Goal: Transaction & Acquisition: Purchase product/service

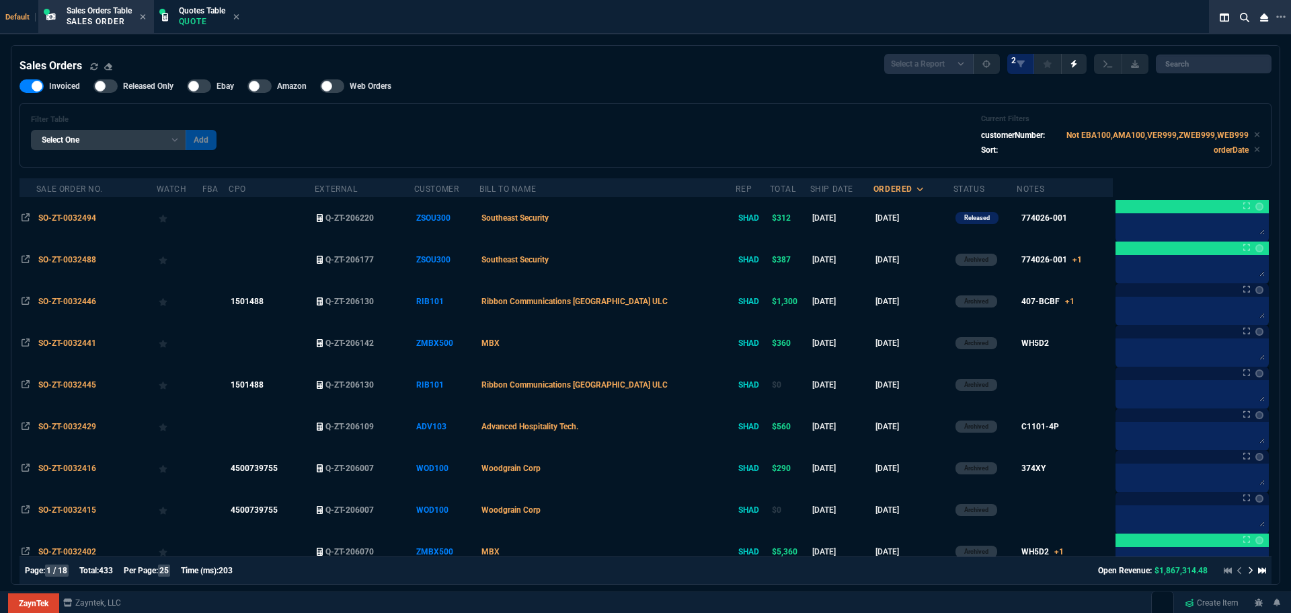
select select "4: SHAD"
select select
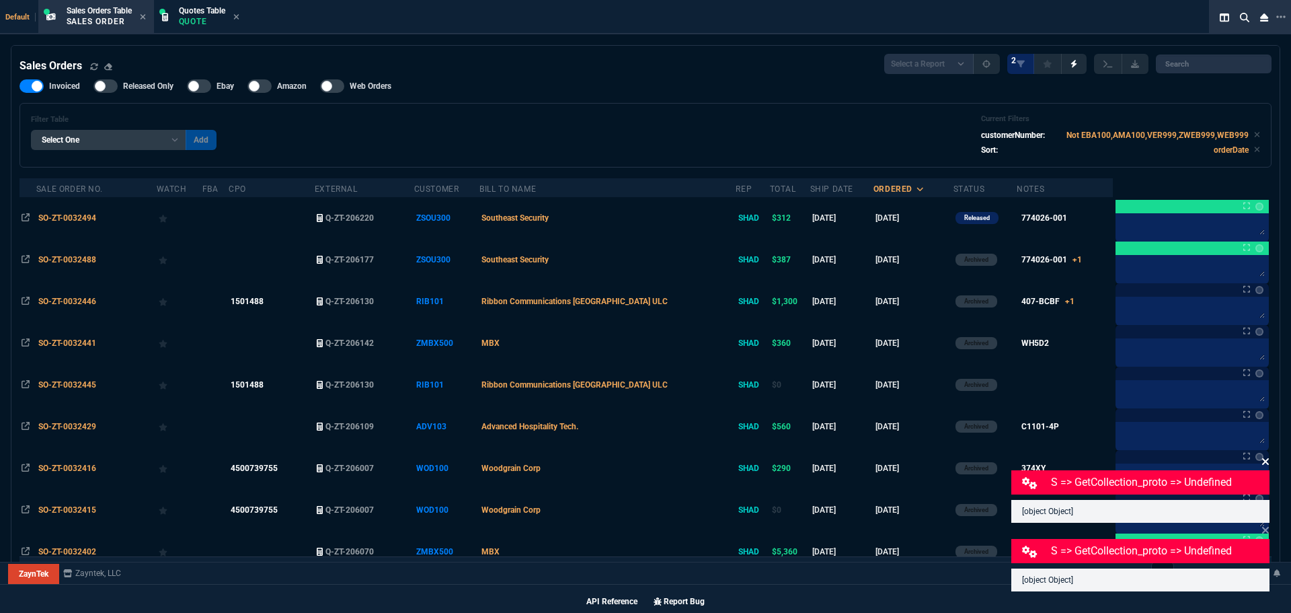
click at [1266, 459] on icon at bounding box center [1266, 461] width 8 height 11
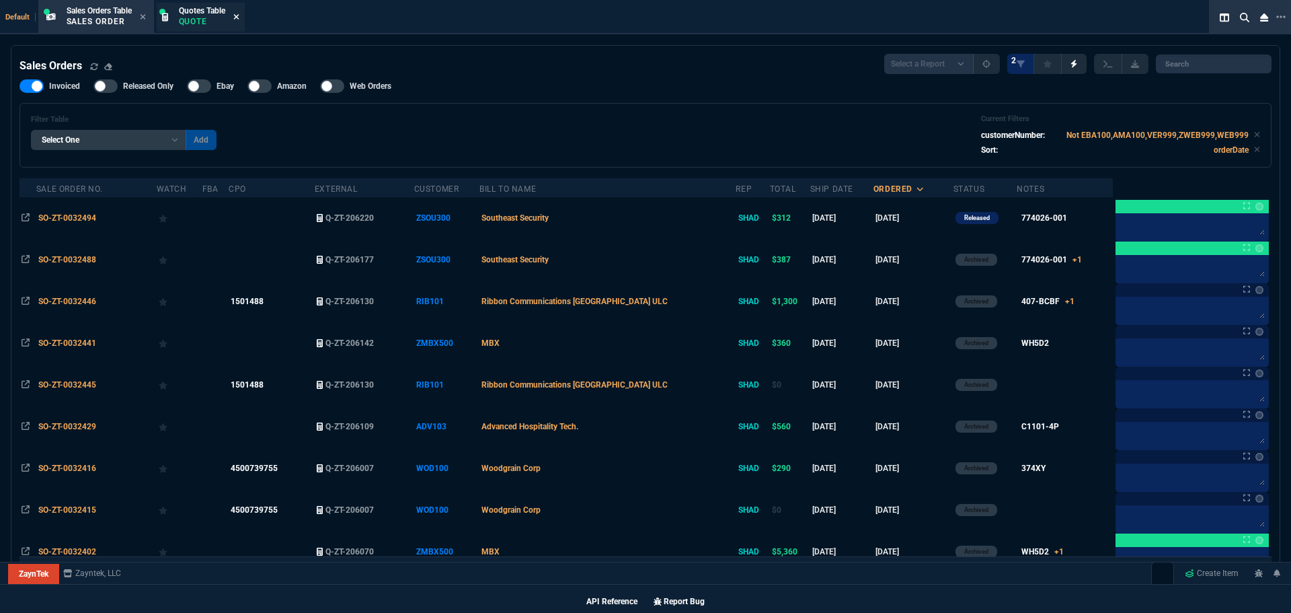
click at [239, 20] on icon at bounding box center [236, 17] width 6 height 8
click at [145, 17] on icon at bounding box center [142, 16] width 5 height 5
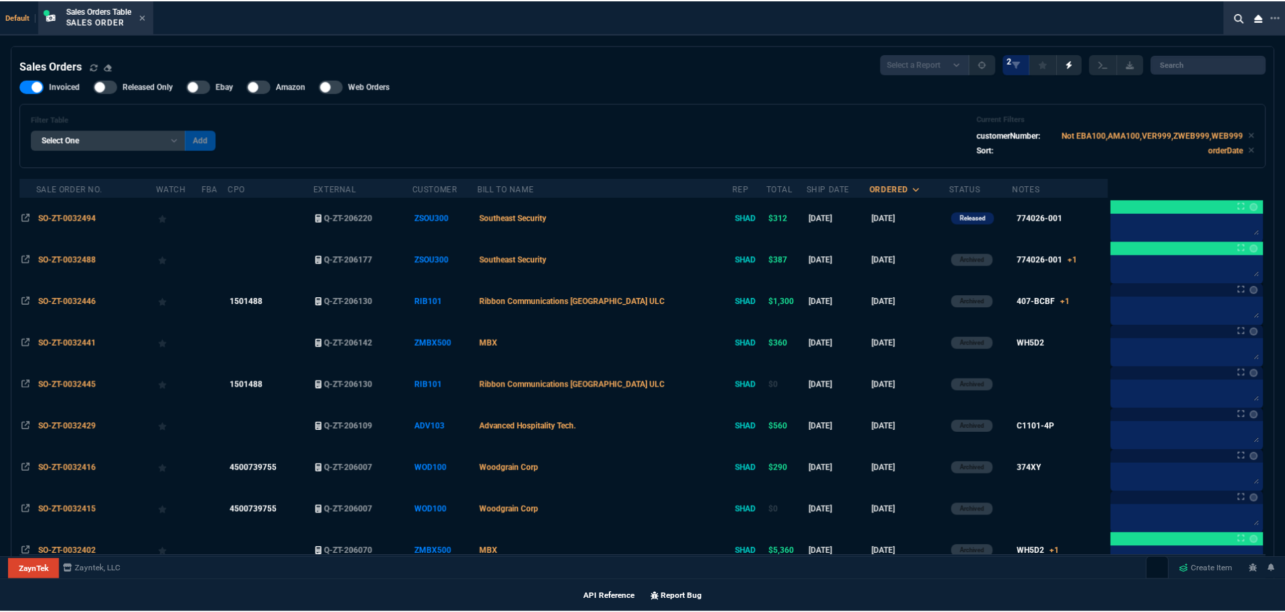
scroll to position [767, 0]
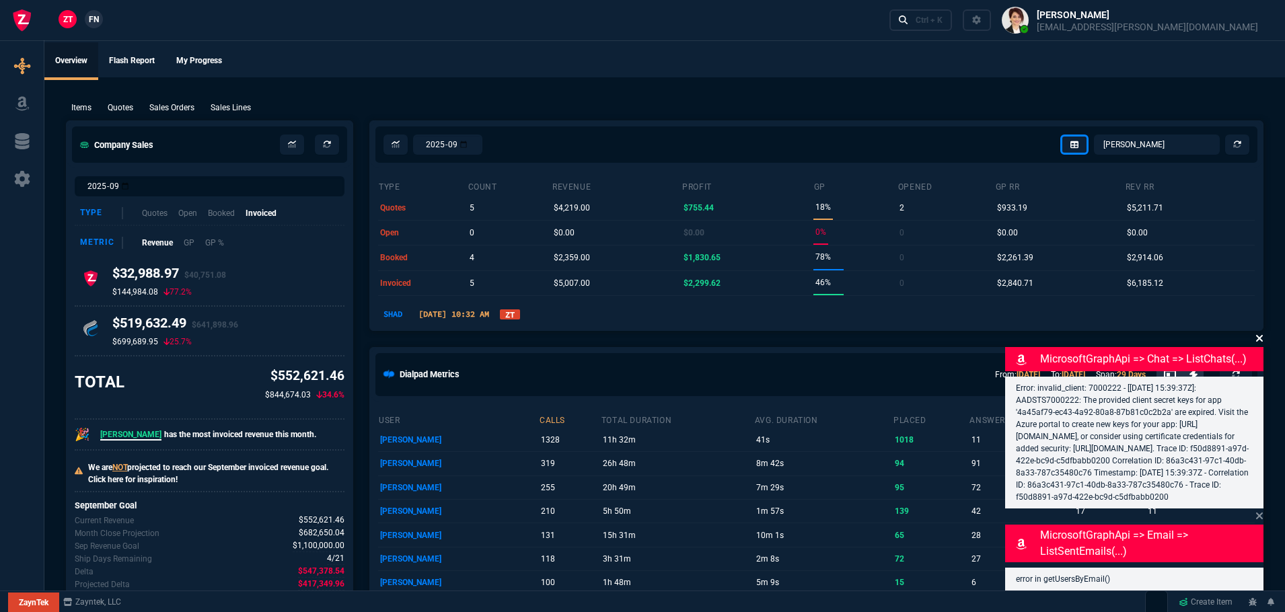
click at [1259, 335] on icon at bounding box center [1259, 338] width 7 height 7
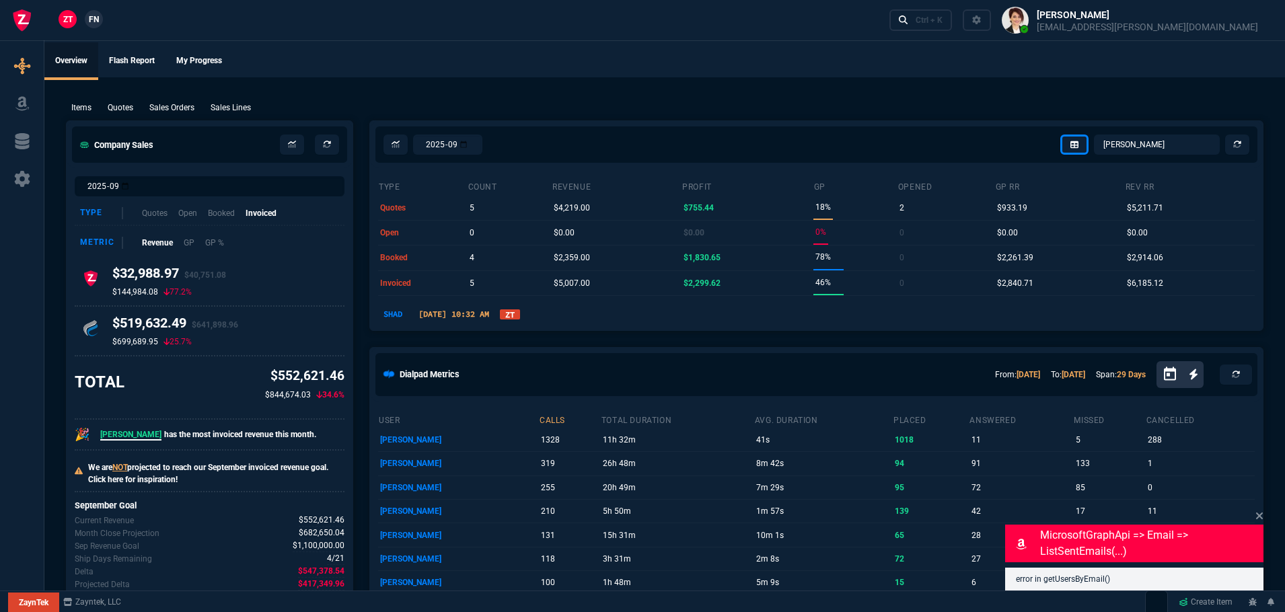
click at [1260, 513] on icon at bounding box center [1259, 516] width 8 height 11
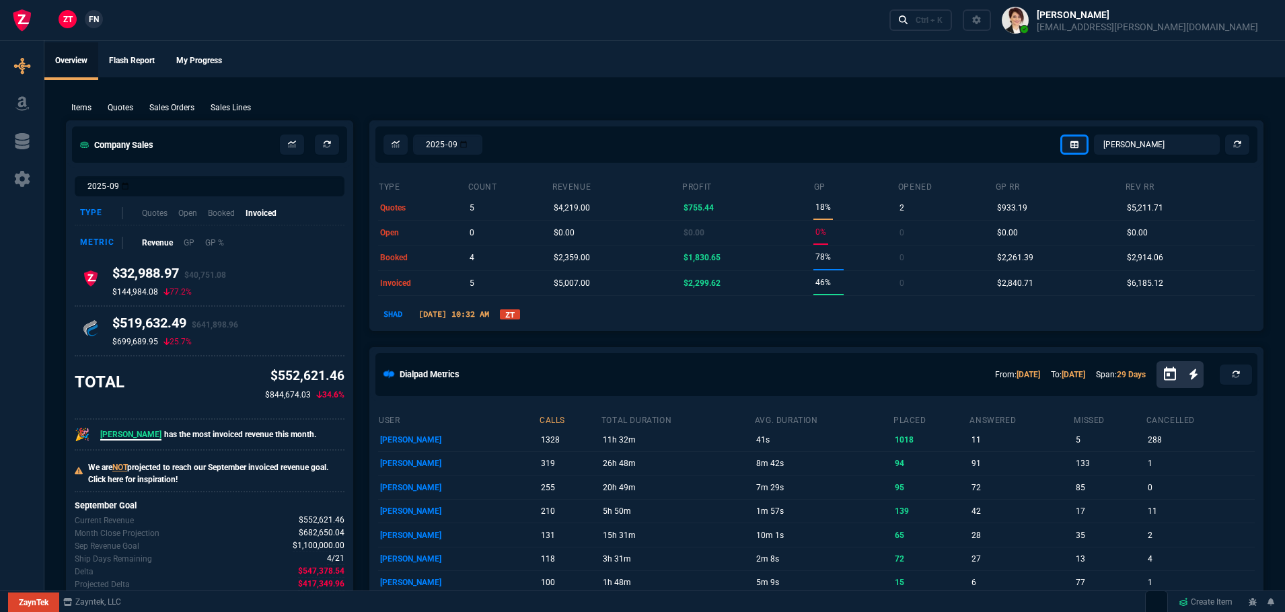
click at [520, 313] on link "ZT" at bounding box center [510, 314] width 20 height 10
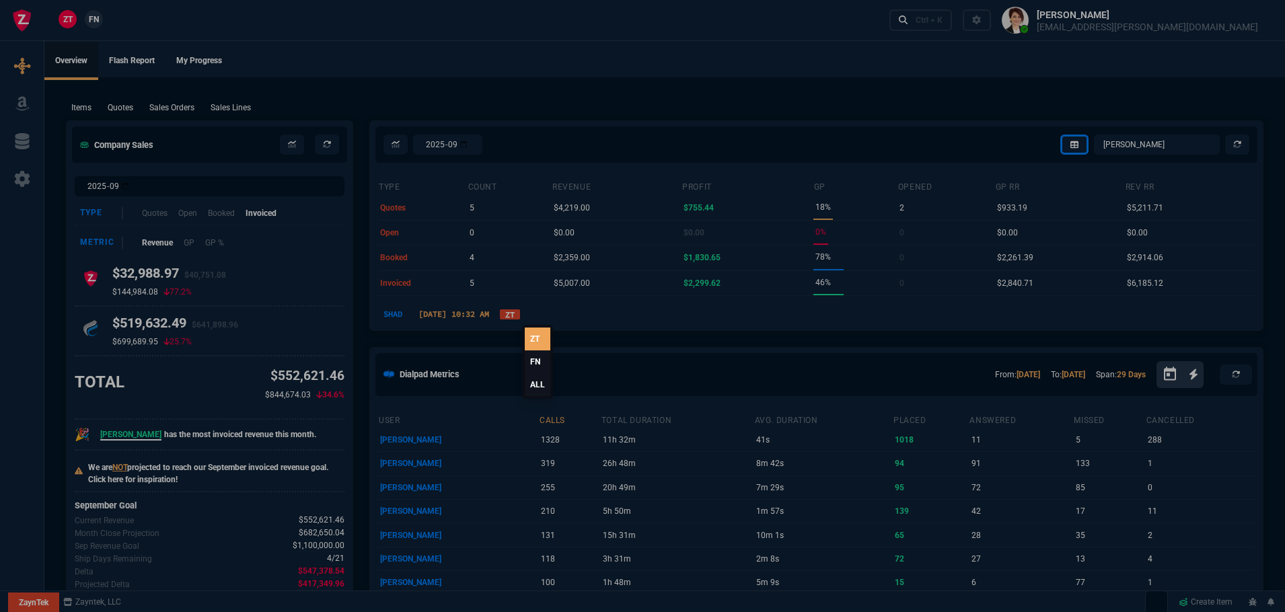
click at [537, 386] on link "ALL" at bounding box center [538, 384] width 26 height 23
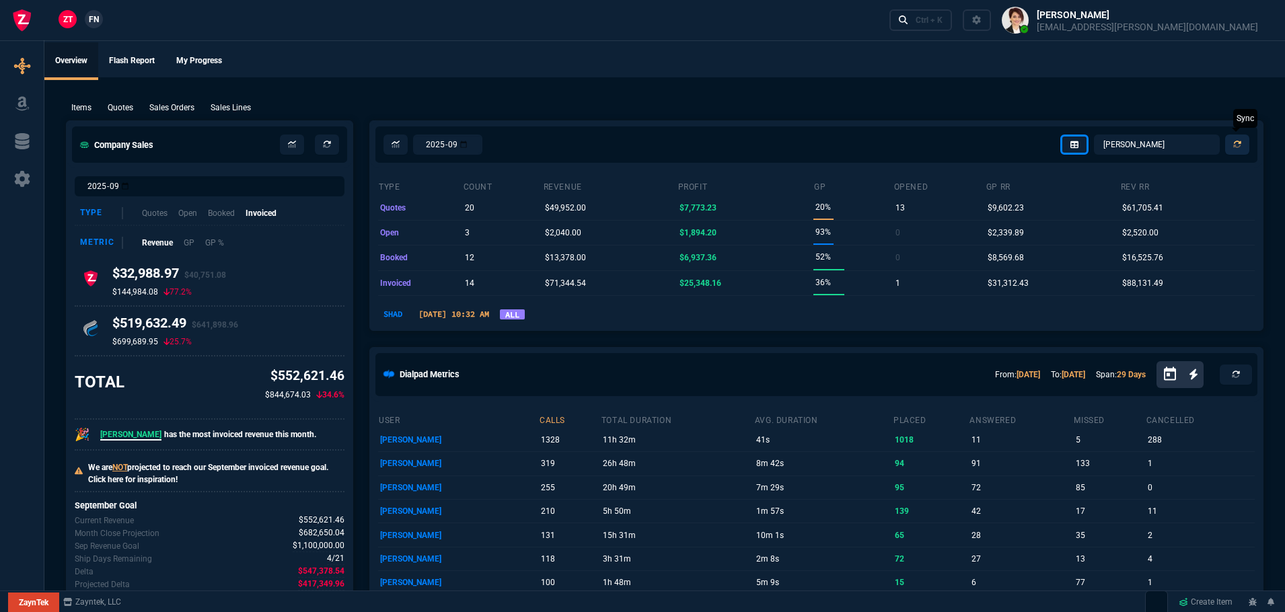
click at [1233, 144] on icon at bounding box center [1237, 145] width 8 height 8
click at [1121, 144] on select "Omar Brian Over Farzad Vahid Steven Huang Seti Shadab Alicia Bostic Wafek Moham…" at bounding box center [1157, 145] width 126 height 20
click at [1094, 135] on select "Omar Brian Over Farzad Vahid Steven Huang Seti Shadab Alicia Bostic Wafek Moham…" at bounding box center [1157, 145] width 126 height 20
click at [1121, 141] on select "Omar Brian Over Farzad Vahid Steven Huang Seti Shadab Alicia Bostic Wafek Moham…" at bounding box center [1157, 145] width 126 height 20
click at [1094, 135] on select "Omar Brian Over Farzad Vahid Steven Huang Seti Shadab Alicia Bostic Wafek Moham…" at bounding box center [1157, 145] width 126 height 20
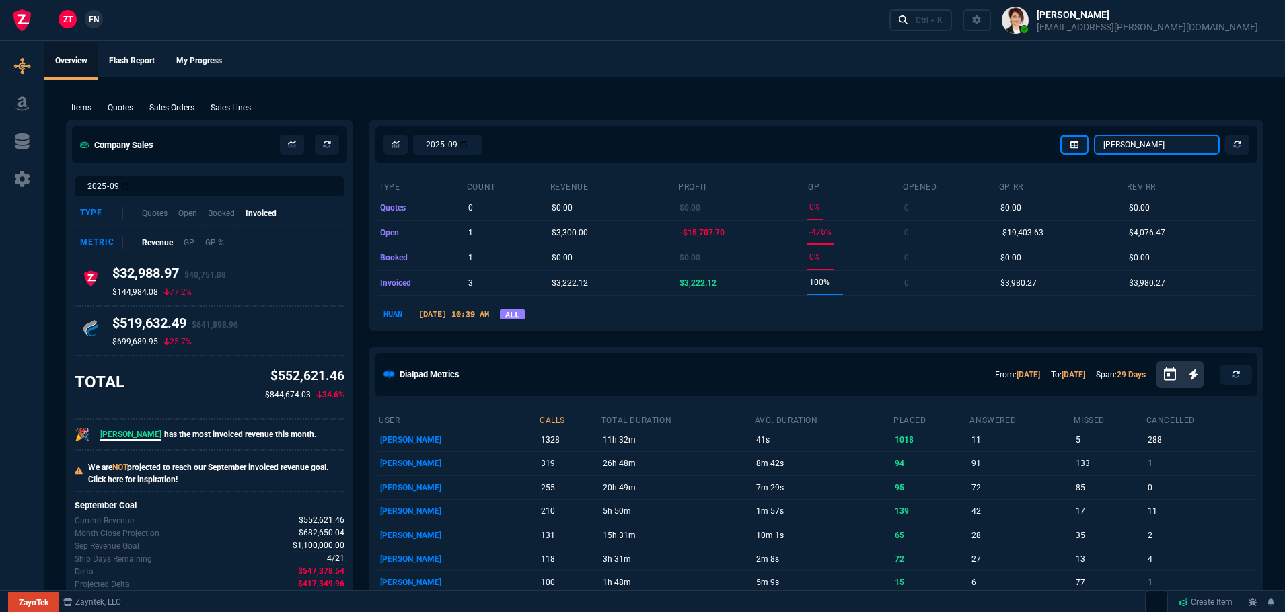
click at [1113, 145] on select "Omar Brian Over Farzad Vahid Steven Huang Seti Shadab Alicia Bostic Wafek Moham…" at bounding box center [1157, 145] width 126 height 20
click at [1094, 135] on select "Omar Brian Over Farzad Vahid Steven Huang Seti Shadab Alicia Bostic Wafek Moham…" at bounding box center [1157, 145] width 126 height 20
click at [1127, 139] on select "Omar Brian Over Farzad Vahid Steven Huang Seti Shadab Alicia Bostic Wafek Moham…" at bounding box center [1157, 145] width 126 height 20
click at [1094, 135] on select "Omar Brian Over Farzad Vahid Steven Huang Seti Shadab Alicia Bostic Wafek Moham…" at bounding box center [1157, 145] width 126 height 20
click at [1130, 140] on select "Omar Brian Over Farzad Vahid Steven Huang Seti Shadab Alicia Bostic Wafek Moham…" at bounding box center [1157, 145] width 126 height 20
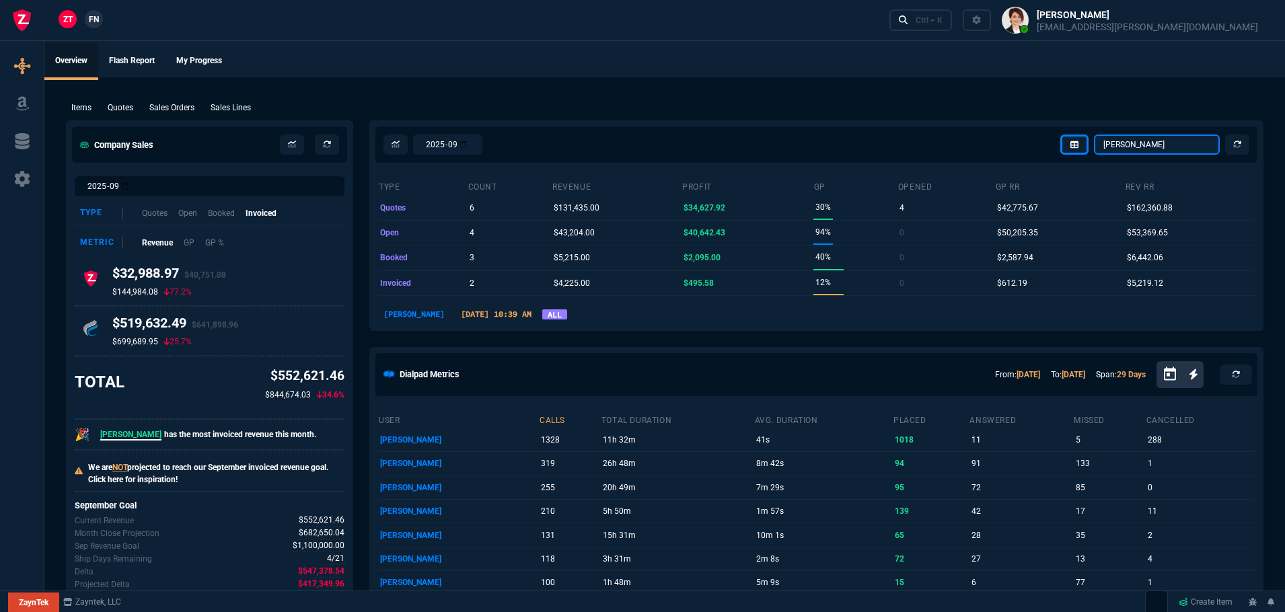
click at [1094, 135] on select "Omar Brian Over Farzad Vahid Steven Huang Seti Shadab Alicia Bostic Wafek Moham…" at bounding box center [1157, 145] width 126 height 20
click at [1133, 141] on select "Omar Brian Over Farzad Vahid Steven Huang Seti Shadab Alicia Bostic Wafek Moham…" at bounding box center [1157, 145] width 126 height 20
click at [1094, 135] on select "Omar Brian Over Farzad Vahid Steven Huang Seti Shadab Alicia Bostic Wafek Moham…" at bounding box center [1157, 145] width 126 height 20
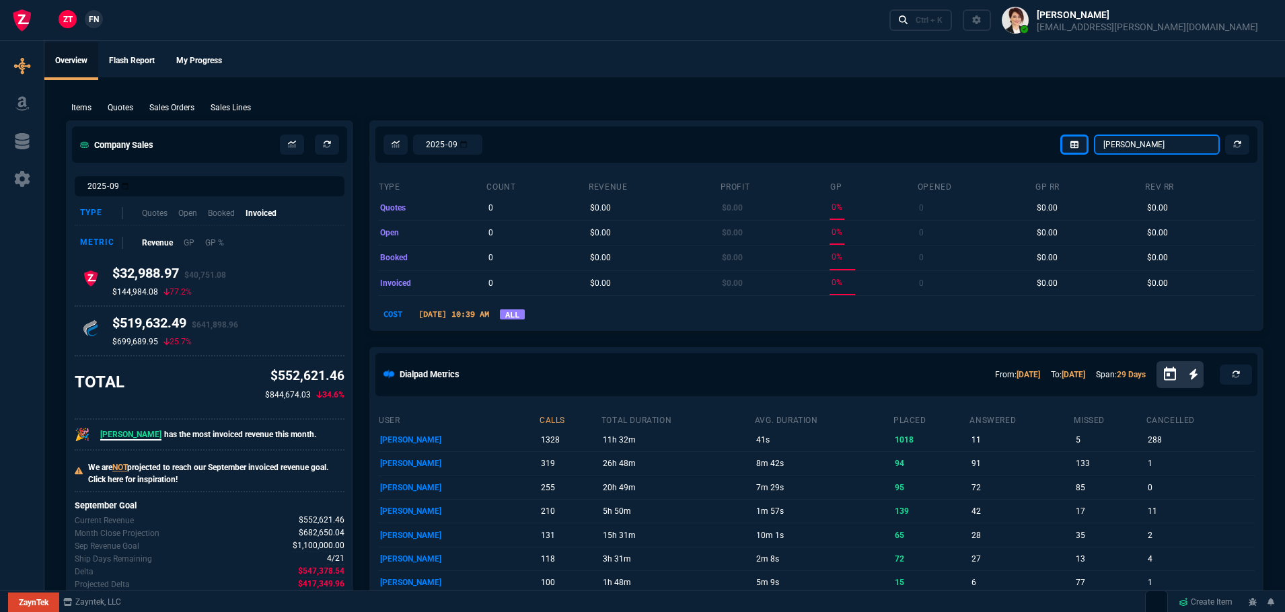
click at [1132, 145] on select "Omar Brian Over Farzad Vahid Steven Huang Seti Shadab Alicia Bostic Wafek Moham…" at bounding box center [1157, 145] width 126 height 20
click at [1094, 135] on select "Omar Brian Over Farzad Vahid Steven Huang Seti Shadab Alicia Bostic Wafek Moham…" at bounding box center [1157, 145] width 126 height 20
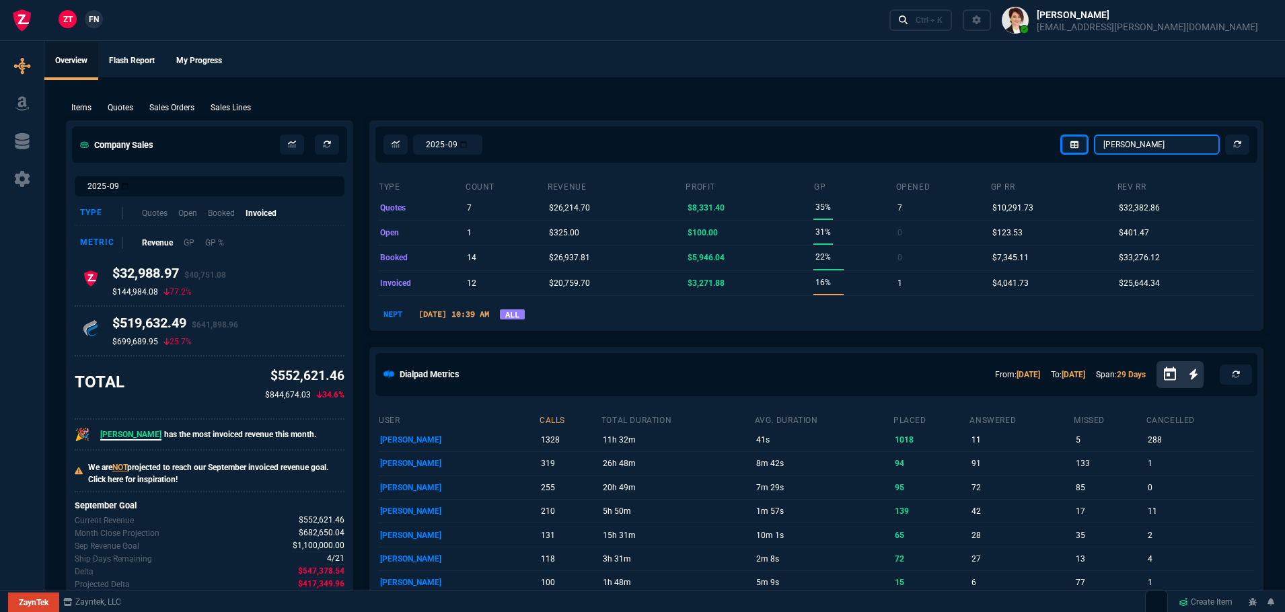
click at [1141, 143] on select "Omar Brian Over Farzad Vahid Steven Huang Seti Shadab Alicia Bostic Wafek Moham…" at bounding box center [1157, 145] width 126 height 20
click at [1094, 135] on select "Omar Brian Over Farzad Vahid Steven Huang Seti Shadab Alicia Bostic Wafek Moham…" at bounding box center [1157, 145] width 126 height 20
click at [1129, 146] on select "Omar Brian Over Farzad Vahid Steven Huang Seti Shadab Alicia Bostic Wafek Moham…" at bounding box center [1157, 145] width 126 height 20
click at [1094, 135] on select "Omar Brian Over Farzad Vahid Steven Huang Seti Shadab Alicia Bostic Wafek Moham…" at bounding box center [1157, 145] width 126 height 20
click at [1158, 141] on select "Omar Brian Over Farzad Vahid Steven Huang Seti Shadab Alicia Bostic Wafek Moham…" at bounding box center [1157, 145] width 126 height 20
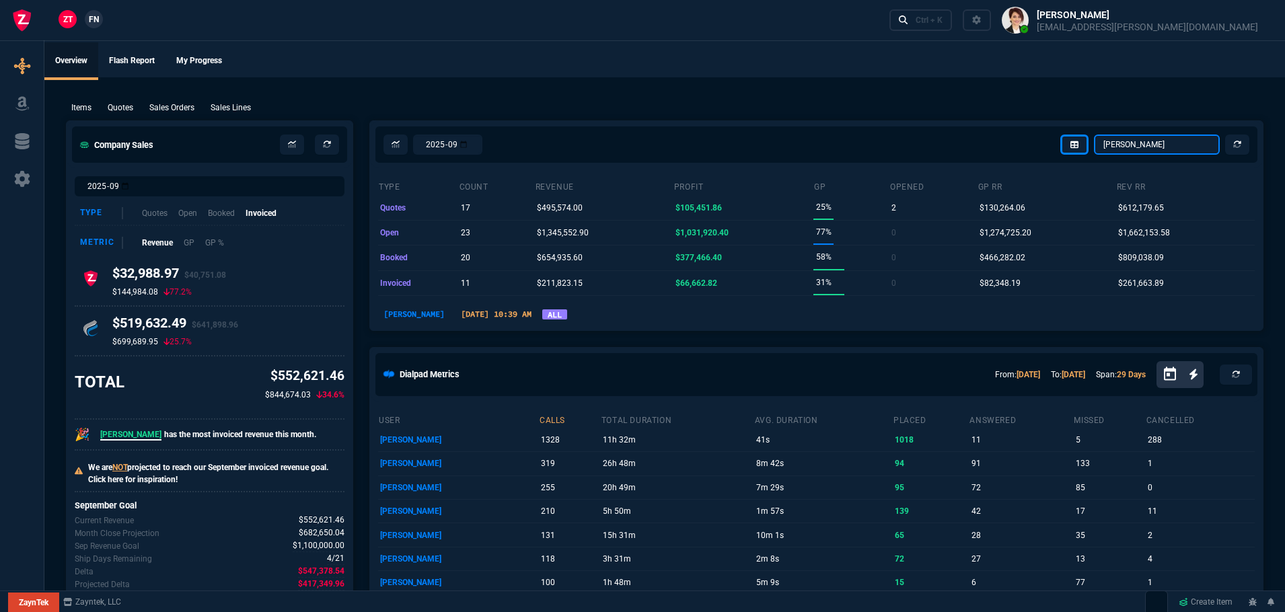
select select "4: SHAD"
click at [1094, 135] on select "Omar Brian Over Farzad Vahid Steven Huang Seti Shadab Alicia Bostic Wafek Moham…" at bounding box center [1157, 145] width 126 height 20
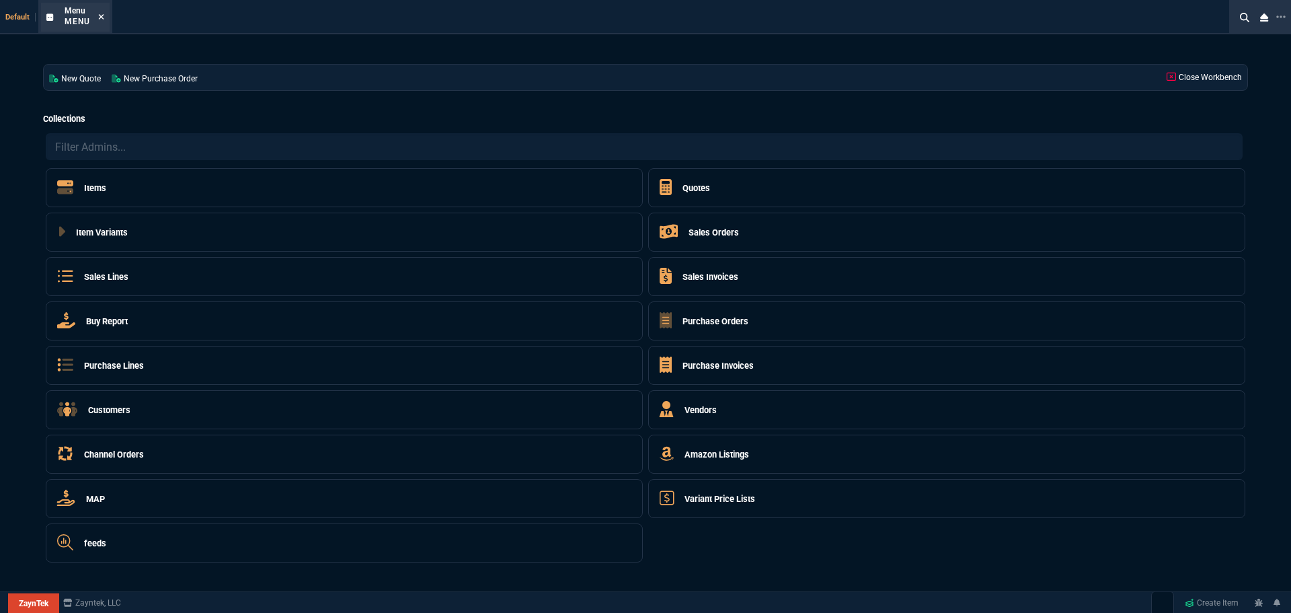
click at [102, 14] on icon at bounding box center [101, 17] width 6 height 8
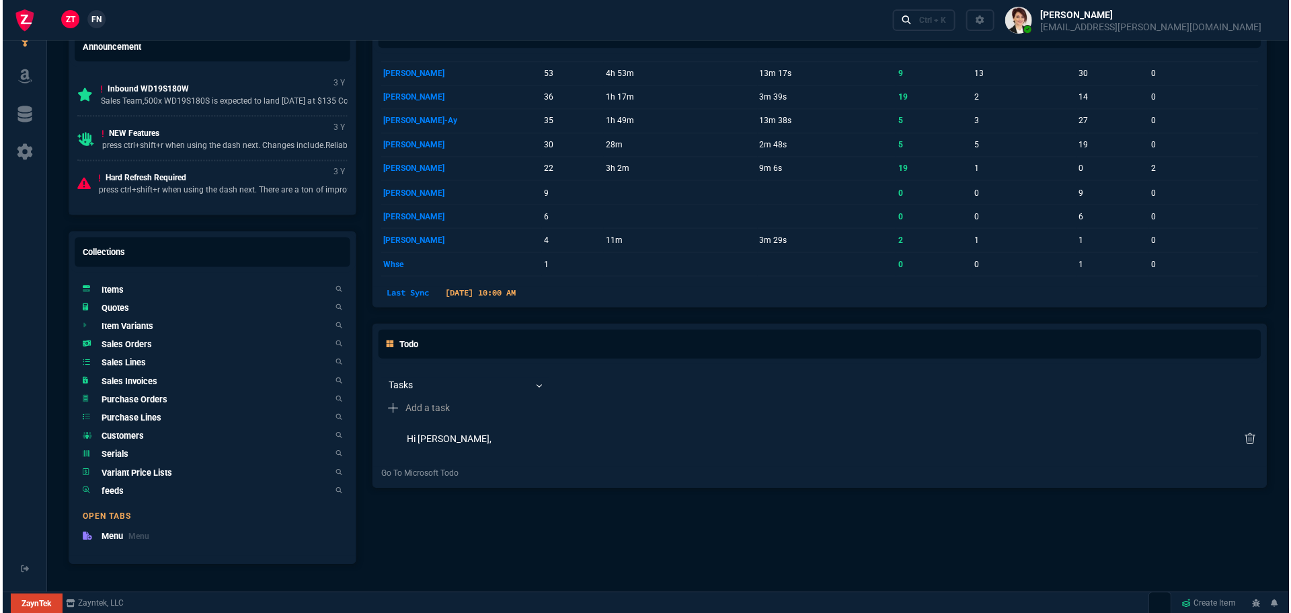
scroll to position [740, 0]
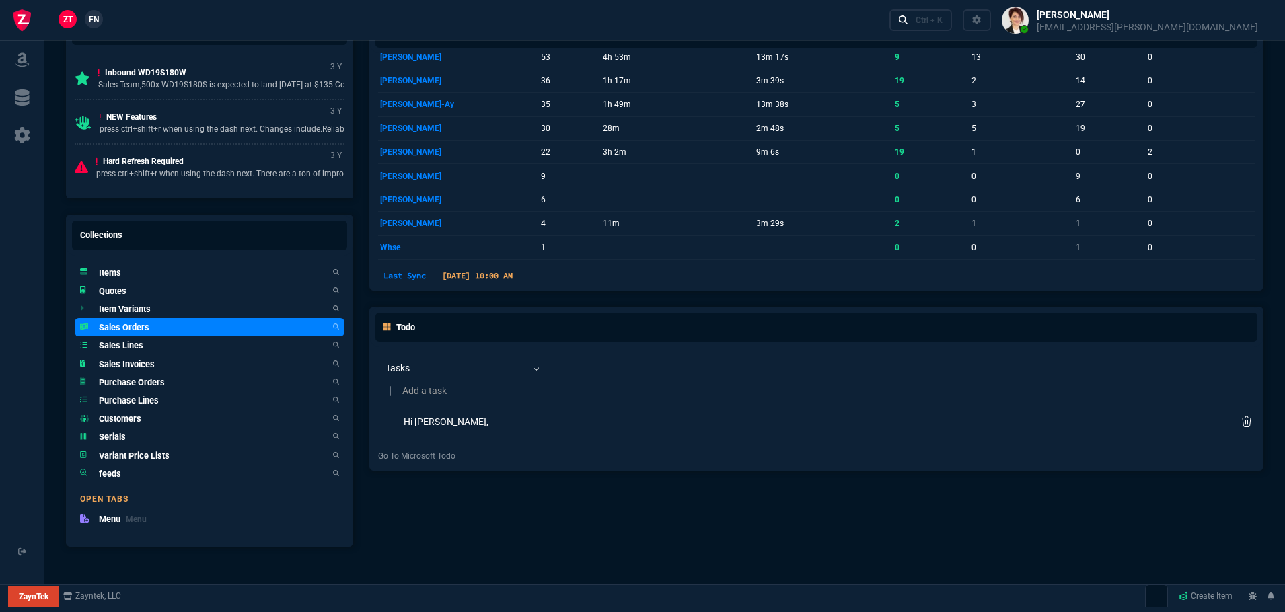
click at [137, 327] on h5 "Sales Orders" at bounding box center [124, 327] width 50 height 13
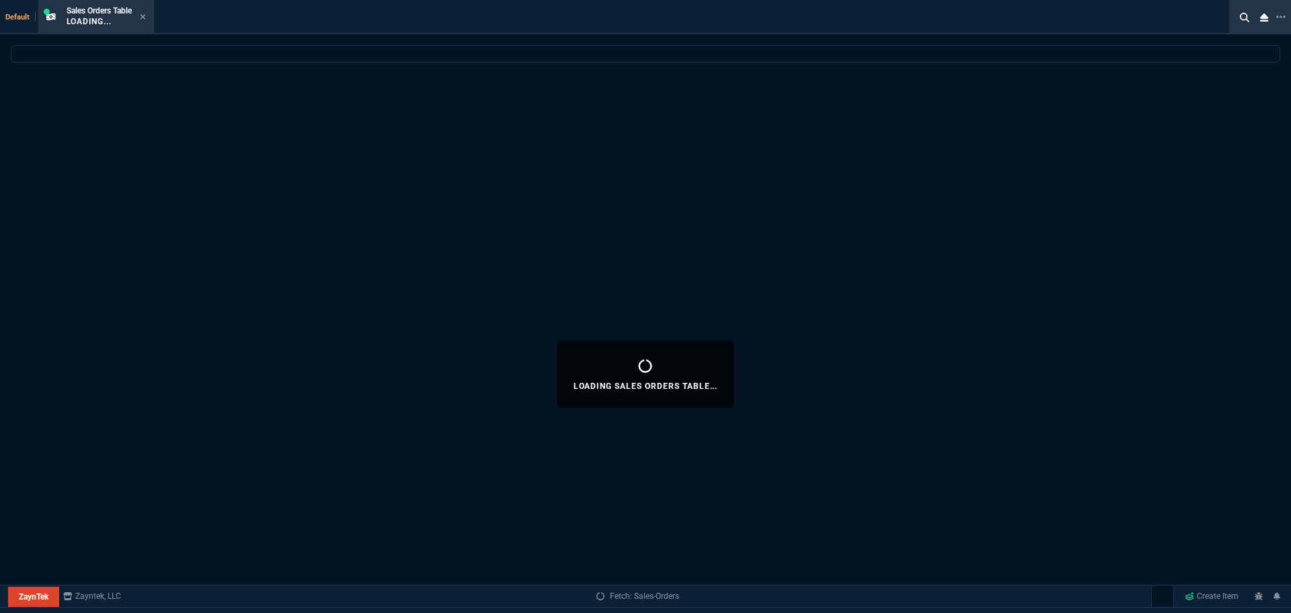
select select
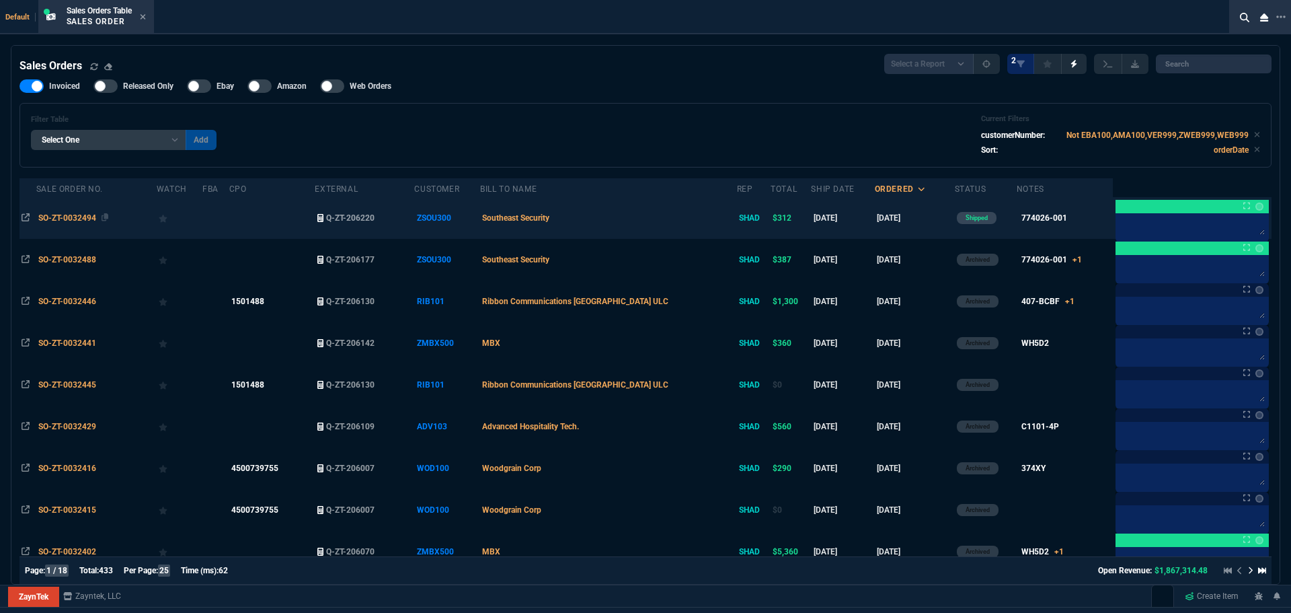
click at [85, 219] on span "SO-ZT-0032494" at bounding box center [67, 217] width 58 height 9
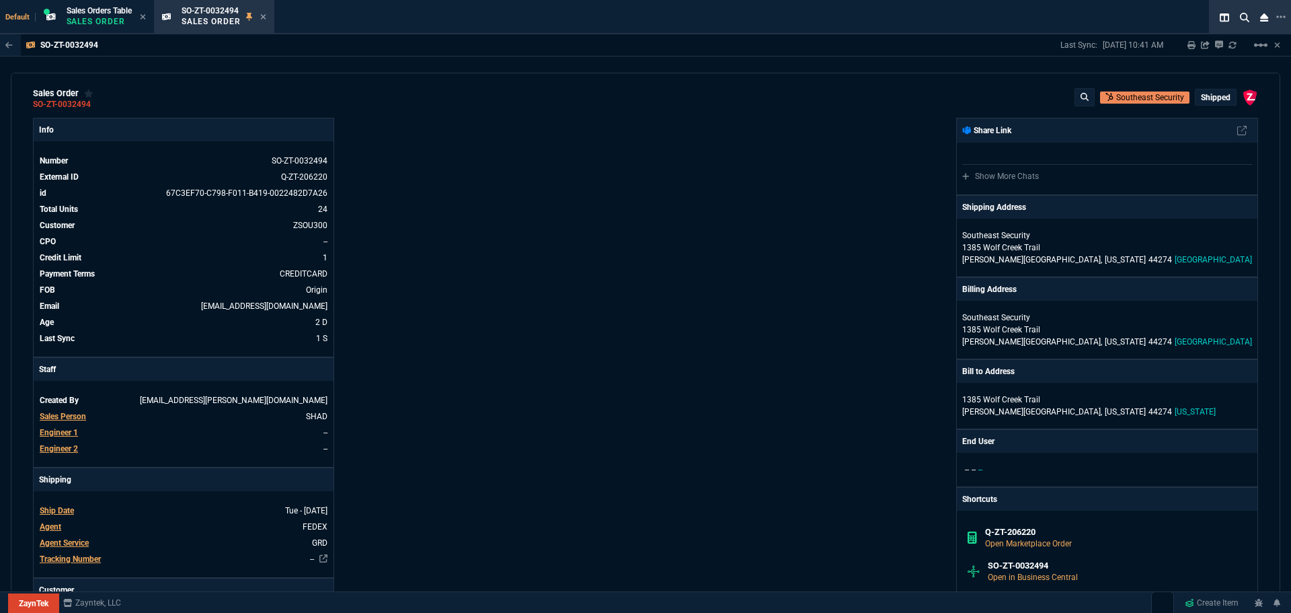
scroll to position [0, 0]
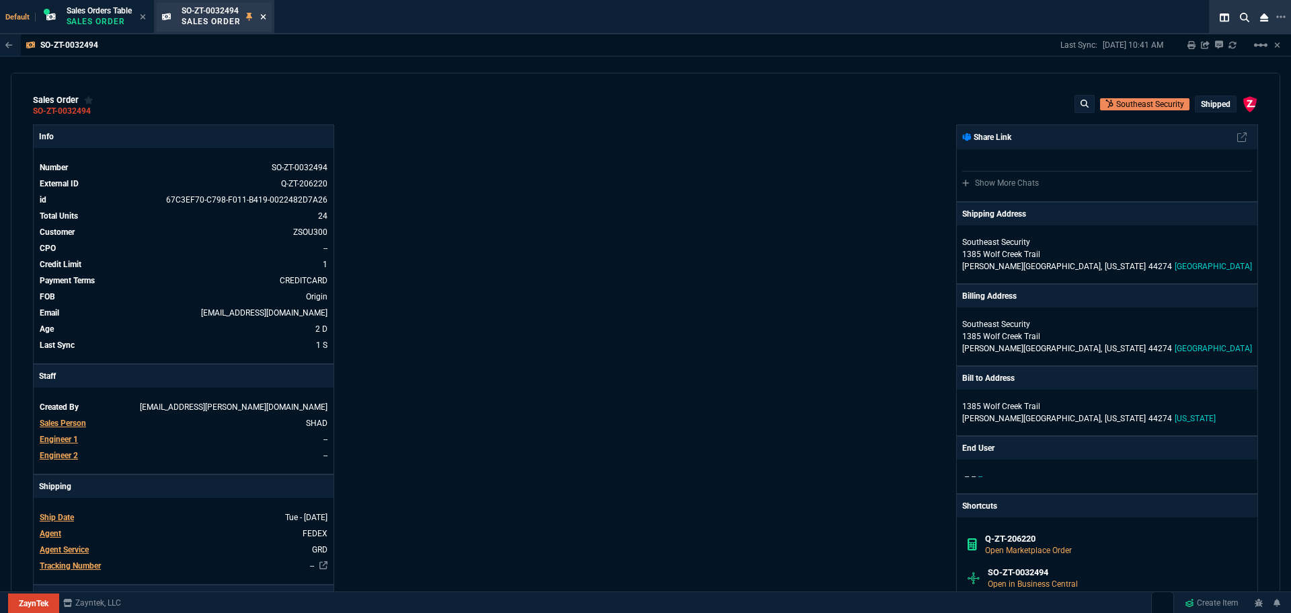
click at [264, 19] on icon at bounding box center [262, 16] width 5 height 5
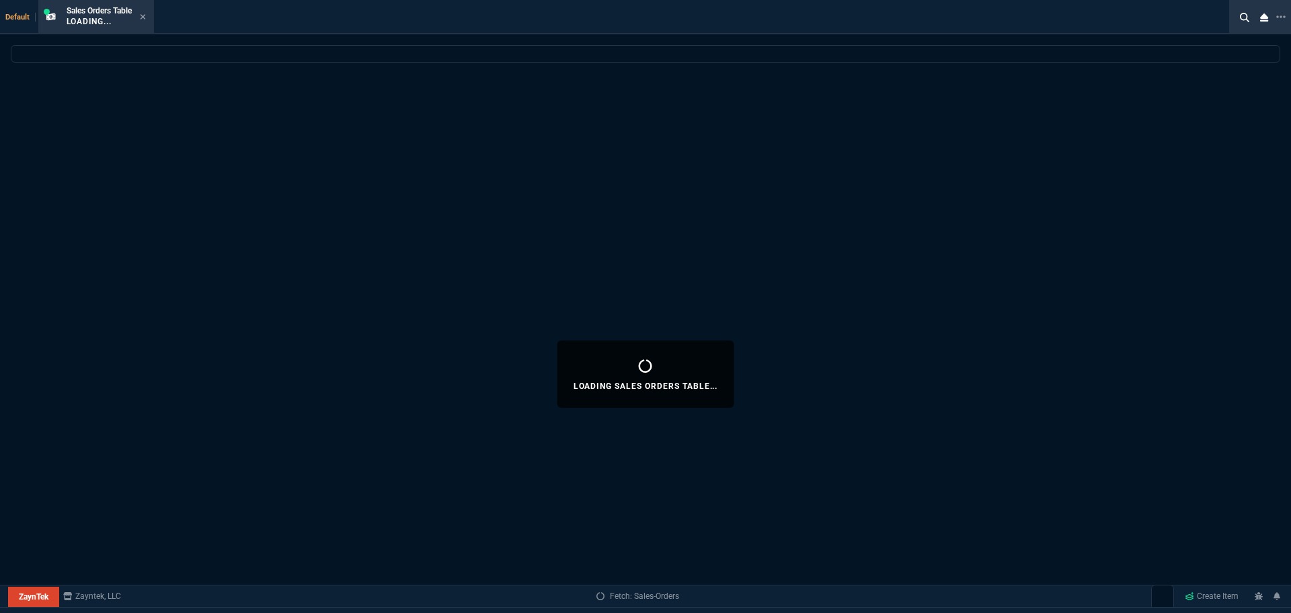
select select
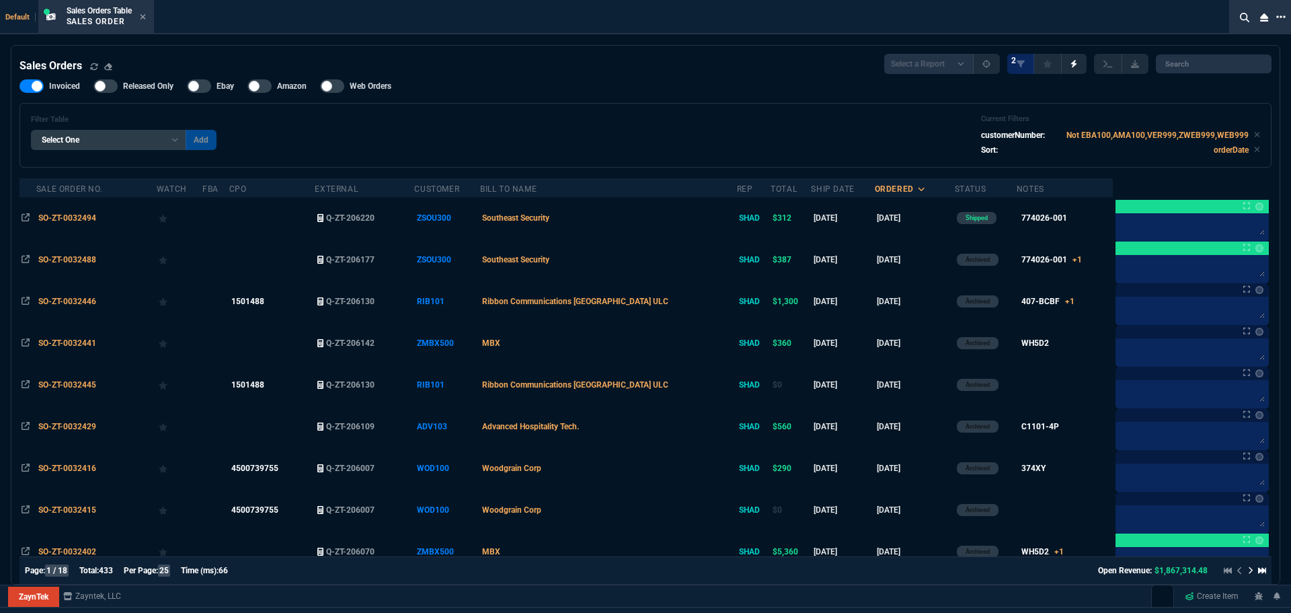
click at [1280, 12] on icon at bounding box center [1281, 16] width 9 height 11
click at [1230, 28] on li "Open New Tab" at bounding box center [1209, 23] width 133 height 16
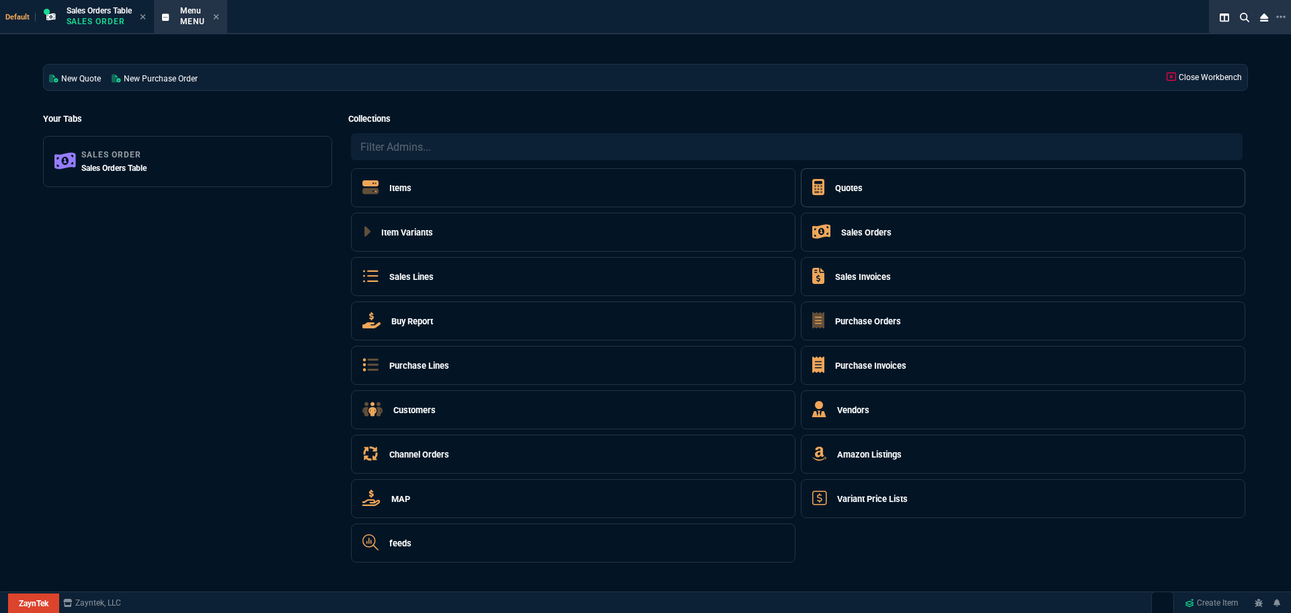
click at [860, 192] on h5 "Quotes" at bounding box center [849, 188] width 28 height 13
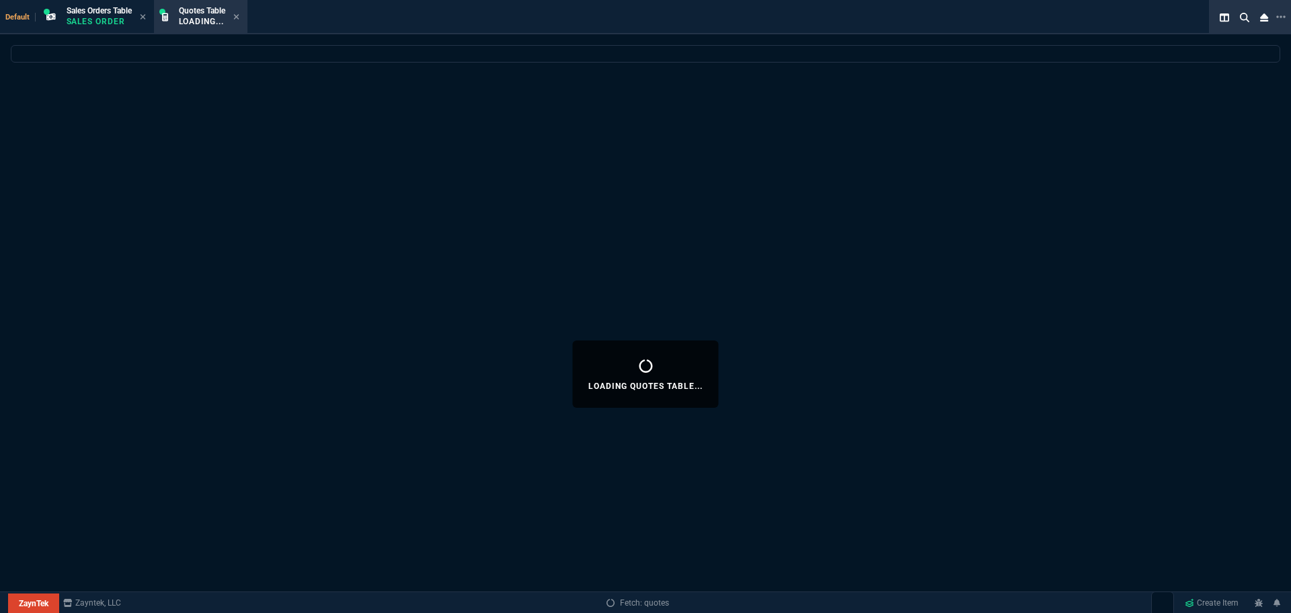
select select
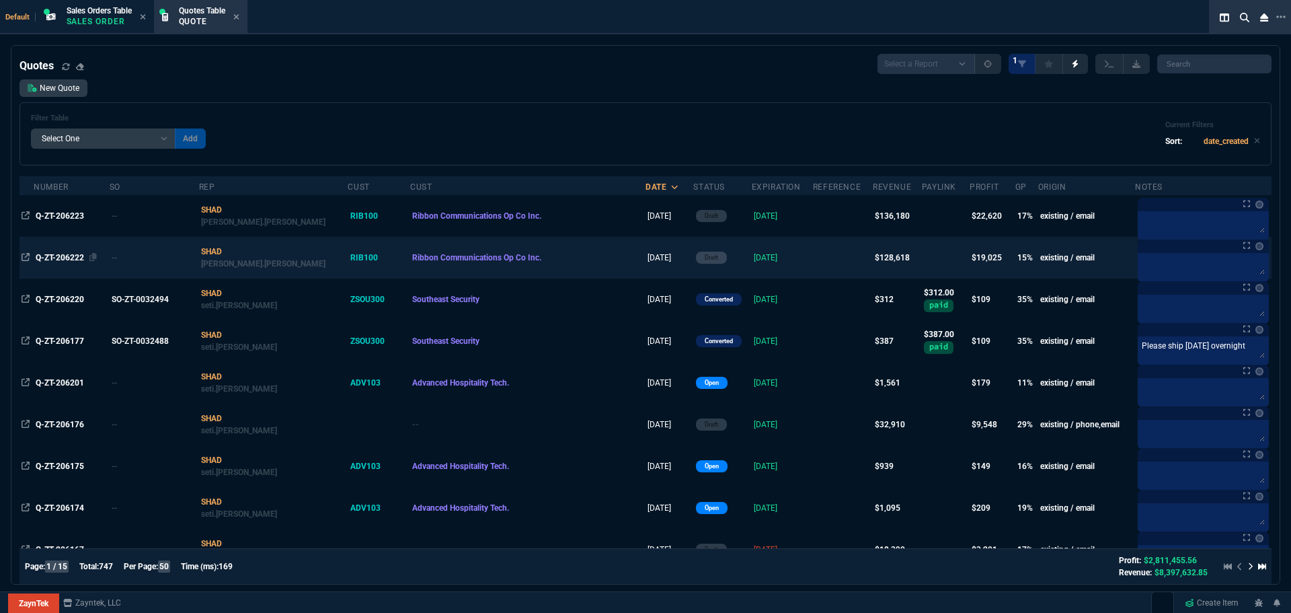
click at [54, 260] on span "Q-ZT-206222" at bounding box center [60, 257] width 48 height 9
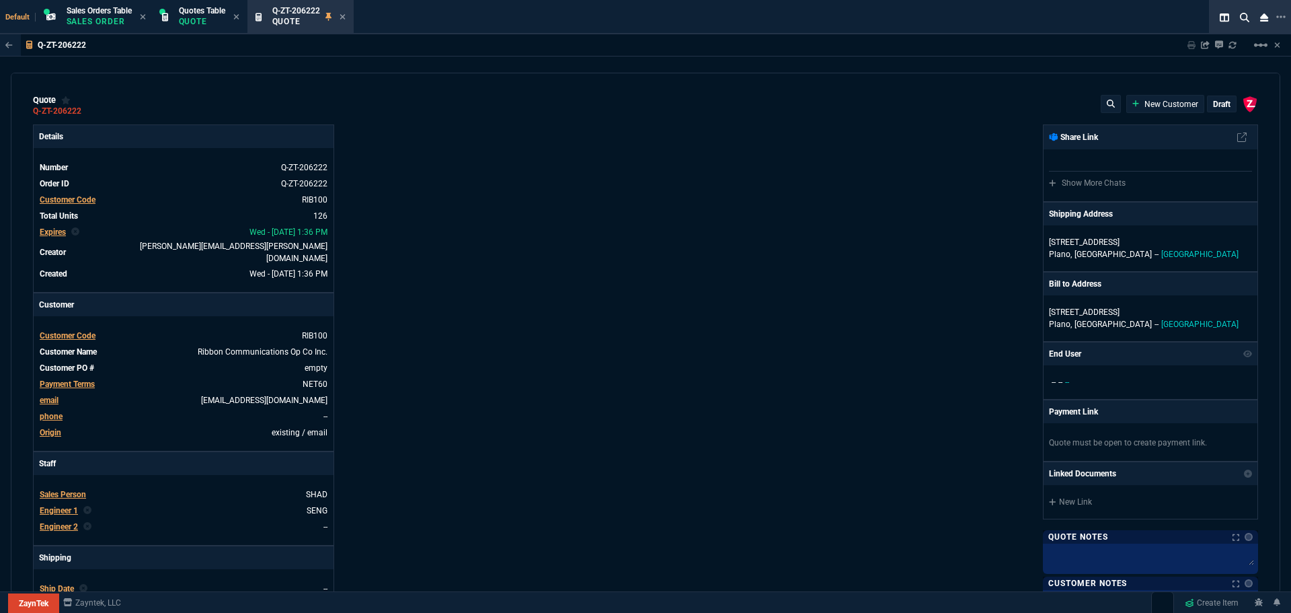
type input "35"
type input "695"
type input "15"
type input "134"
click at [1213, 106] on p "draft" at bounding box center [1221, 104] width 17 height 11
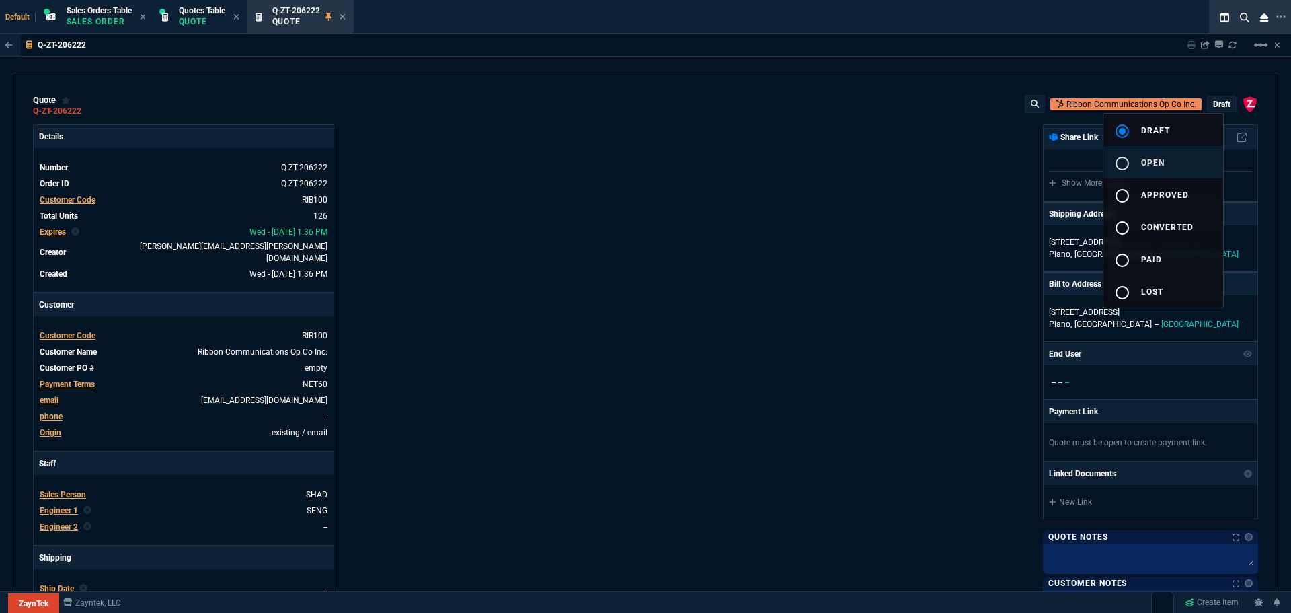
click at [1131, 167] on div "radio_button_unchecked" at bounding box center [1128, 163] width 27 height 16
type input "35"
type input "695"
type input "15"
type input "134"
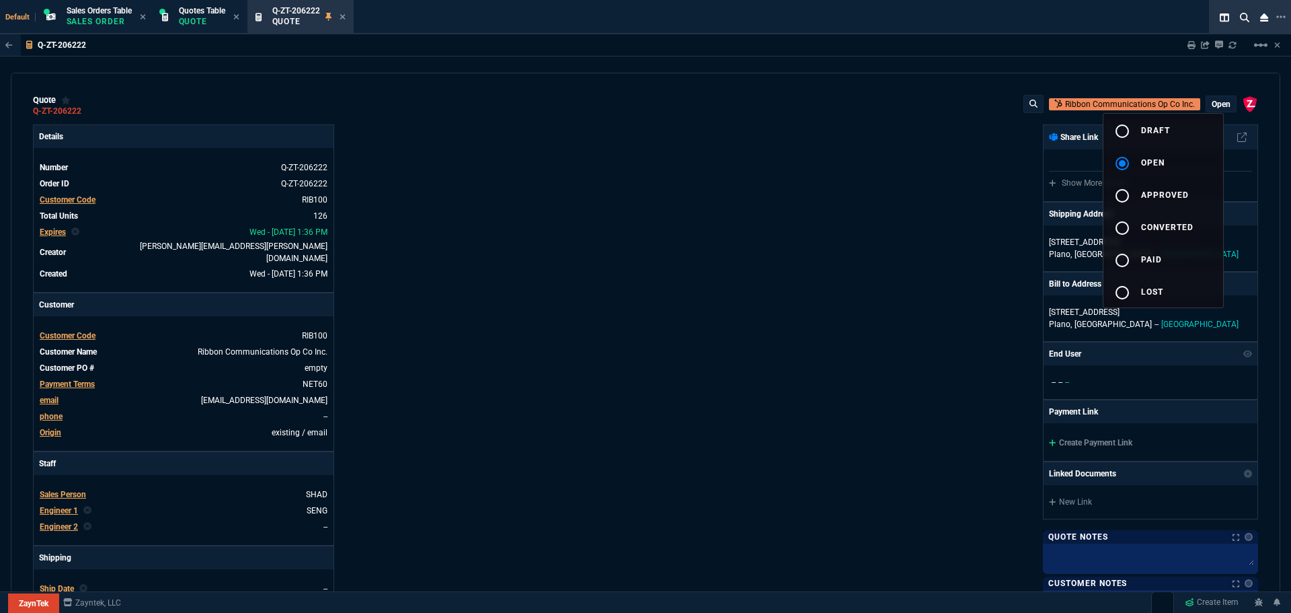
click at [710, 280] on div at bounding box center [645, 306] width 1291 height 613
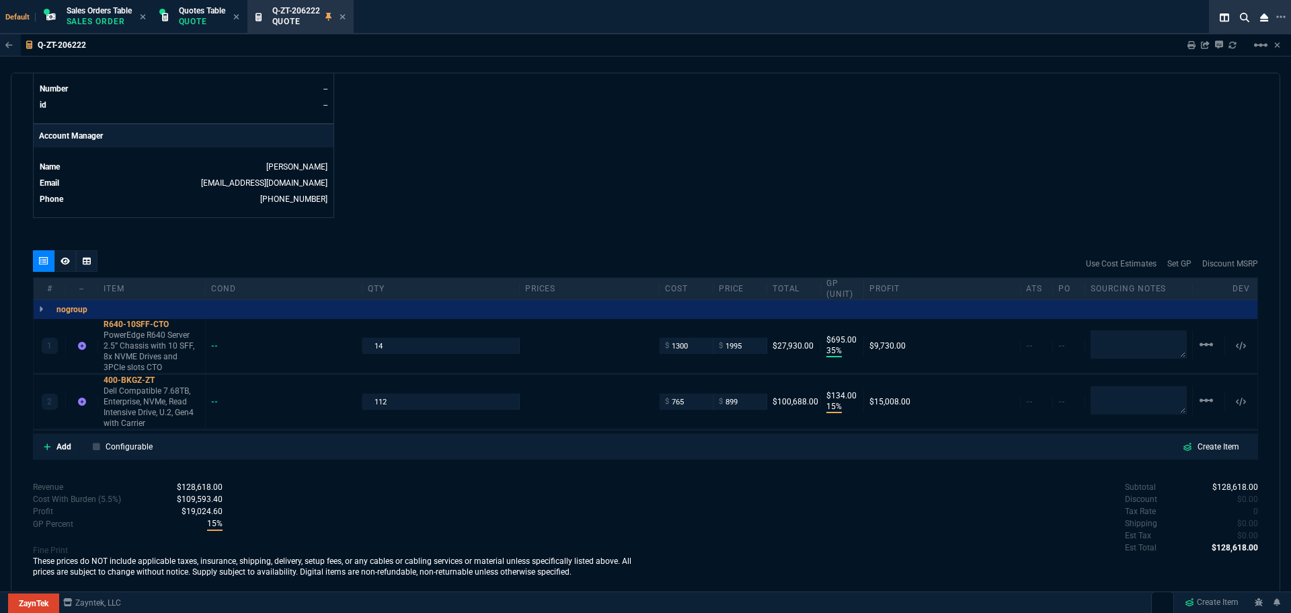
scroll to position [612, 0]
click at [63, 439] on p "Add" at bounding box center [64, 445] width 15 height 12
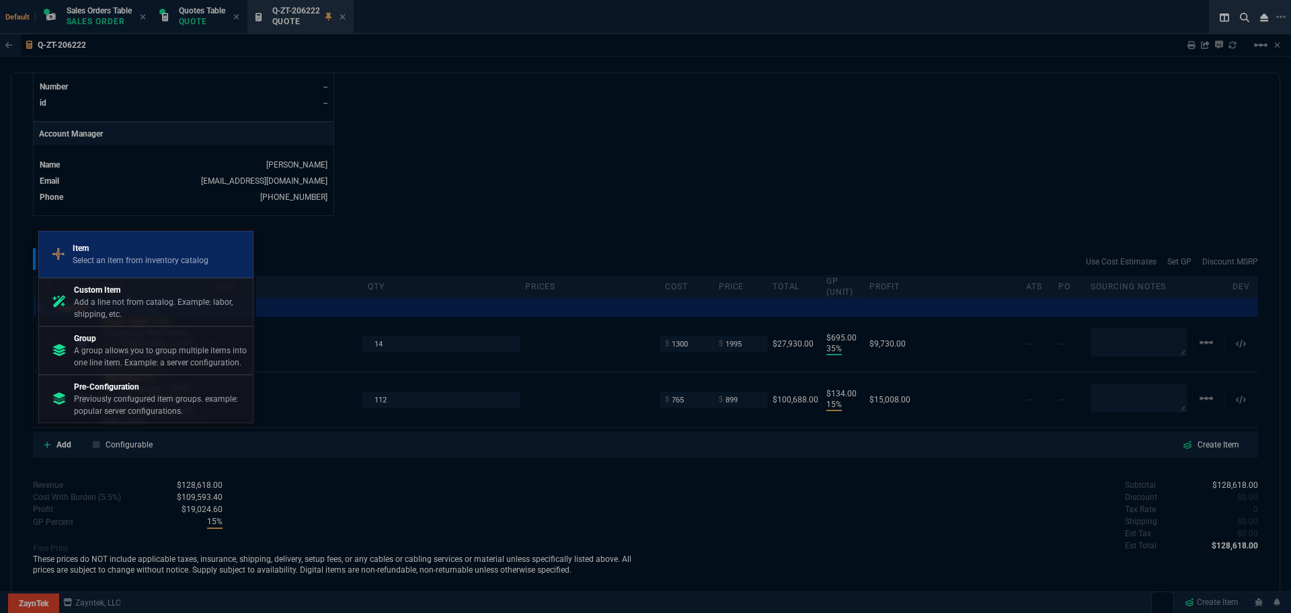
click at [135, 249] on p "Item" at bounding box center [141, 248] width 136 height 12
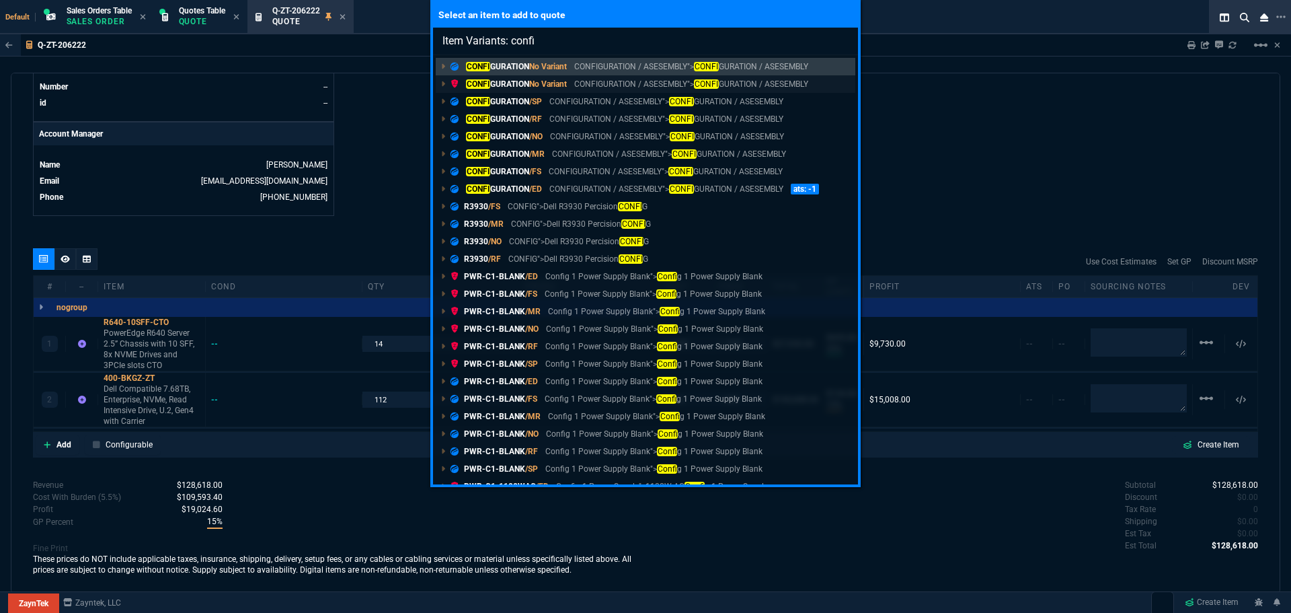
type input "Item Variants: confi"
click at [490, 80] on p "CONFI GURATION No Variant" at bounding box center [509, 84] width 116 height 12
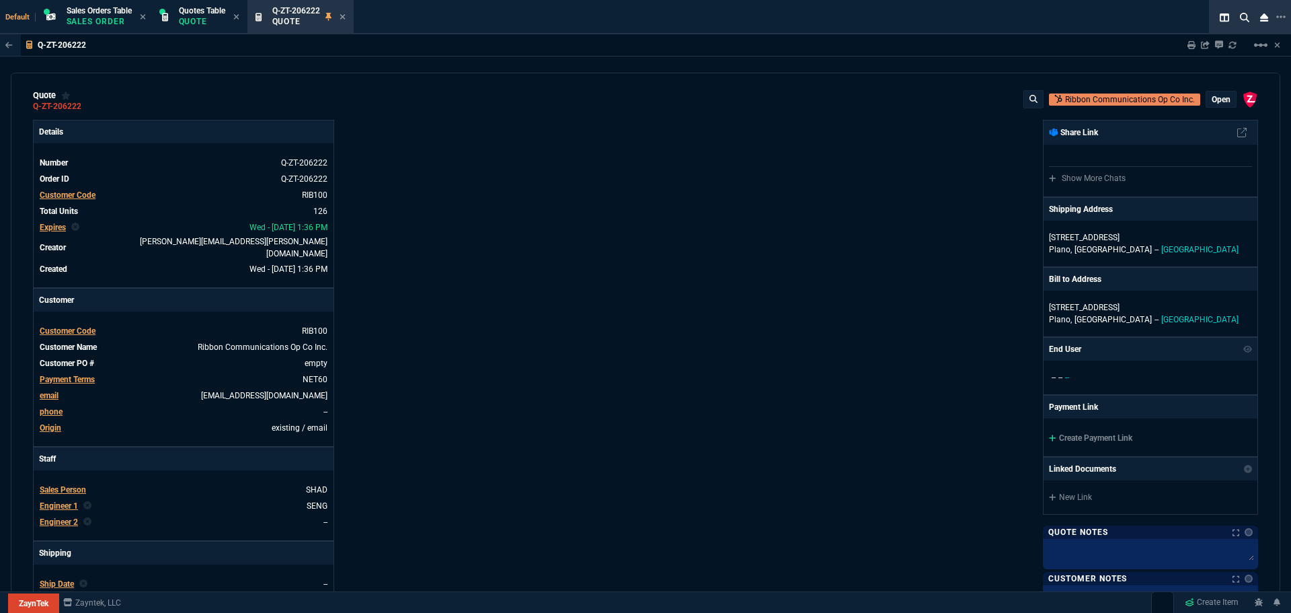
scroll to position [0, 0]
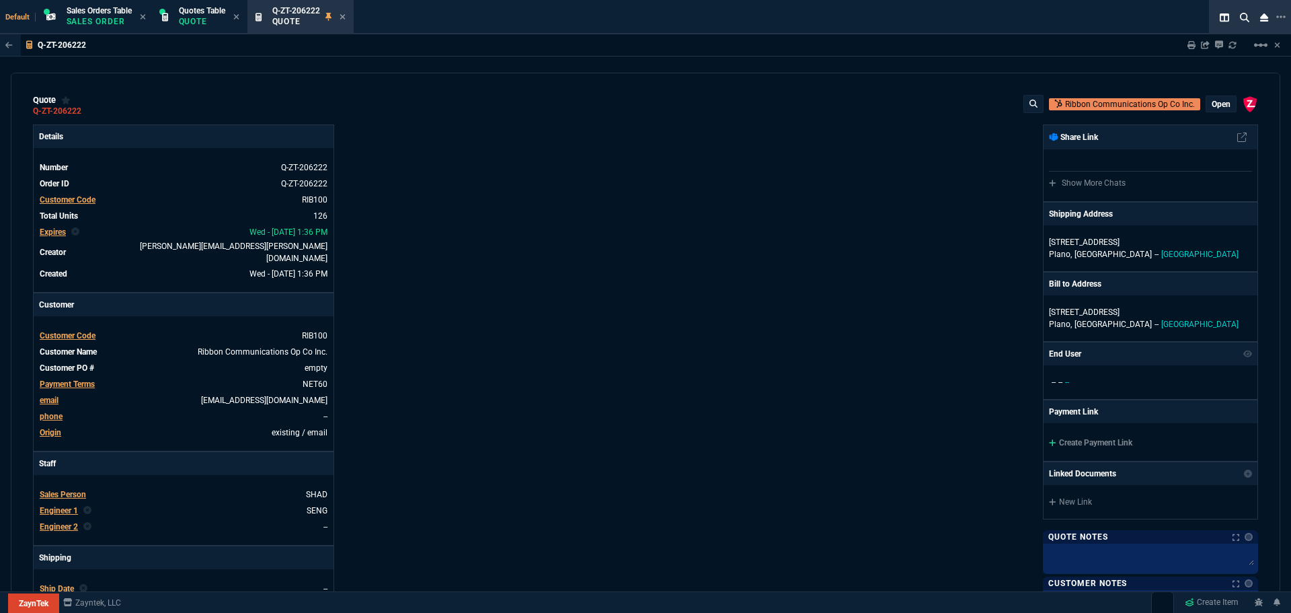
click at [1214, 106] on p "open" at bounding box center [1221, 104] width 19 height 11
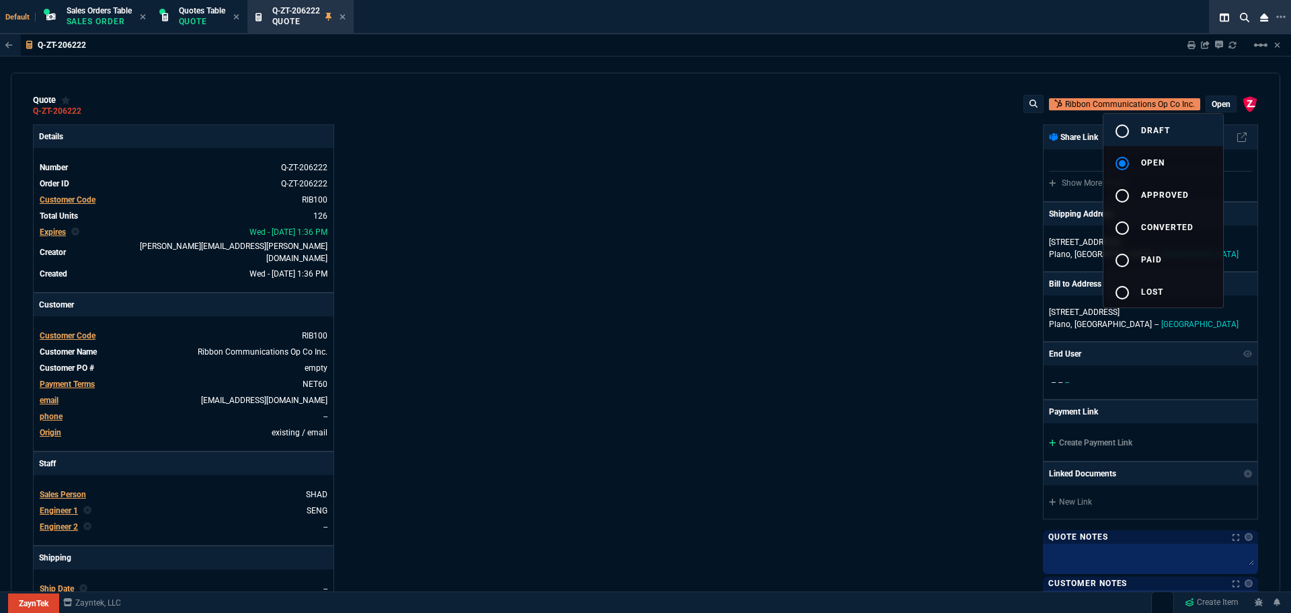
click at [1150, 130] on span "draft" at bounding box center [1155, 130] width 29 height 9
click at [865, 192] on div at bounding box center [645, 306] width 1291 height 613
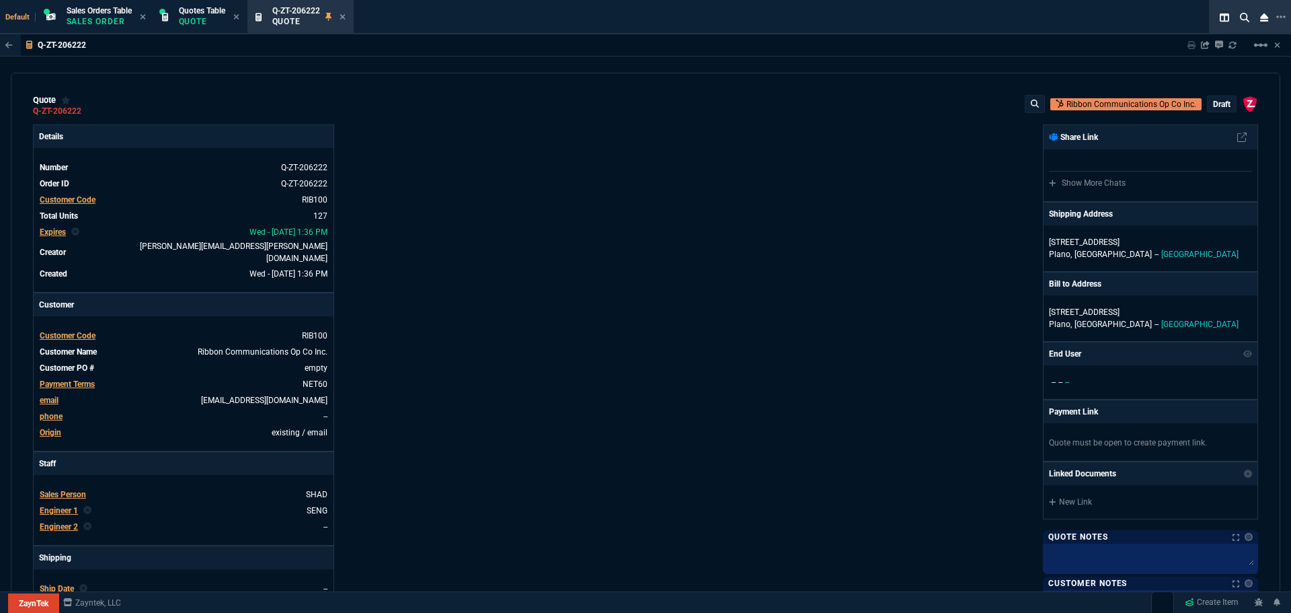
type input "35"
type input "695"
type input "15"
type input "134"
type input "0"
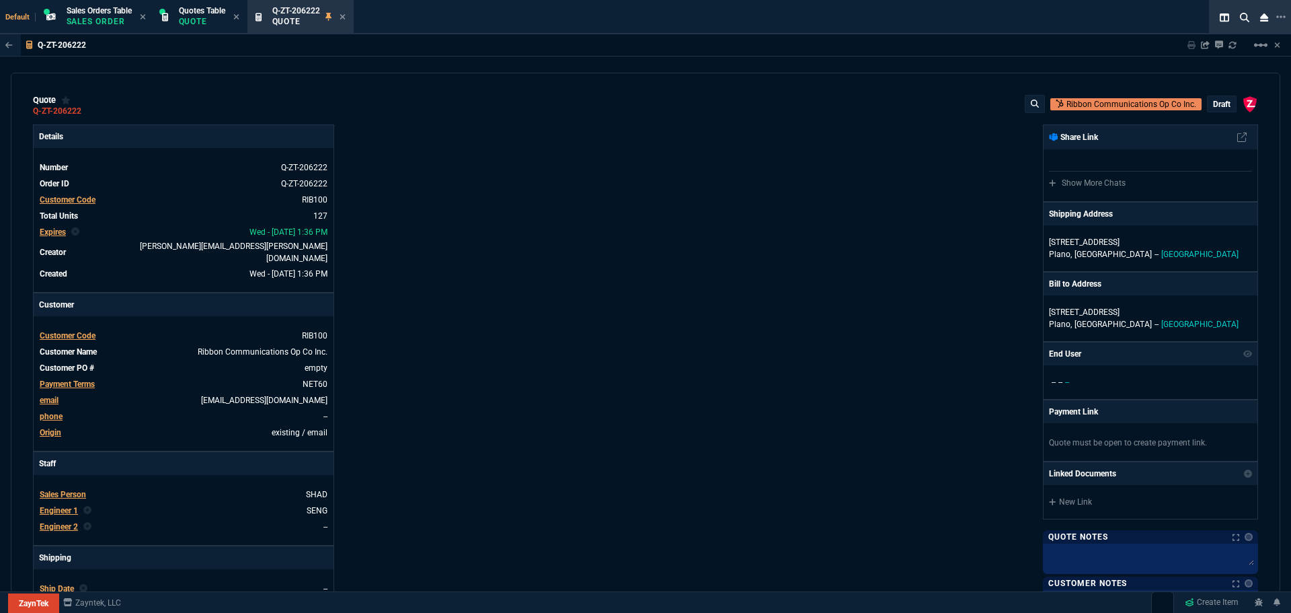
type input "0"
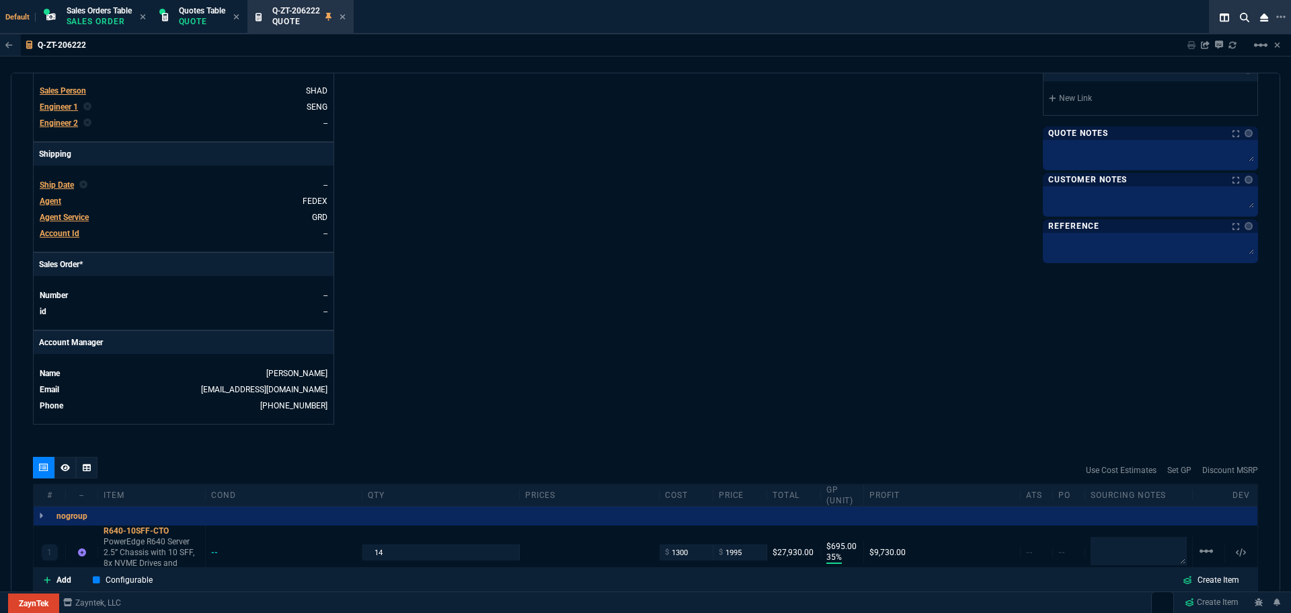
scroll to position [661, 0]
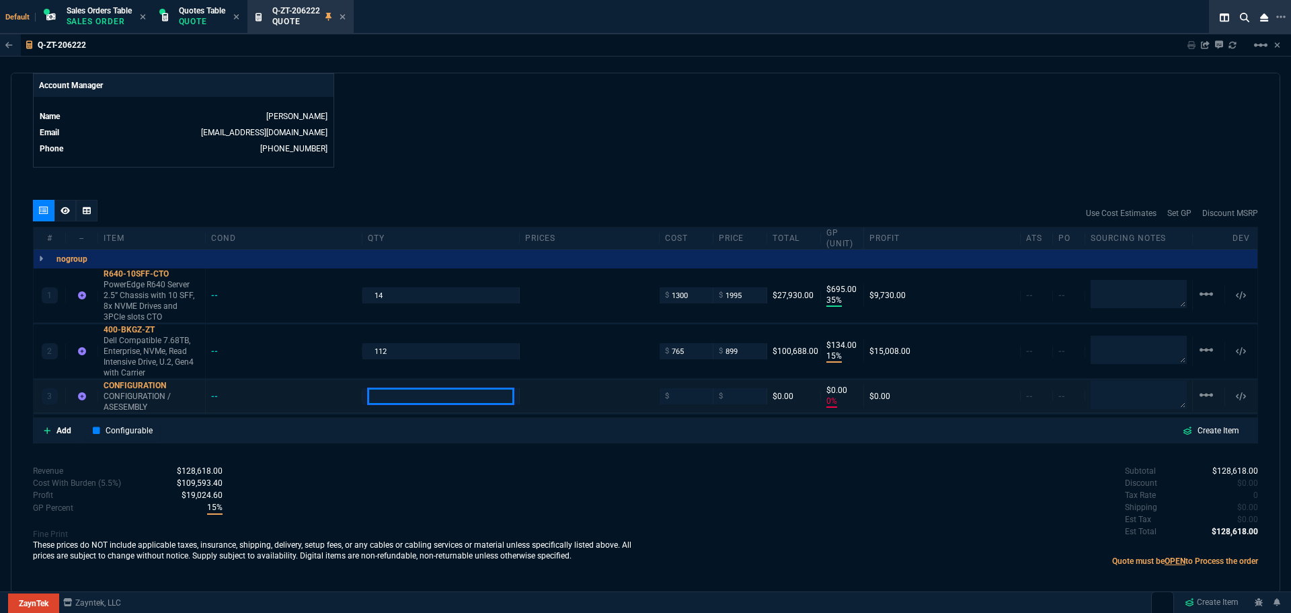
click at [445, 388] on input "number" at bounding box center [440, 395] width 145 height 15
type input "1"
click at [675, 389] on input "number" at bounding box center [686, 395] width 42 height 15
click at [751, 388] on input "number" at bounding box center [740, 395] width 42 height 15
type input "0"
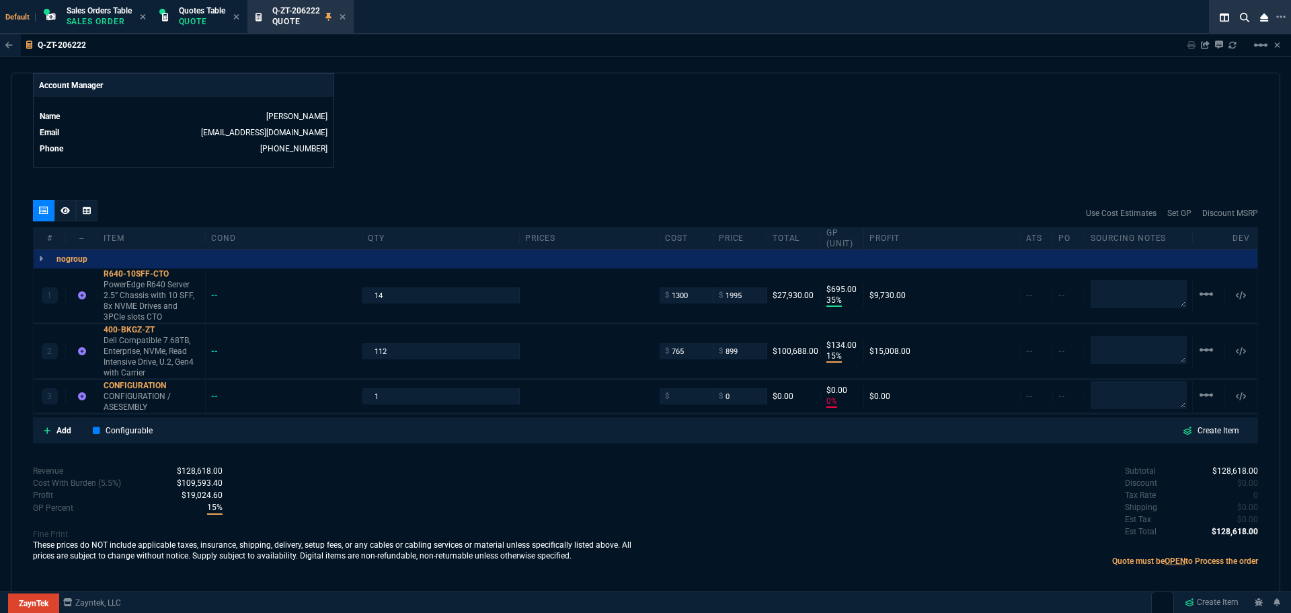
click at [751, 473] on div "Subtotal $128,618.00 Discount $0.00 Tax Rate 0 Shipping $0.00 Est Tax $0.00 Est…" at bounding box center [952, 502] width 613 height 74
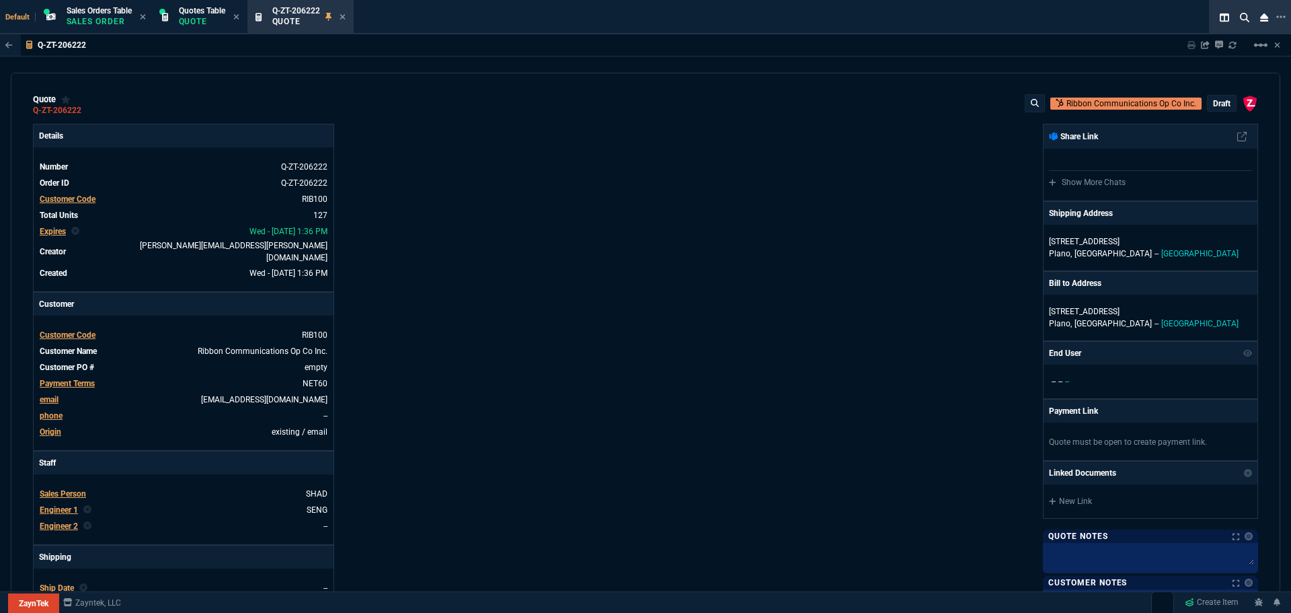
scroll to position [0, 0]
click at [1215, 102] on p "draft" at bounding box center [1221, 104] width 17 height 11
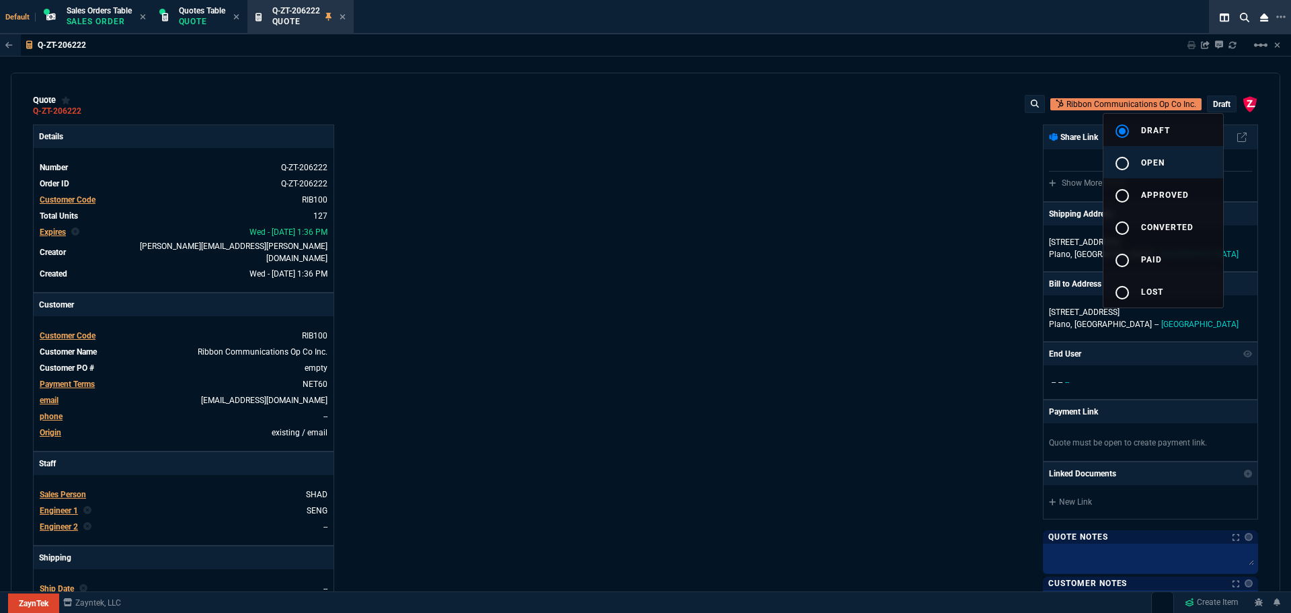
click at [1142, 158] on span "open" at bounding box center [1153, 162] width 24 height 9
click at [880, 242] on div at bounding box center [645, 306] width 1291 height 613
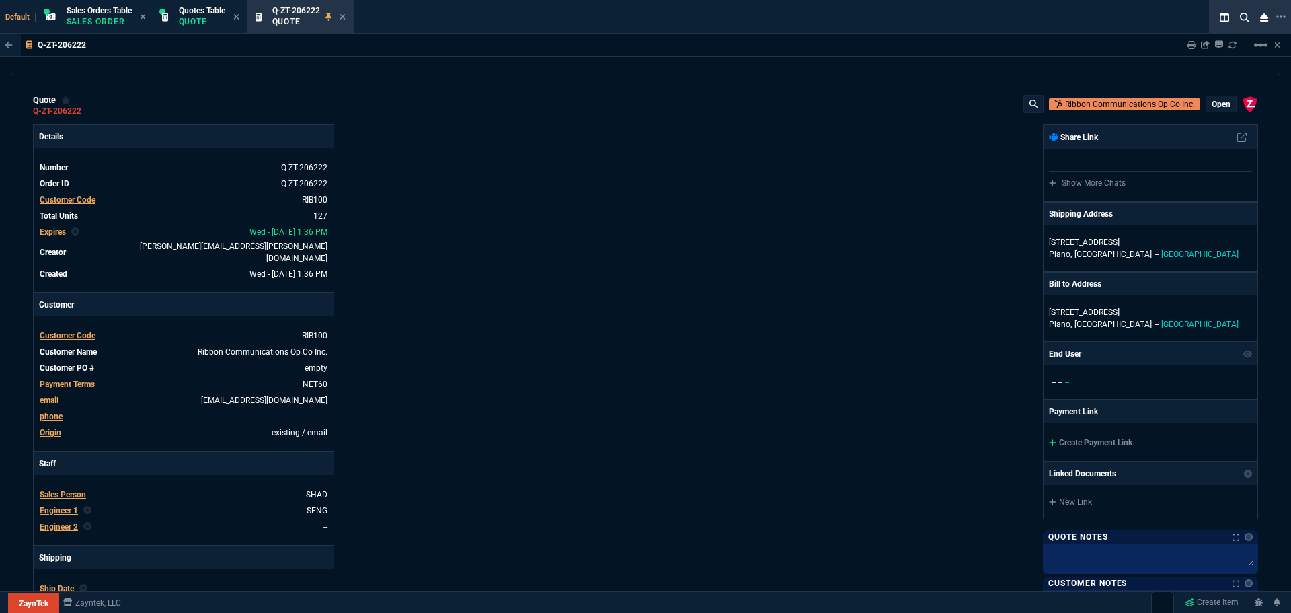
type input "35"
type input "695"
type input "15"
type input "134"
type input "0"
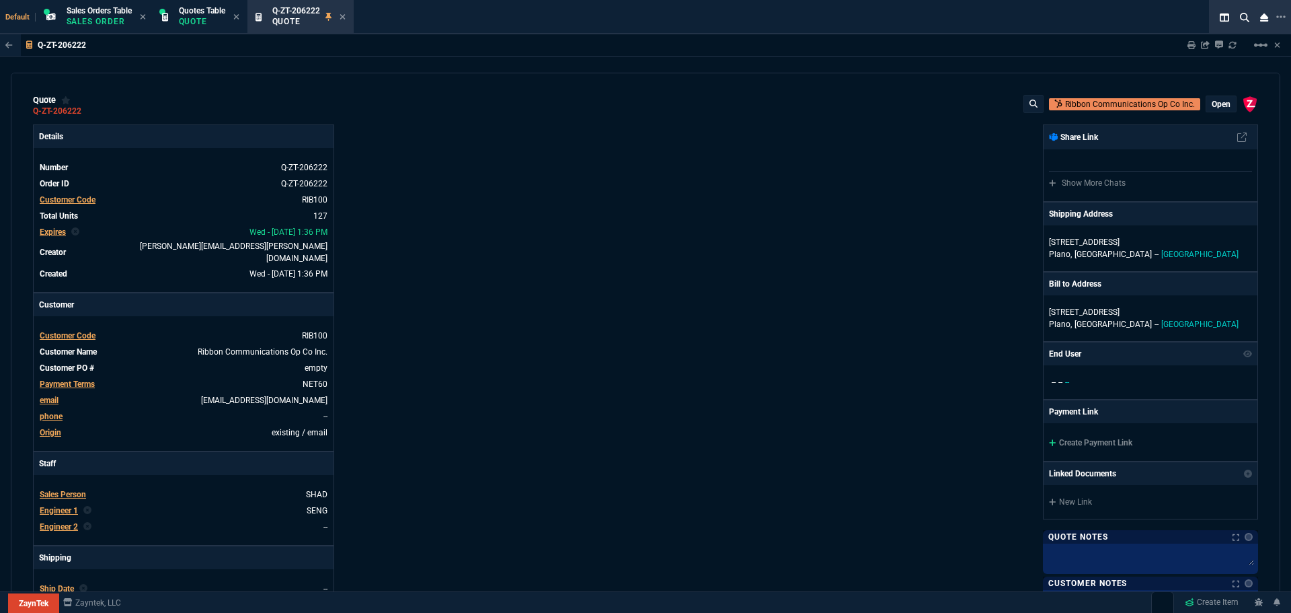
type input "0"
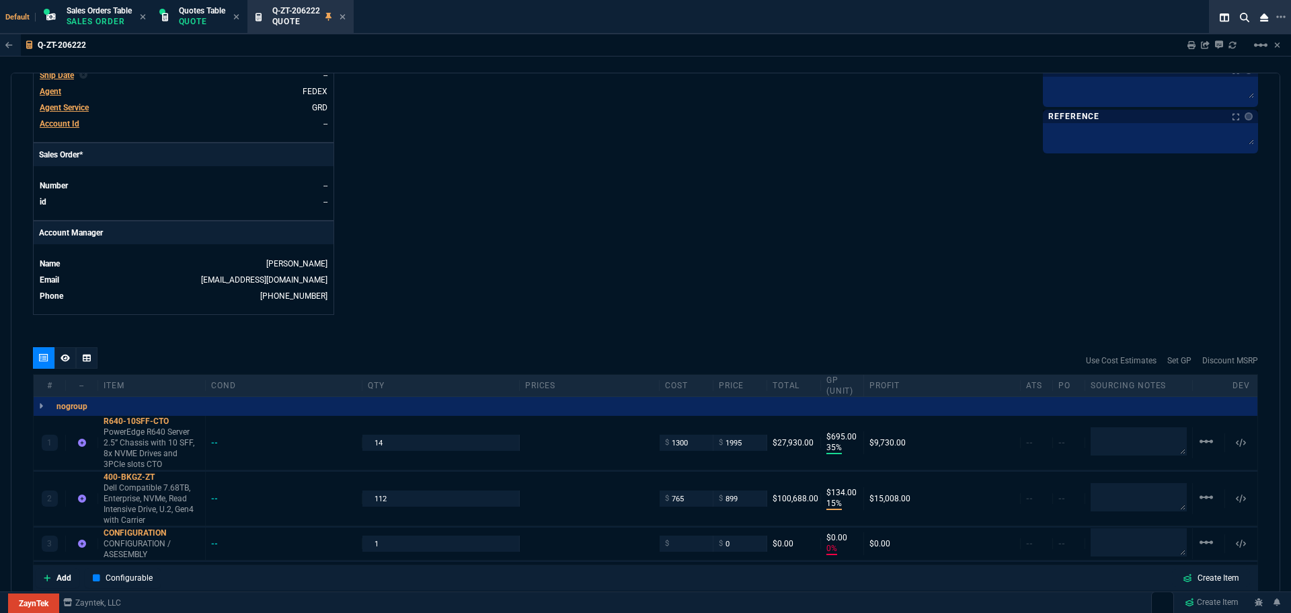
scroll to position [646, 0]
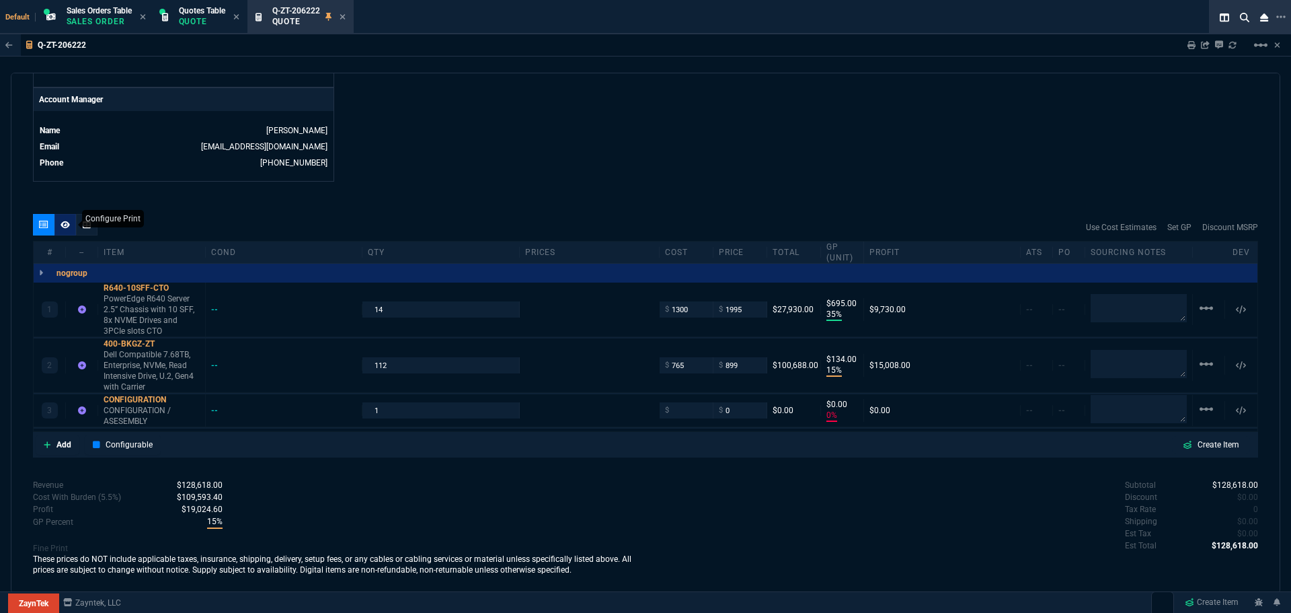
click at [66, 221] on div at bounding box center [65, 225] width 22 height 22
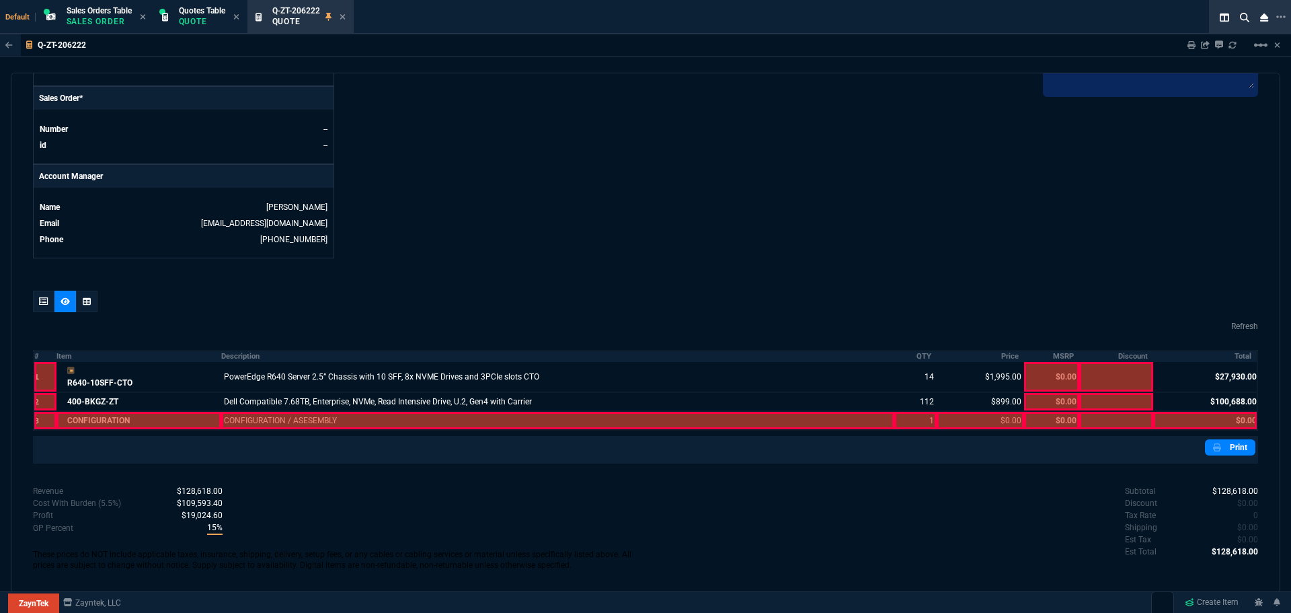
click at [311, 416] on div at bounding box center [557, 420] width 673 height 17
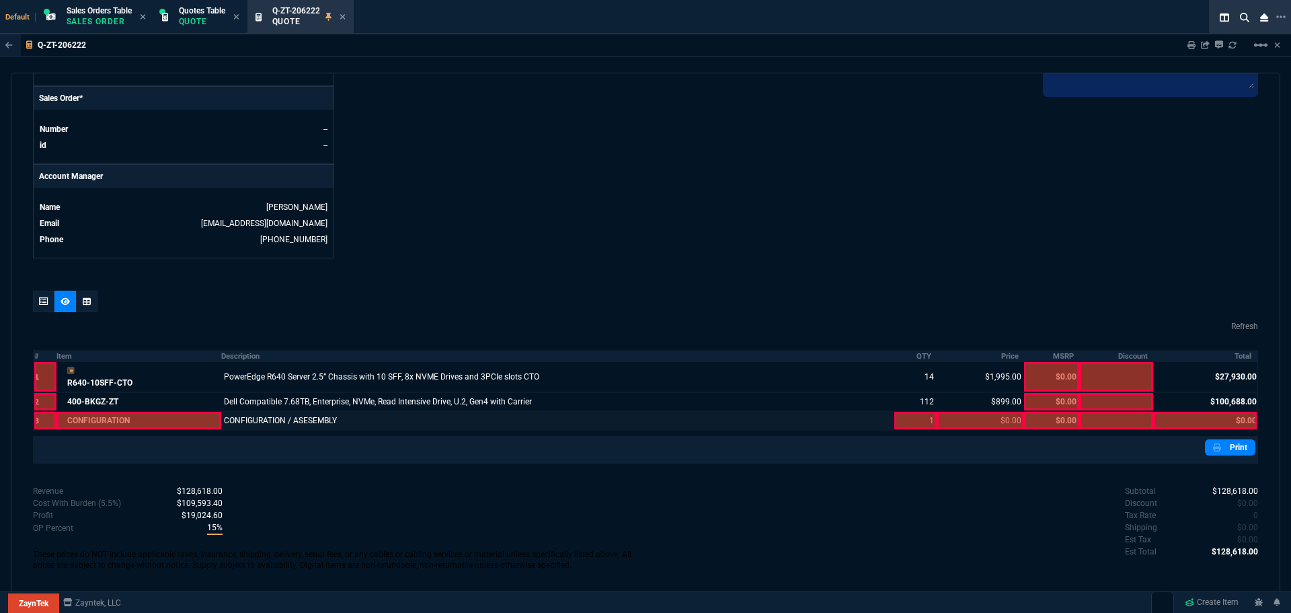
click at [904, 414] on div at bounding box center [916, 420] width 42 height 17
click at [983, 412] on div at bounding box center [980, 420] width 87 height 17
click at [1240, 412] on div at bounding box center [1206, 420] width 104 height 17
click at [1237, 440] on link "Print" at bounding box center [1230, 447] width 50 height 16
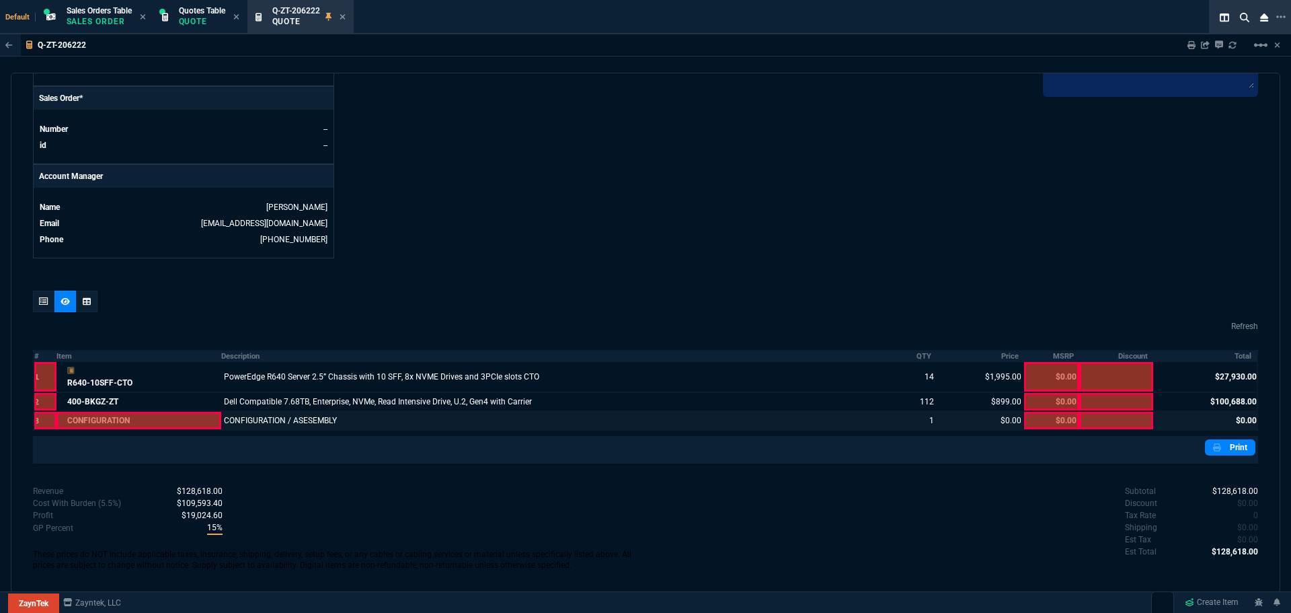
click at [154, 414] on div at bounding box center [139, 420] width 165 height 17
click at [417, 278] on div "quote Q-ZT-206222 Ribbon Communications Op Co Inc. open ZaynTek, LLC 2609 Techn…" at bounding box center [646, 333] width 1270 height 521
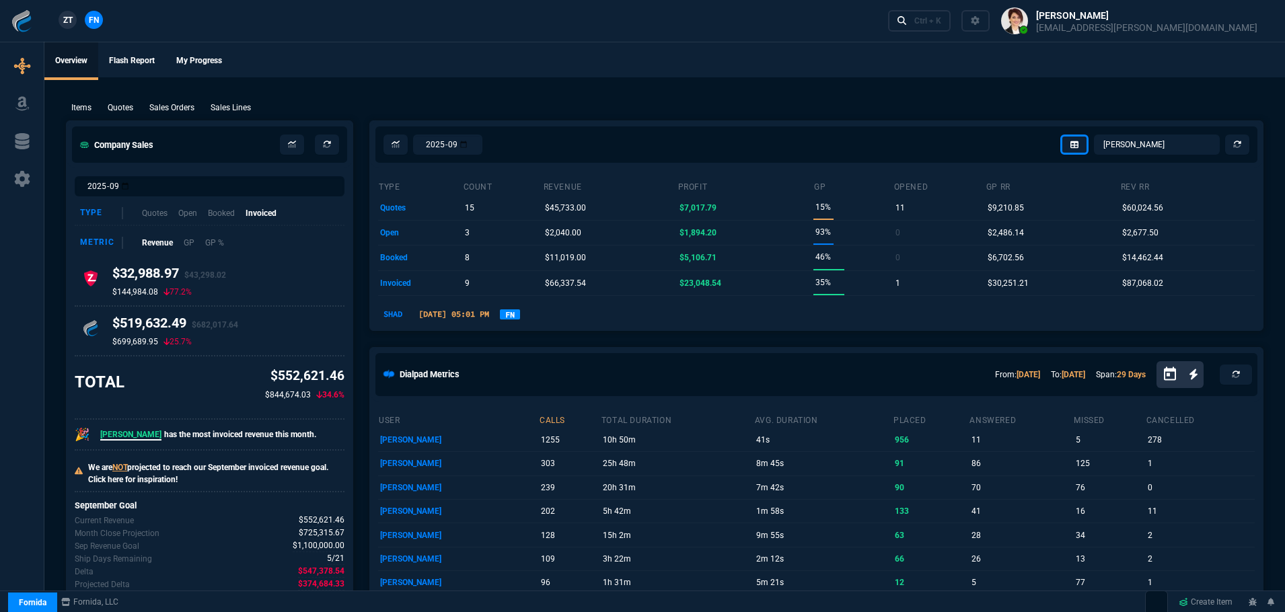
select select "4: SHAD"
select select
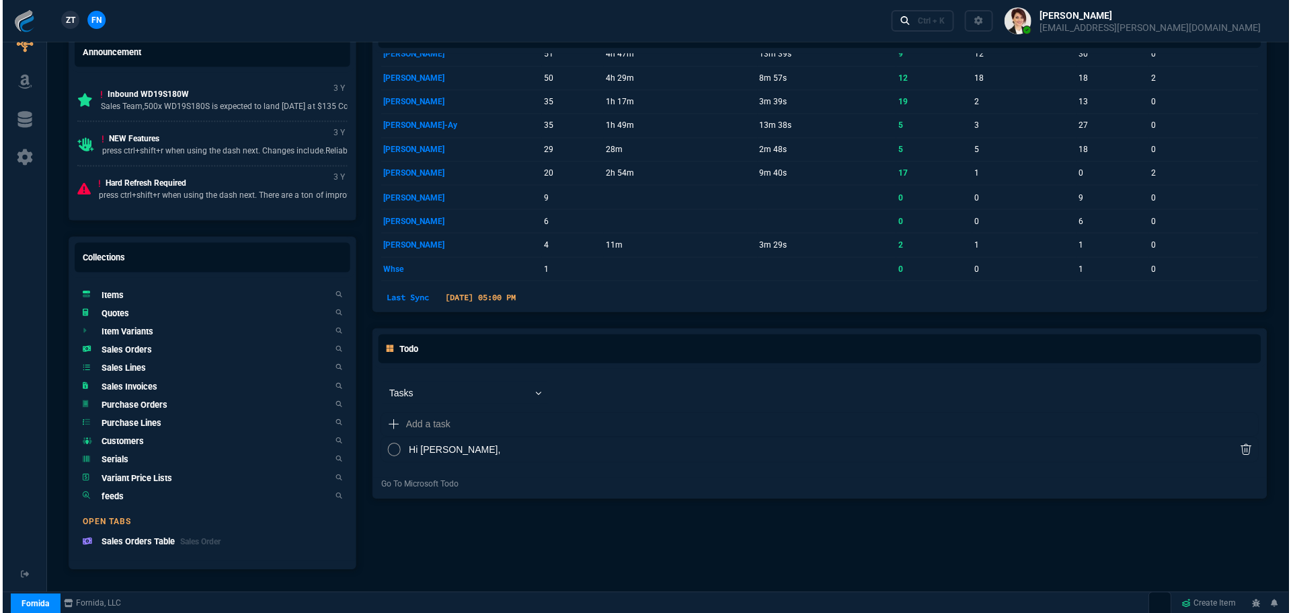
scroll to position [768, 0]
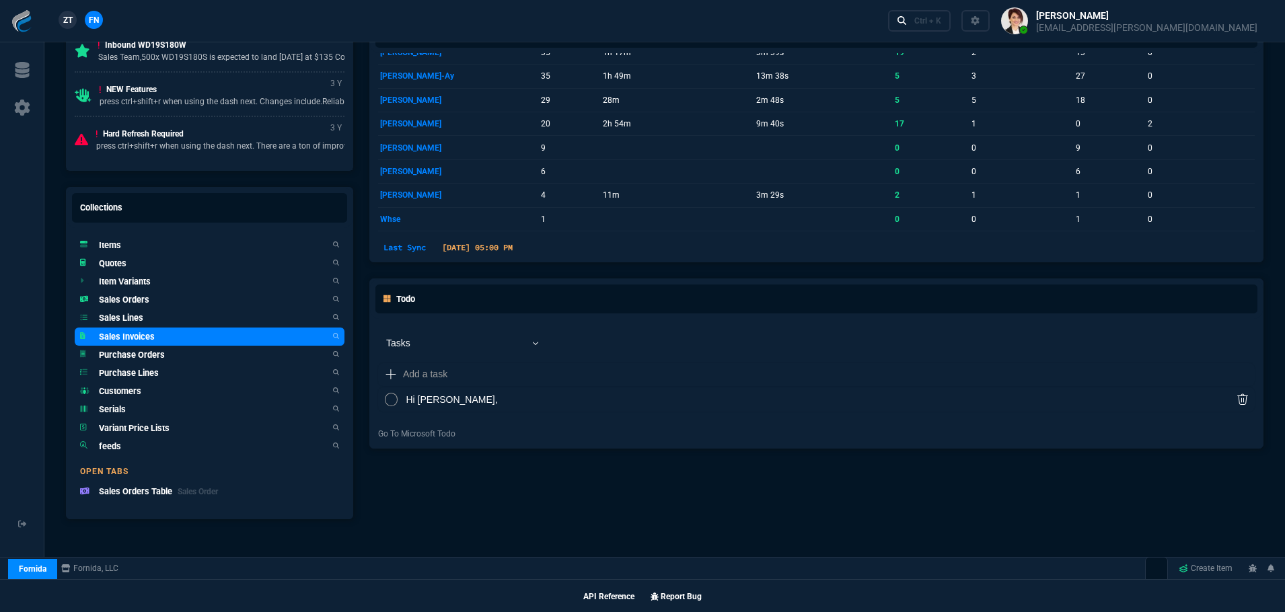
click at [138, 337] on h5 "Sales Invoices" at bounding box center [127, 336] width 56 height 13
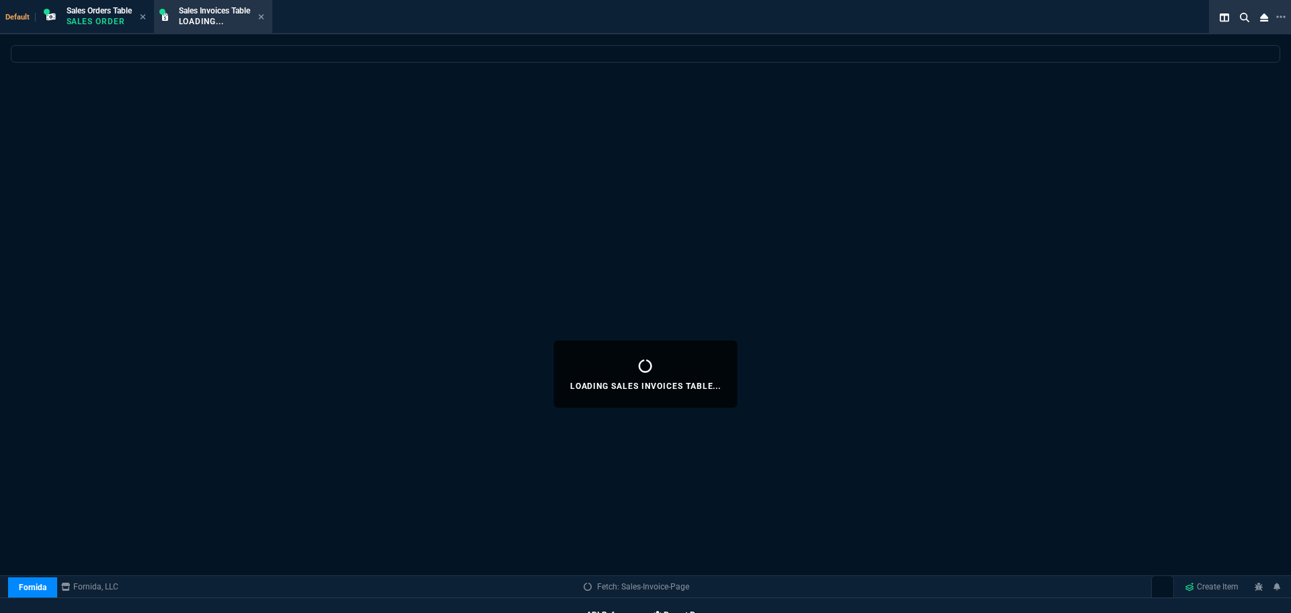
select select
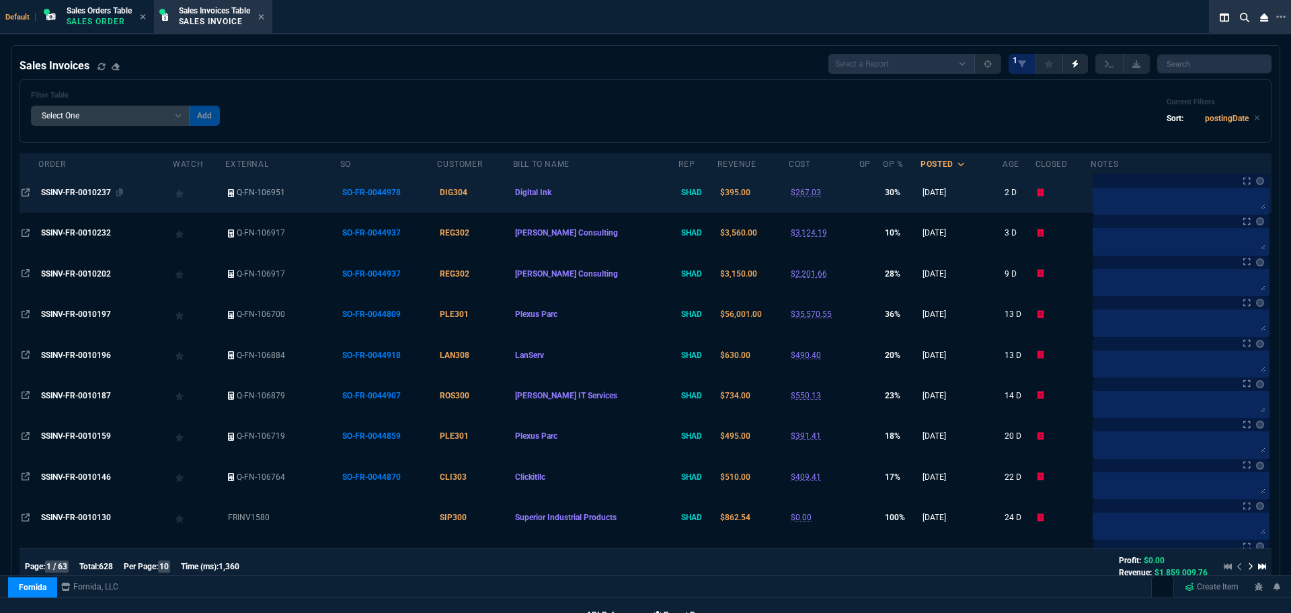
click at [91, 193] on span "SSINV-FR-0010237" at bounding box center [76, 192] width 70 height 9
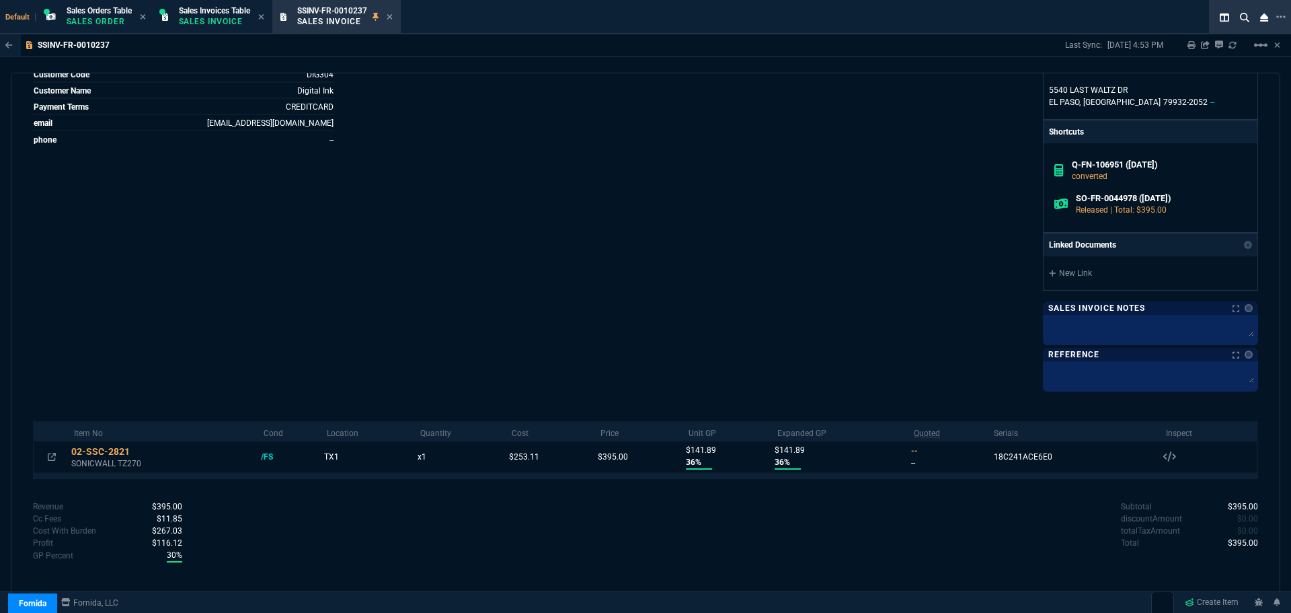
scroll to position [337, 0]
click at [392, 17] on icon at bounding box center [389, 16] width 5 height 5
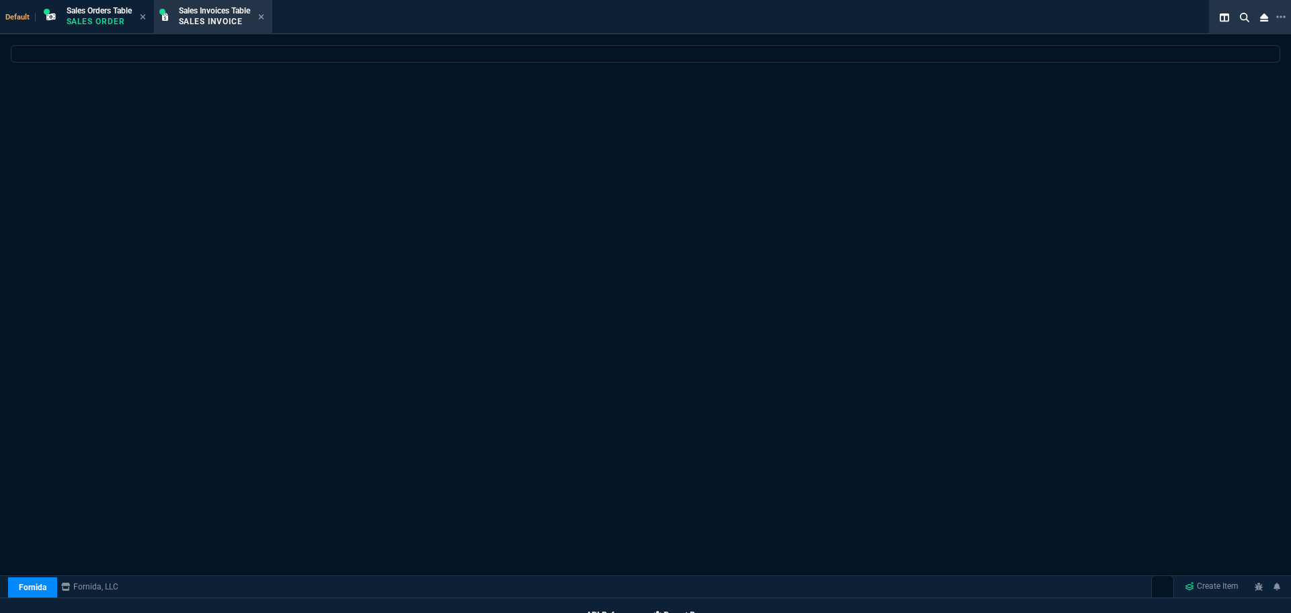
select select
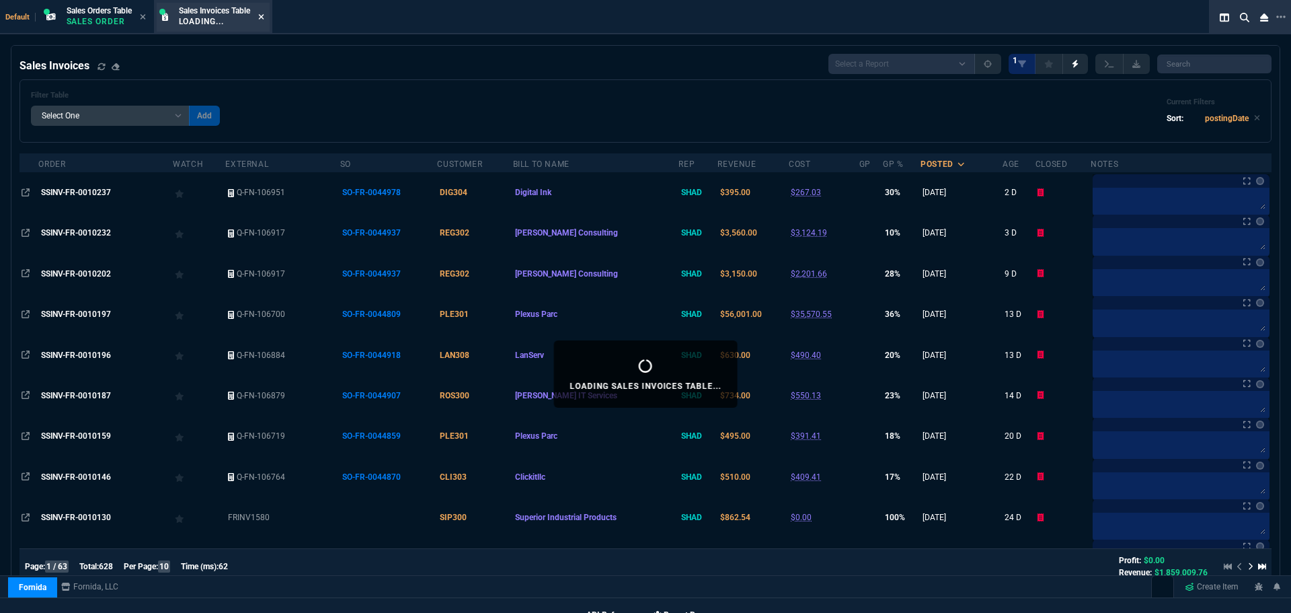
click at [264, 16] on icon at bounding box center [261, 17] width 6 height 8
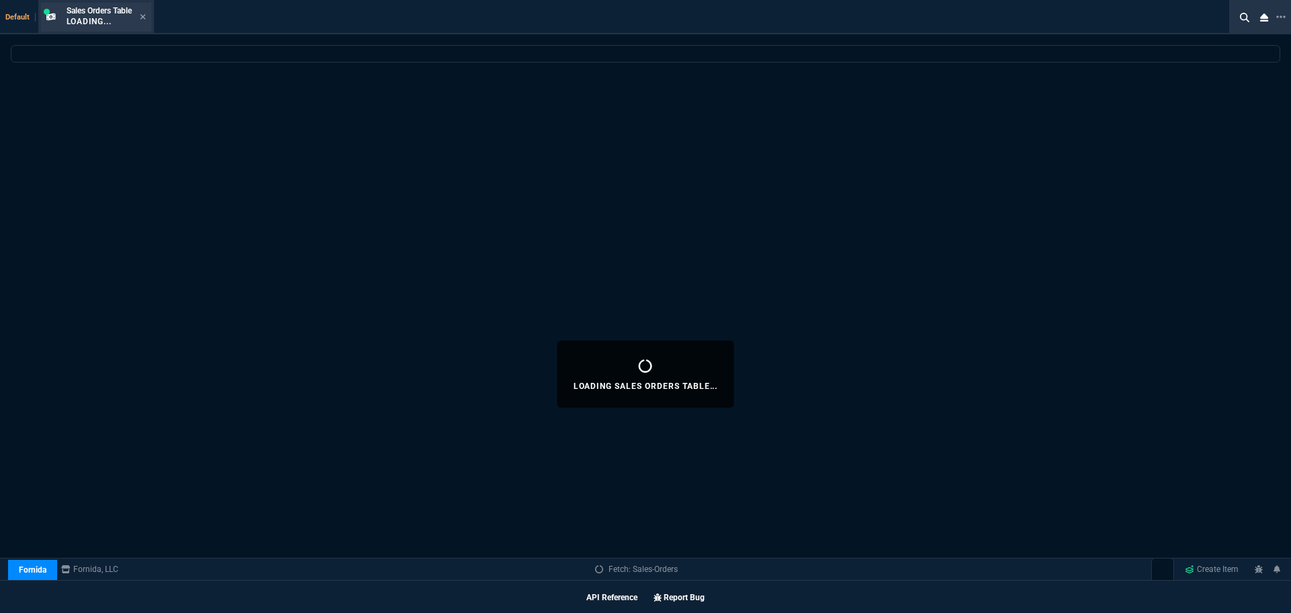
select select
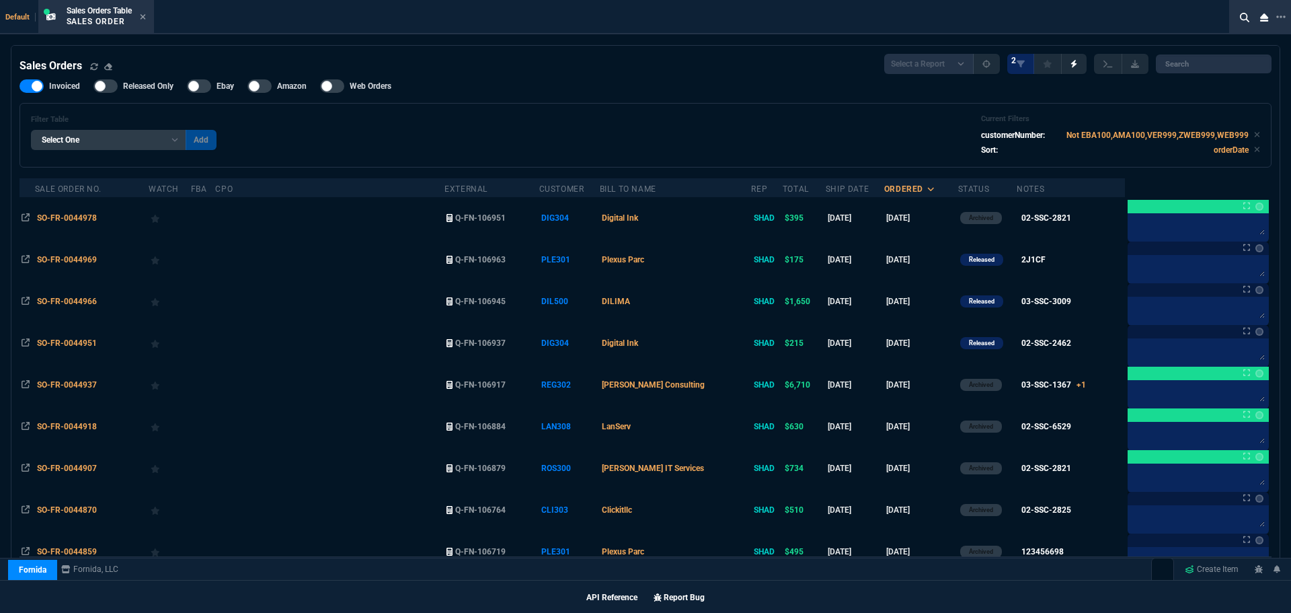
click at [77, 258] on span "SO-FR-0044969" at bounding box center [67, 259] width 60 height 9
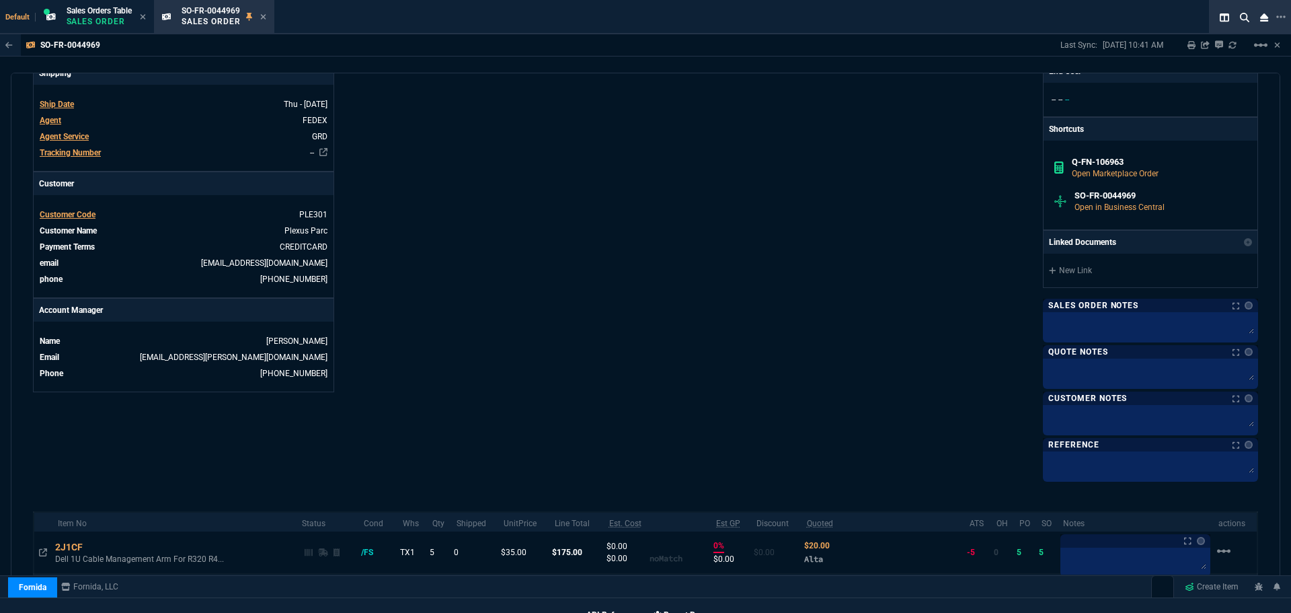
scroll to position [527, 0]
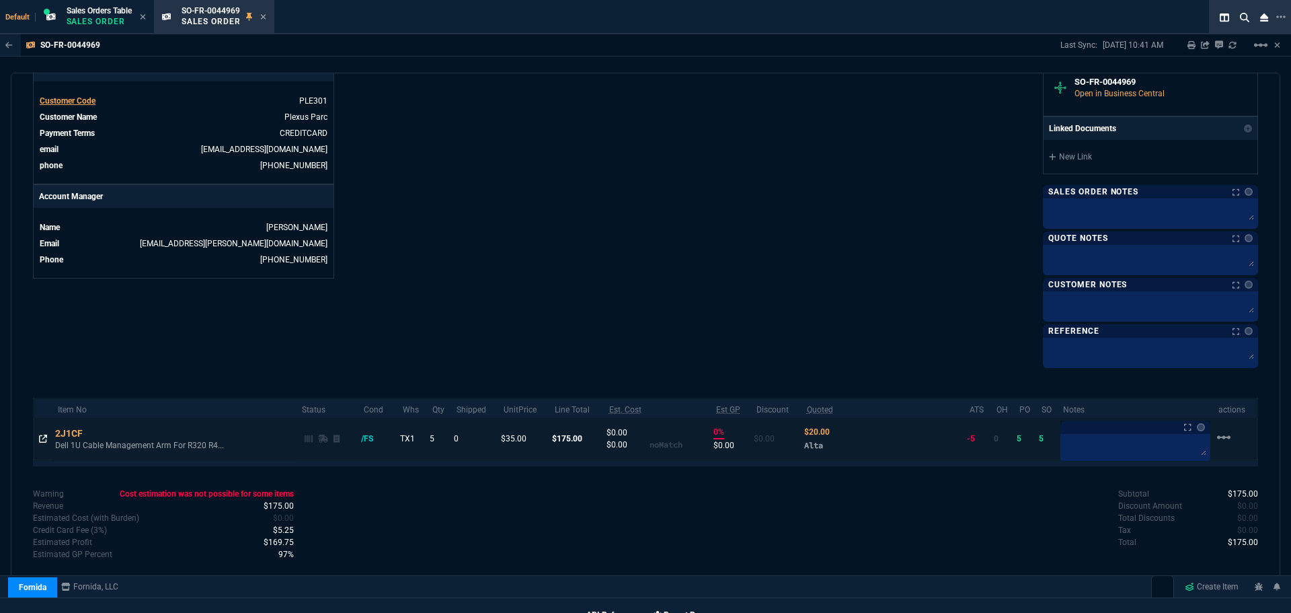
click at [44, 439] on icon at bounding box center [43, 439] width 8 height 8
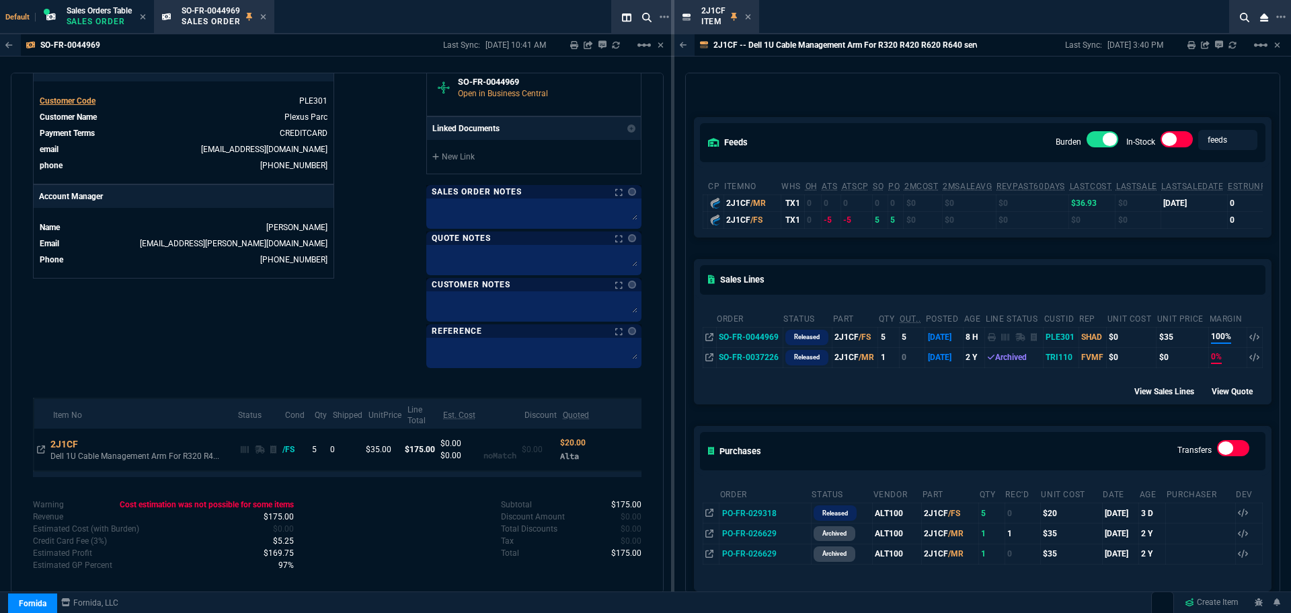
scroll to position [202, 0]
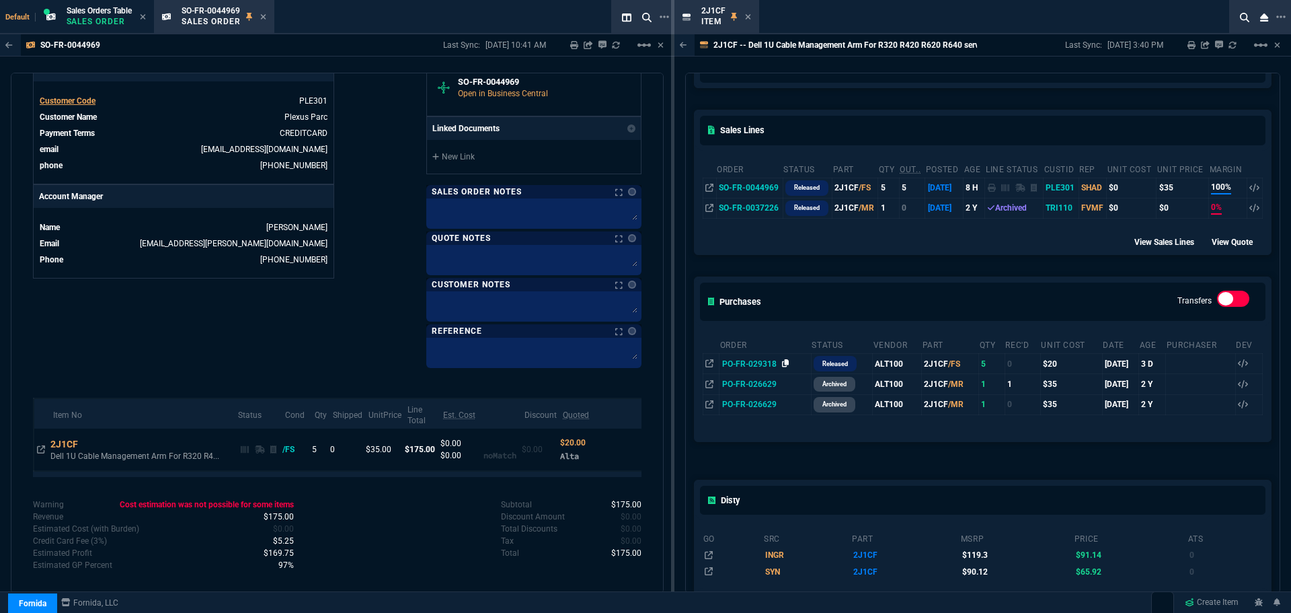
click at [784, 365] on icon at bounding box center [785, 363] width 7 height 8
click at [745, 15] on icon at bounding box center [747, 16] width 5 height 5
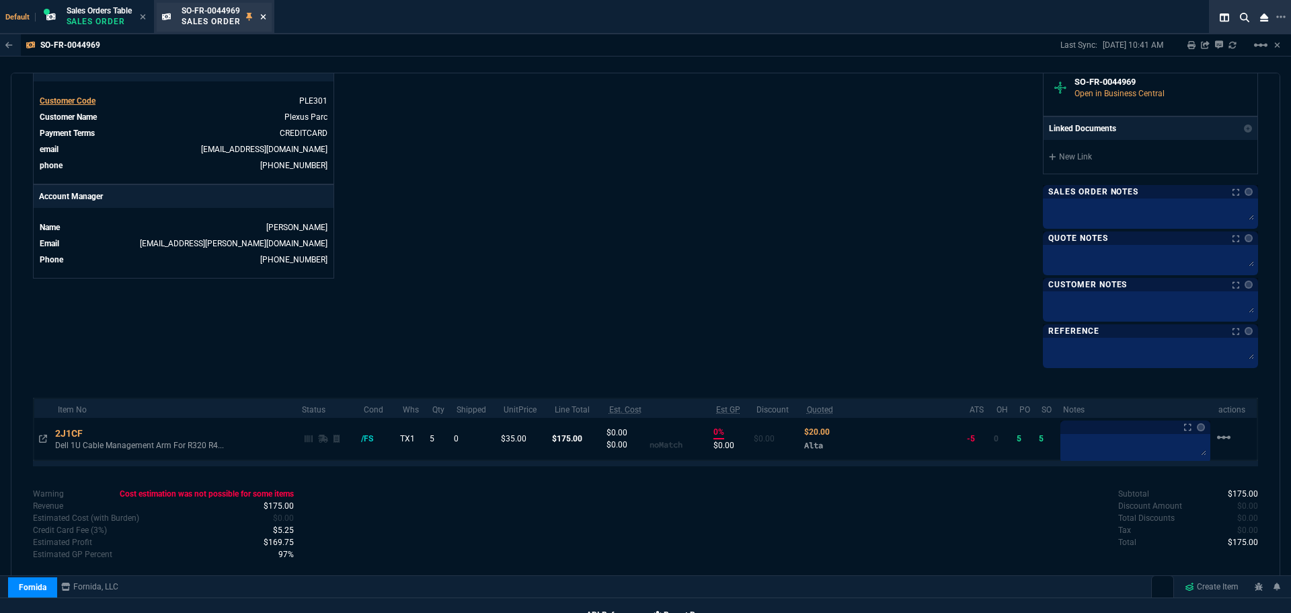
click at [266, 20] on icon at bounding box center [263, 17] width 6 height 8
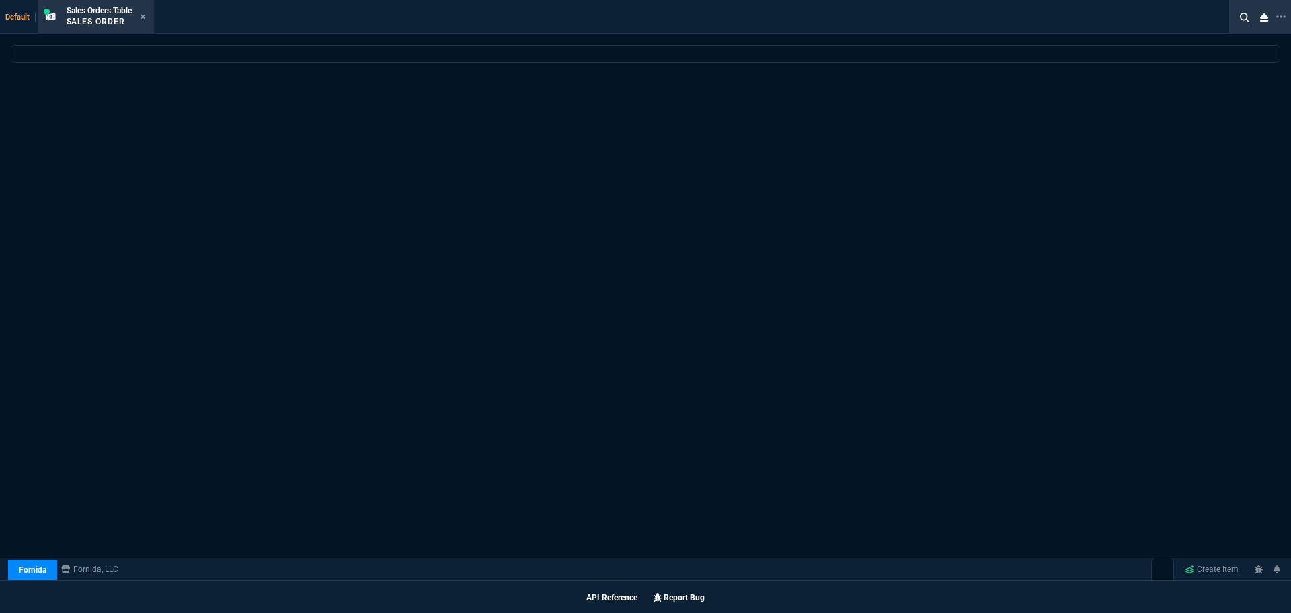
scroll to position [767, 0]
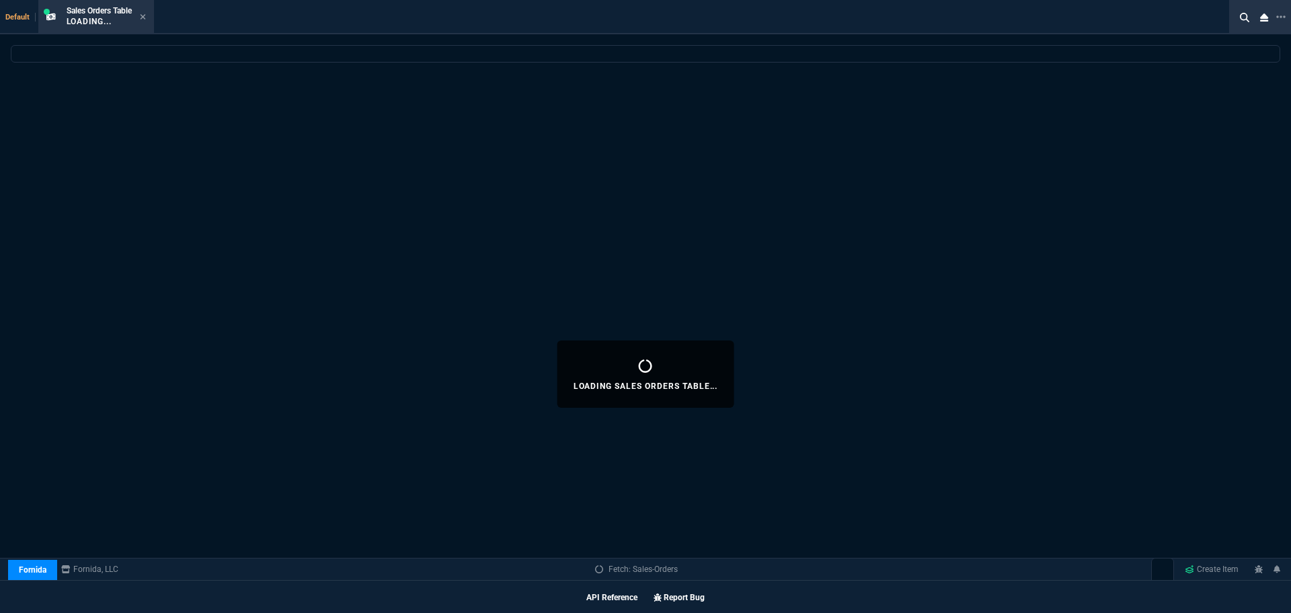
select select
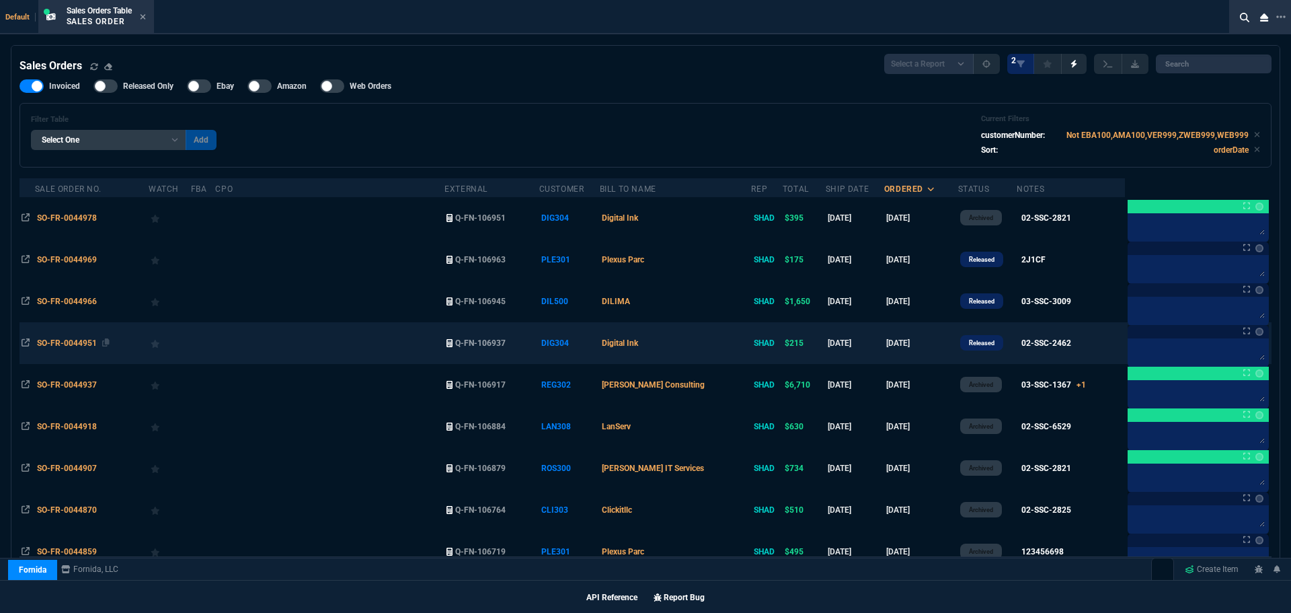
click at [79, 342] on span "SO-FR-0044951" at bounding box center [67, 342] width 60 height 9
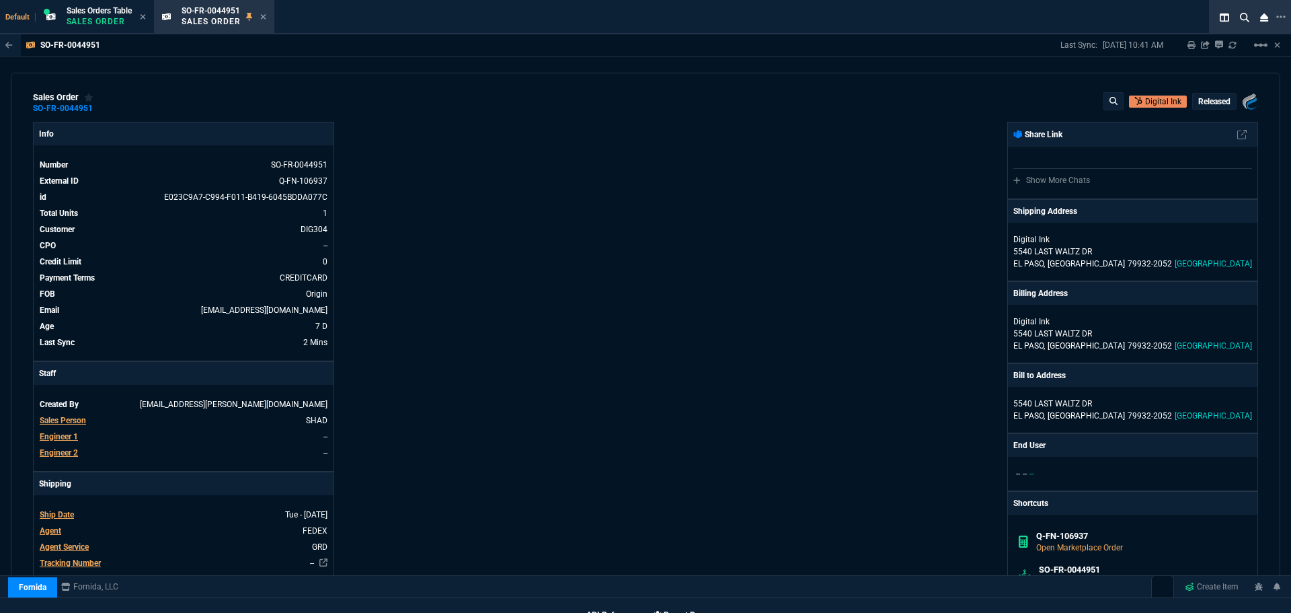
scroll to position [0, 0]
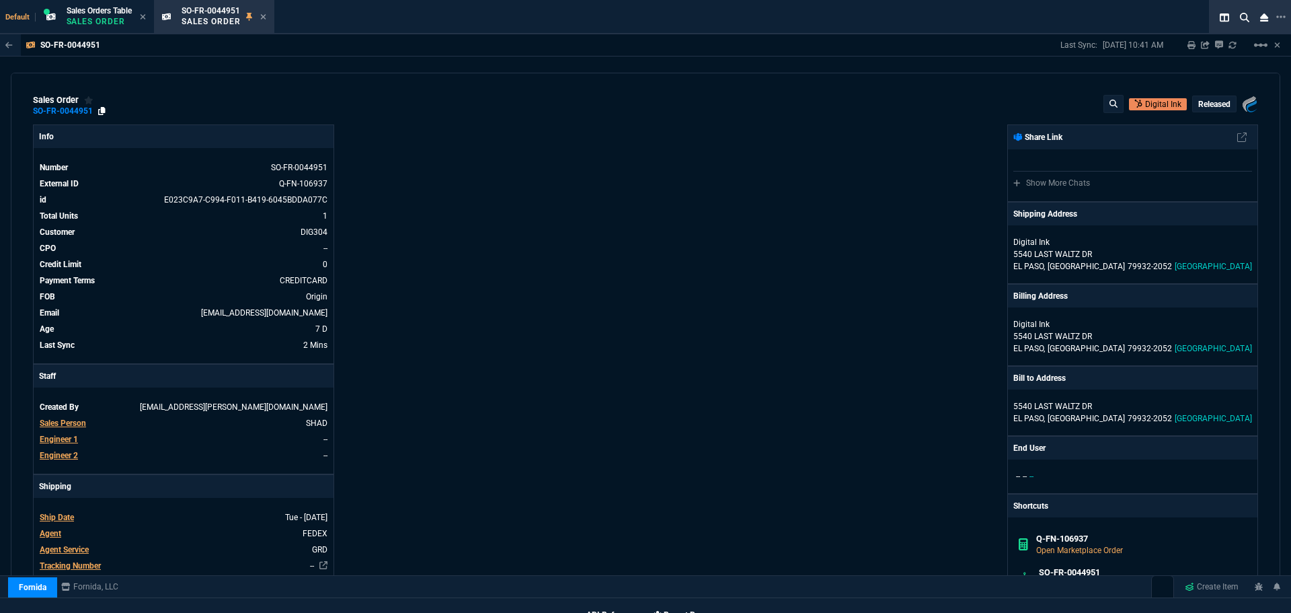
click at [102, 111] on icon at bounding box center [101, 111] width 7 height 8
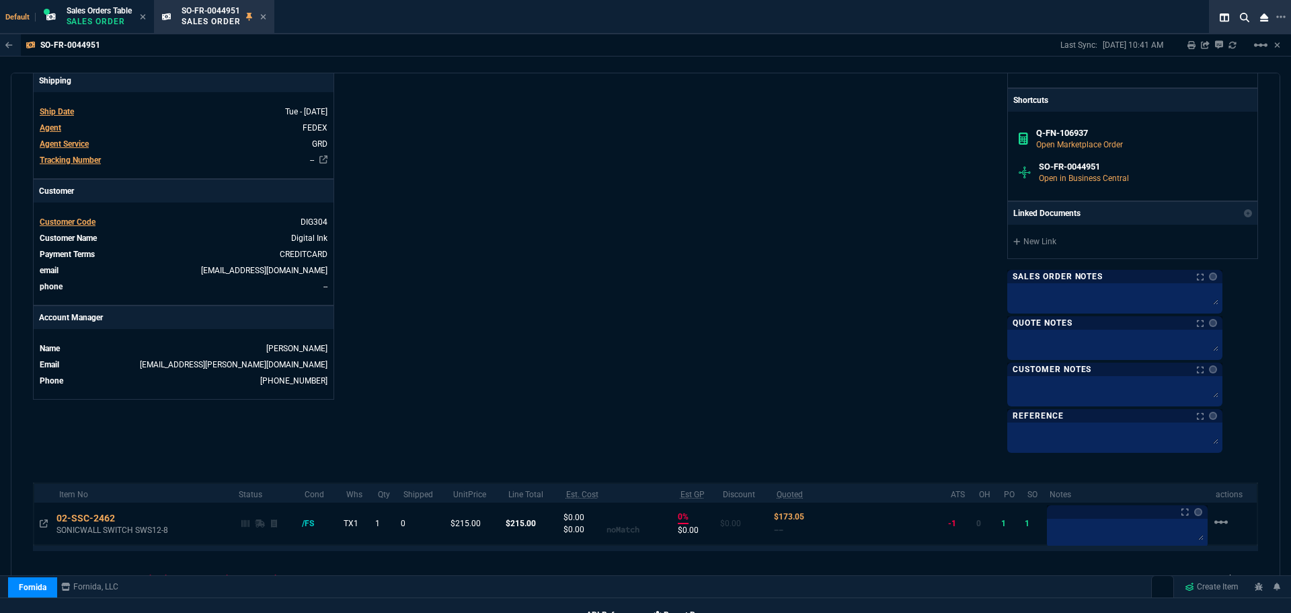
scroll to position [490, 0]
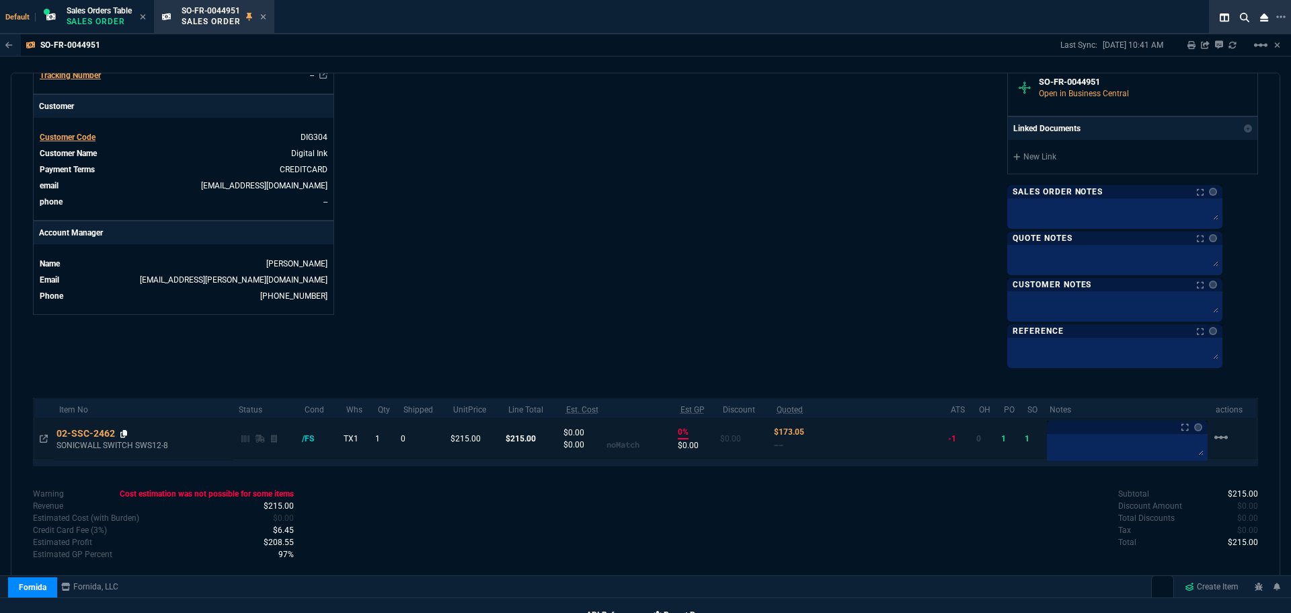
click at [127, 435] on icon at bounding box center [123, 434] width 7 height 8
click at [118, 20] on p "Sales Order" at bounding box center [99, 21] width 65 height 11
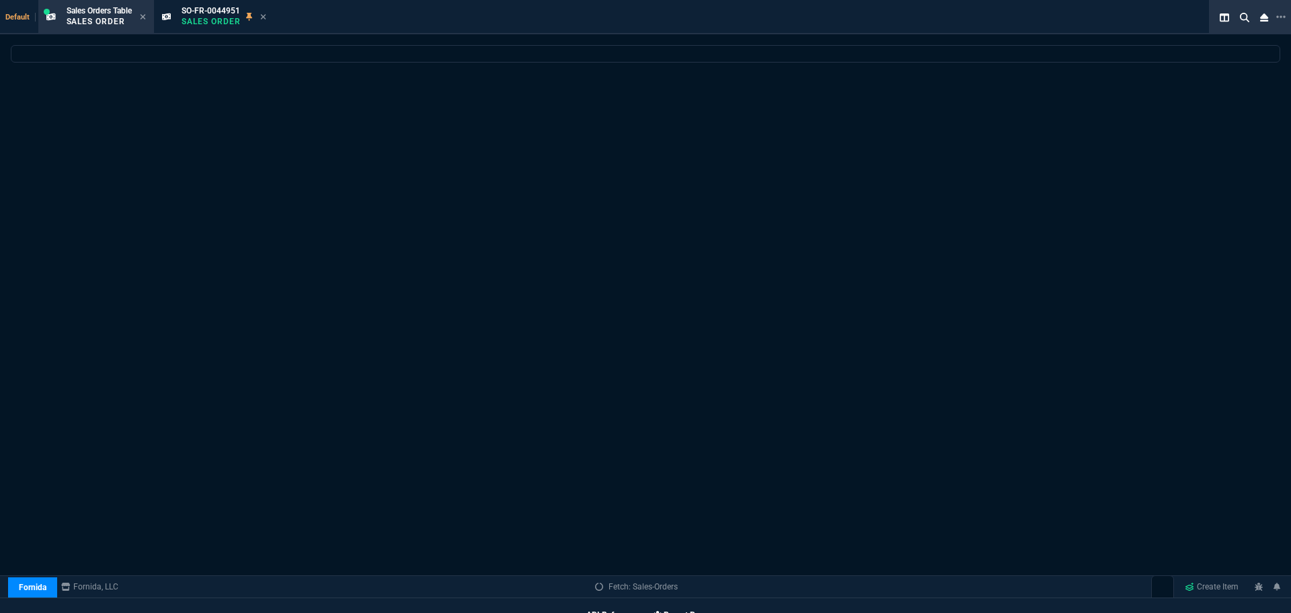
select select
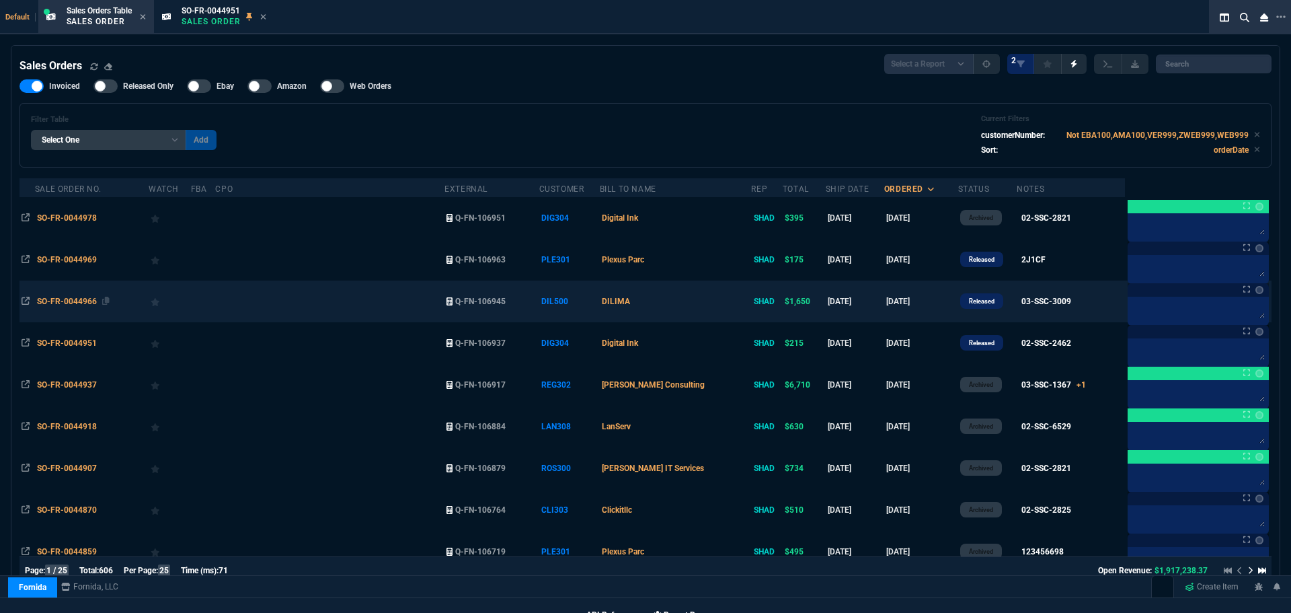
click at [63, 297] on span "SO-FR-0044966" at bounding box center [67, 301] width 60 height 9
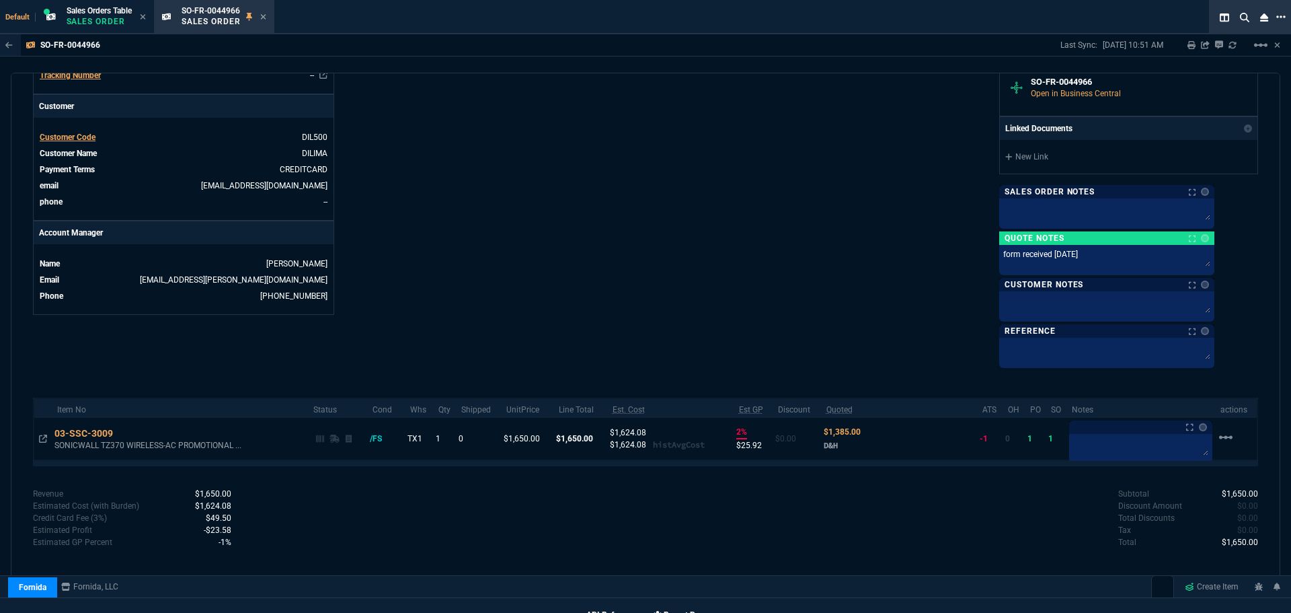
click at [1280, 17] on icon at bounding box center [1281, 16] width 9 height 11
click at [1197, 30] on li "Open New Tab" at bounding box center [1209, 28] width 133 height 16
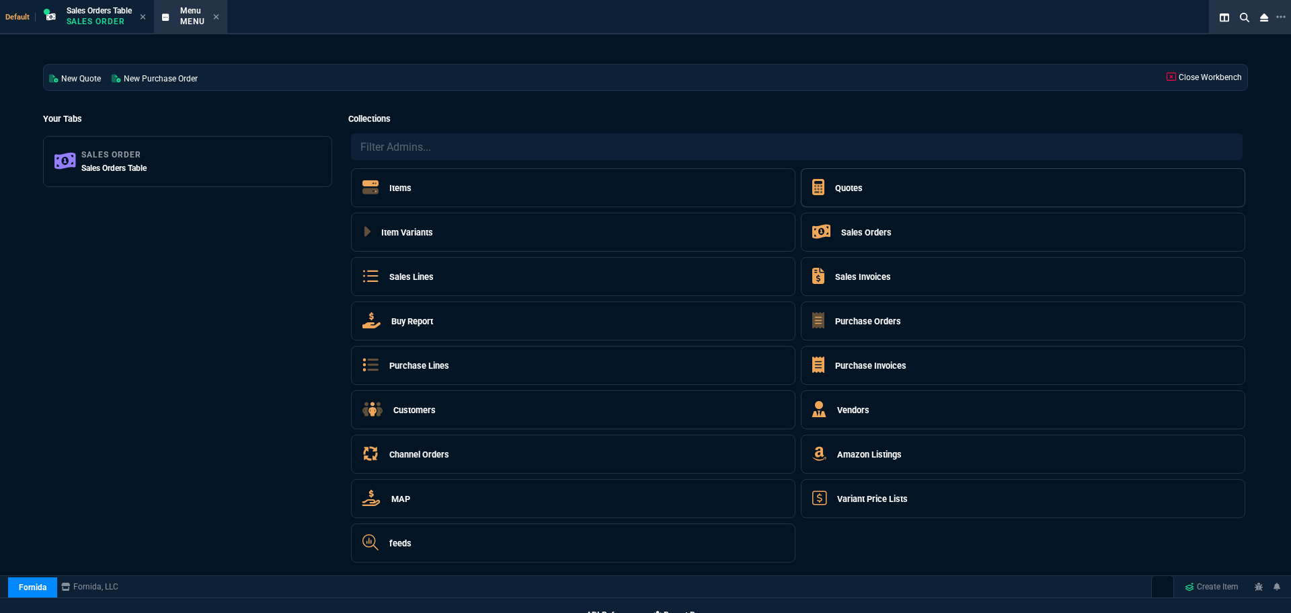
click at [854, 185] on h5 "Quotes" at bounding box center [849, 188] width 28 height 13
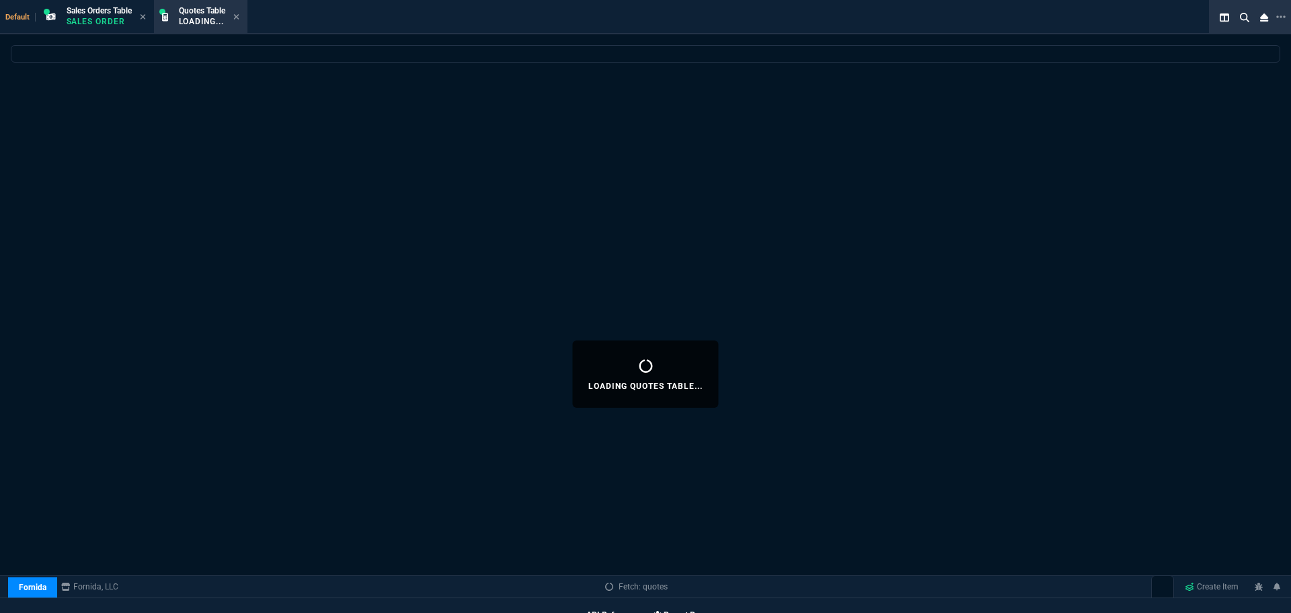
select select
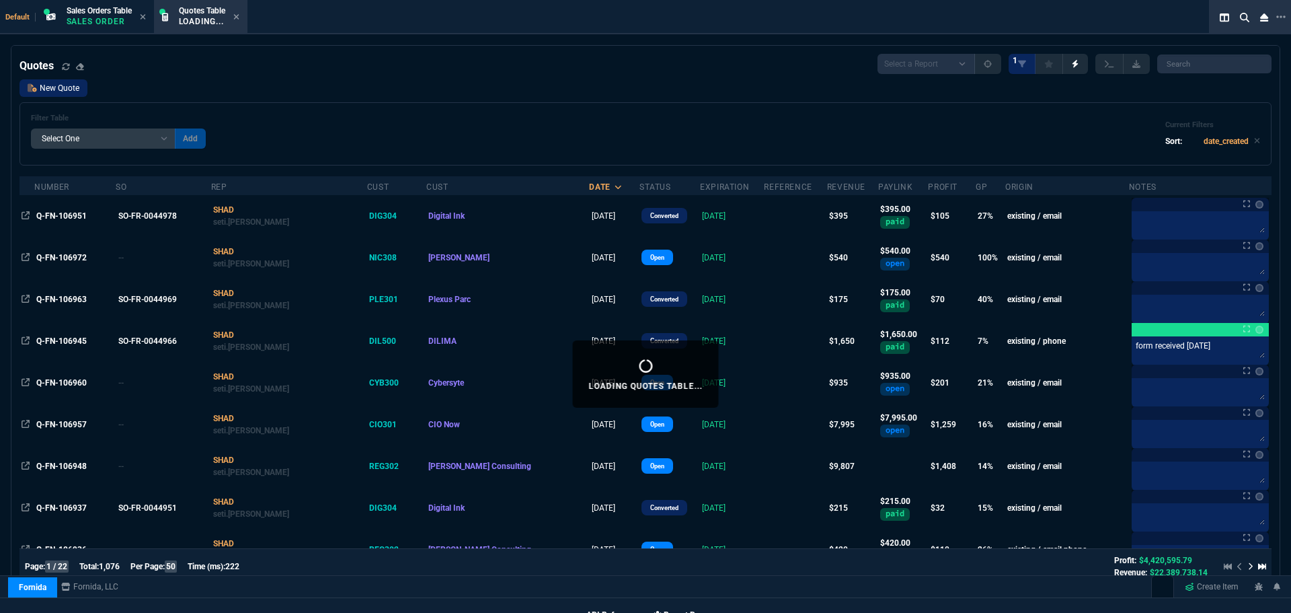
click at [64, 89] on link "New Quote" at bounding box center [54, 87] width 68 height 17
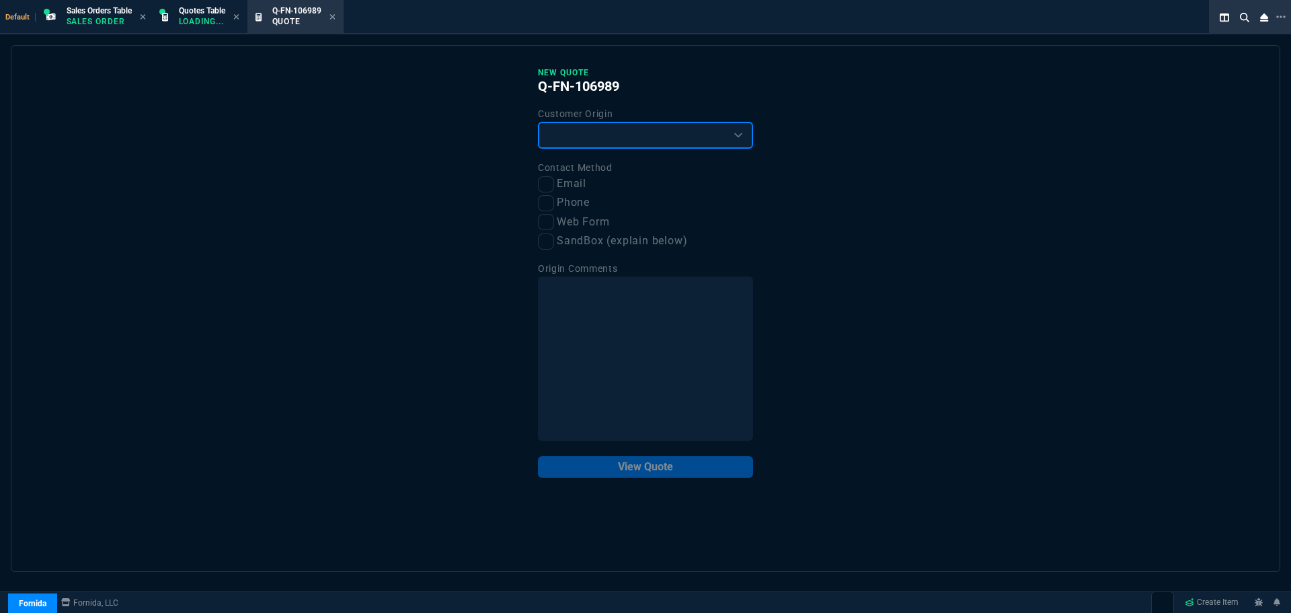
click at [632, 130] on select "Existing Customer Amazon Lead (first order) Website Lead (first order) Called (…" at bounding box center [645, 135] width 215 height 27
select select "existing"
click at [538, 122] on select "Existing Customer Amazon Lead (first order) Website Lead (first order) Called (…" at bounding box center [645, 135] width 215 height 27
click at [550, 180] on input "Email" at bounding box center [546, 184] width 16 height 16
checkbox input "true"
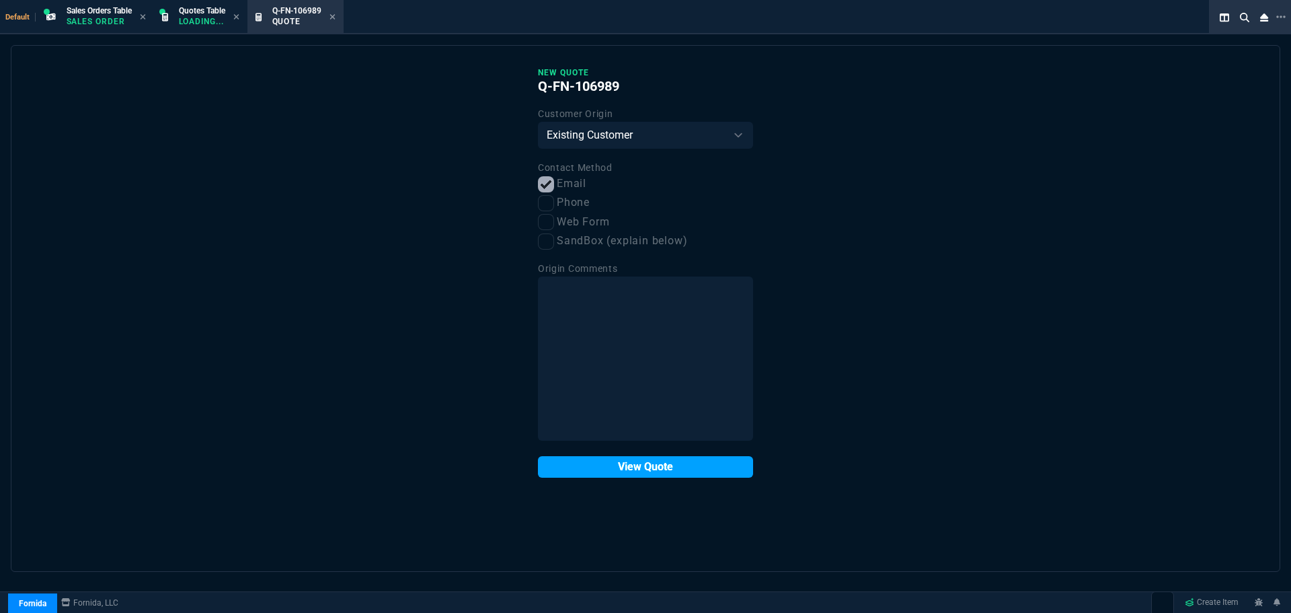
click at [633, 471] on button "View Quote" at bounding box center [645, 467] width 215 height 22
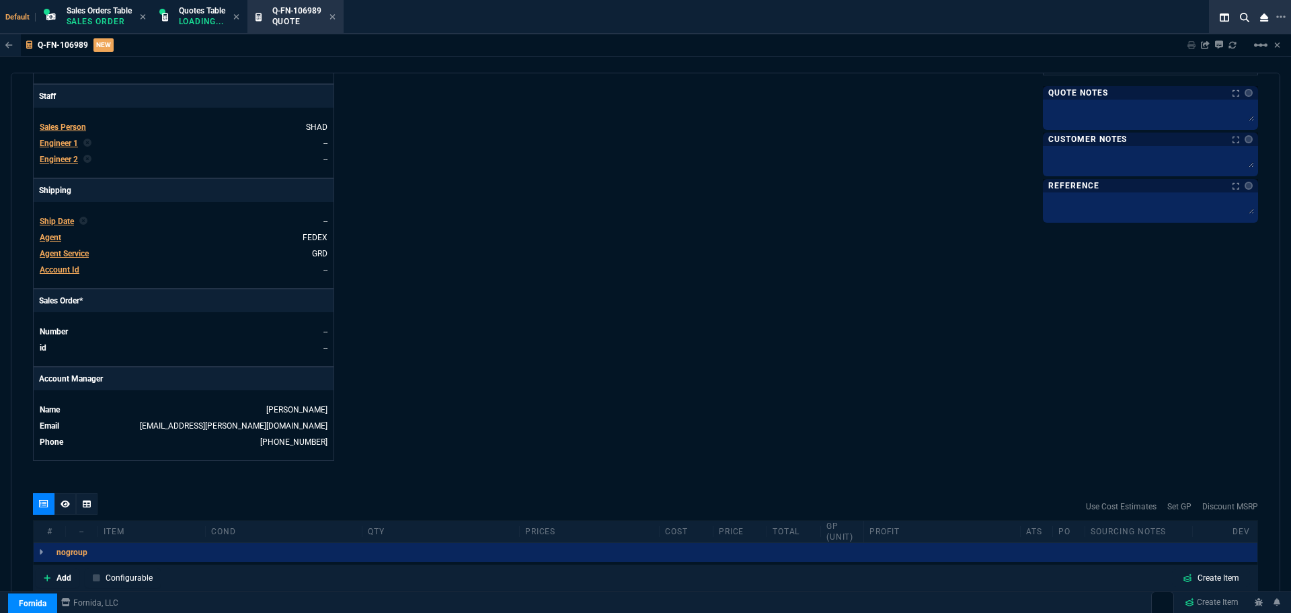
scroll to position [515, 0]
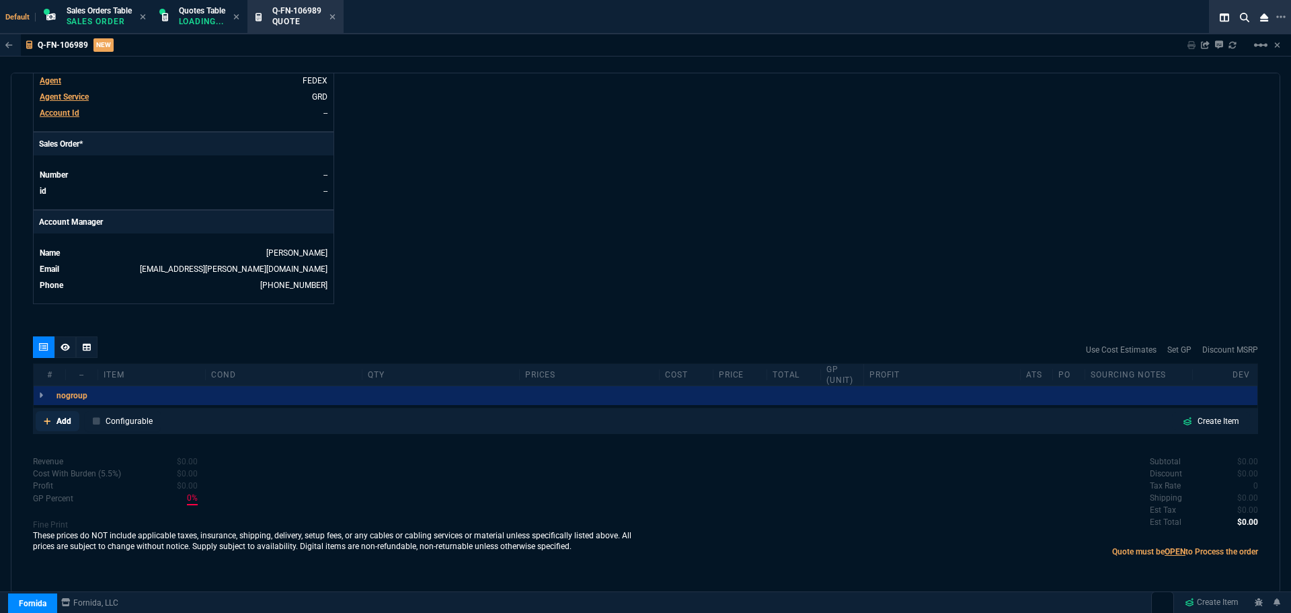
click at [67, 421] on p "Add" at bounding box center [64, 421] width 15 height 12
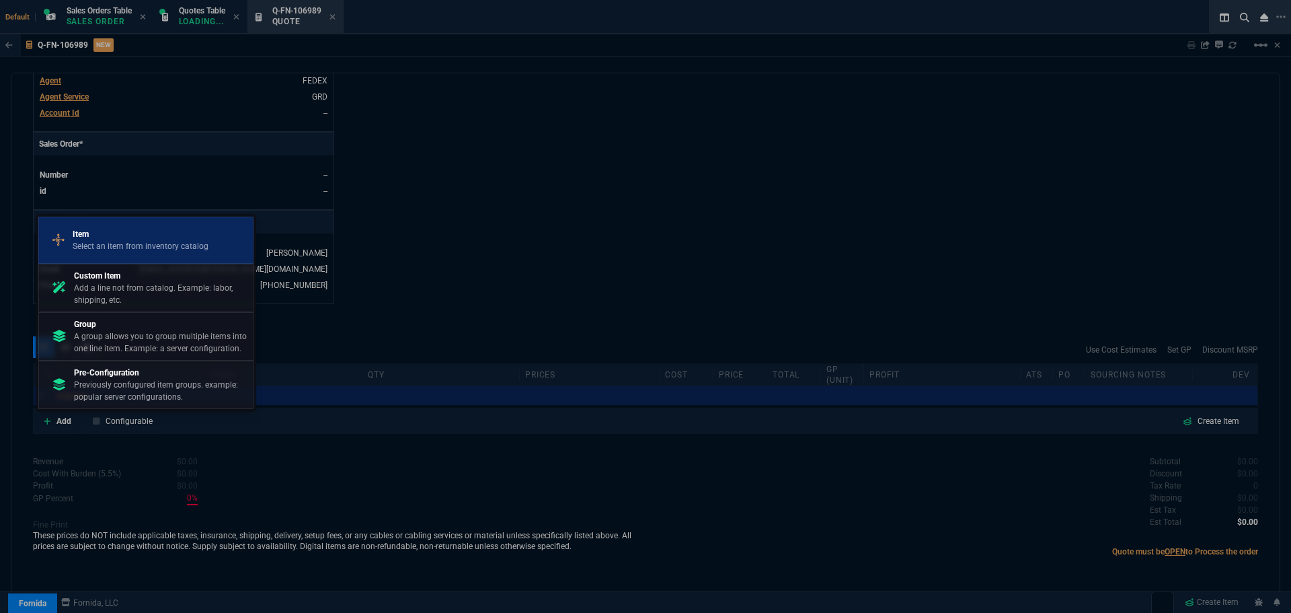
click at [126, 239] on div "Item Select an item from inventory catalog" at bounding box center [141, 240] width 136 height 24
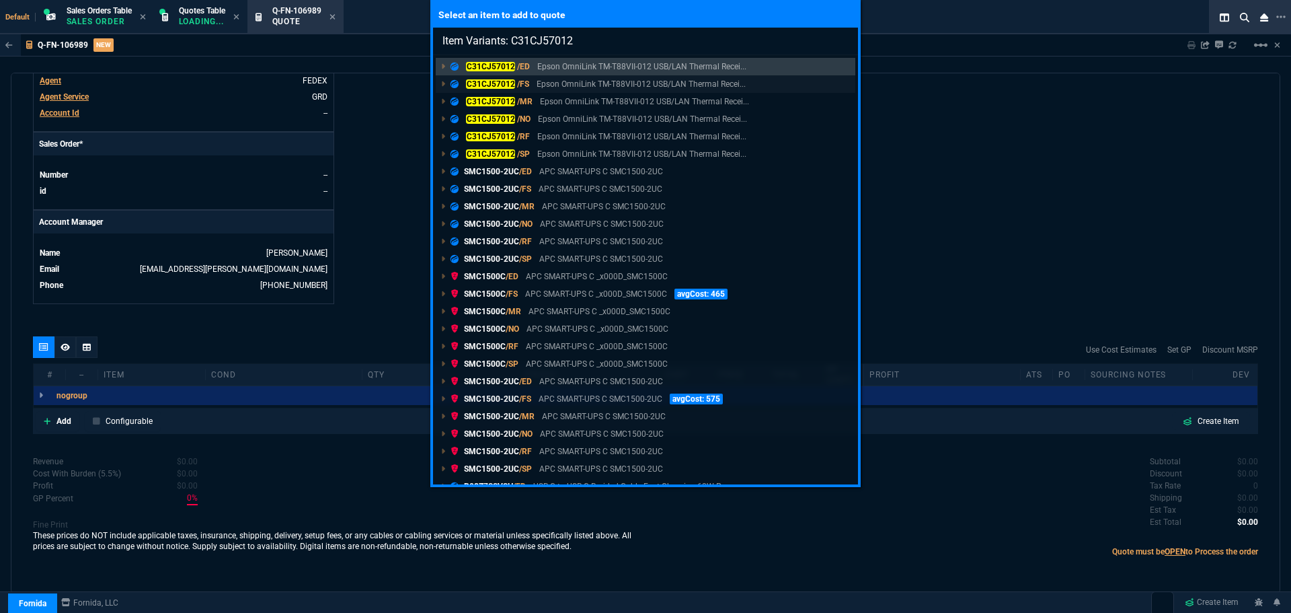
type input "Item Variants: C31CJ57012"
click at [498, 80] on mark "C31CJ57012" at bounding box center [490, 83] width 49 height 9
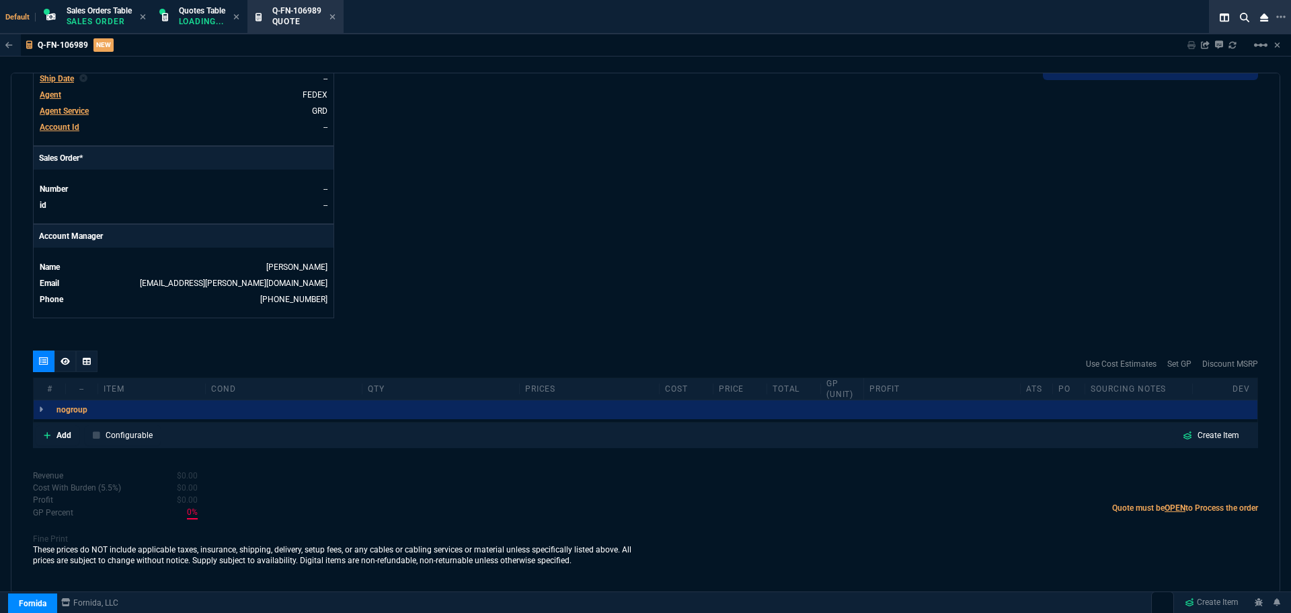
scroll to position [500, 0]
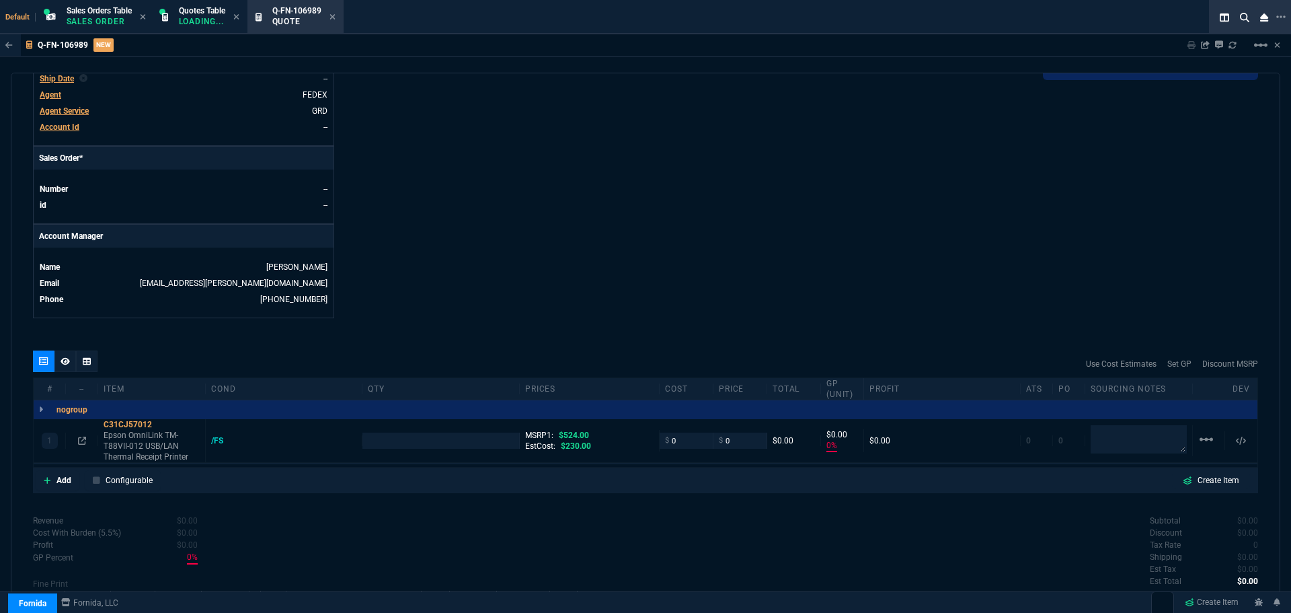
type input "0"
type input "100"
click at [83, 441] on icon at bounding box center [82, 441] width 8 height 8
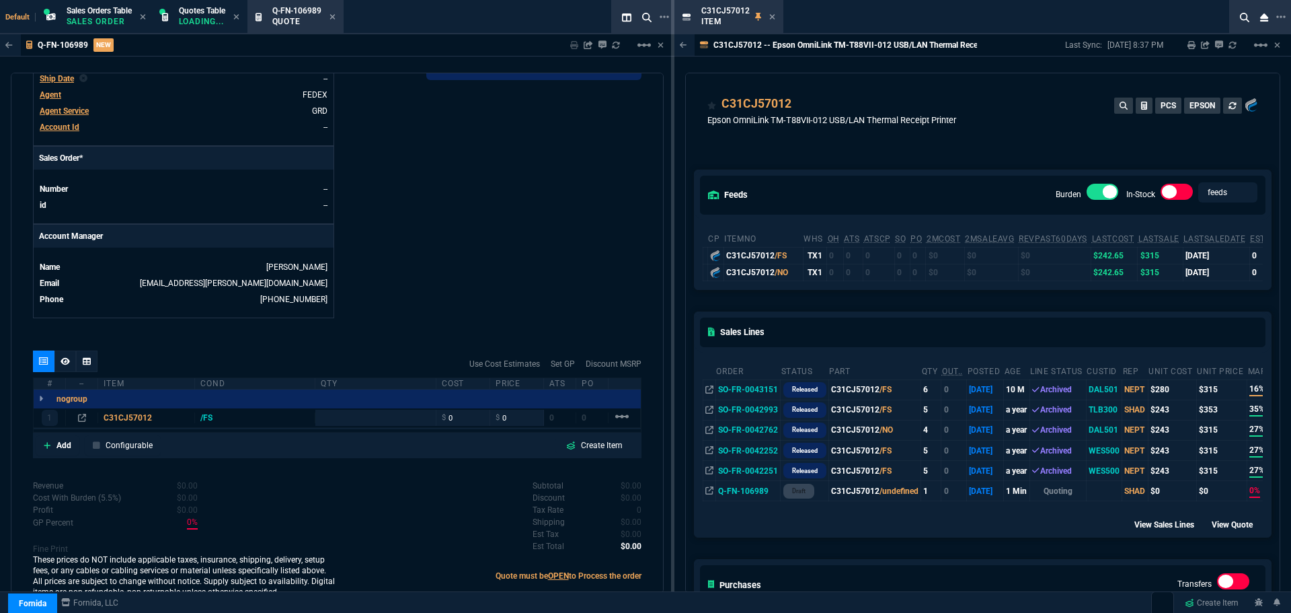
click at [771, 15] on icon at bounding box center [773, 17] width 6 height 8
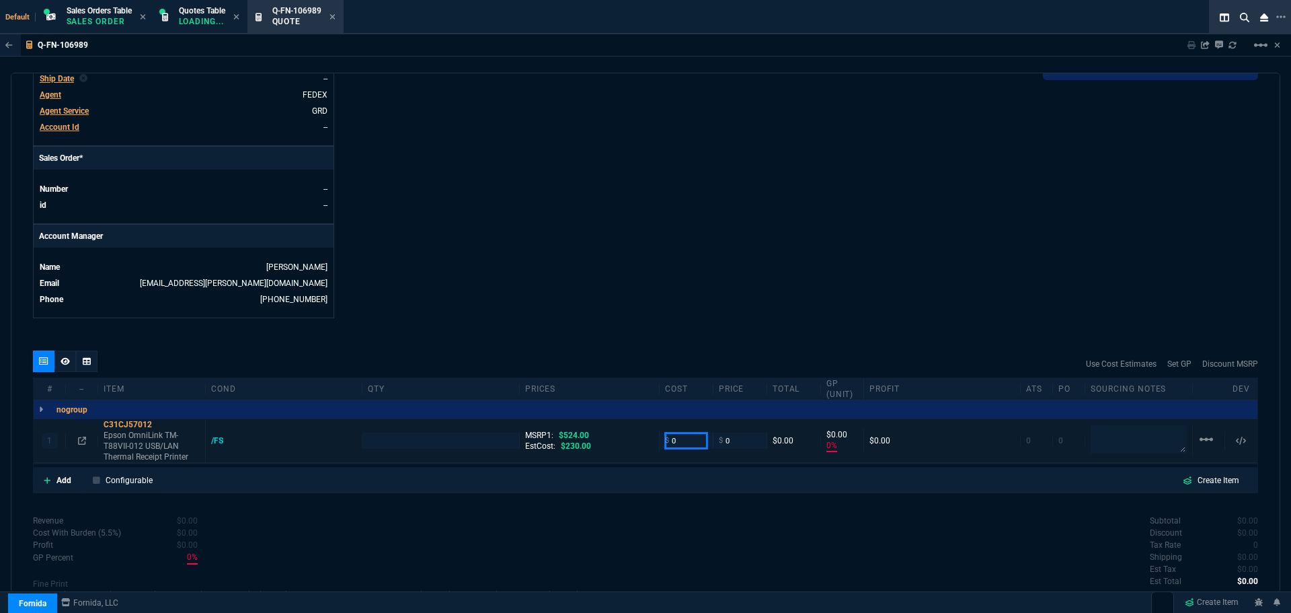
click at [689, 438] on input "0" at bounding box center [686, 440] width 42 height 15
type input "355"
click at [1111, 440] on textarea at bounding box center [1139, 439] width 96 height 27
type input "1"
type input "355"
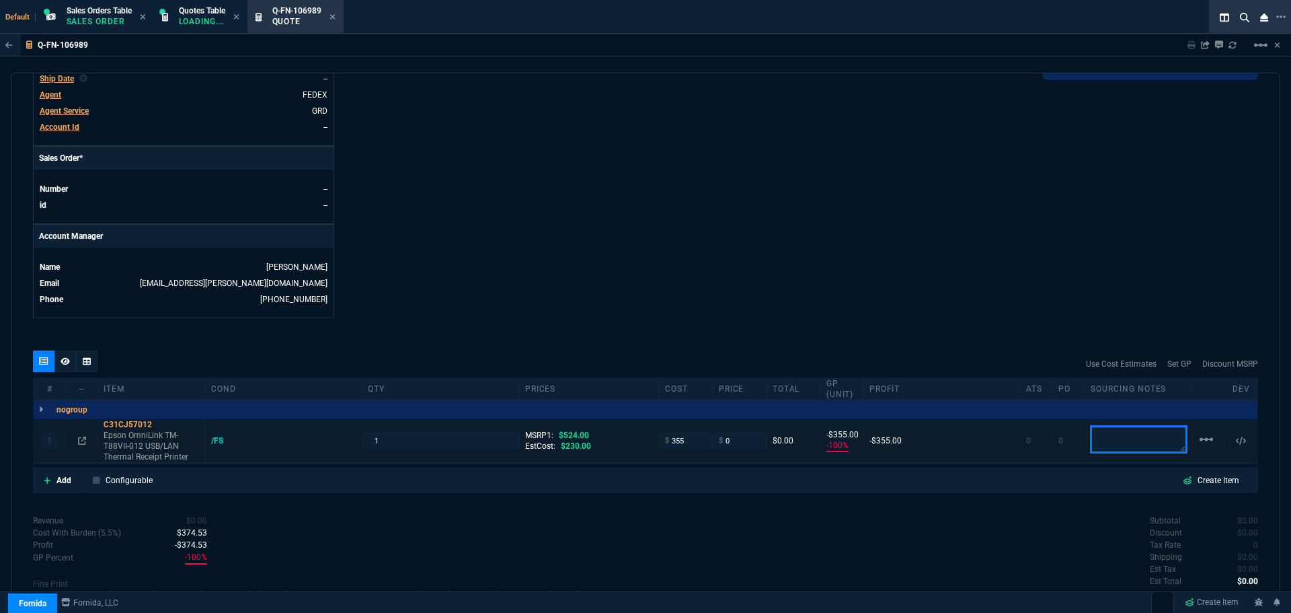
type input "-100"
type input "-355"
type textarea "Applied"
click at [388, 441] on input "1" at bounding box center [440, 440] width 145 height 15
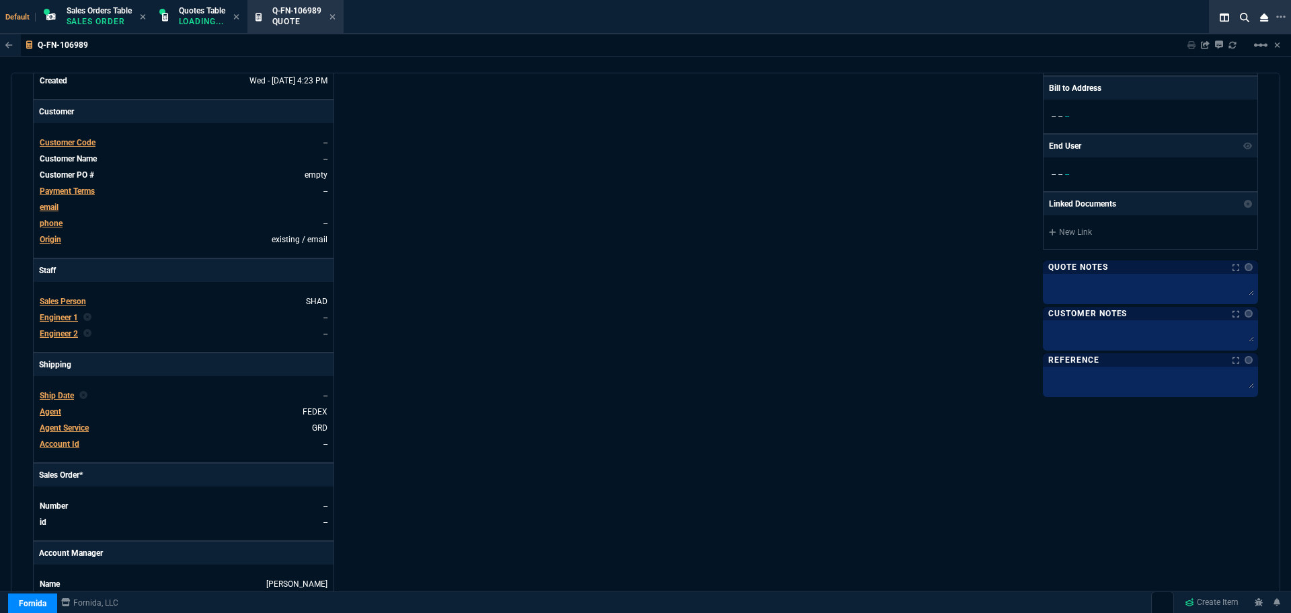
scroll to position [164, 0]
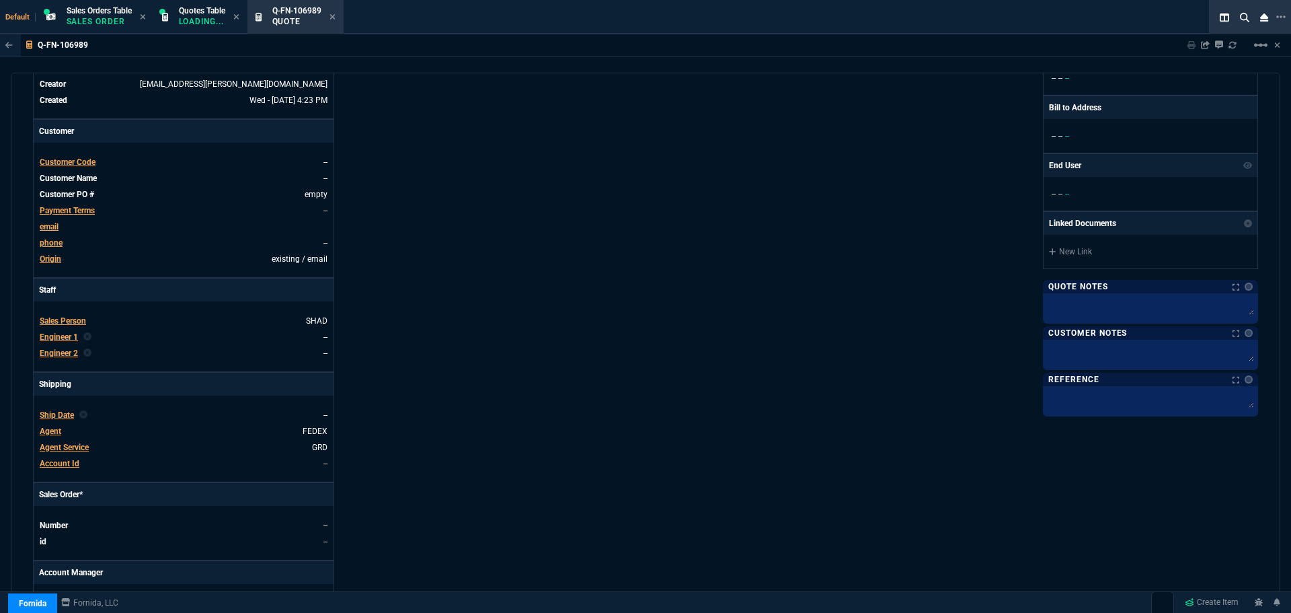
type input "3"
click at [59, 316] on span "Sales Person" at bounding box center [63, 320] width 46 height 9
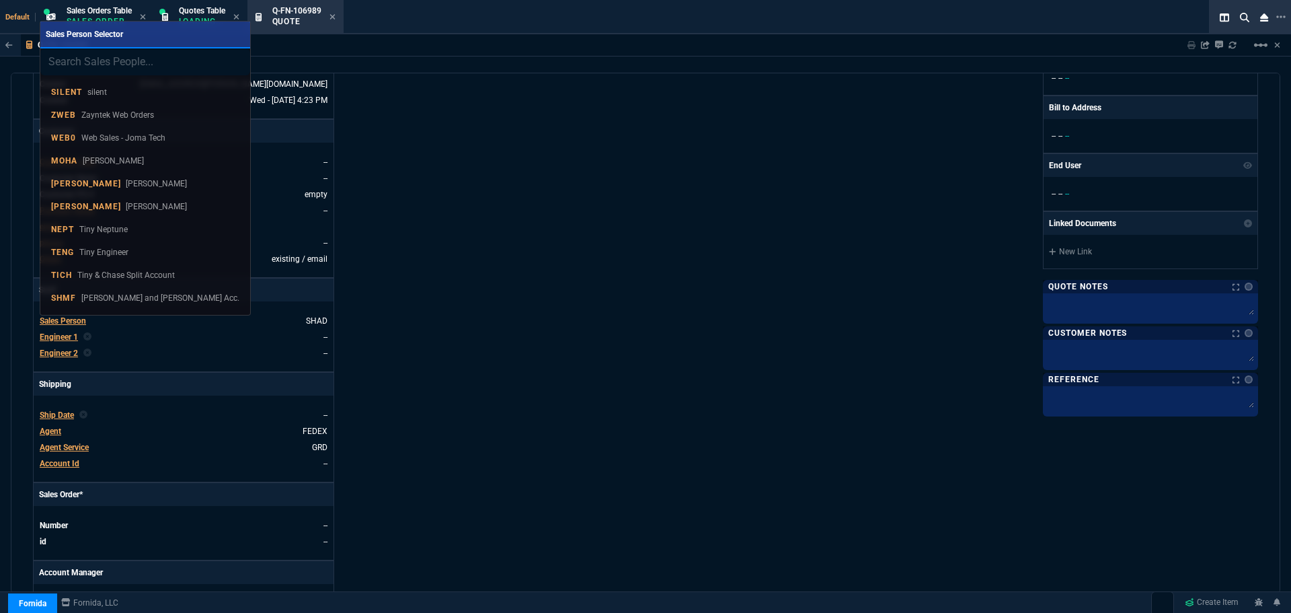
click at [69, 65] on input "search" at bounding box center [145, 61] width 210 height 27
type input "TLB30"
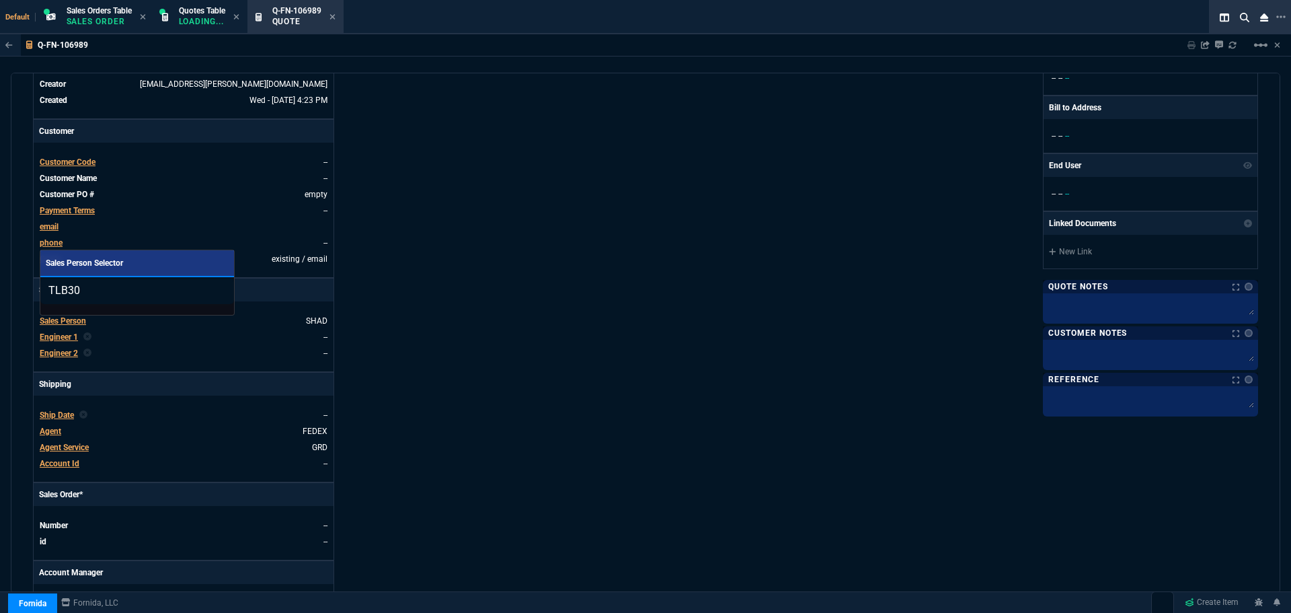
click at [200, 290] on input "TLB30" at bounding box center [137, 290] width 194 height 27
click at [630, 251] on div at bounding box center [645, 306] width 1291 height 613
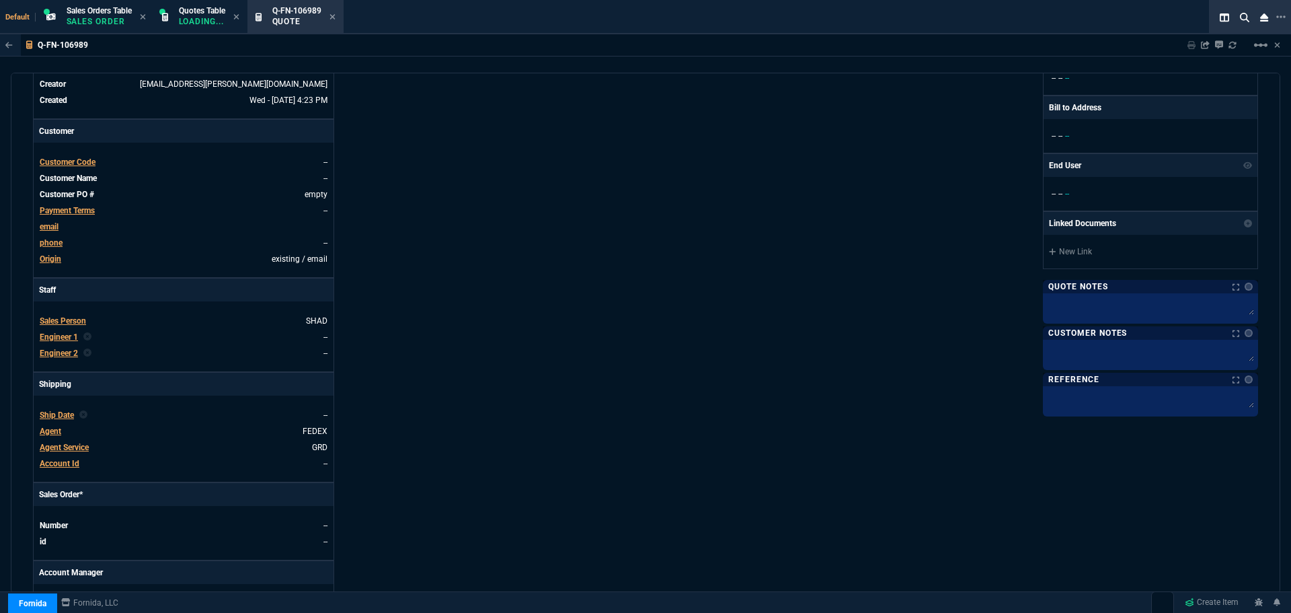
click at [83, 159] on span "Customer Code" at bounding box center [68, 161] width 56 height 9
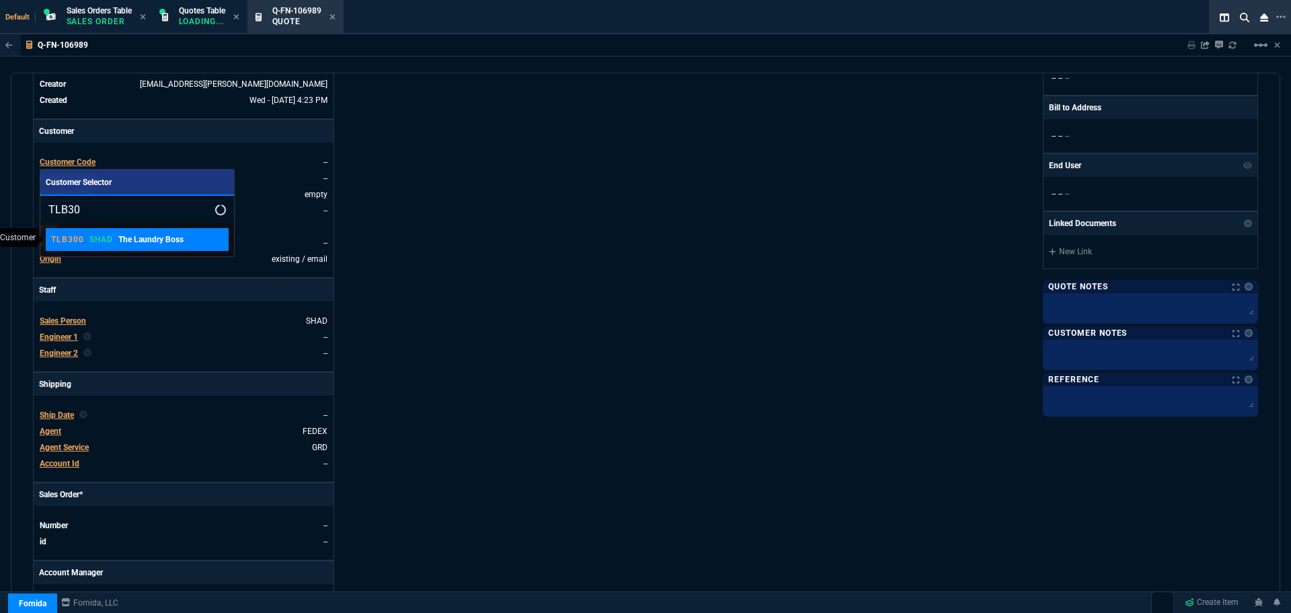
type input "TLB30"
click at [97, 235] on p "SHAD" at bounding box center [101, 239] width 24 height 11
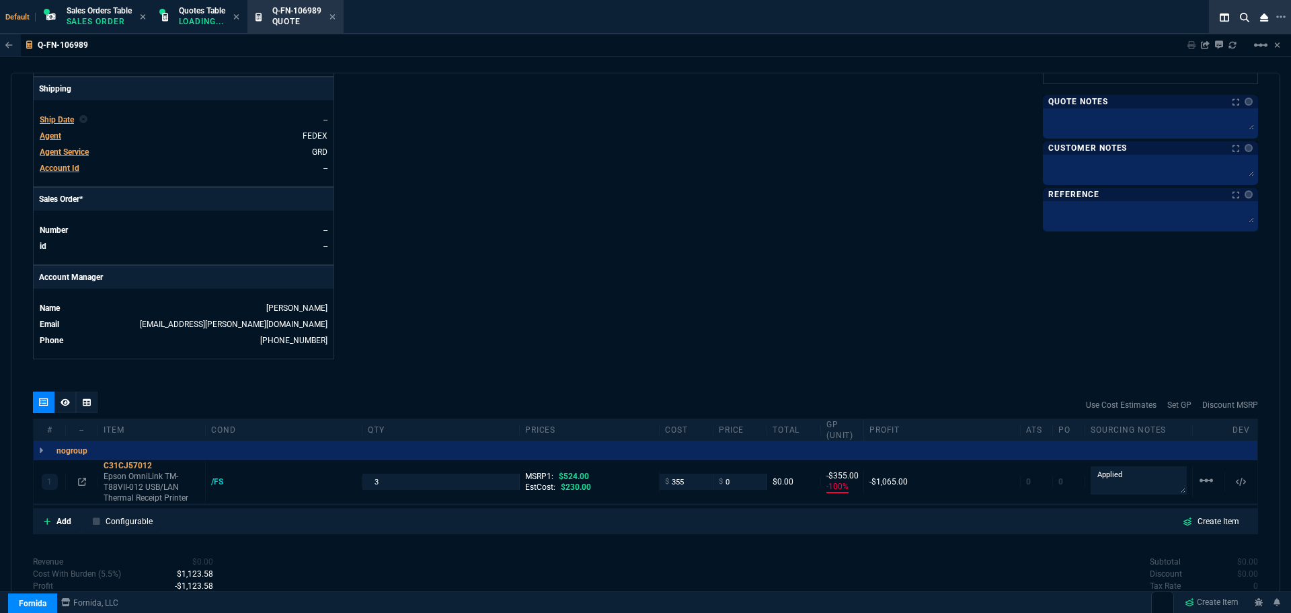
scroll to position [560, 0]
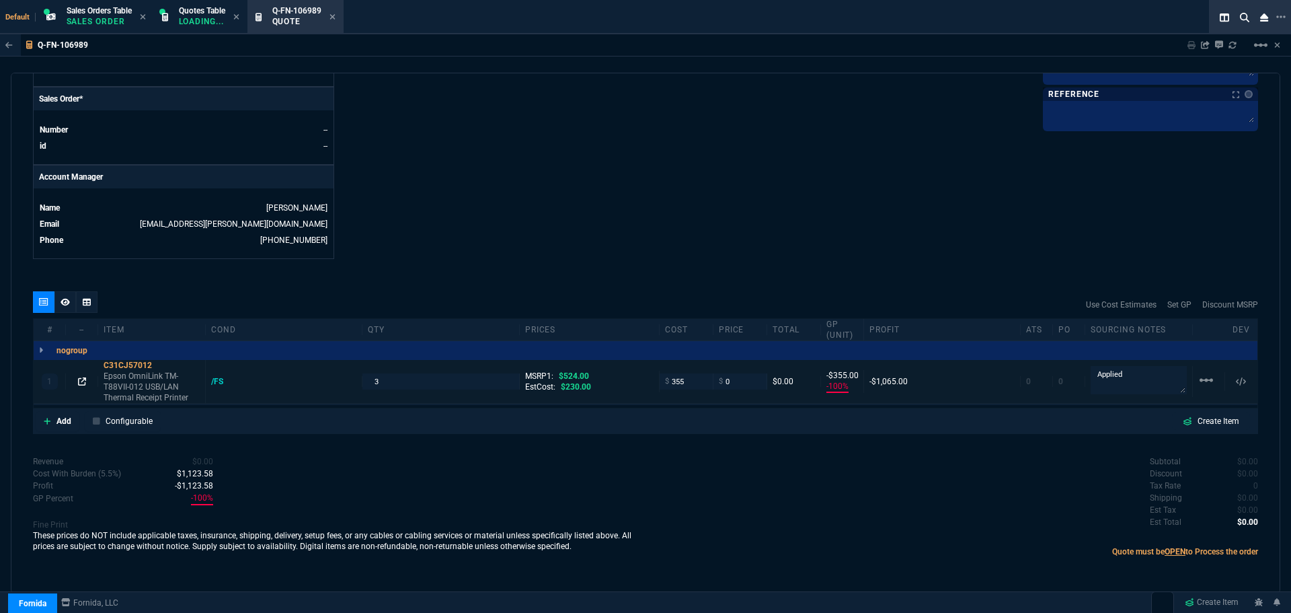
click at [80, 382] on icon at bounding box center [82, 381] width 8 height 8
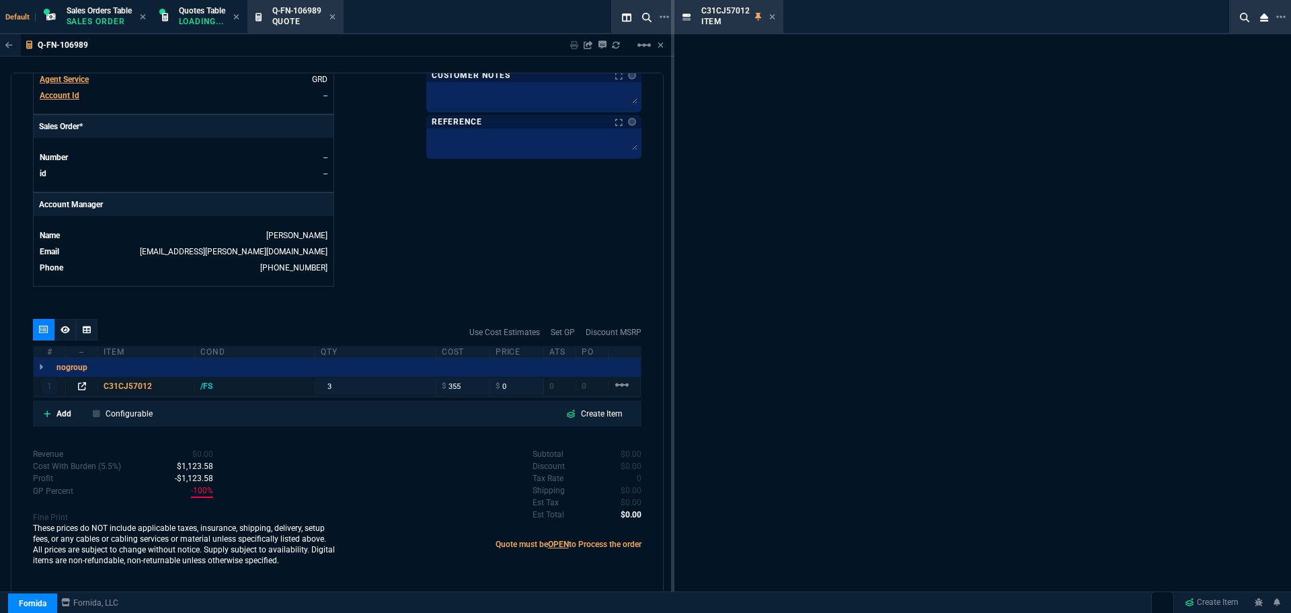
scroll to position [533, 0]
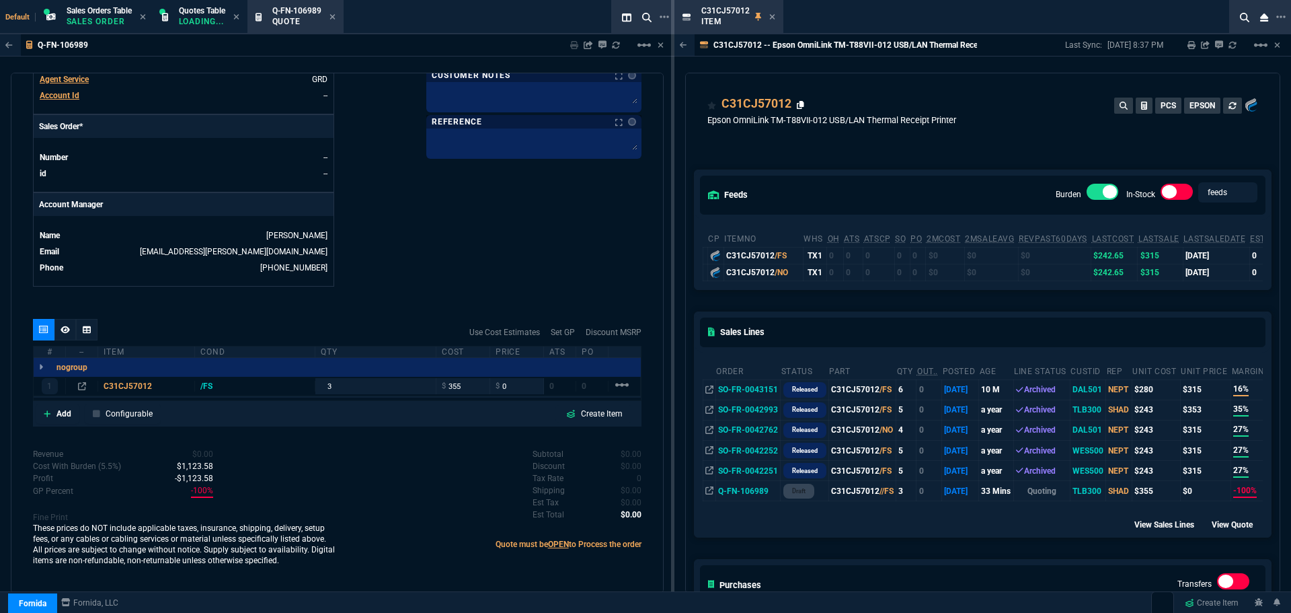
click at [800, 106] on icon at bounding box center [800, 105] width 7 height 8
click at [772, 15] on icon at bounding box center [773, 17] width 6 height 8
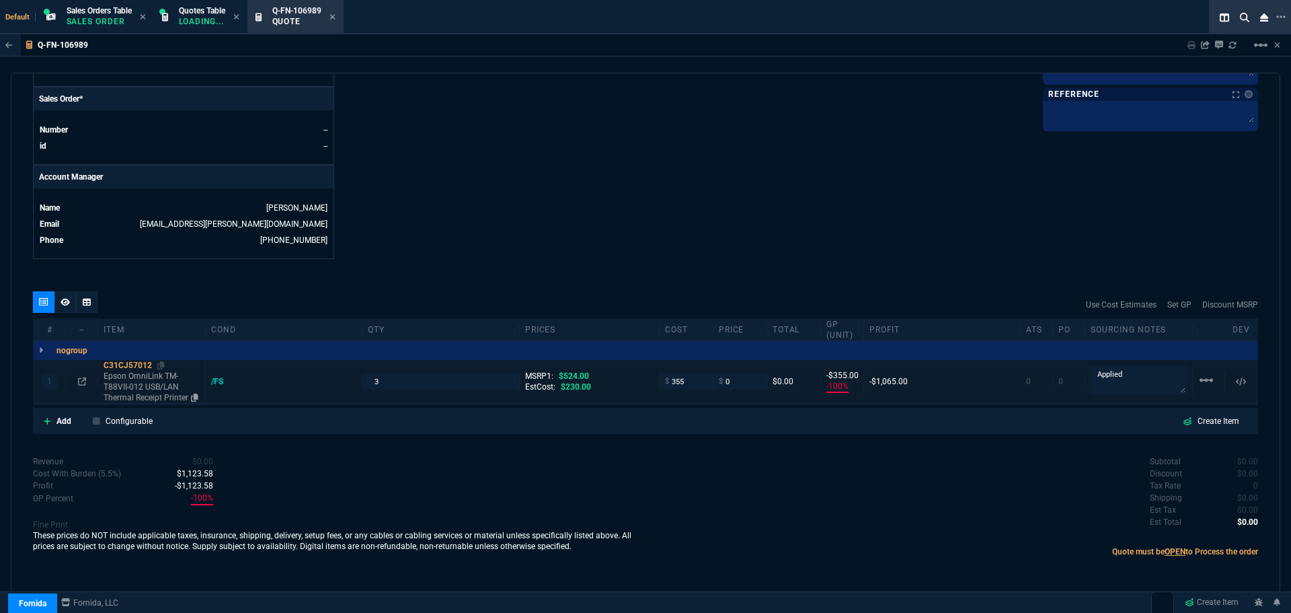
click at [117, 367] on div "C31CJ57012" at bounding box center [152, 365] width 96 height 11
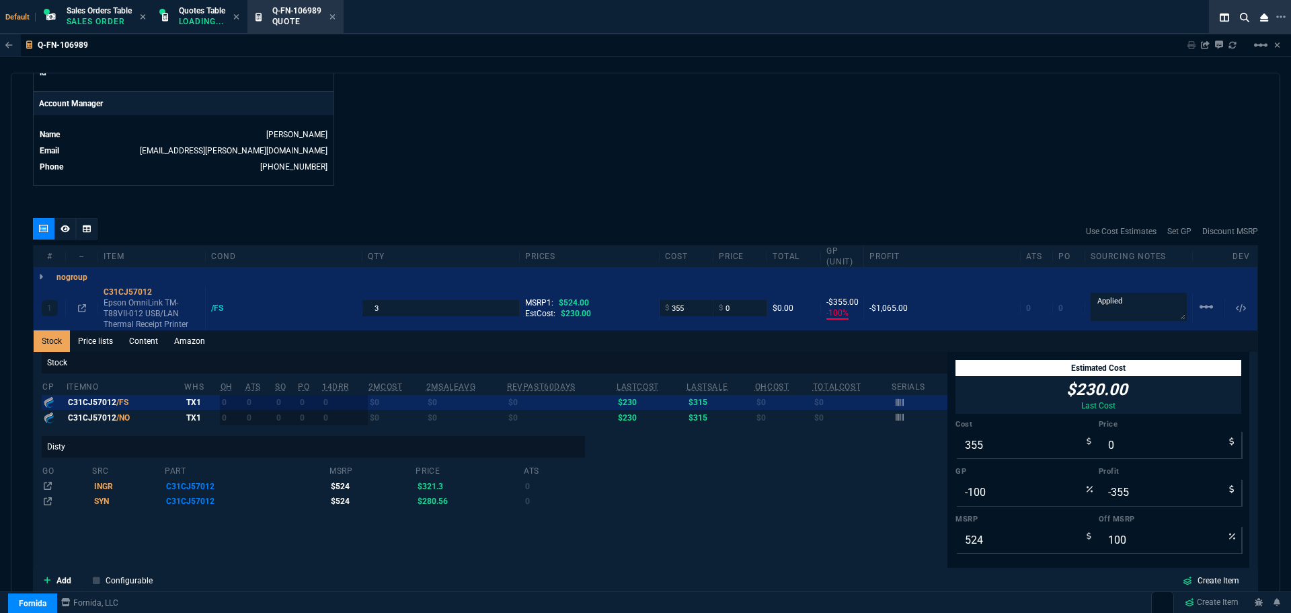
scroll to position [829, 0]
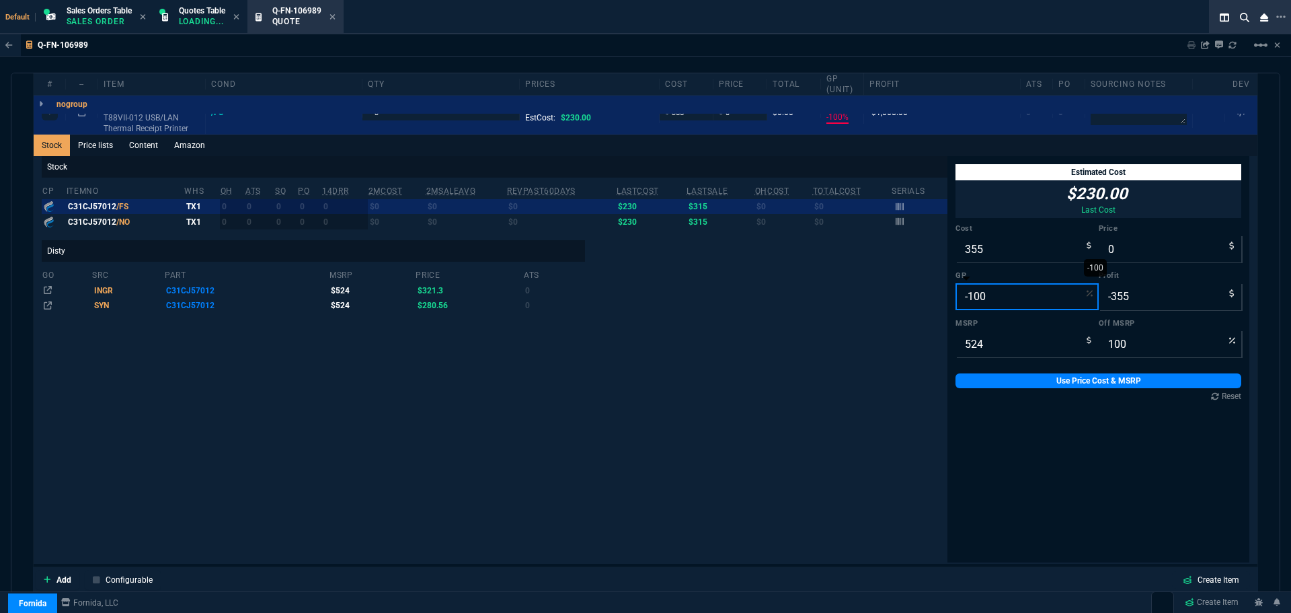
click at [982, 289] on input "-100" at bounding box center [1027, 296] width 143 height 27
type input "2"
type input "362"
type input "7"
type input "31"
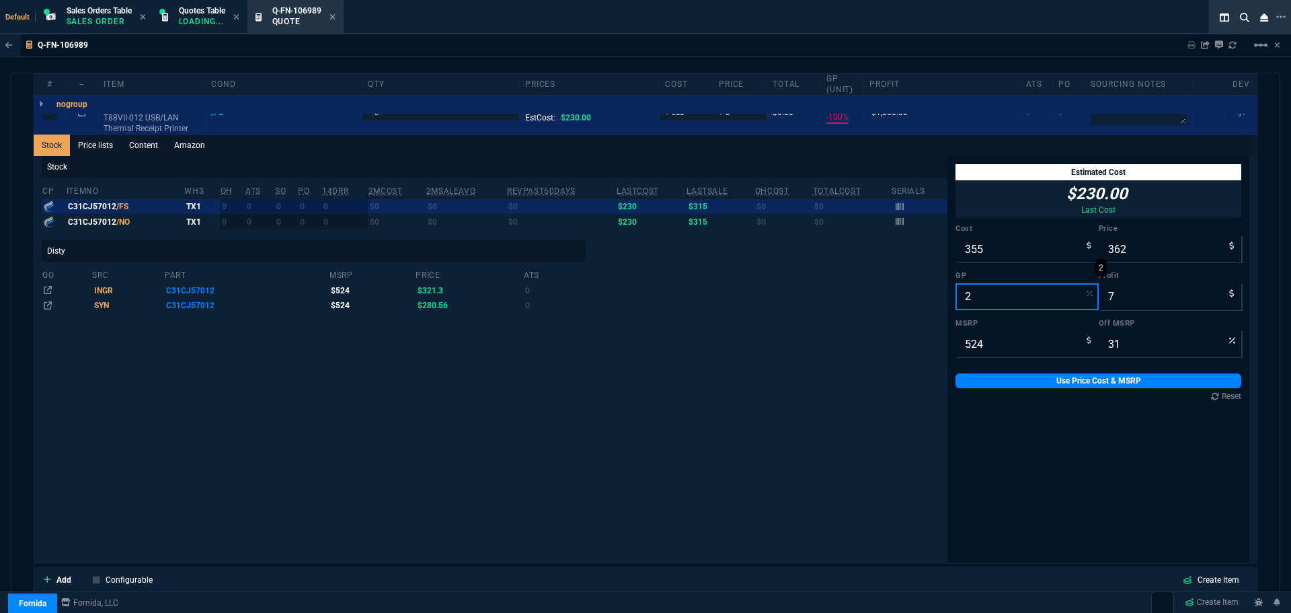
type input "25"
type input "473"
type input "118"
type input "10"
type input "25"
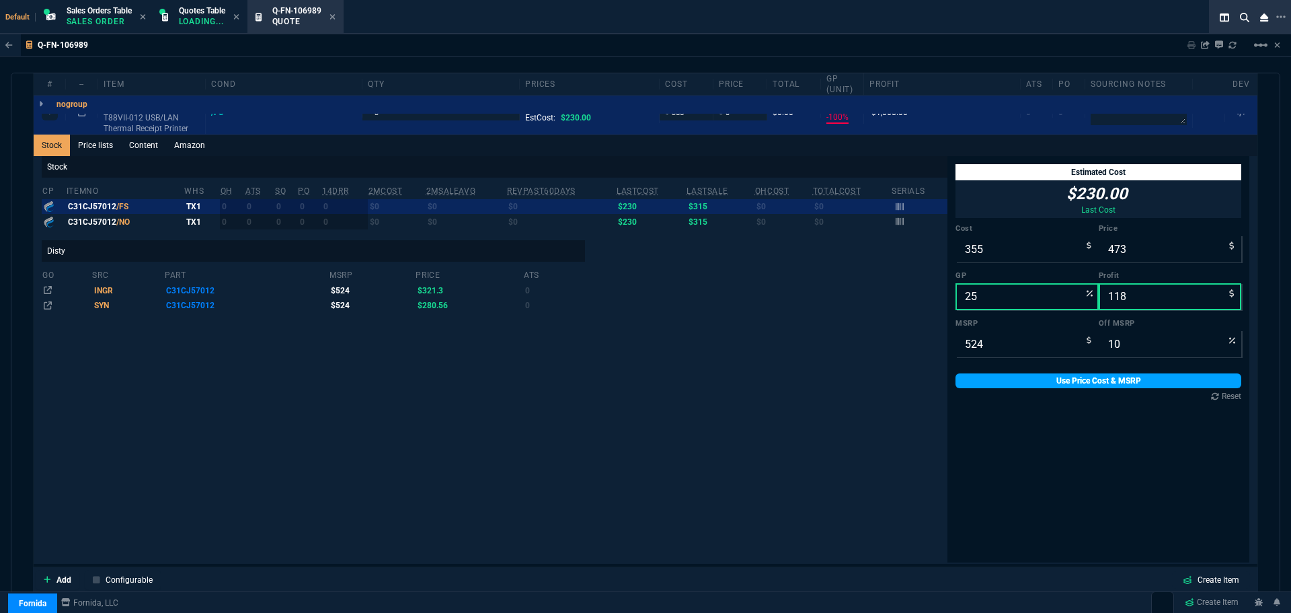
click at [1051, 381] on link "Use Price Cost & MSRP" at bounding box center [1099, 380] width 286 height 15
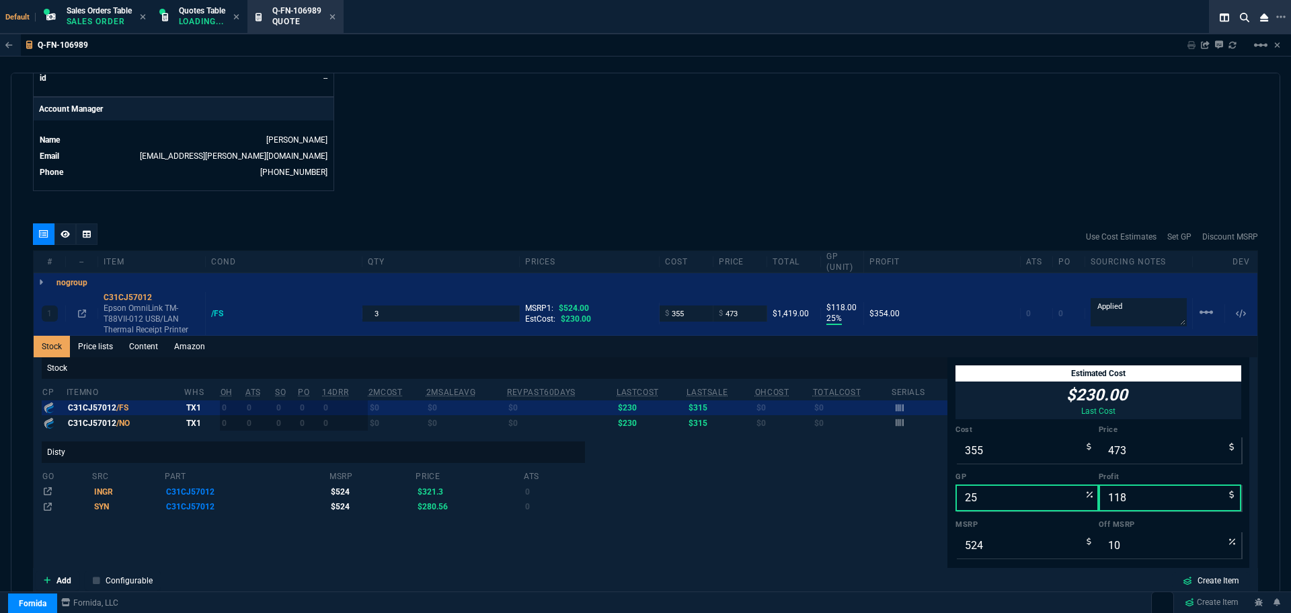
scroll to position [627, 0]
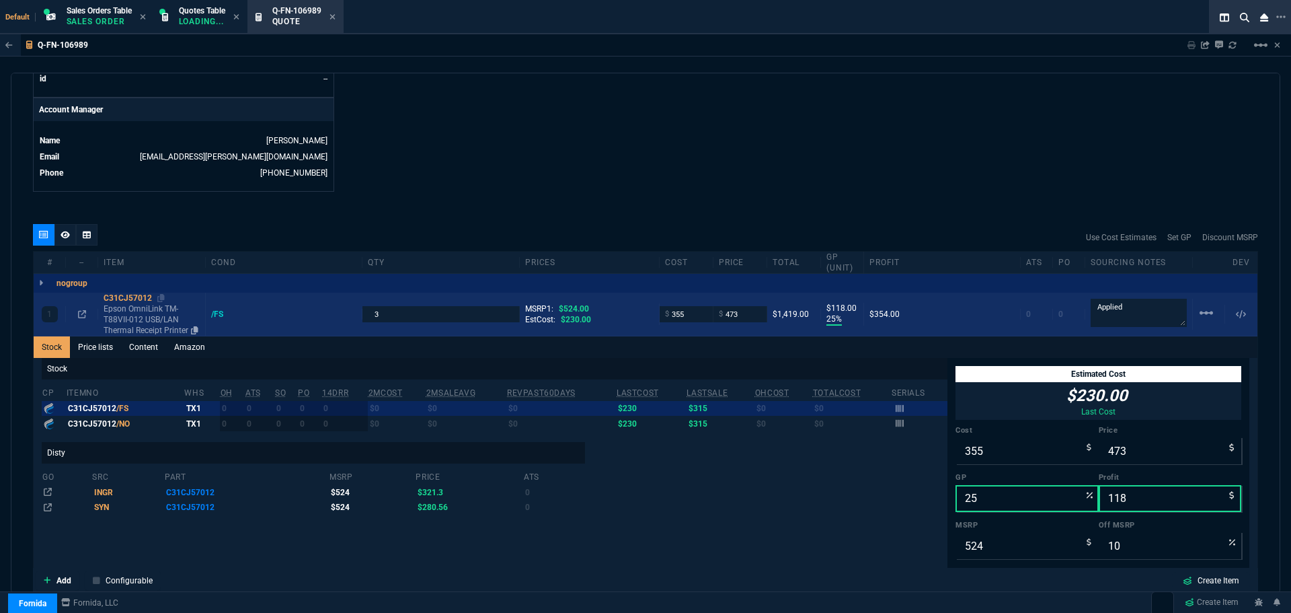
click at [114, 296] on div "C31CJ57012" at bounding box center [152, 298] width 96 height 11
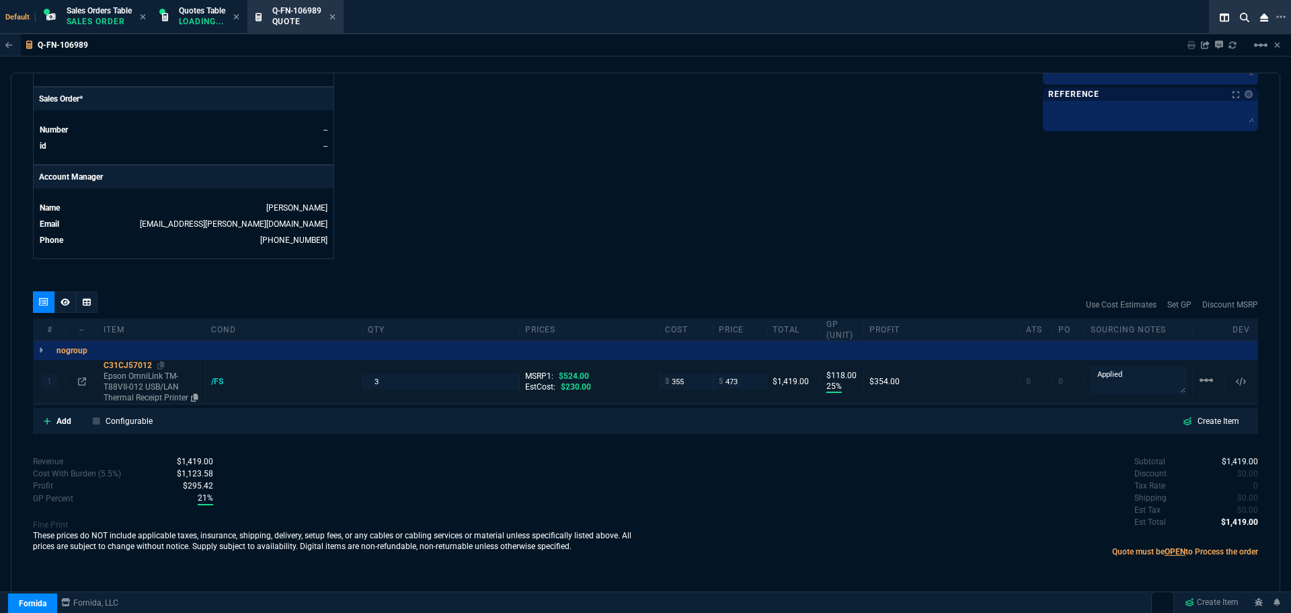
scroll to position [560, 0]
click at [742, 383] on input "473" at bounding box center [740, 380] width 42 height 15
type input "470"
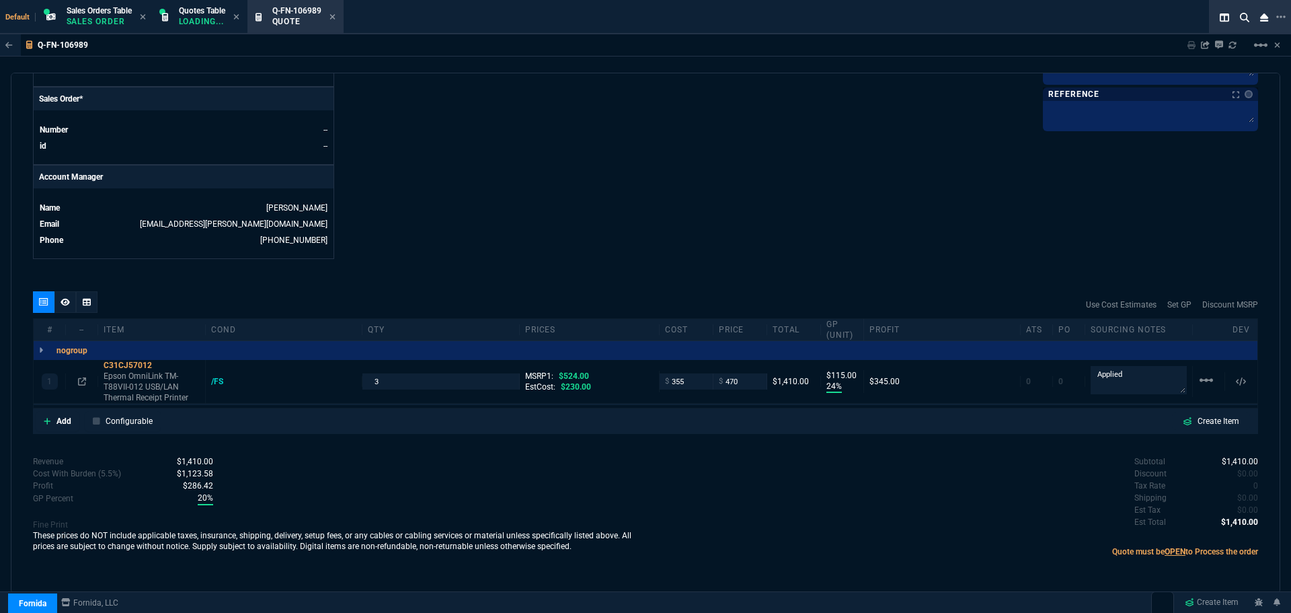
type input "24"
type input "115"
click at [738, 385] on input "470" at bounding box center [740, 380] width 42 height 15
type input "475"
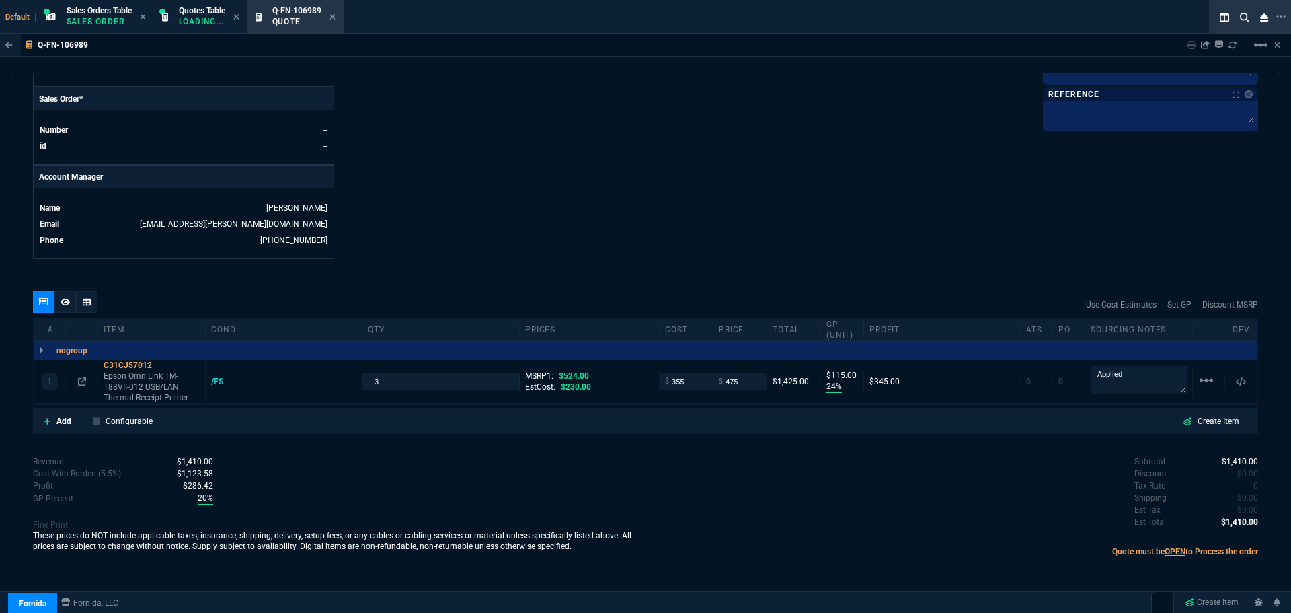
type input "475"
type input "25"
type input "120"
type input "9"
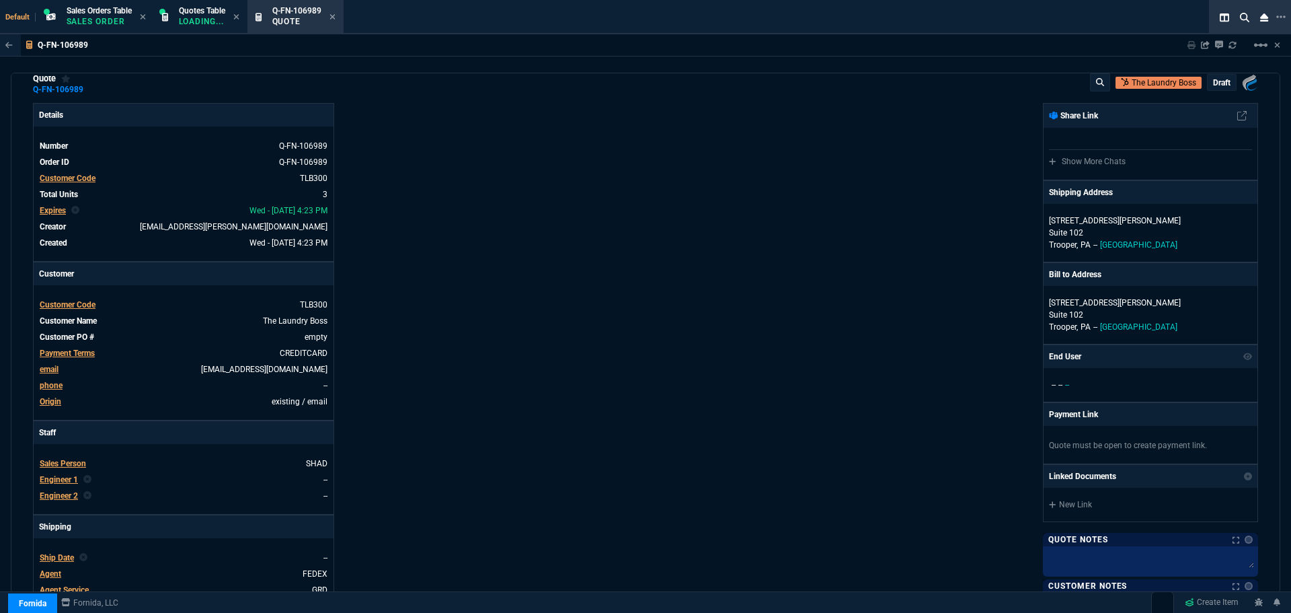
scroll to position [0, 0]
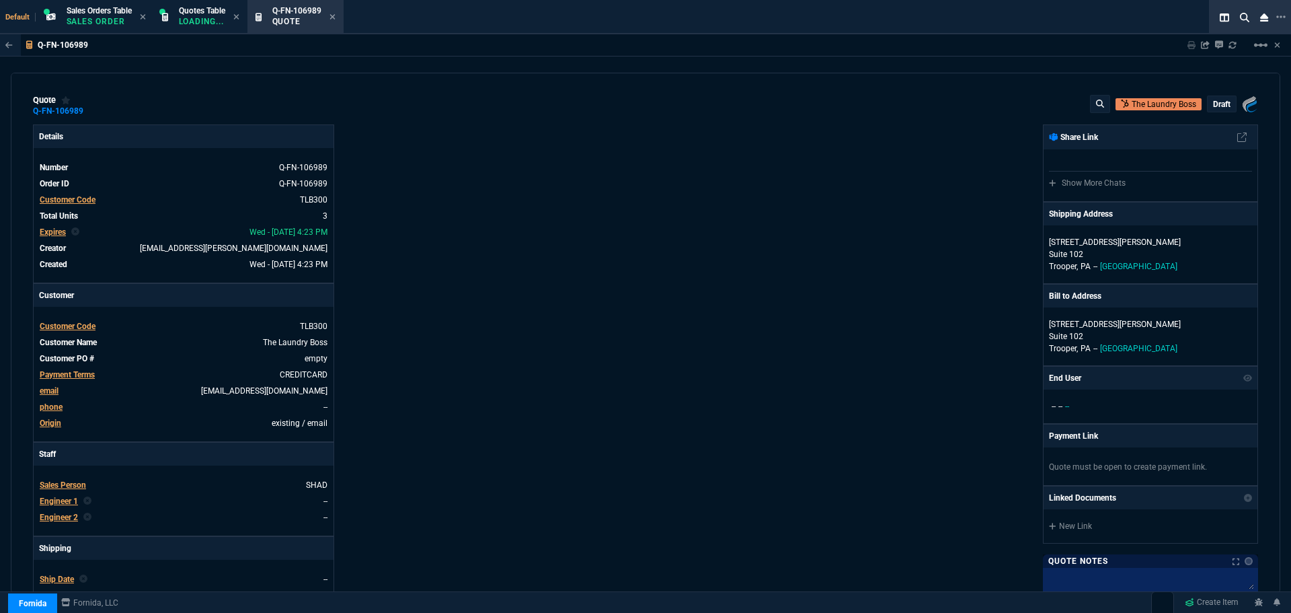
click at [1220, 104] on p "draft" at bounding box center [1221, 104] width 17 height 11
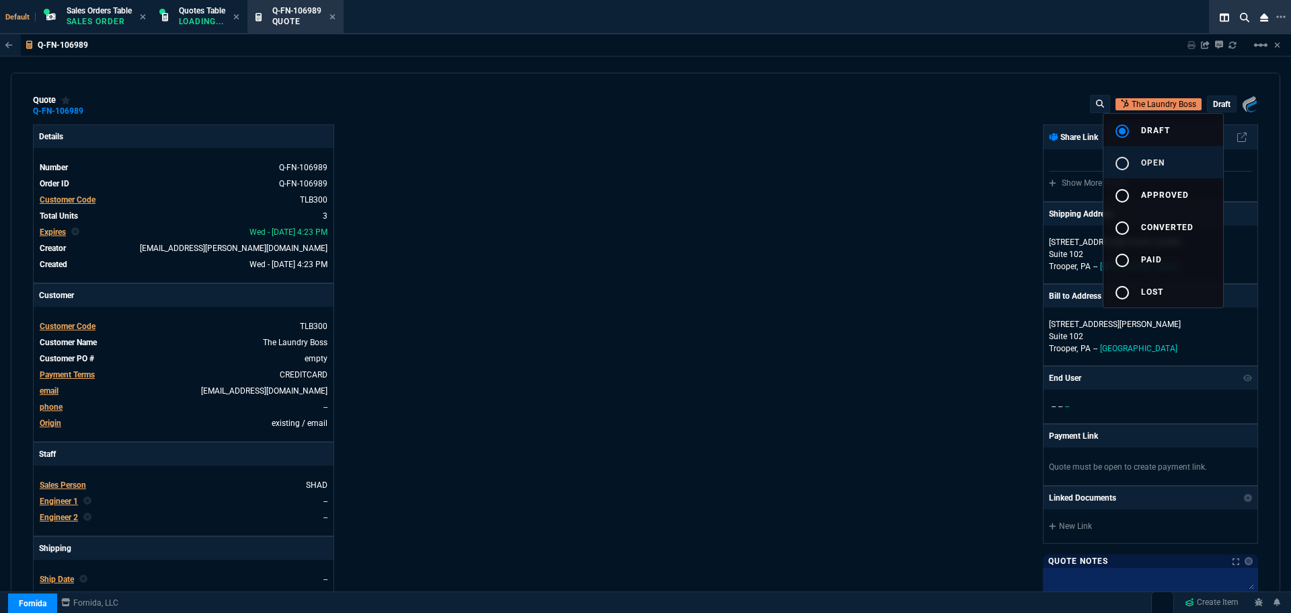
click at [1119, 166] on mat-icon "radio_button_unchecked" at bounding box center [1123, 163] width 16 height 16
click at [800, 249] on div at bounding box center [645, 306] width 1291 height 613
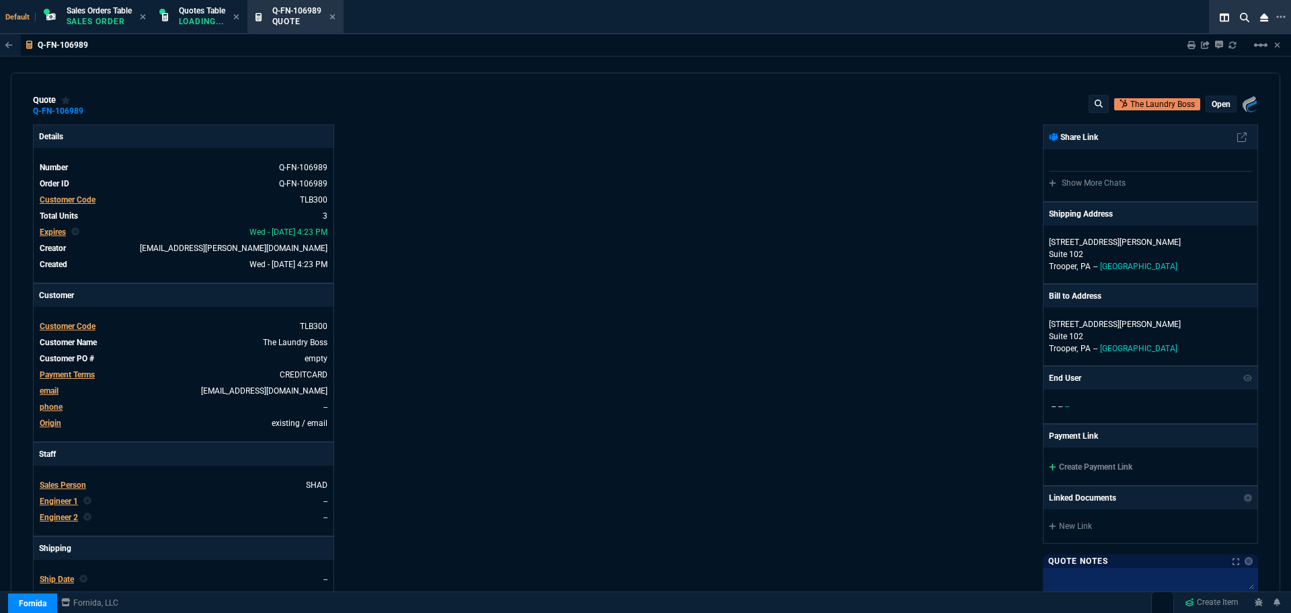
type input "25"
type input "120"
type input "9"
click at [694, 219] on div "Fornida, LLC 2609 Technology Dr Suite 300 Plano, TX 75074 Share Link Show More …" at bounding box center [952, 471] width 613 height 694
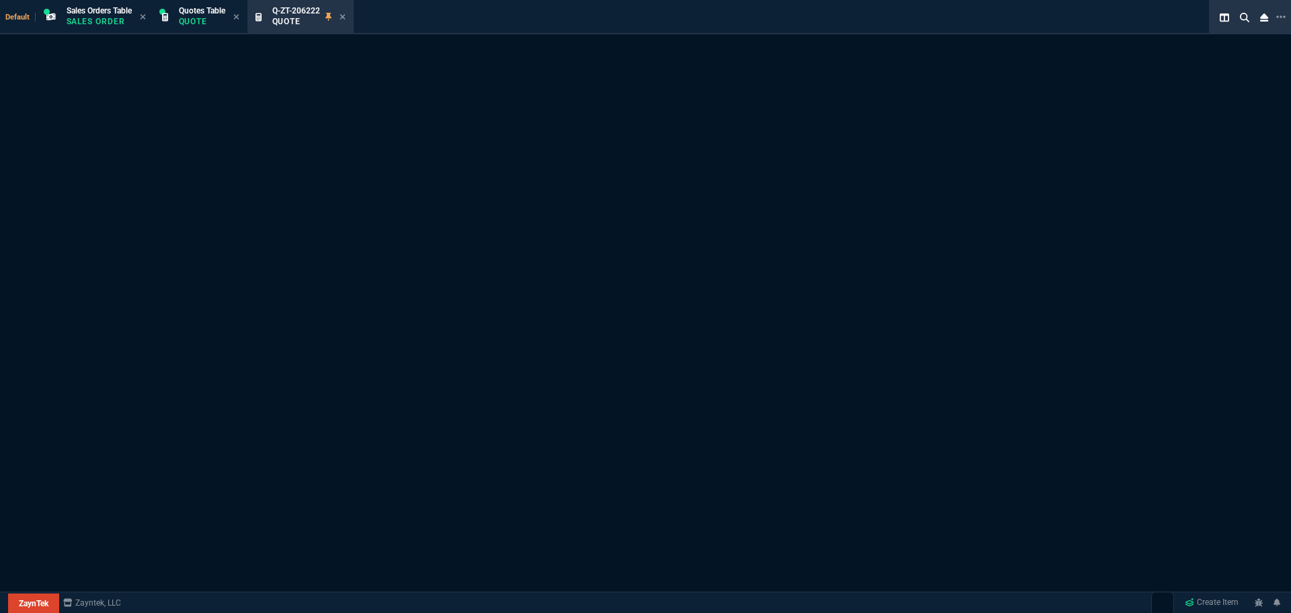
select select "4: SHAD"
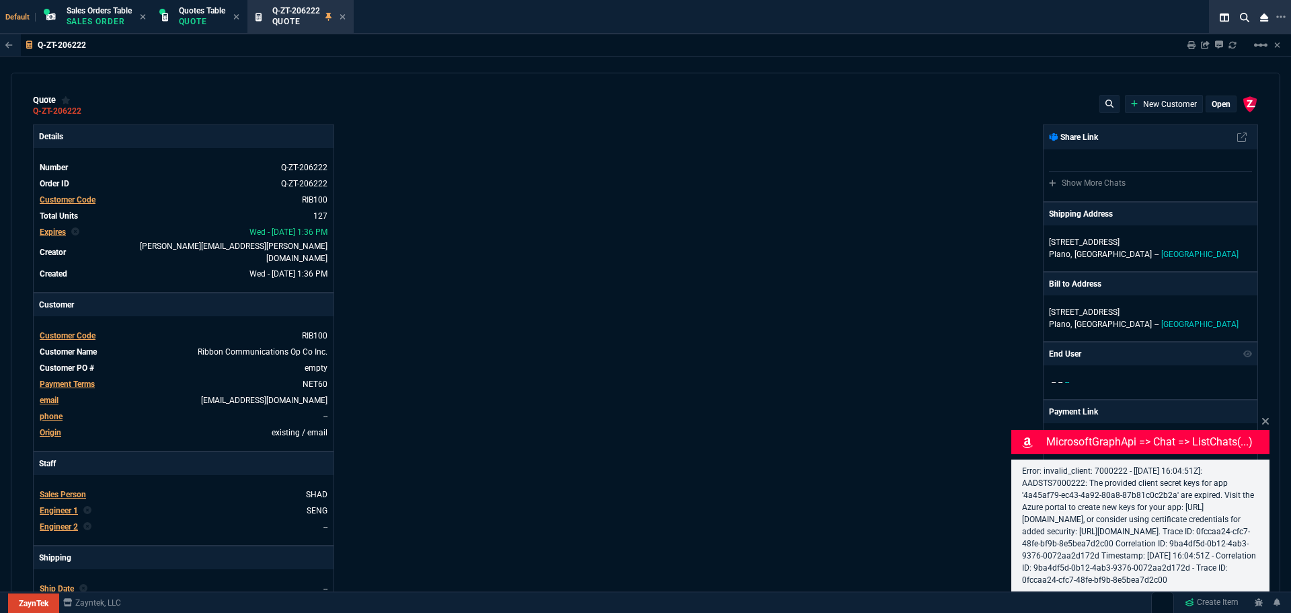
type input "35"
type input "695"
type input "15"
type input "134"
type input "0"
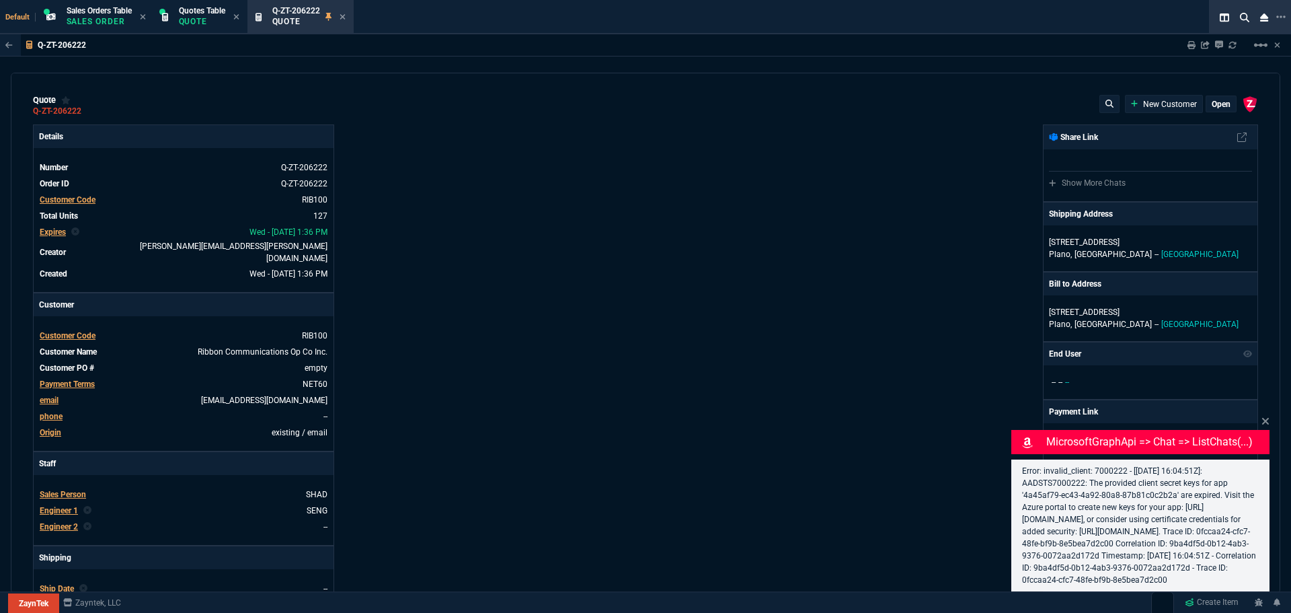
type input "0"
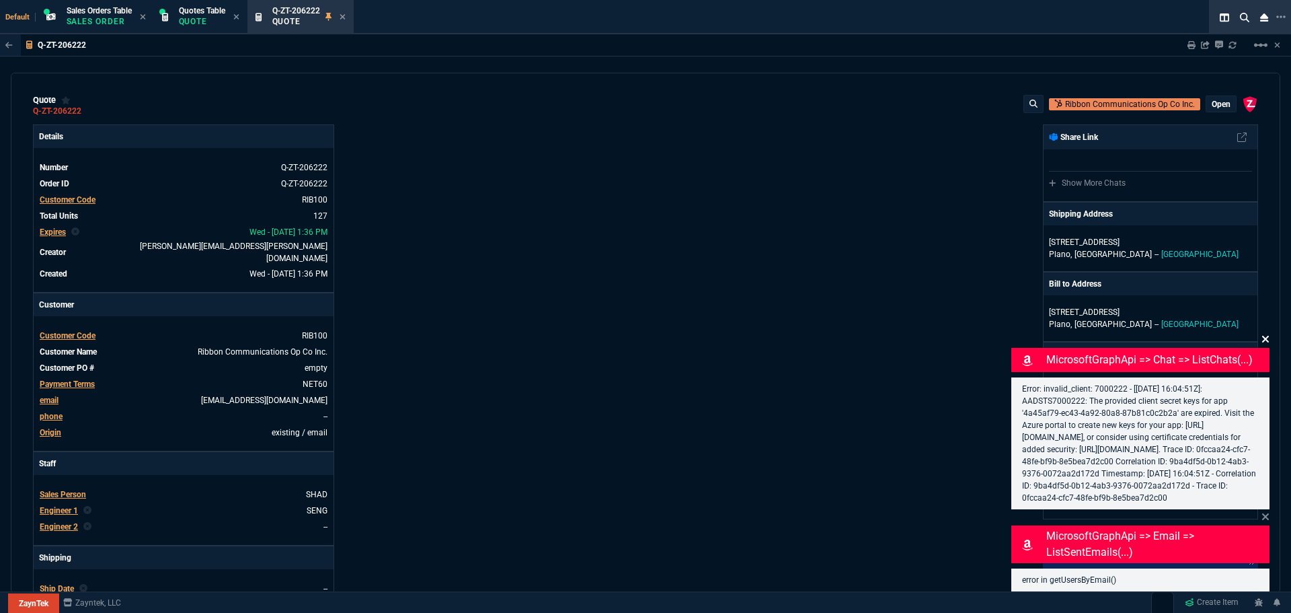
click at [1263, 336] on icon at bounding box center [1266, 339] width 7 height 7
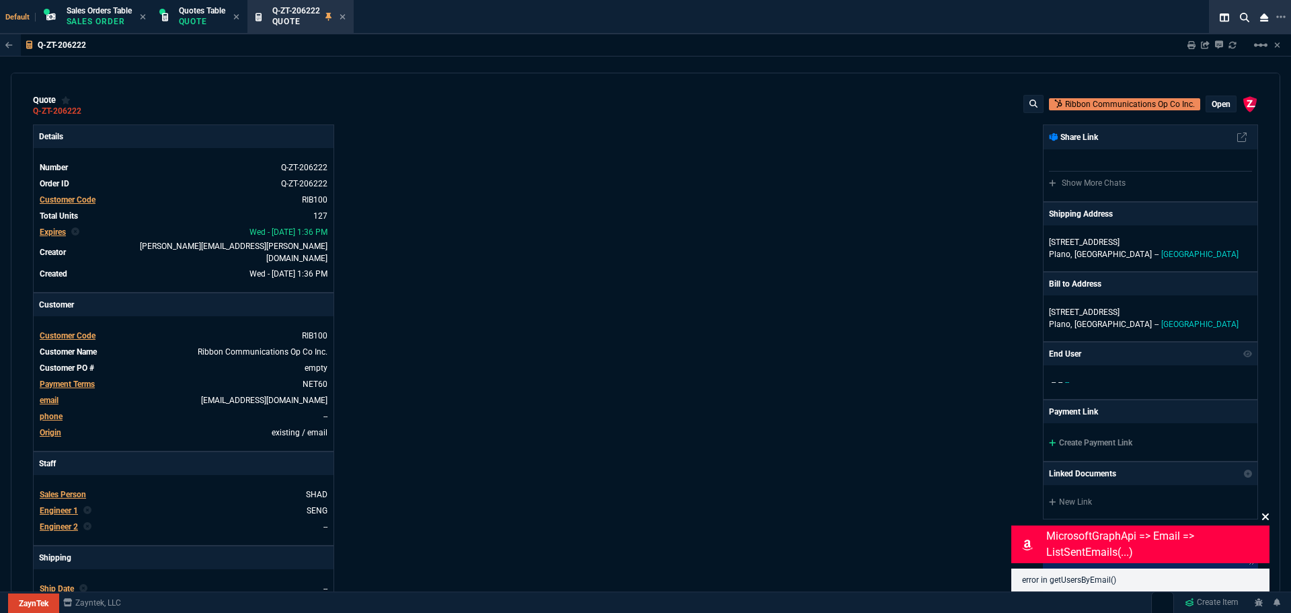
click at [1268, 515] on icon at bounding box center [1266, 516] width 7 height 7
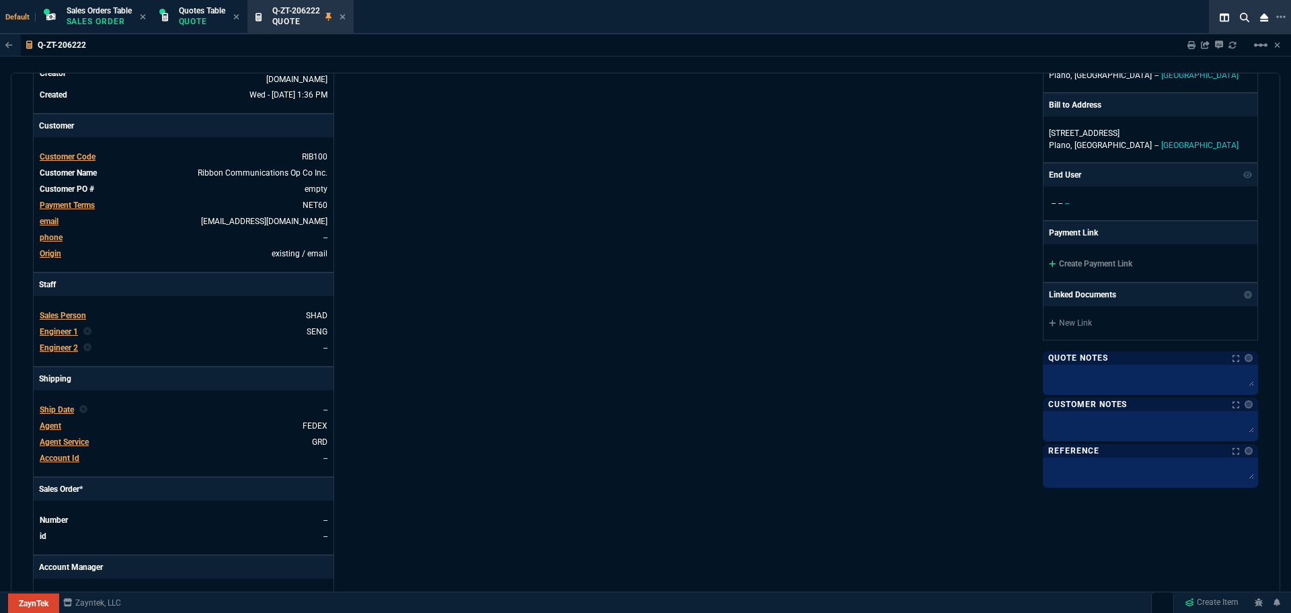
scroll to position [404, 0]
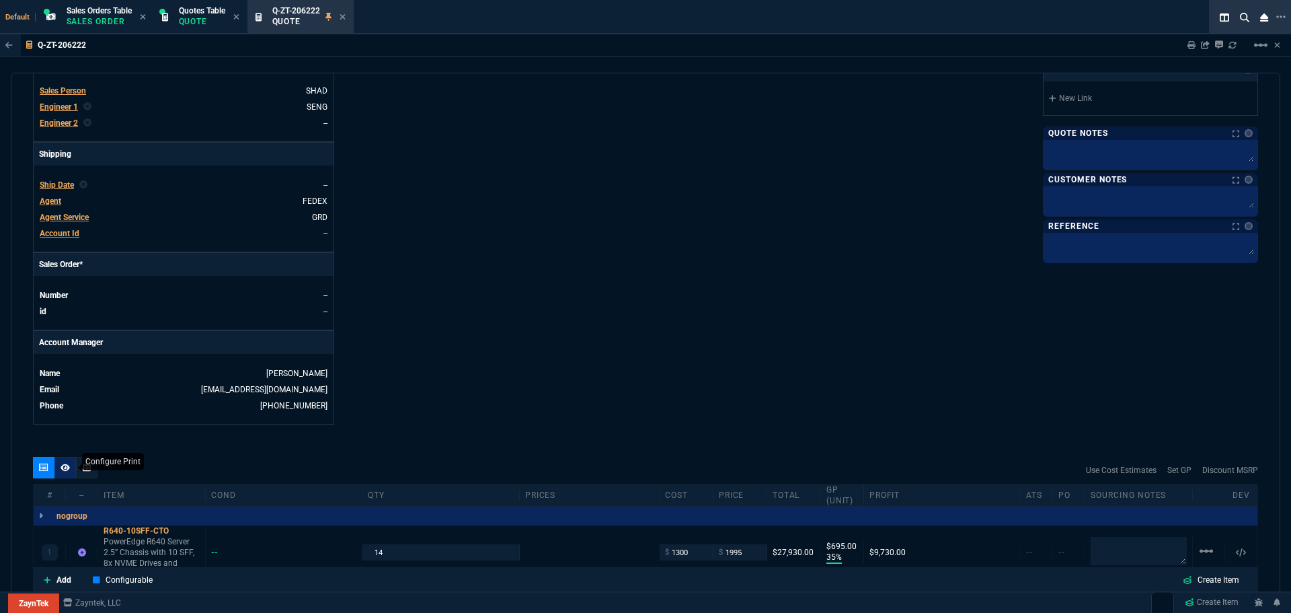
click at [64, 463] on icon at bounding box center [65, 467] width 9 height 8
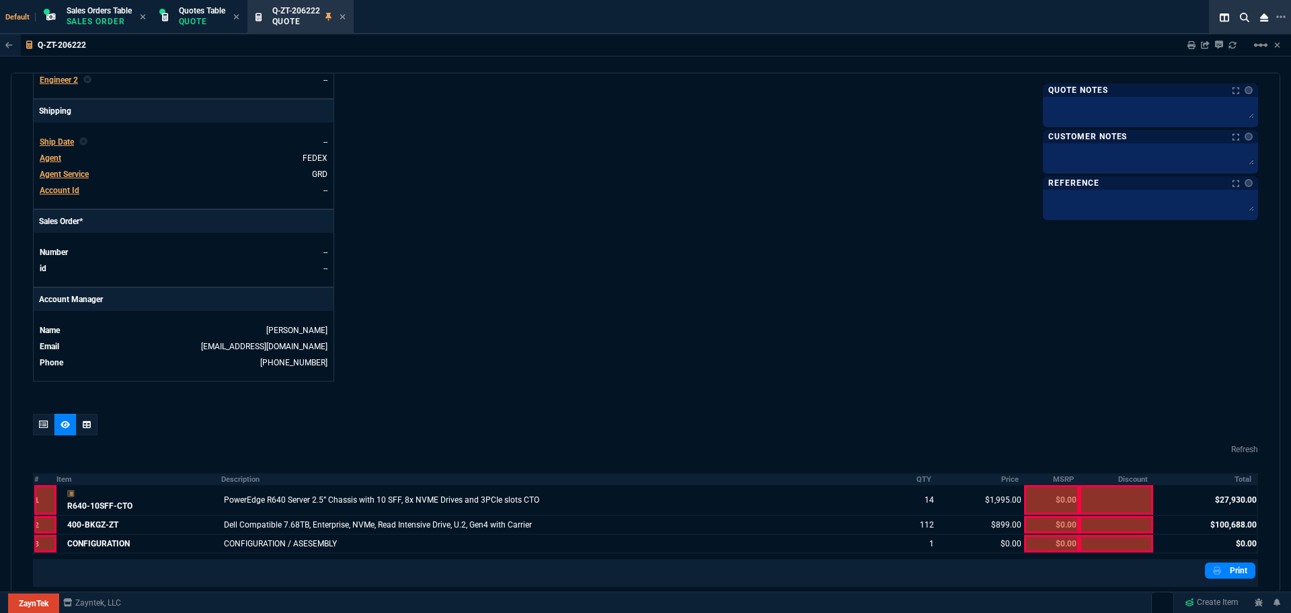
scroll to position [471, 0]
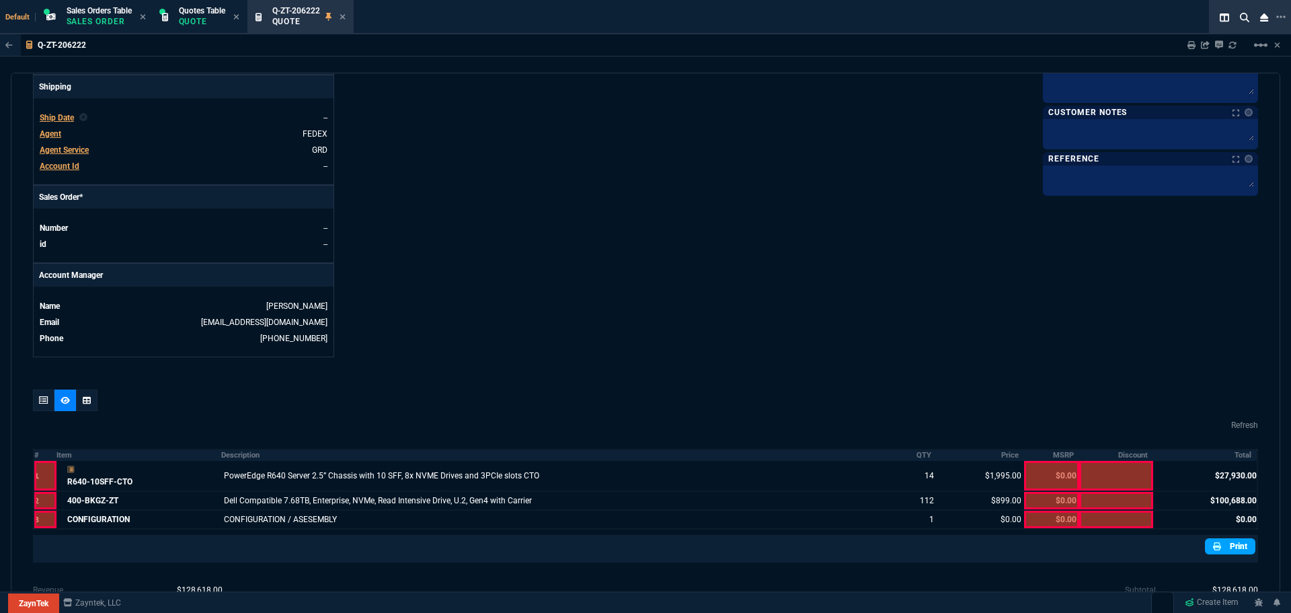
click at [1230, 538] on link "Print" at bounding box center [1230, 546] width 50 height 16
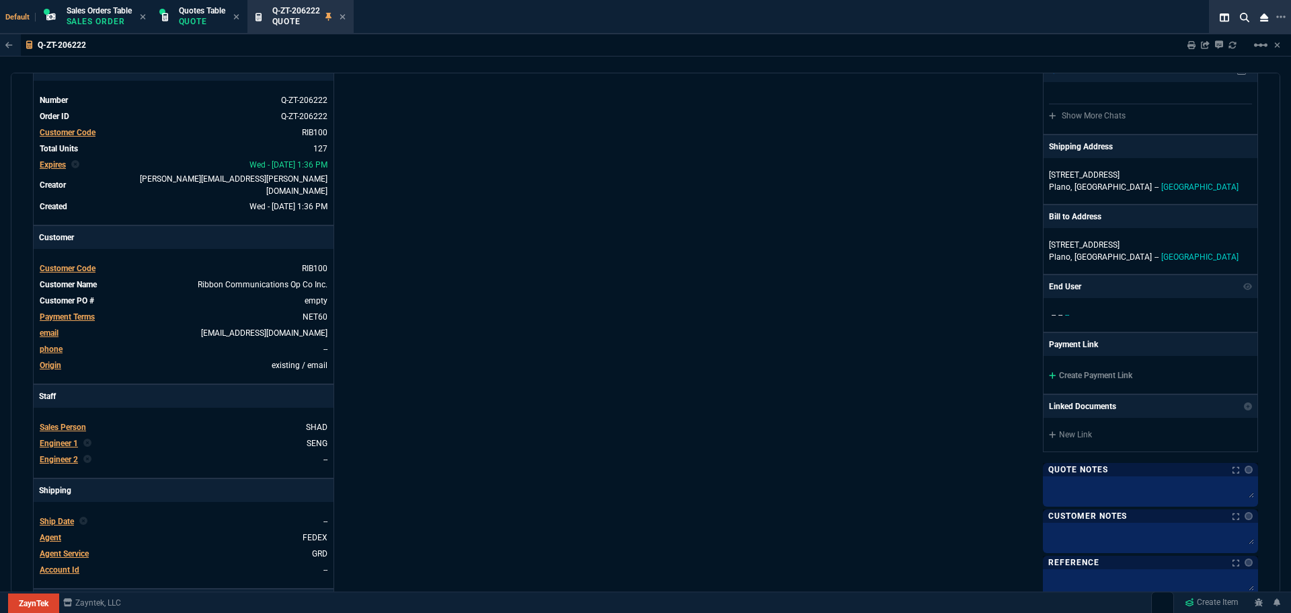
scroll to position [0, 0]
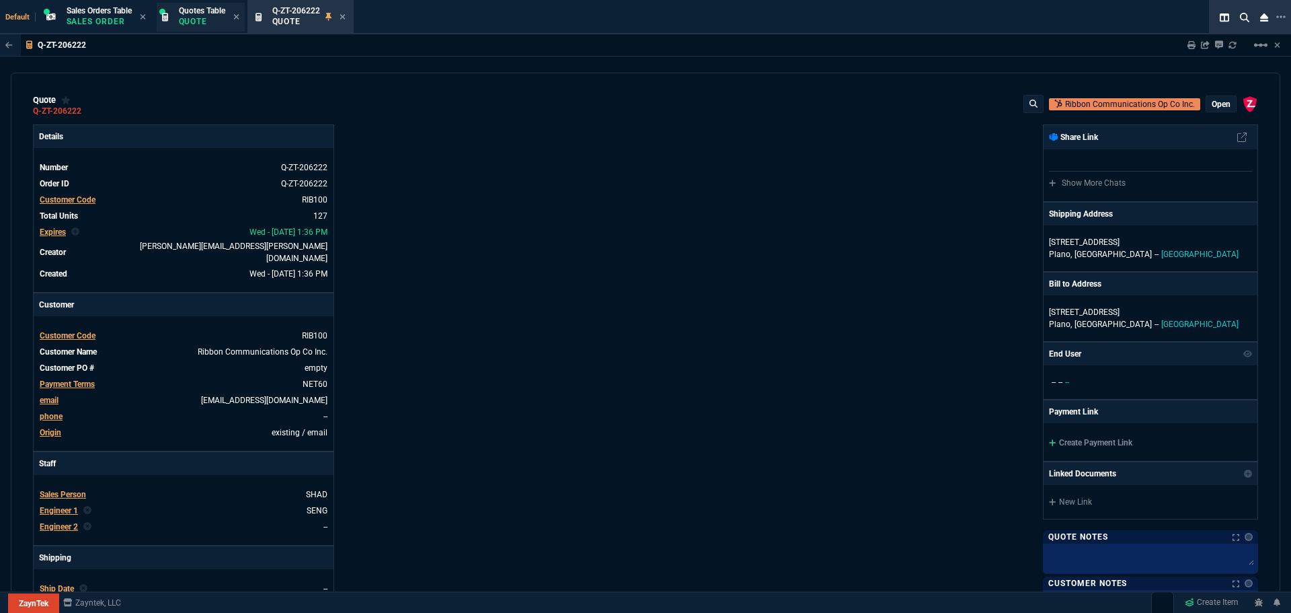
click at [210, 16] on p "Quote" at bounding box center [202, 21] width 46 height 11
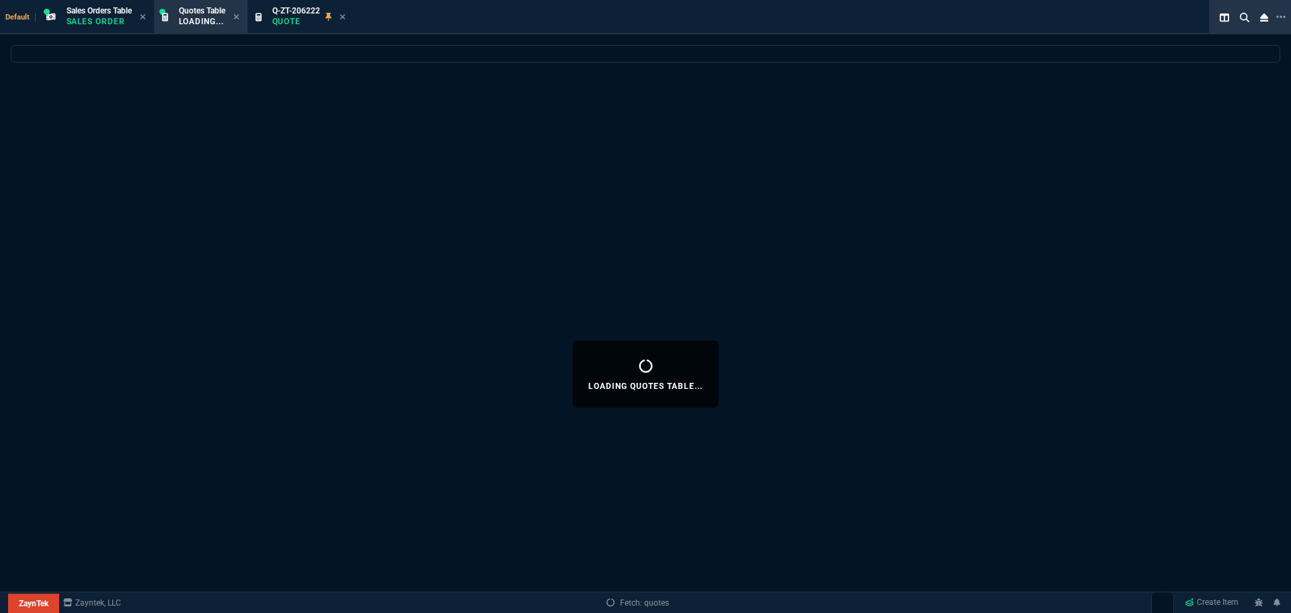
select select
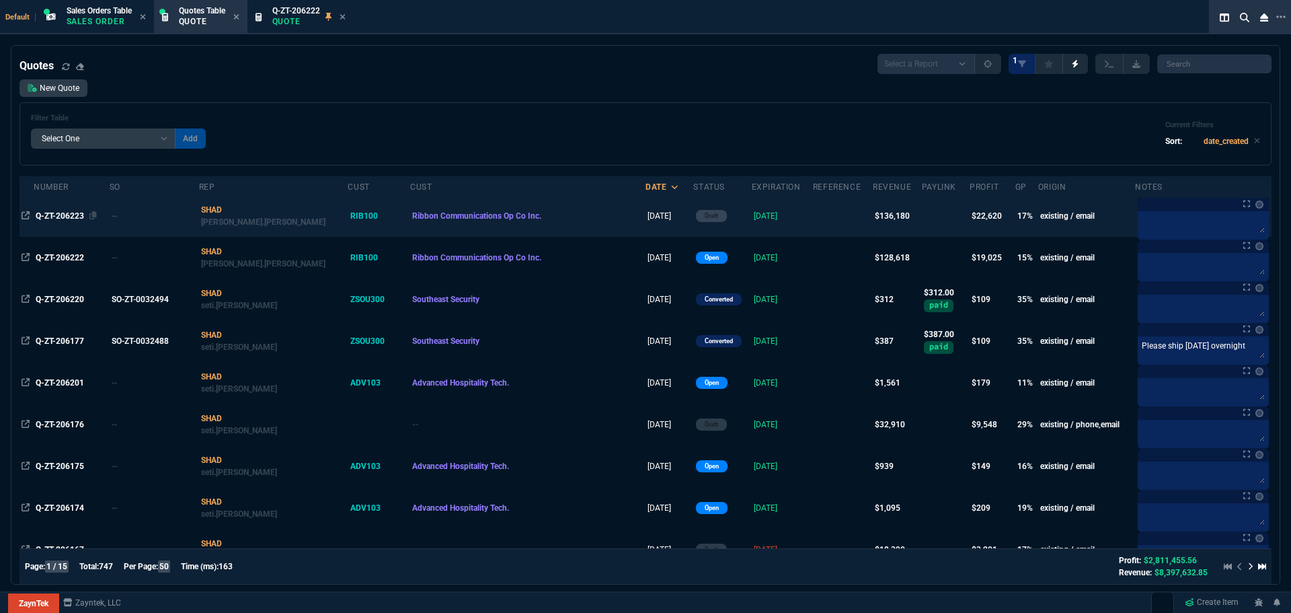
click at [71, 215] on span "Q-ZT-206223" at bounding box center [60, 215] width 48 height 9
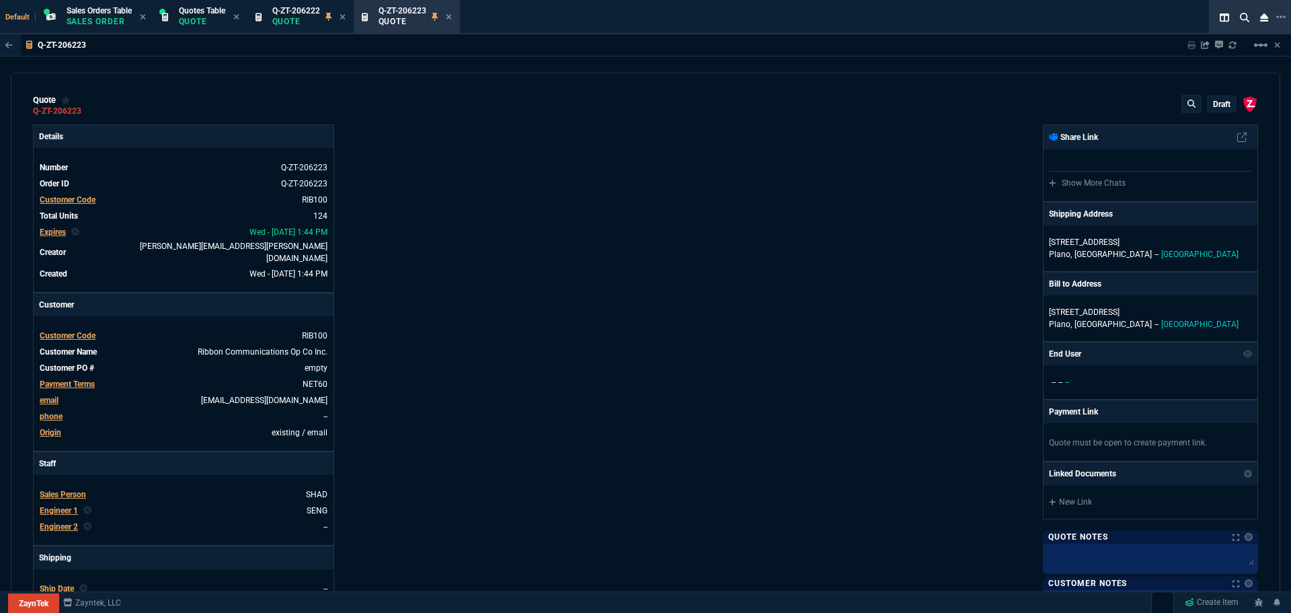
type input "23"
type input "45"
type input "21"
type input "250"
click at [1219, 106] on p "draft" at bounding box center [1221, 104] width 17 height 11
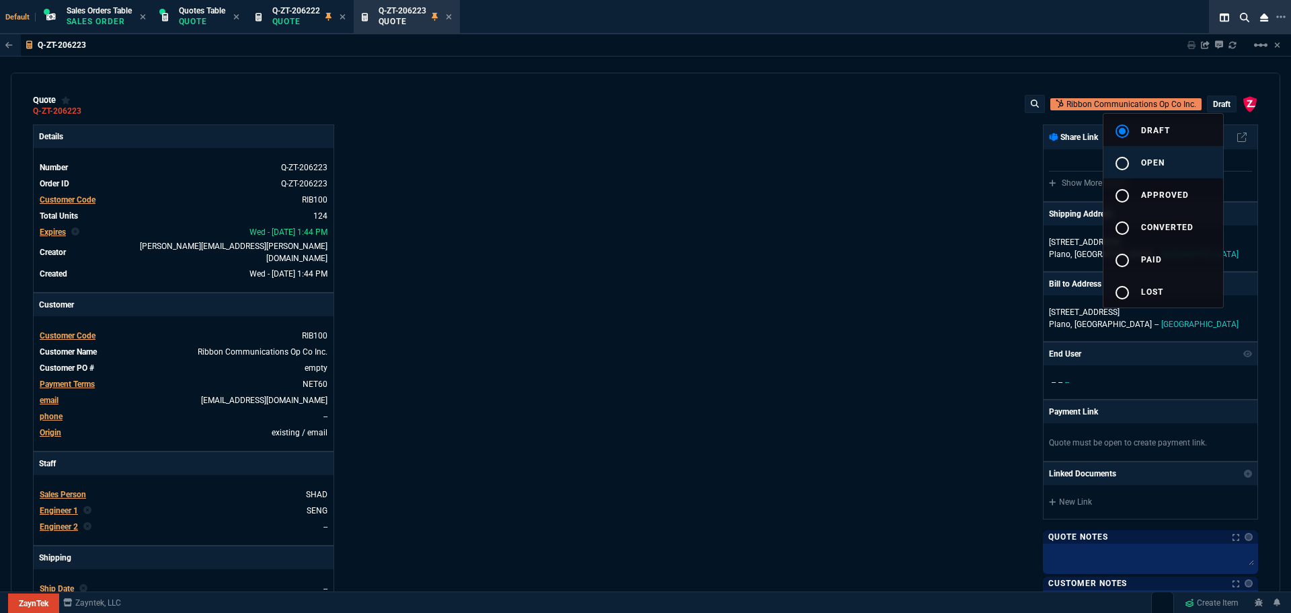
click at [1132, 162] on div "radio_button_unchecked" at bounding box center [1128, 163] width 27 height 16
click at [924, 213] on div at bounding box center [645, 306] width 1291 height 613
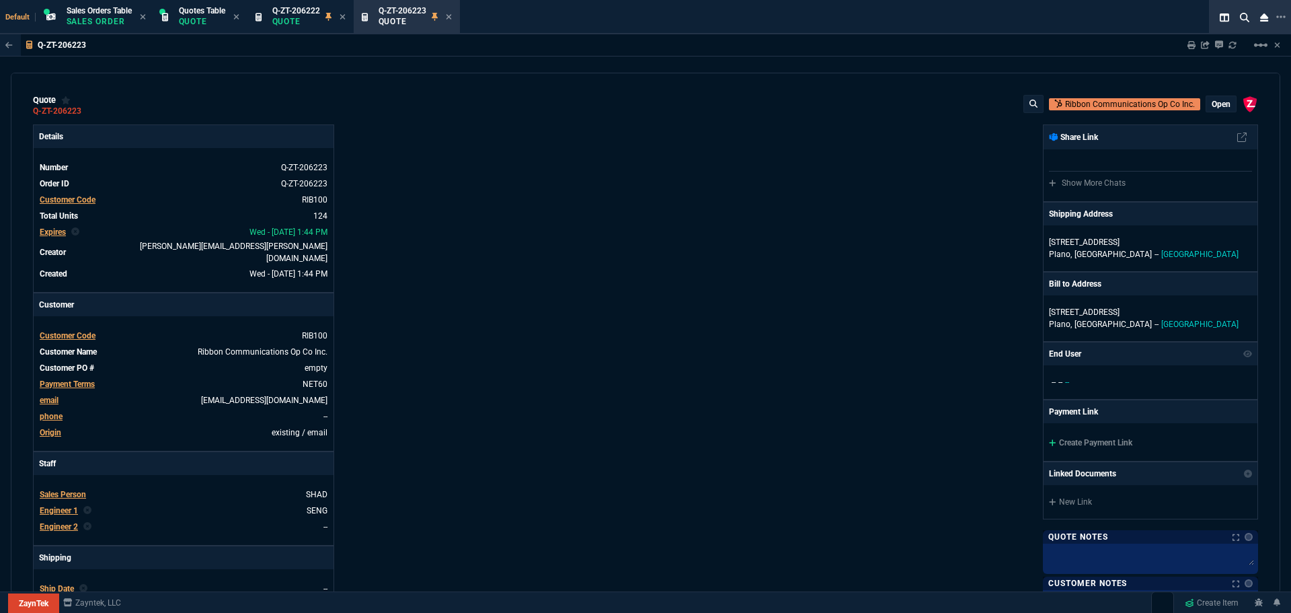
type input "23"
type input "45"
type input "21"
type input "250"
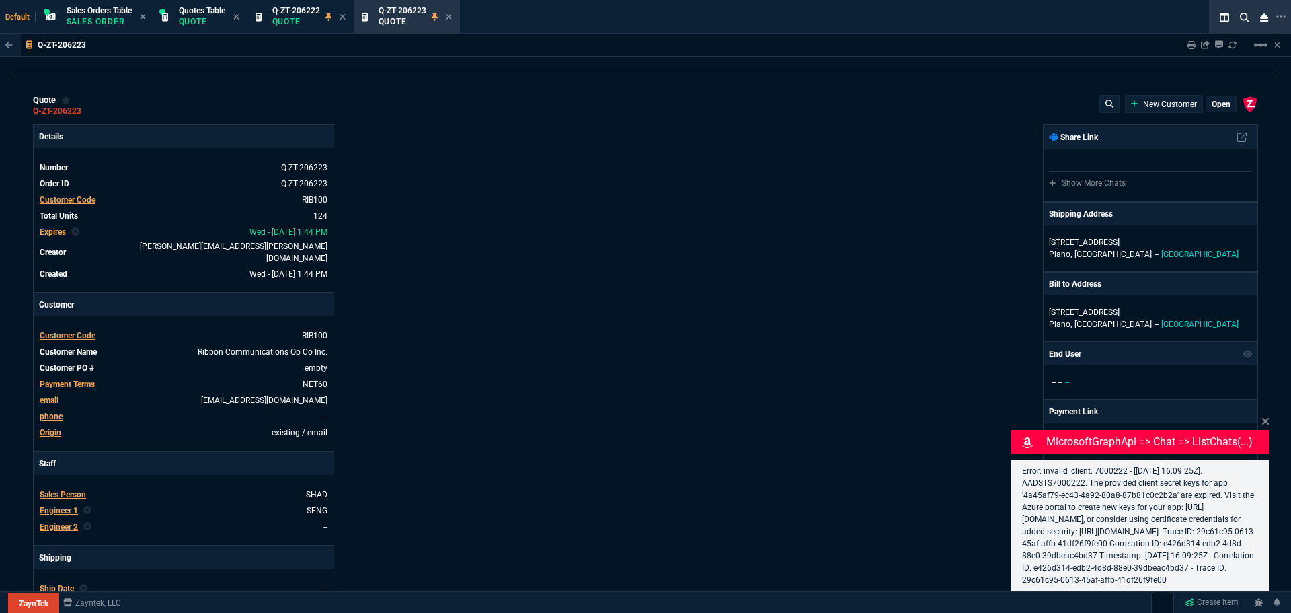
select select "4: SHAD"
type input "23"
type input "45"
type input "21"
type input "250"
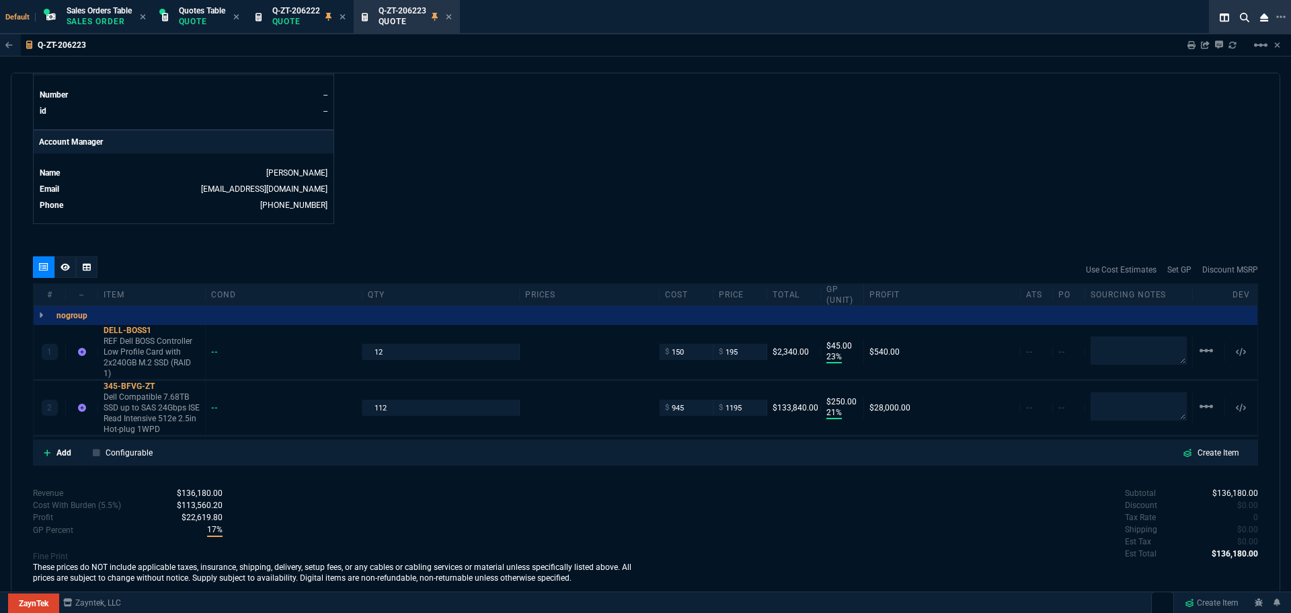
scroll to position [605, 0]
click at [68, 262] on icon at bounding box center [65, 266] width 9 height 8
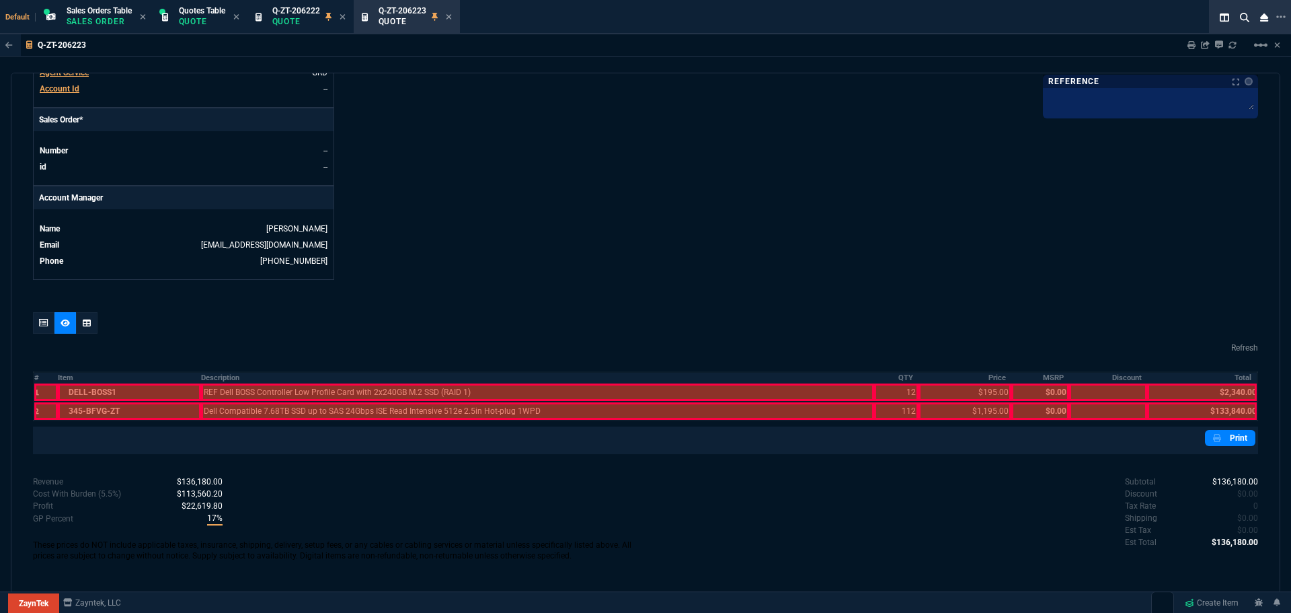
scroll to position [539, 0]
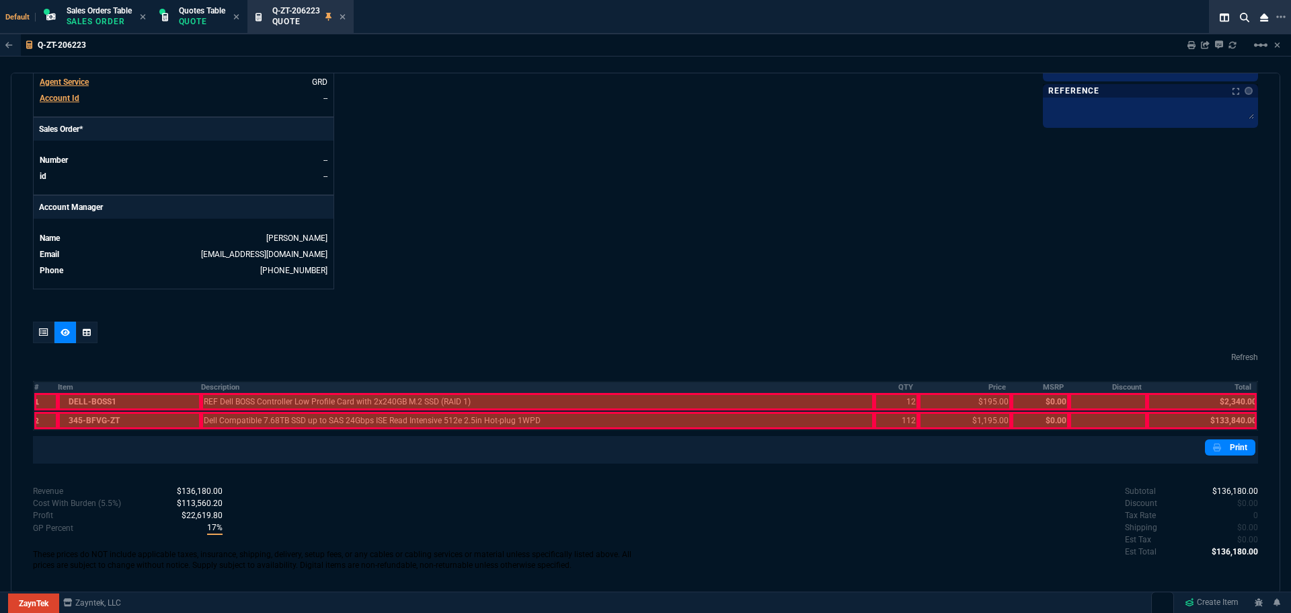
click at [207, 381] on th "Description" at bounding box center [537, 386] width 673 height 11
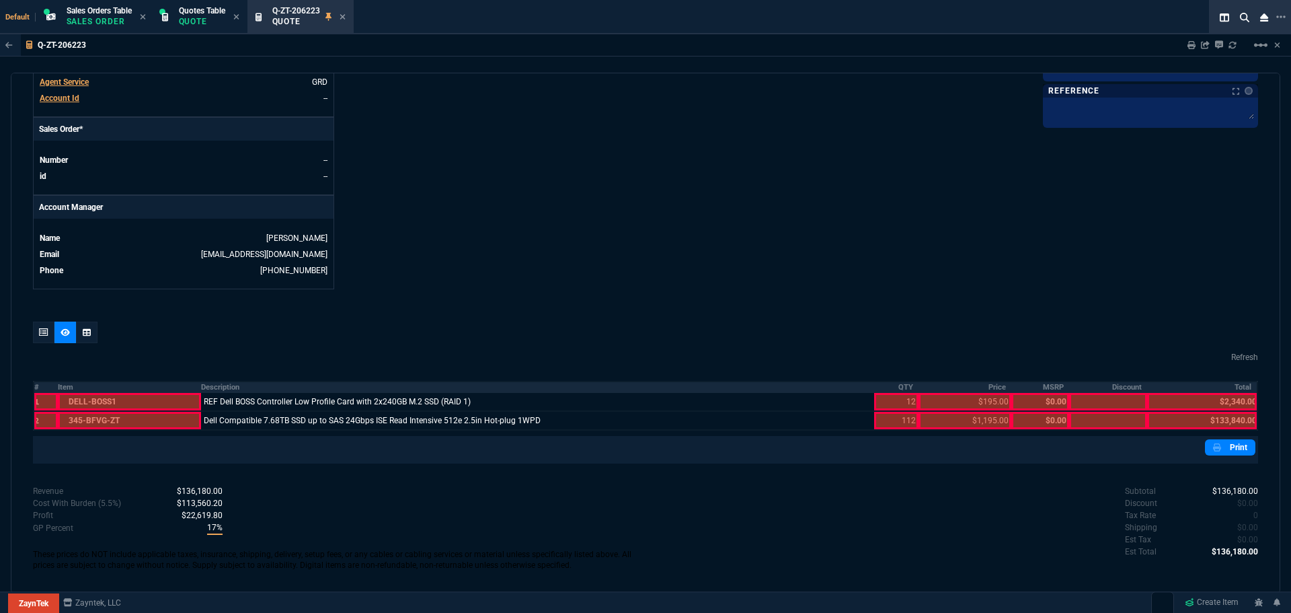
click at [903, 381] on th "QTY" at bounding box center [896, 386] width 45 height 11
click at [987, 381] on th "Price" at bounding box center [965, 386] width 93 height 11
drag, startPoint x: 1238, startPoint y: 375, endPoint x: 1198, endPoint y: 356, distance: 44.2
click at [1237, 381] on th "Total" at bounding box center [1203, 386] width 110 height 11
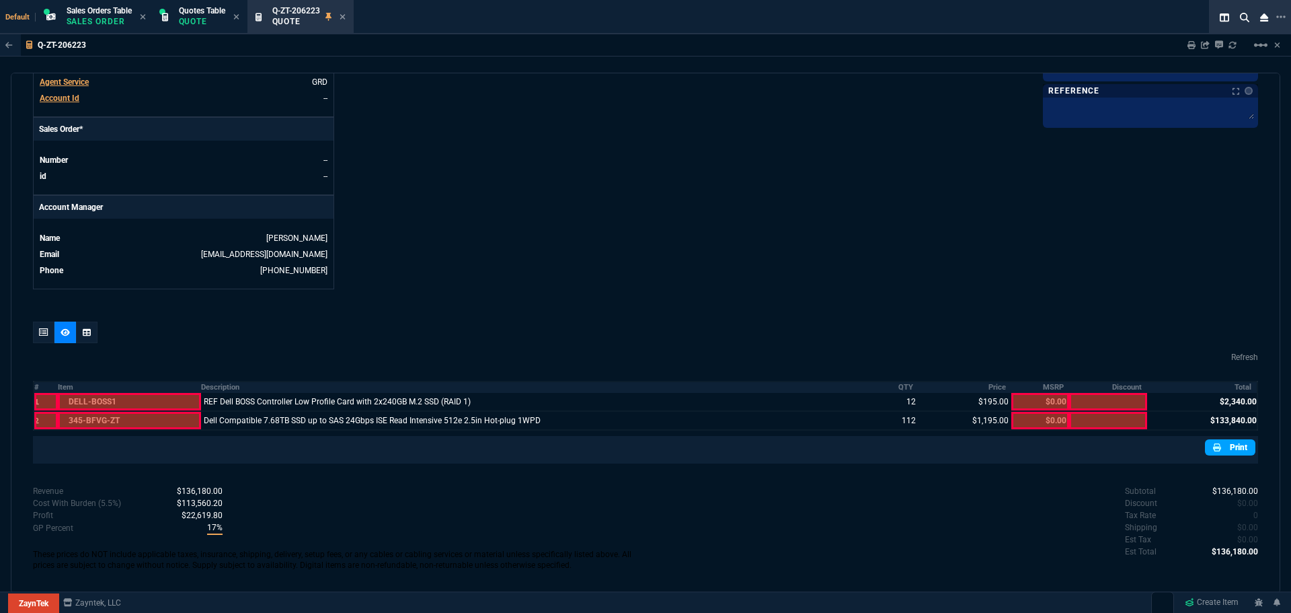
click at [1220, 439] on link "Print" at bounding box center [1230, 447] width 50 height 16
click at [200, 16] on p "Quote" at bounding box center [202, 21] width 46 height 11
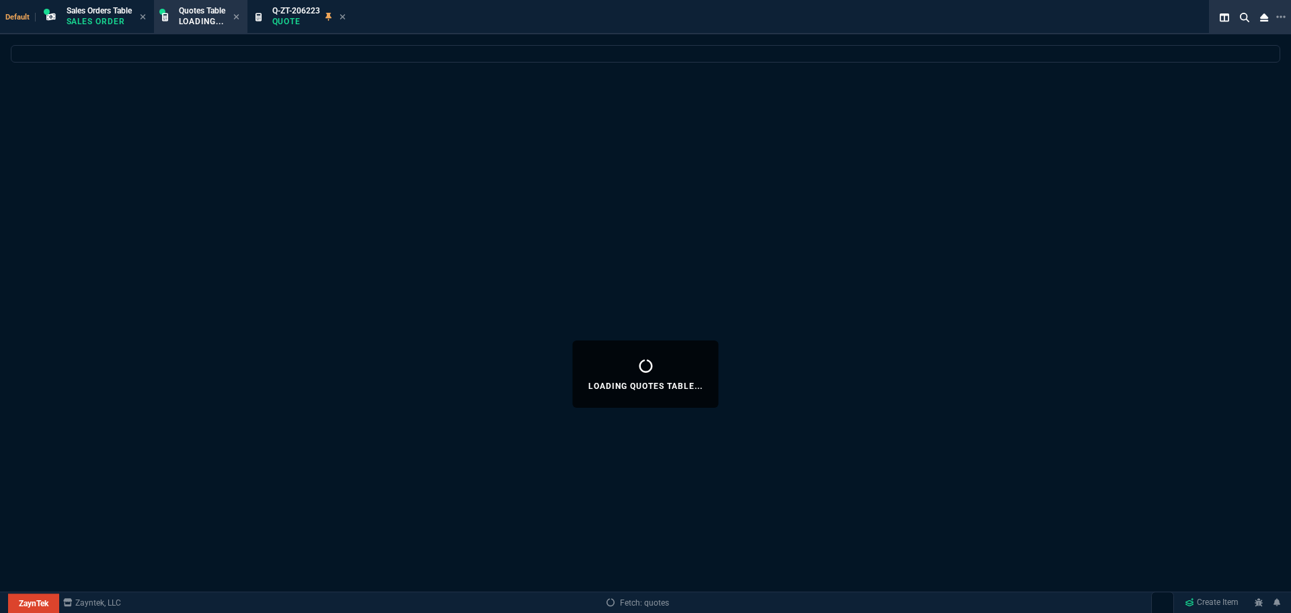
select select
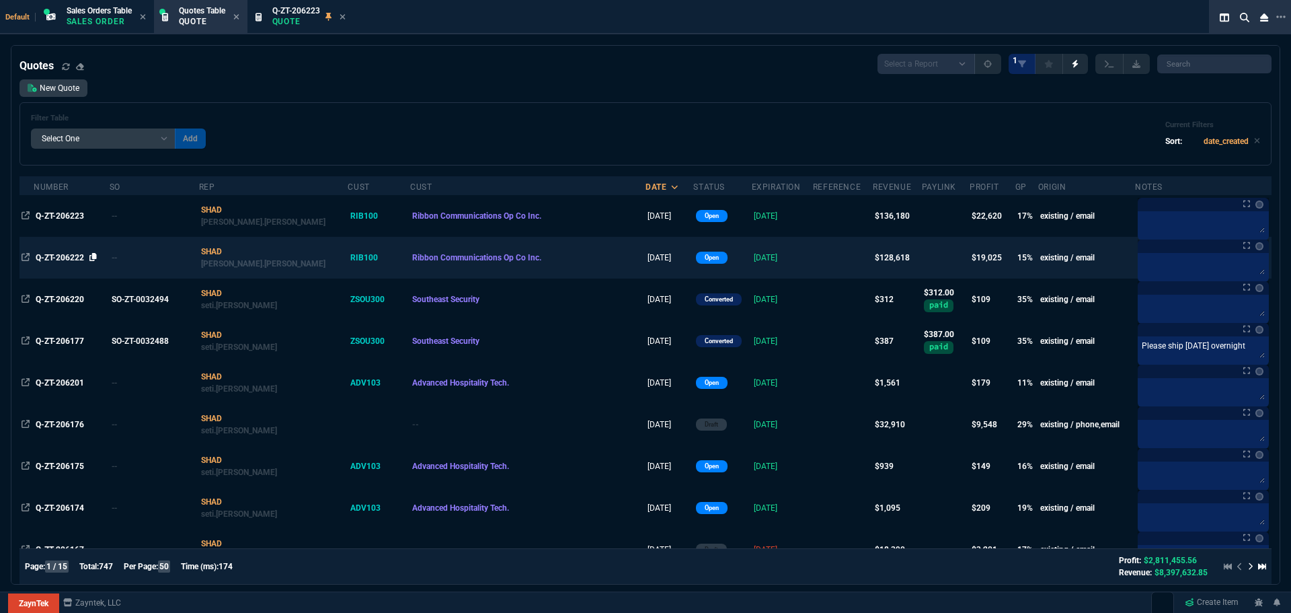
click at [97, 257] on icon at bounding box center [92, 257] width 7 height 8
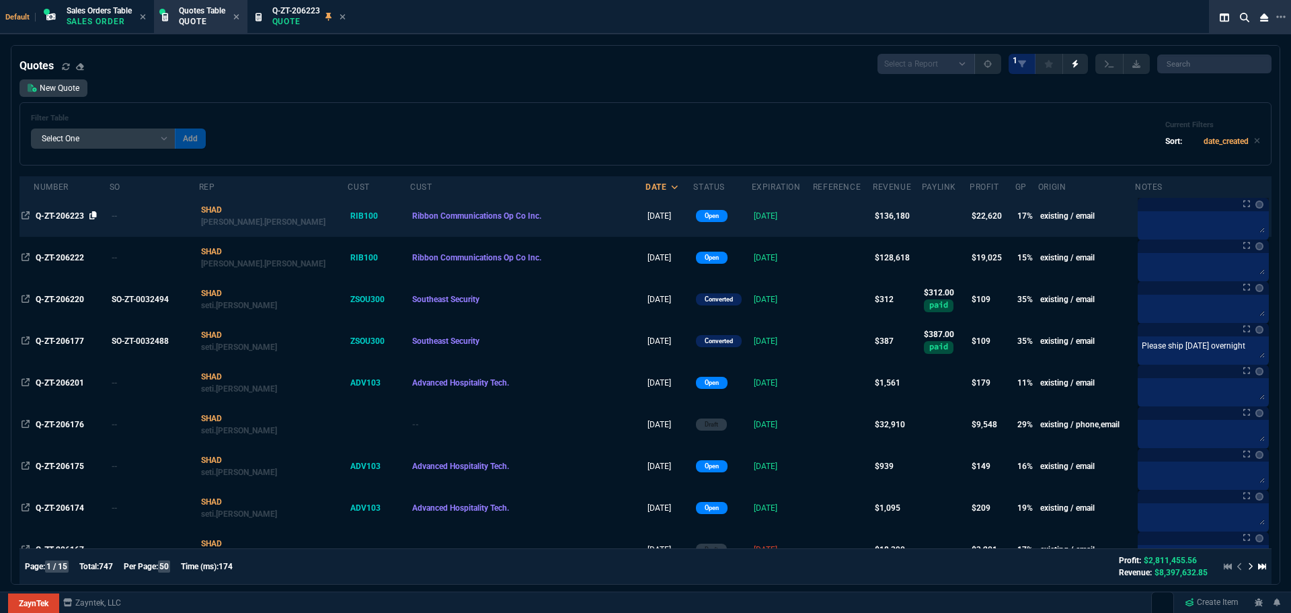
click at [96, 215] on icon at bounding box center [92, 215] width 7 height 8
click at [57, 213] on span "Q-ZT-206223" at bounding box center [60, 215] width 48 height 9
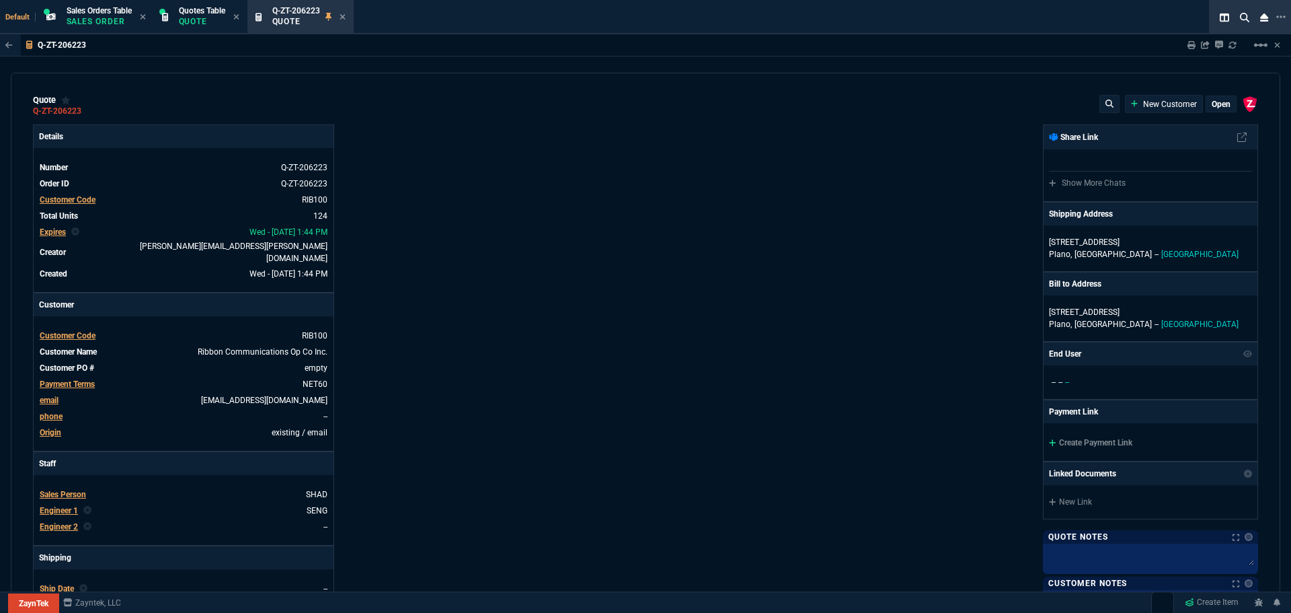
type input "23"
type input "45"
type input "21"
type input "250"
click at [195, 20] on p "Quote" at bounding box center [202, 21] width 46 height 11
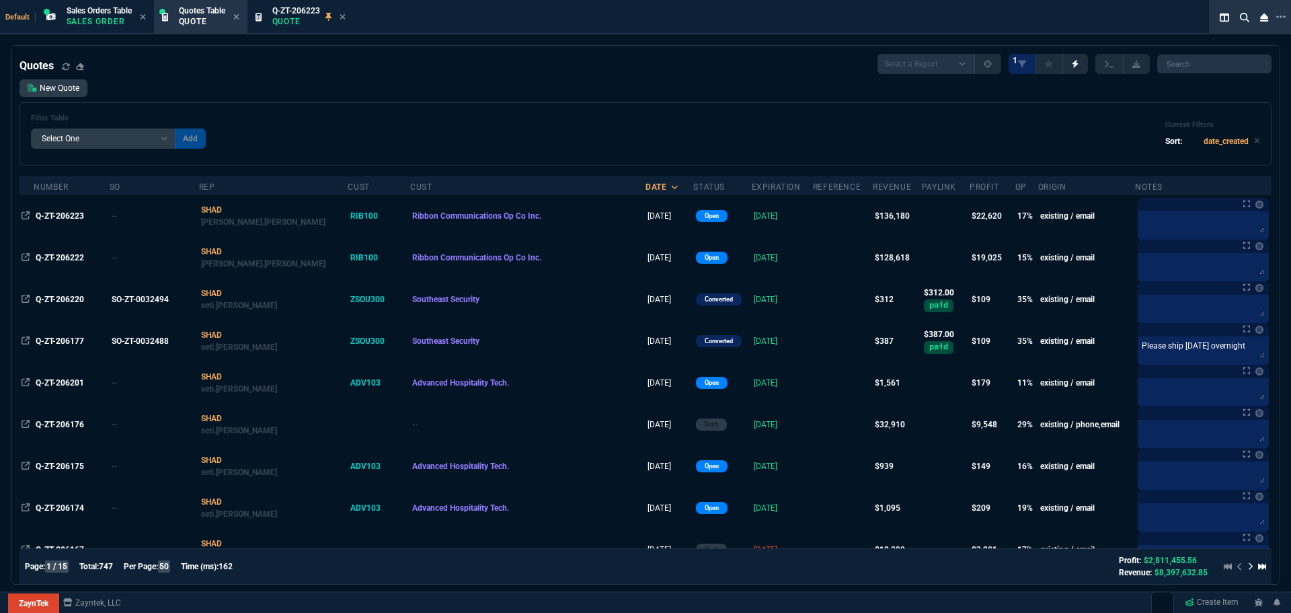
click at [77, 256] on span "Q-ZT-206222" at bounding box center [60, 257] width 48 height 9
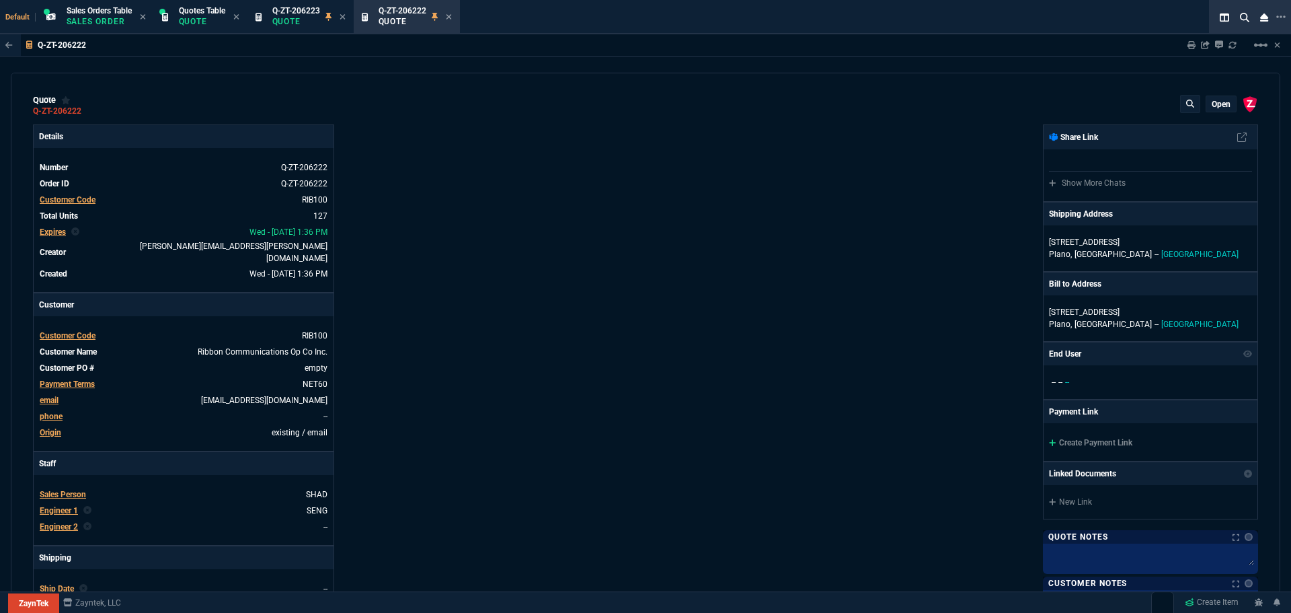
type input "35"
type input "695"
type input "15"
type input "134"
type input "0"
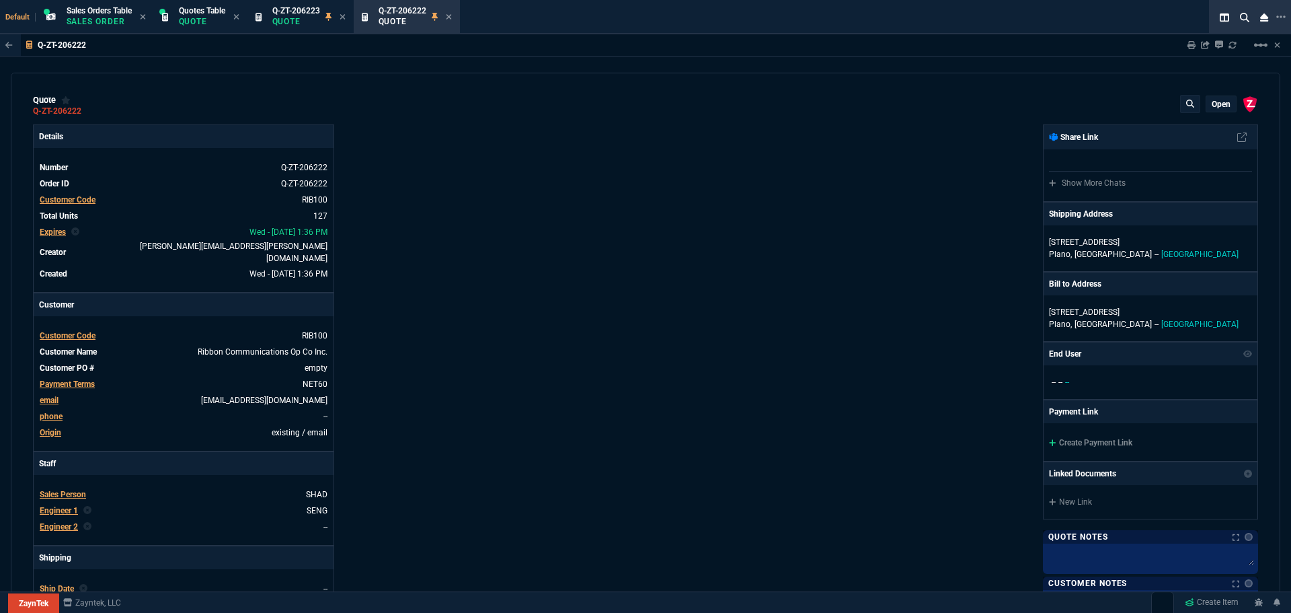
type input "0"
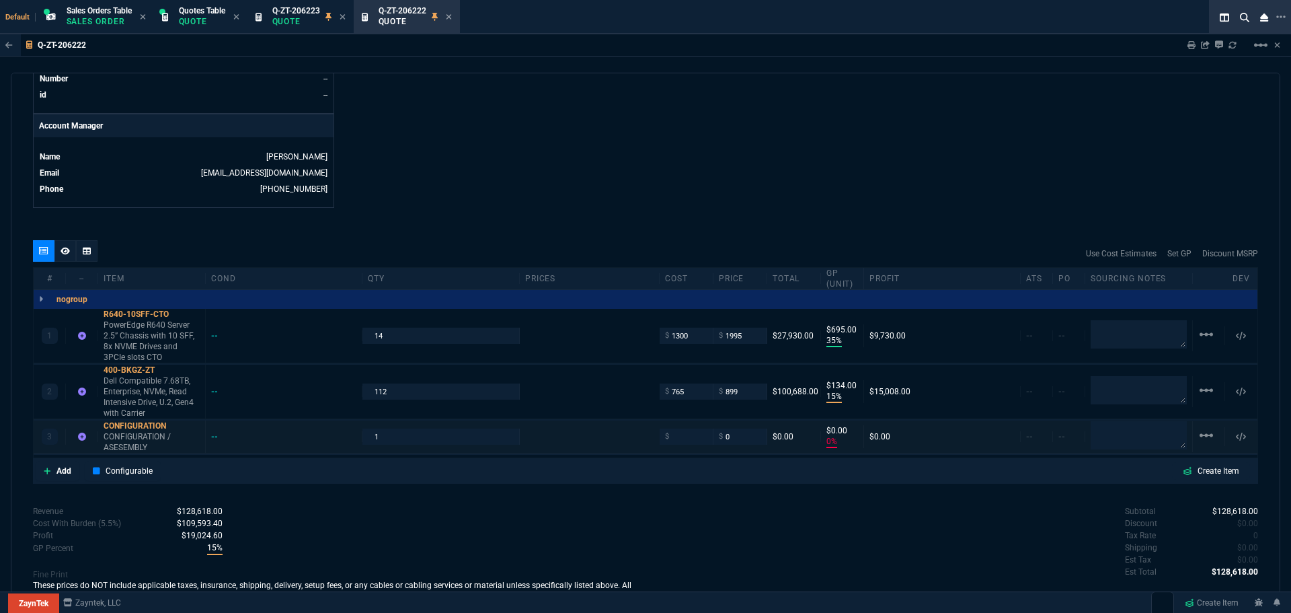
scroll to position [646, 0]
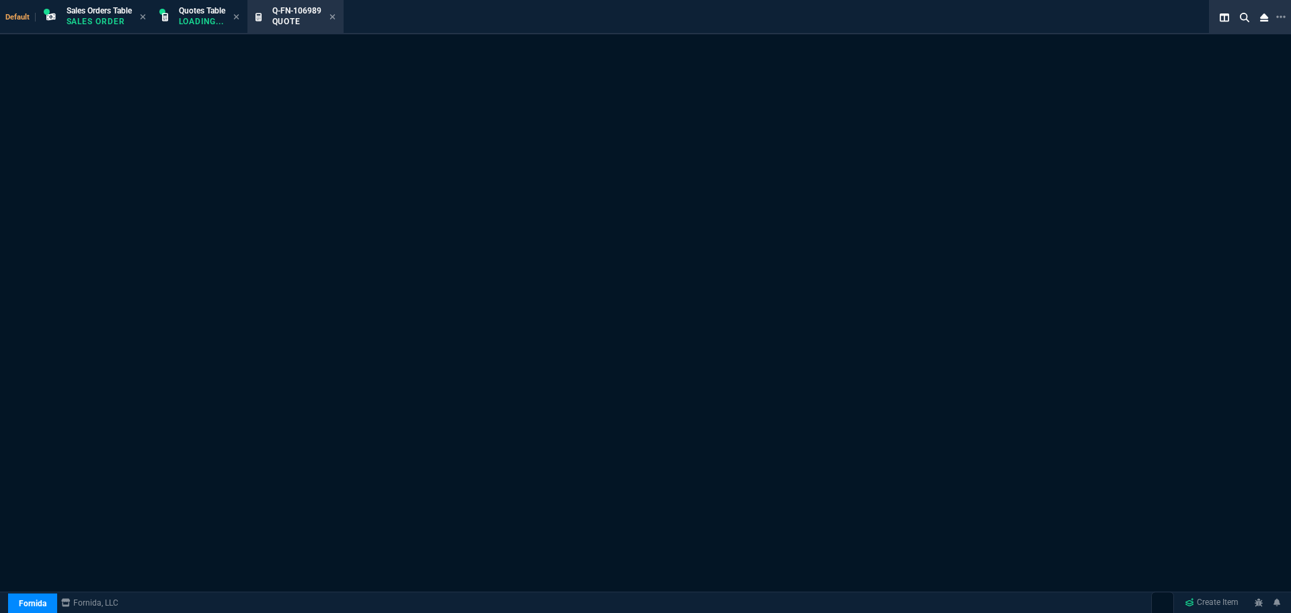
select select "4: SHAD"
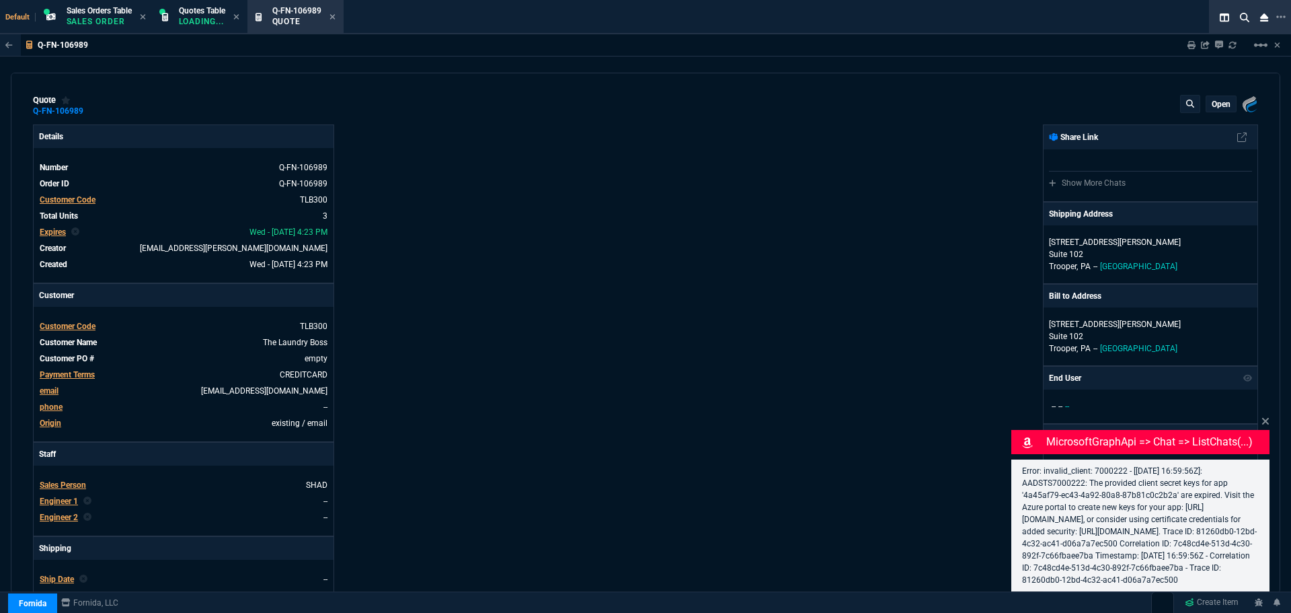
type input "25"
type input "120"
type input "9"
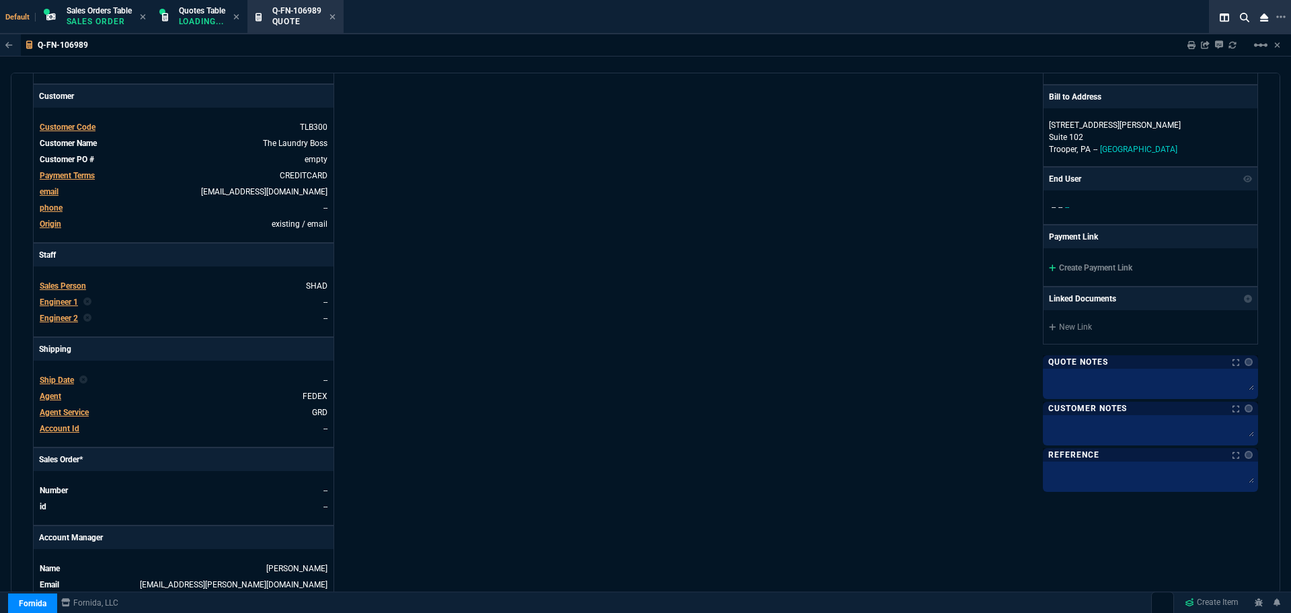
scroll to position [471, 0]
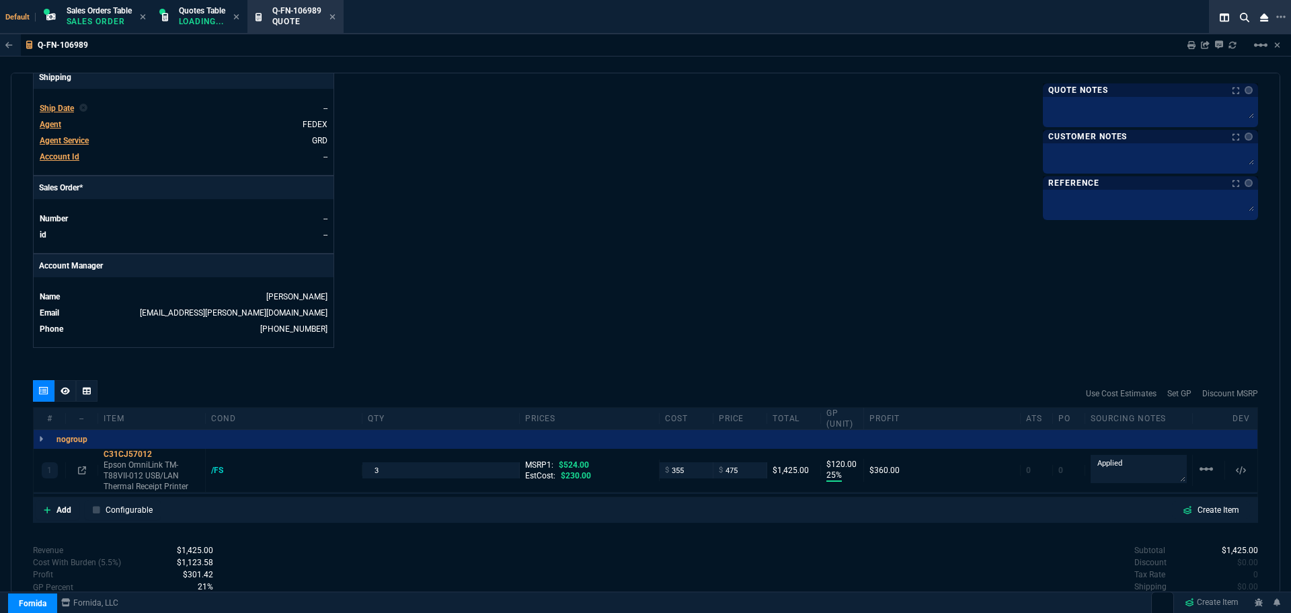
click at [63, 393] on icon at bounding box center [65, 390] width 9 height 7
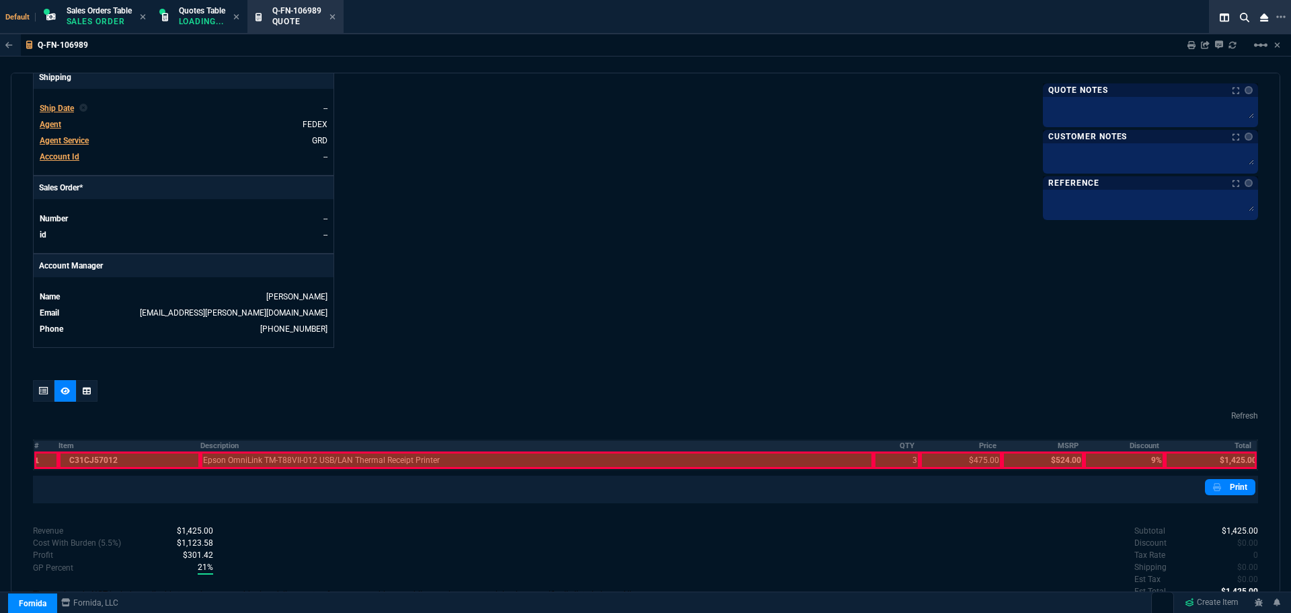
click at [37, 445] on th "#" at bounding box center [46, 445] width 25 height 11
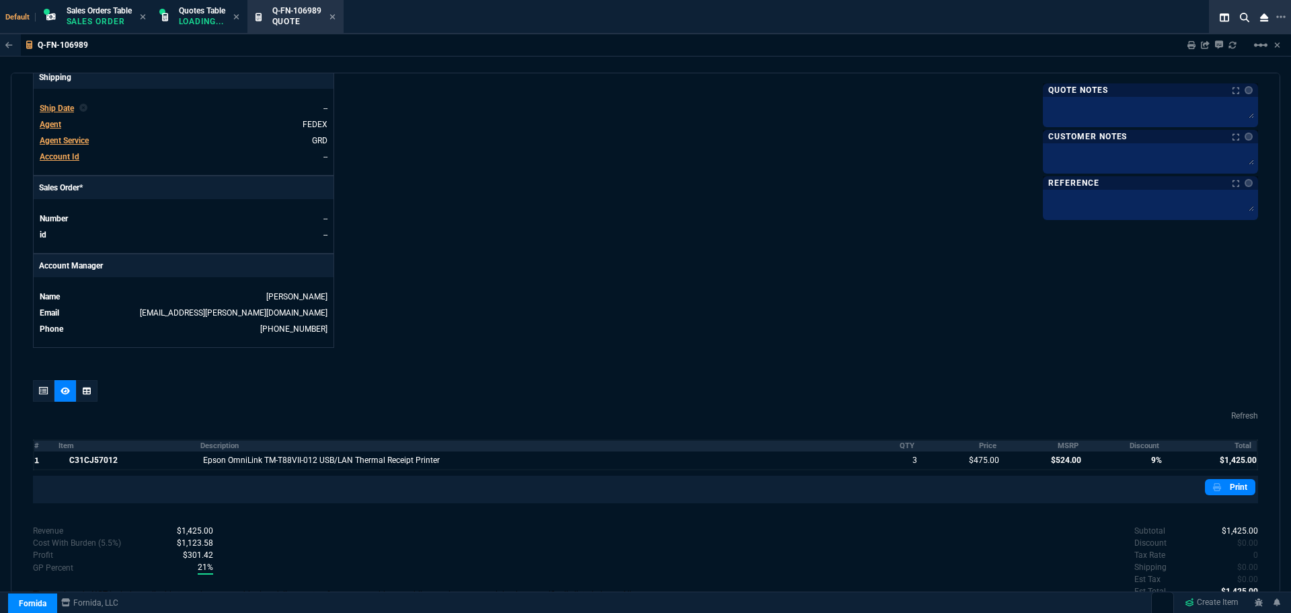
click at [1060, 445] on th "MSRP" at bounding box center [1043, 445] width 82 height 11
click at [1133, 445] on th "Discount" at bounding box center [1124, 445] width 81 height 11
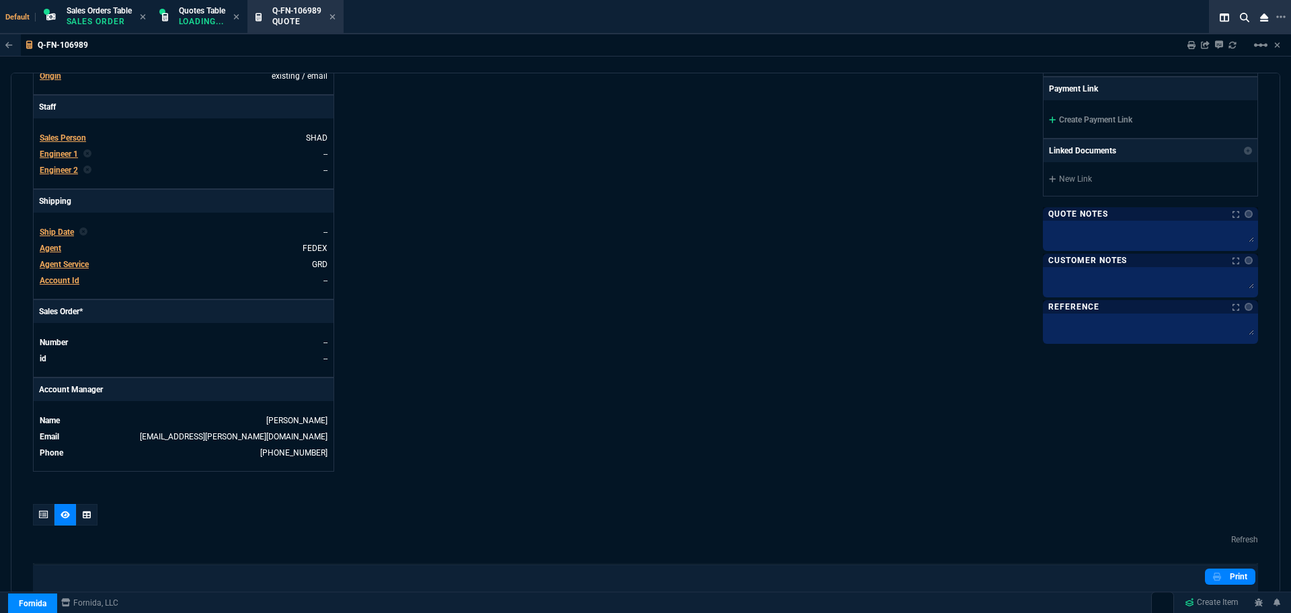
scroll to position [336, 0]
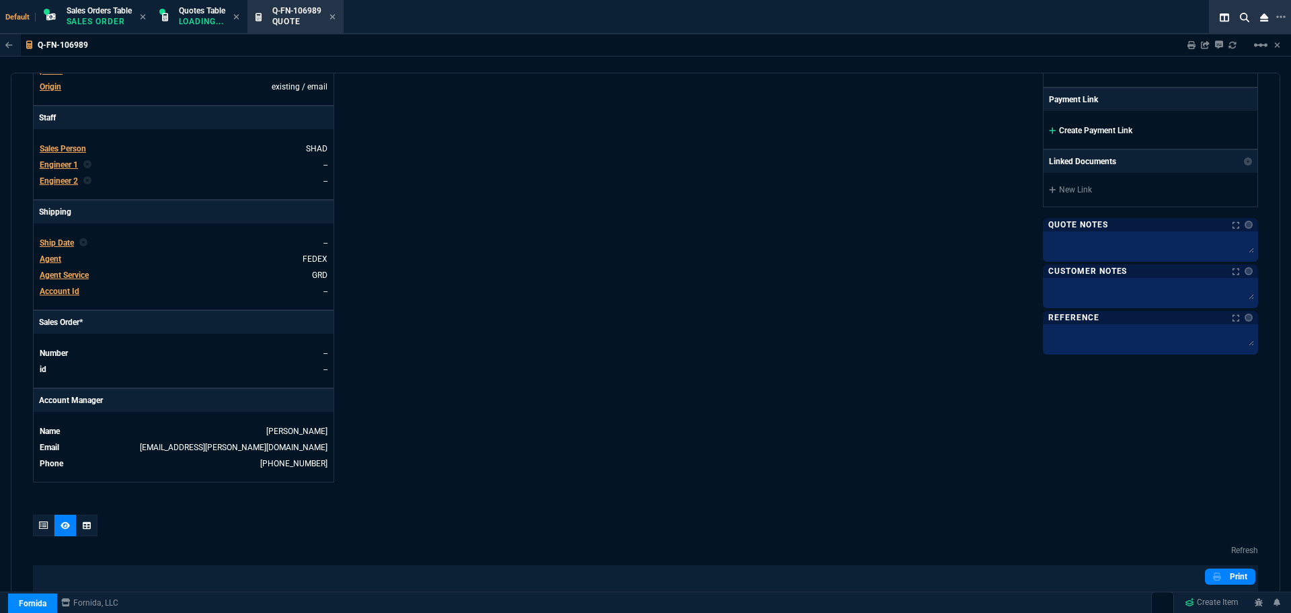
click at [1080, 129] on link "Create Payment Link" at bounding box center [1090, 130] width 83 height 9
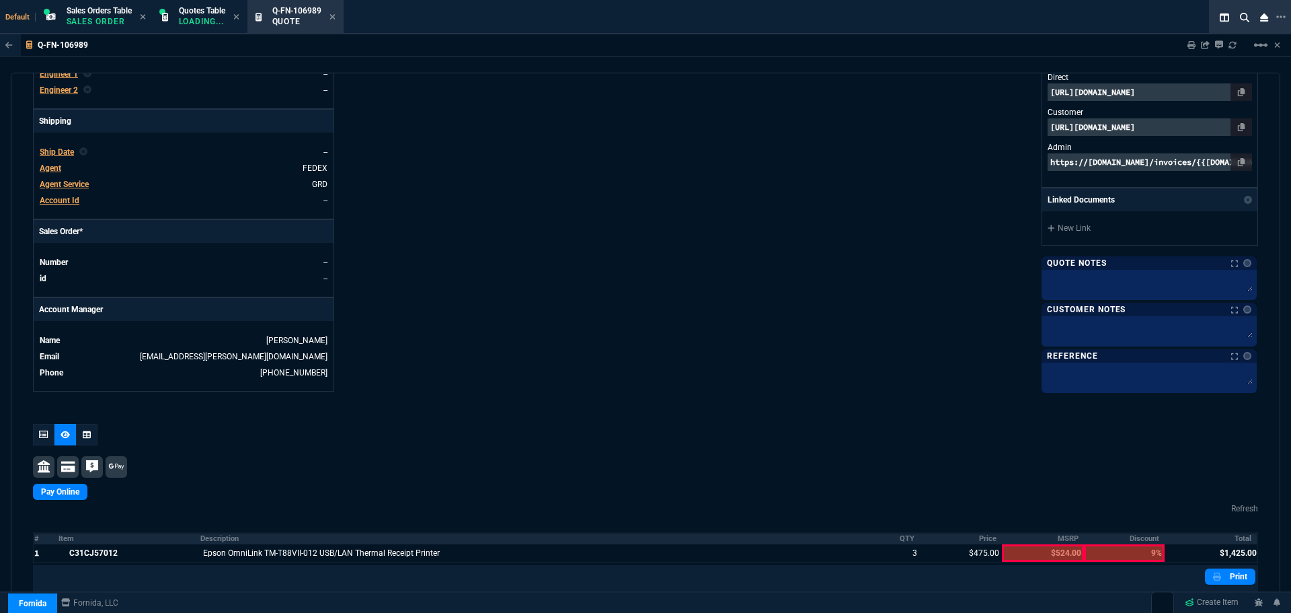
scroll to position [569, 0]
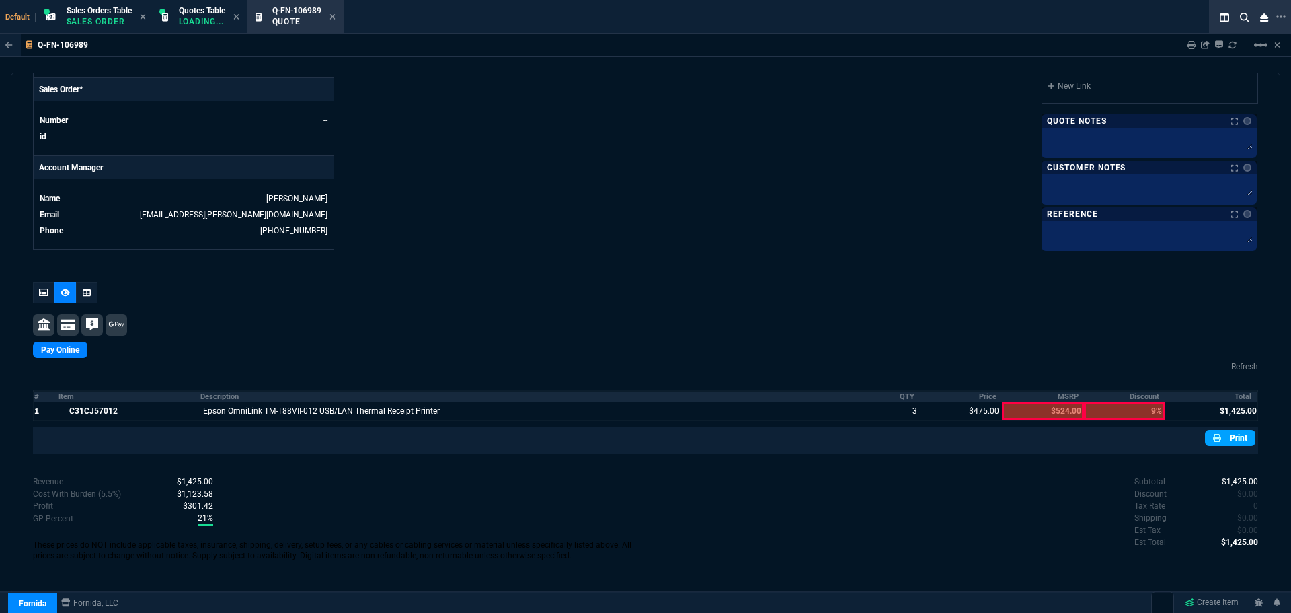
click at [1217, 438] on link "Print" at bounding box center [1230, 438] width 50 height 16
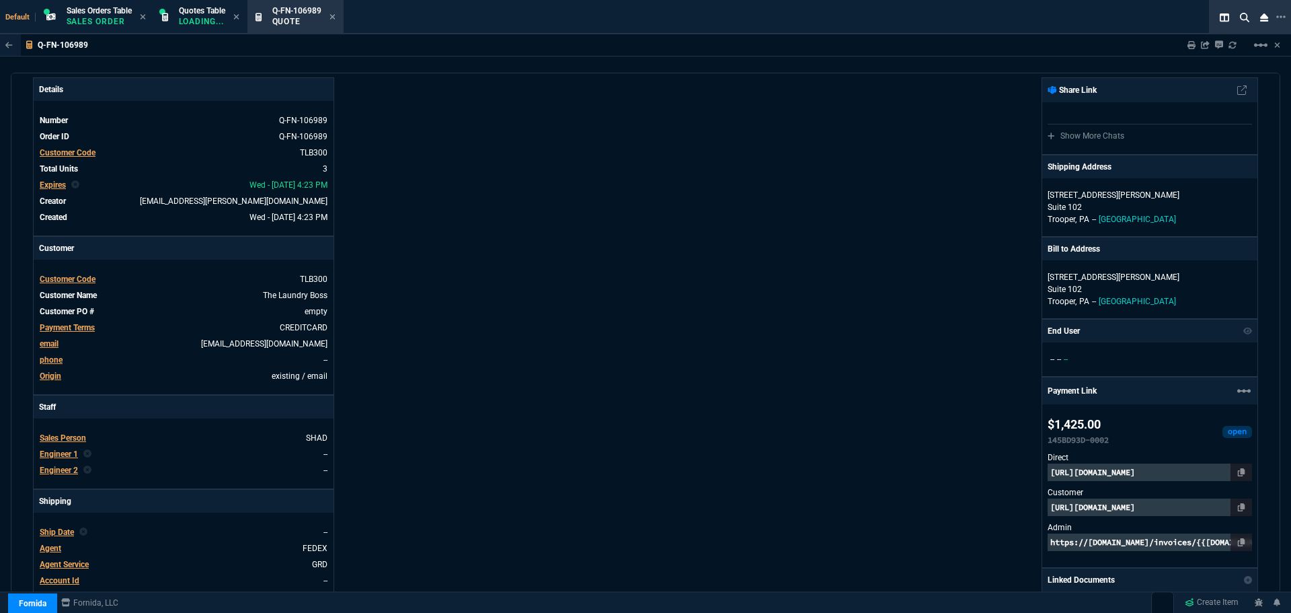
scroll to position [0, 0]
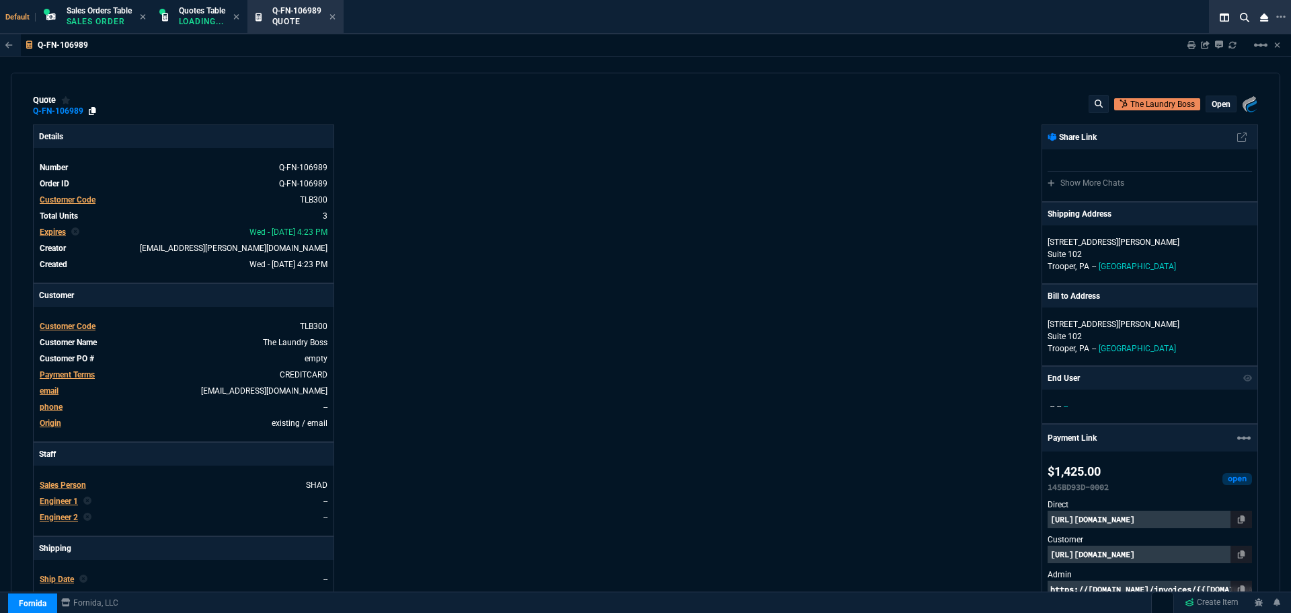
click at [91, 112] on icon at bounding box center [92, 111] width 7 height 8
click at [1238, 550] on icon at bounding box center [1241, 554] width 7 height 8
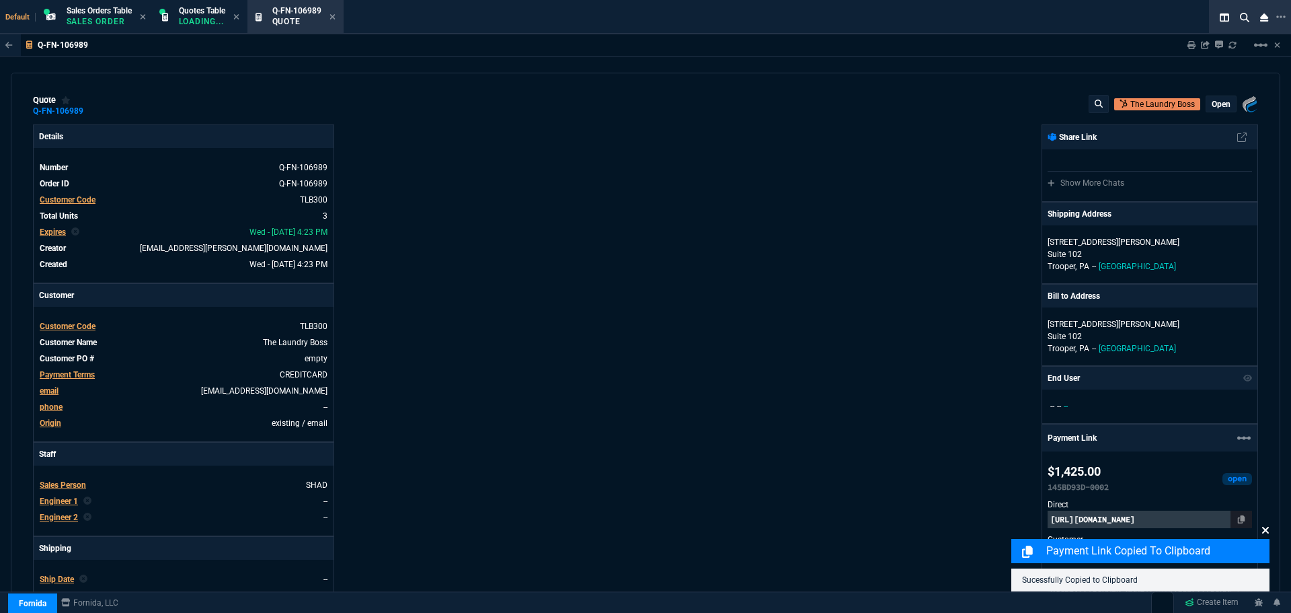
click at [1265, 529] on icon at bounding box center [1266, 530] width 7 height 7
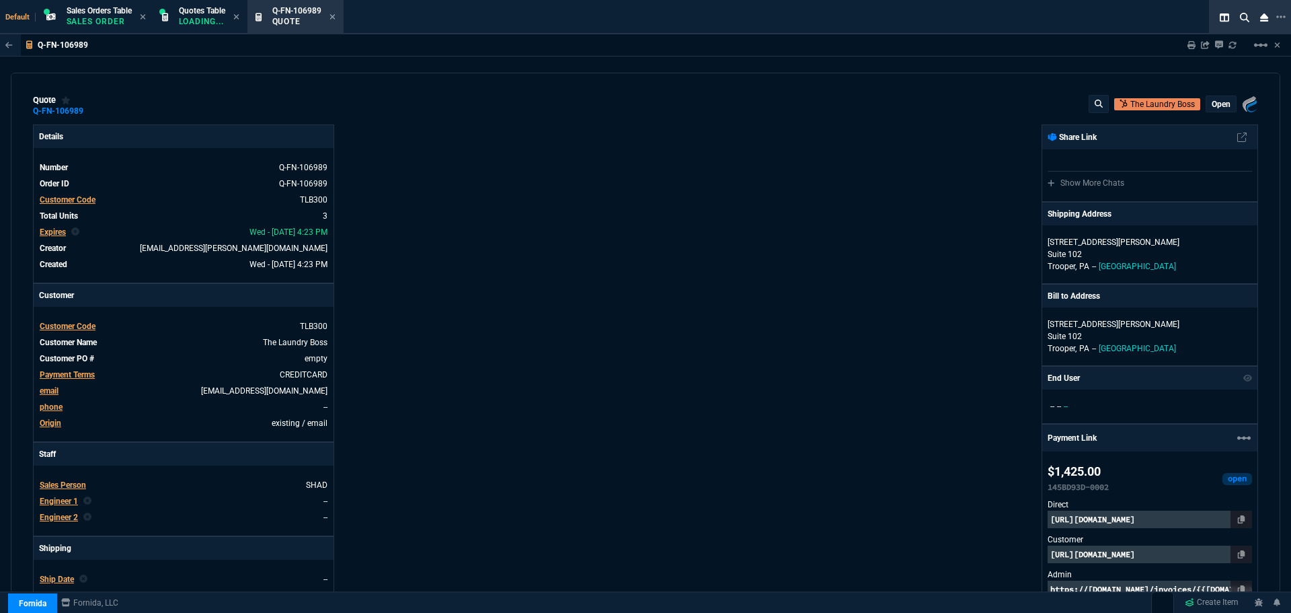
click at [1139, 552] on p "[URL][DOMAIN_NAME]" at bounding box center [1150, 554] width 204 height 17
click at [336, 14] on icon at bounding box center [333, 17] width 6 height 8
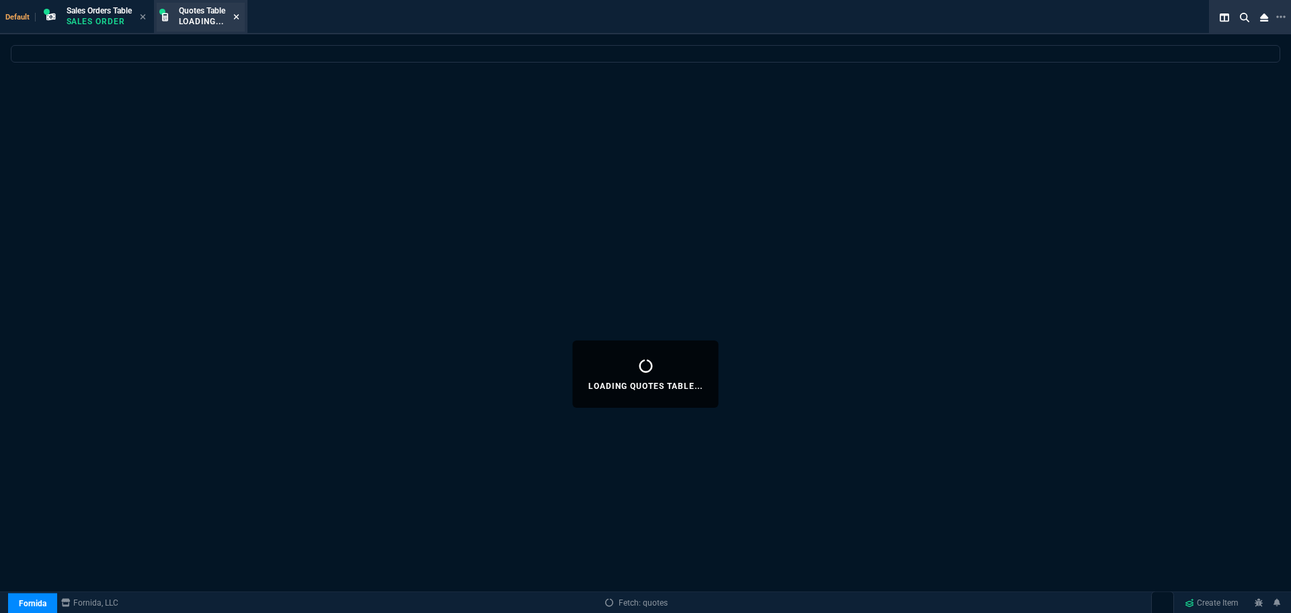
select select
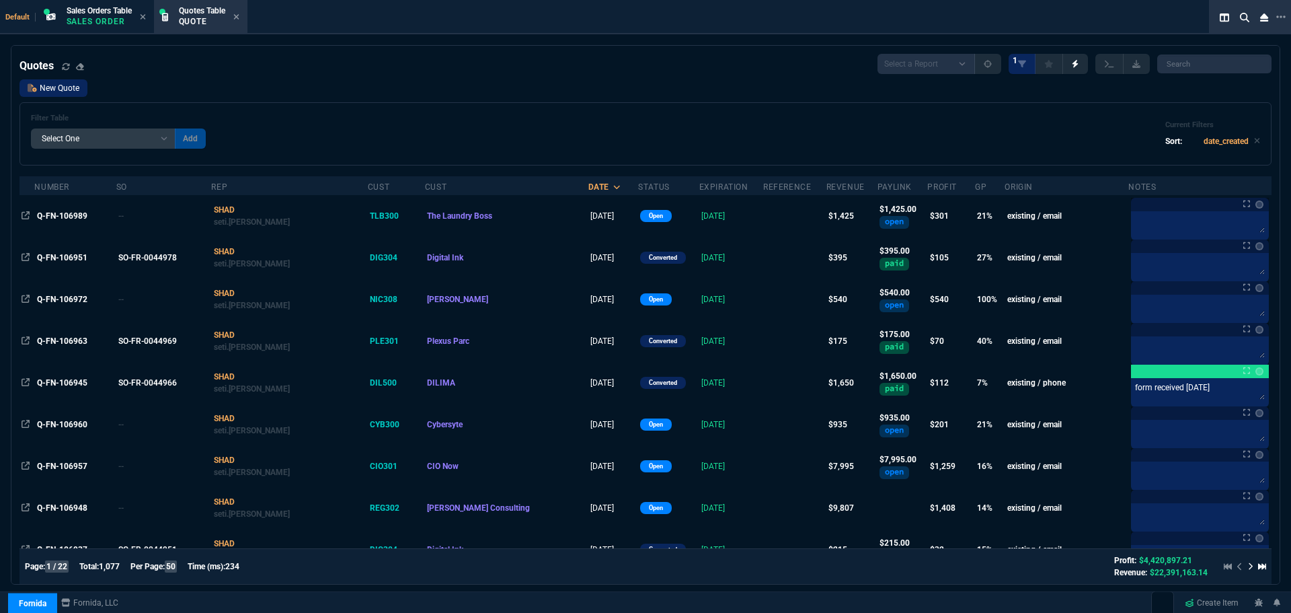
click at [57, 82] on link "New Quote" at bounding box center [54, 87] width 68 height 17
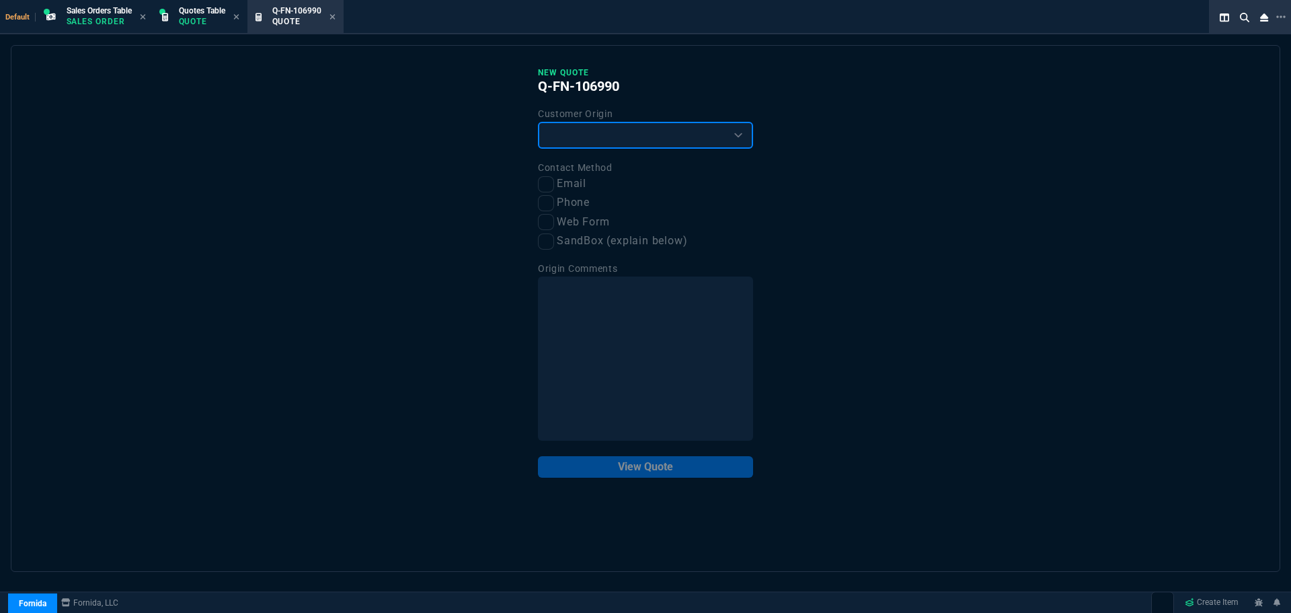
drag, startPoint x: 567, startPoint y: 136, endPoint x: 566, endPoint y: 145, distance: 9.4
click at [567, 136] on select "Existing Customer Amazon Lead (first order) Website Lead (first order) Called (…" at bounding box center [645, 135] width 215 height 27
select select "existing"
click at [538, 122] on select "Existing Customer Amazon Lead (first order) Website Lead (first order) Called (…" at bounding box center [645, 135] width 215 height 27
click at [543, 183] on input "Email" at bounding box center [546, 184] width 16 height 16
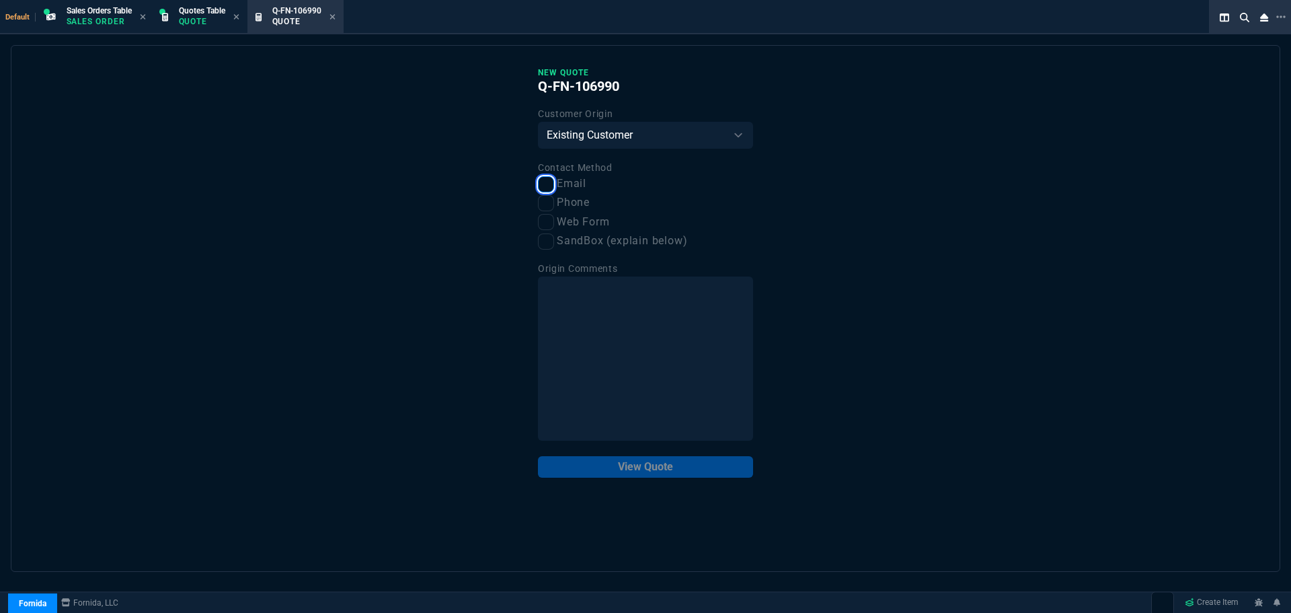
checkbox input "true"
click at [604, 466] on button "View Quote" at bounding box center [645, 467] width 215 height 22
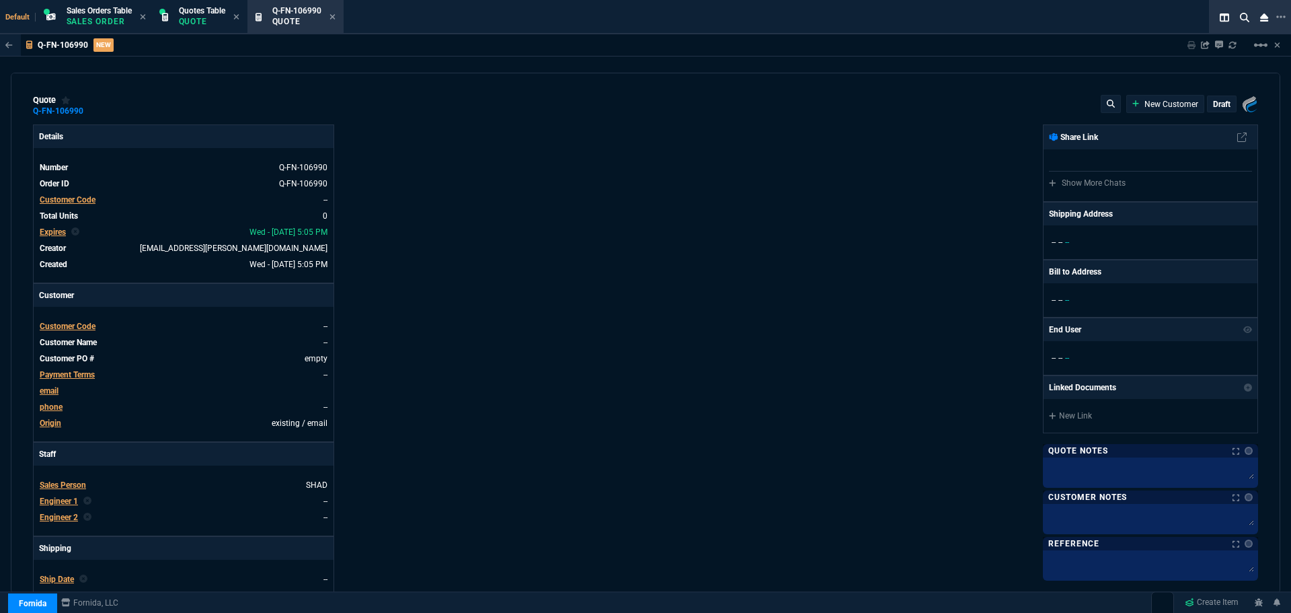
click at [76, 326] on span "Customer Code" at bounding box center [68, 326] width 56 height 9
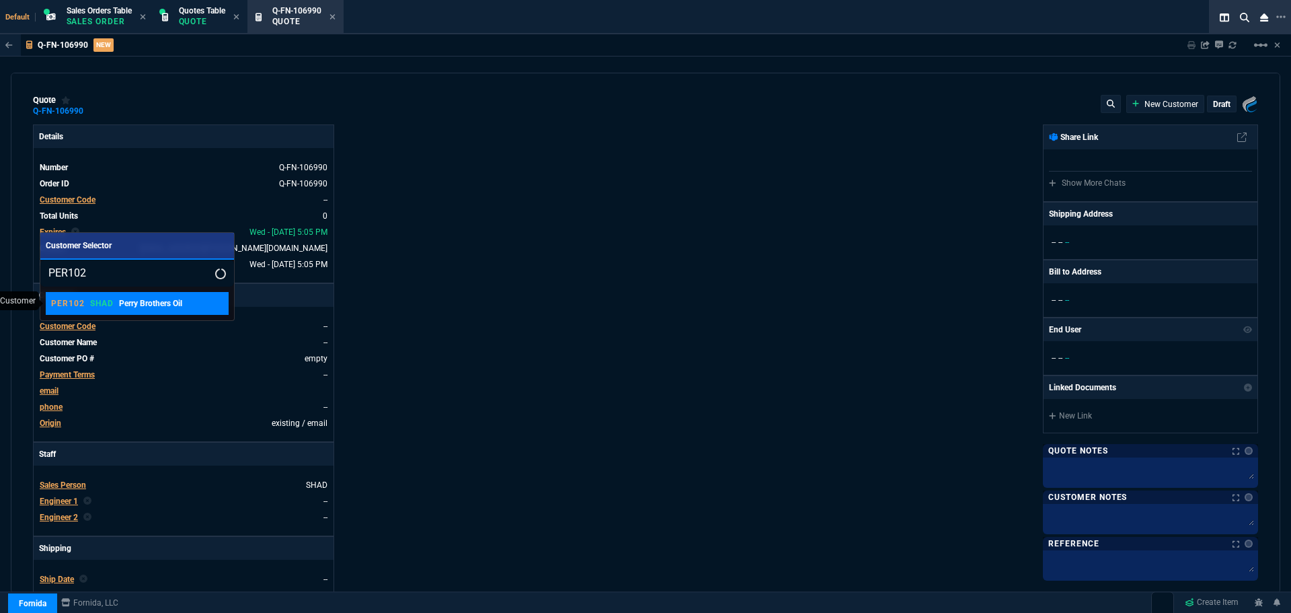
type input "PER102"
click at [109, 304] on p "SHAD" at bounding box center [102, 303] width 24 height 11
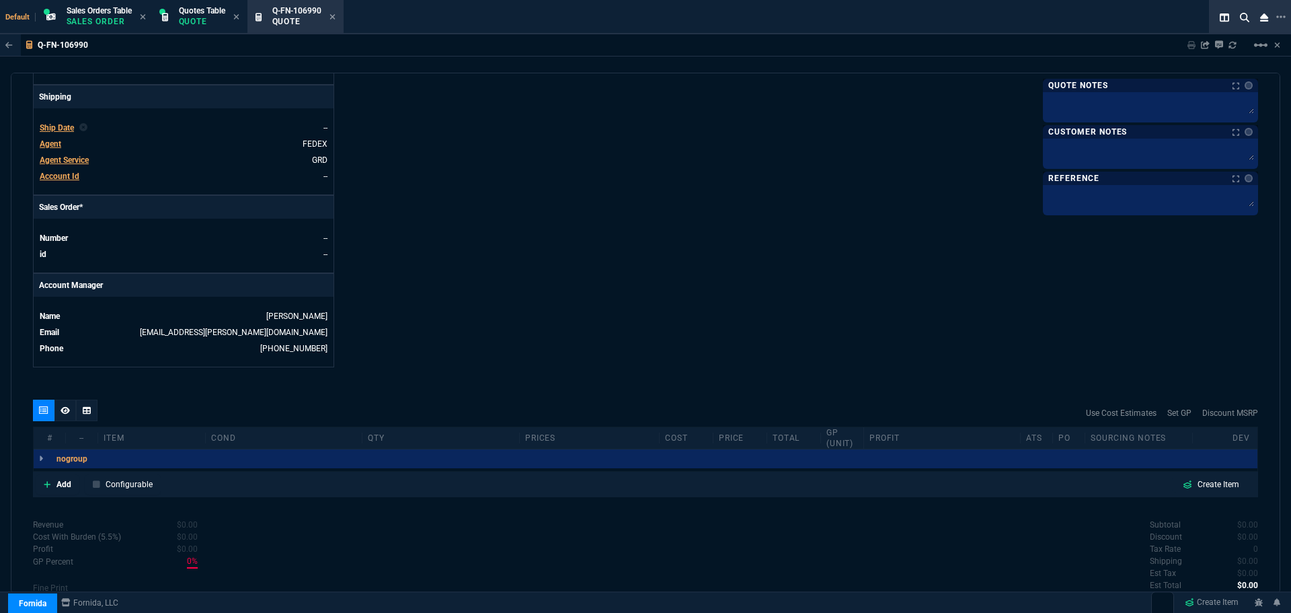
scroll to position [515, 0]
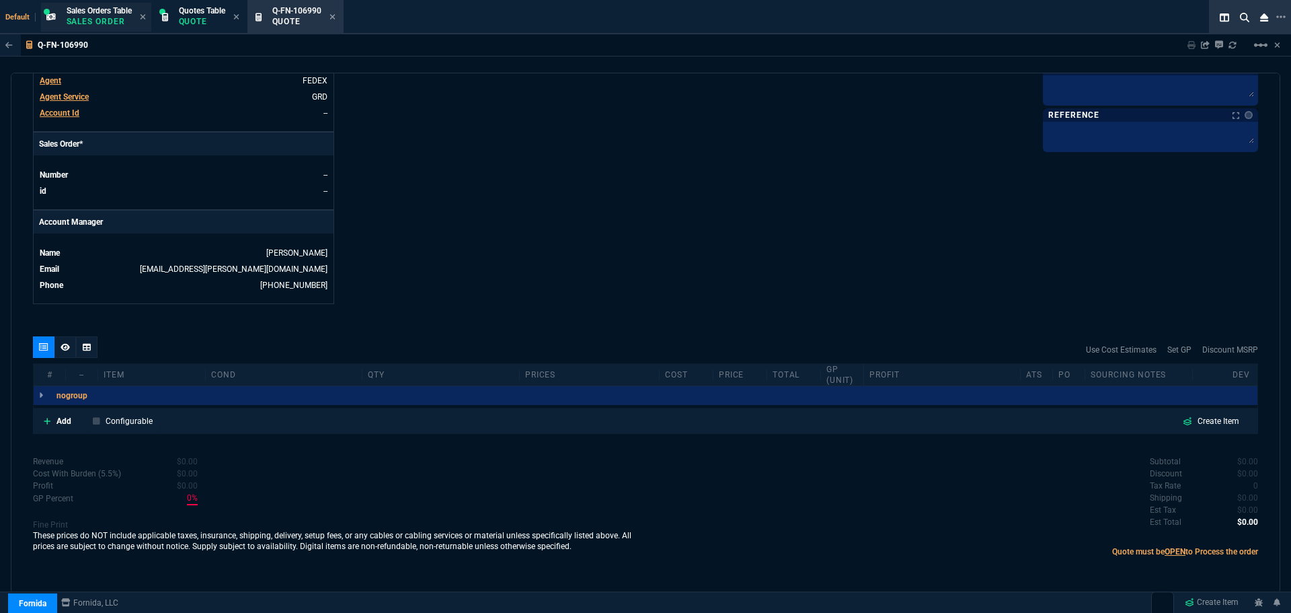
click at [106, 21] on p "Sales Order" at bounding box center [99, 21] width 65 height 11
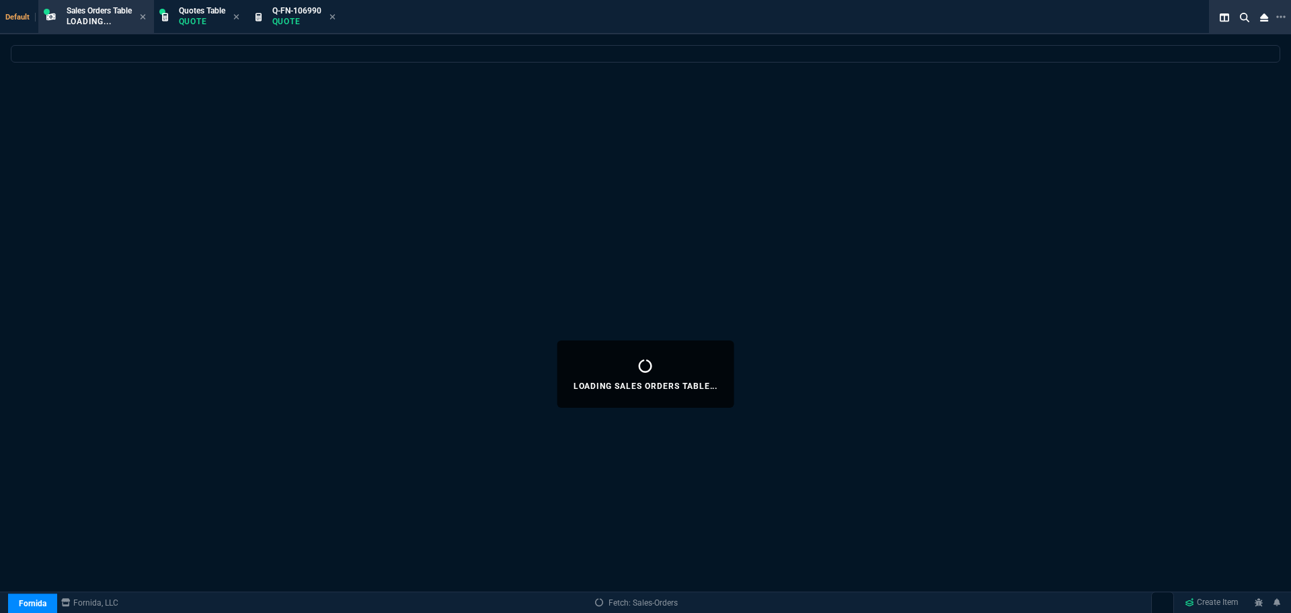
select select
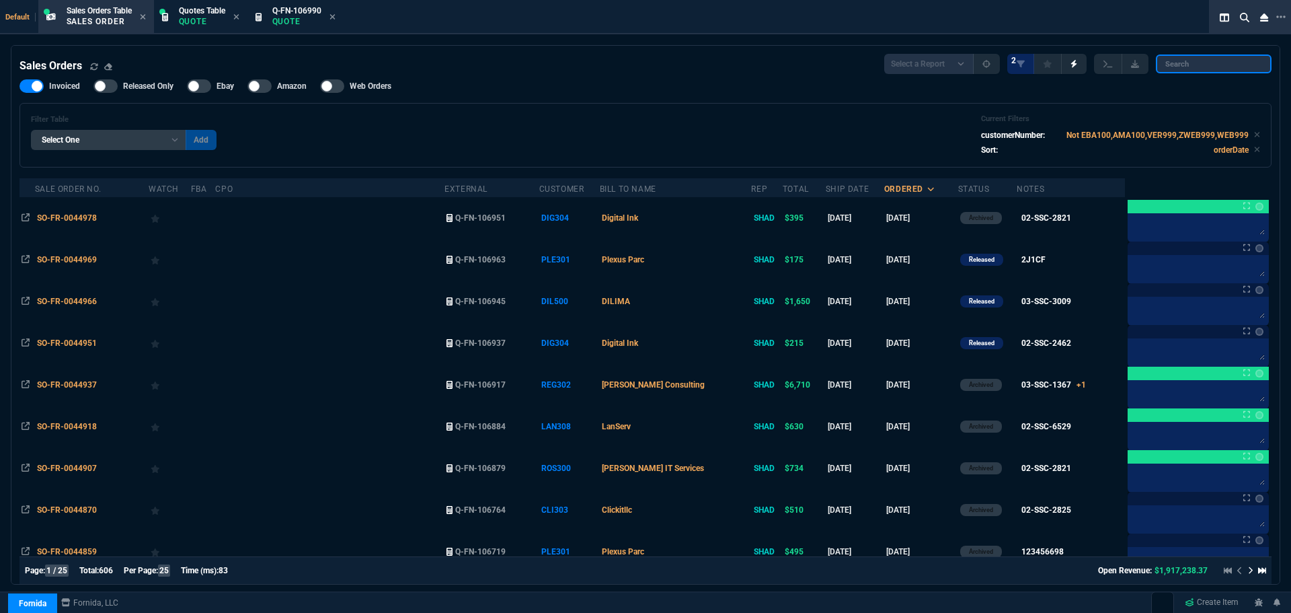
click at [1200, 66] on input "search" at bounding box center [1214, 63] width 116 height 19
paste input "PER102"
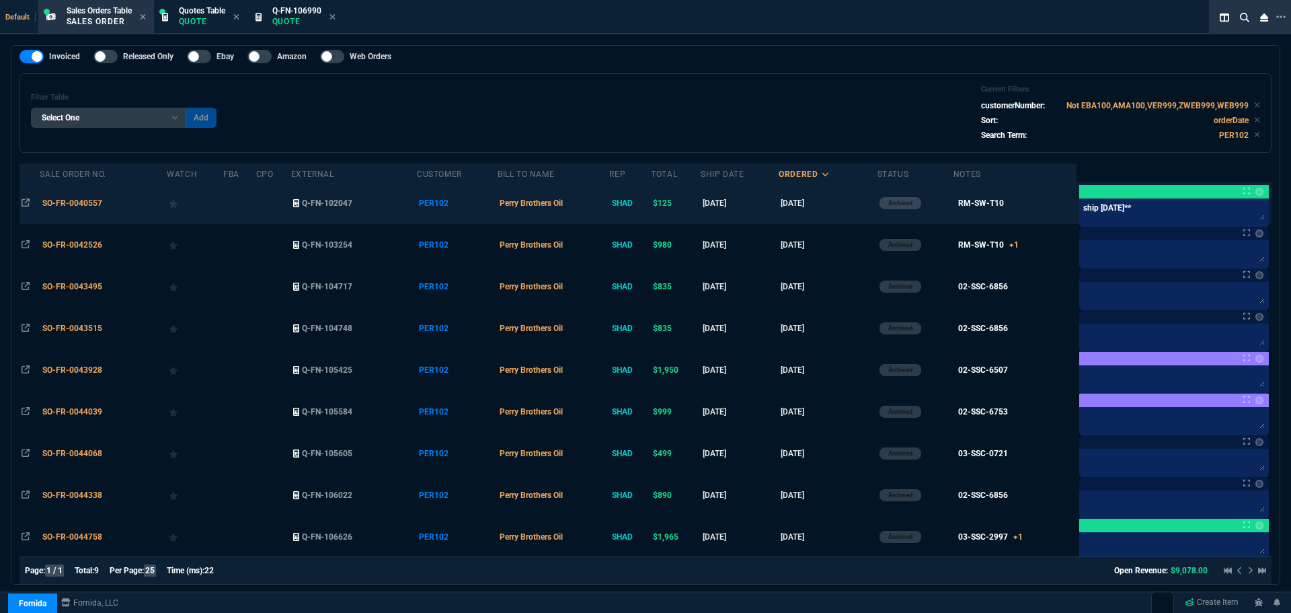
scroll to position [45, 0]
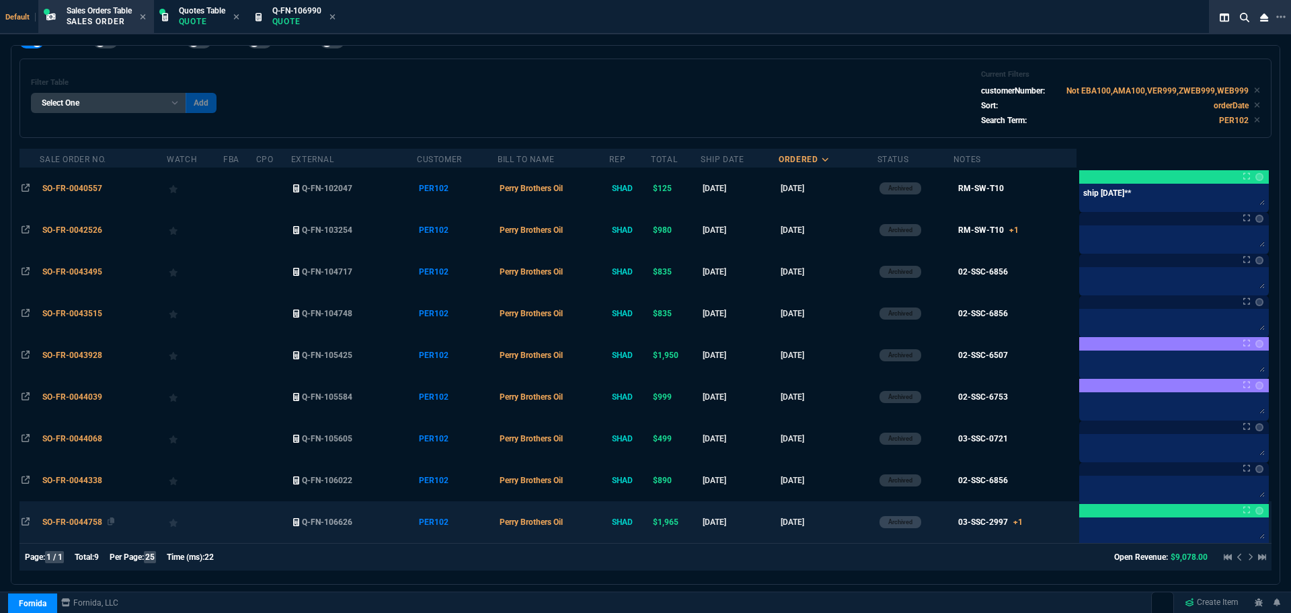
type input "PER102"
click at [82, 519] on span "SO-FR-0044758" at bounding box center [72, 521] width 60 height 9
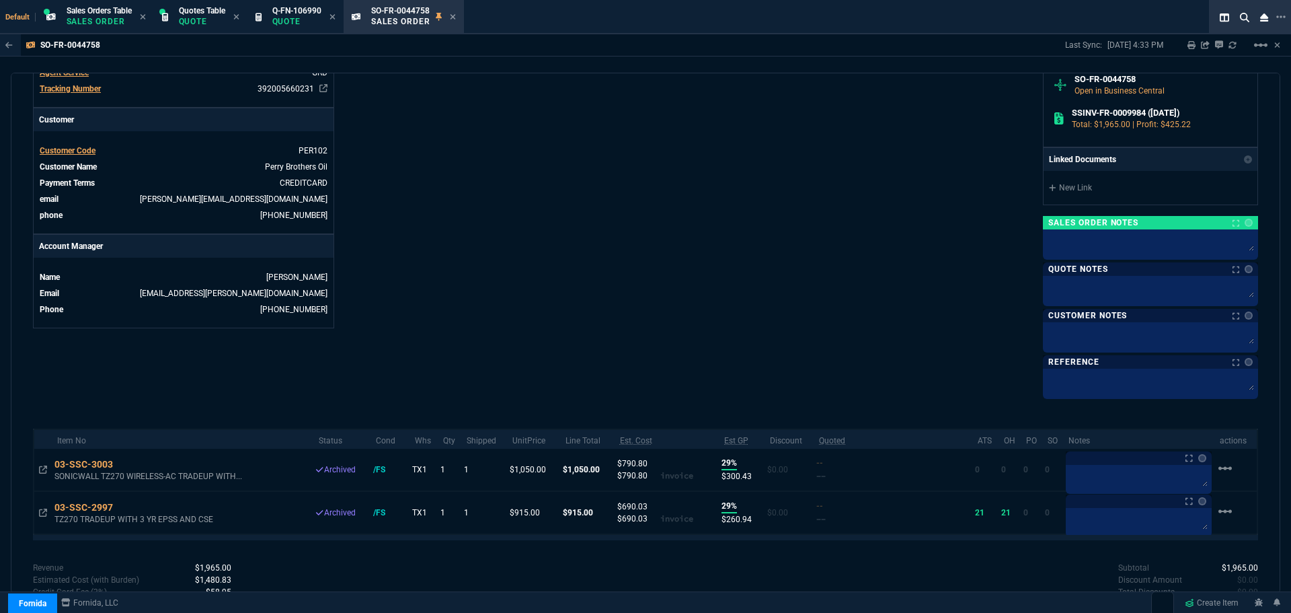
scroll to position [538, 0]
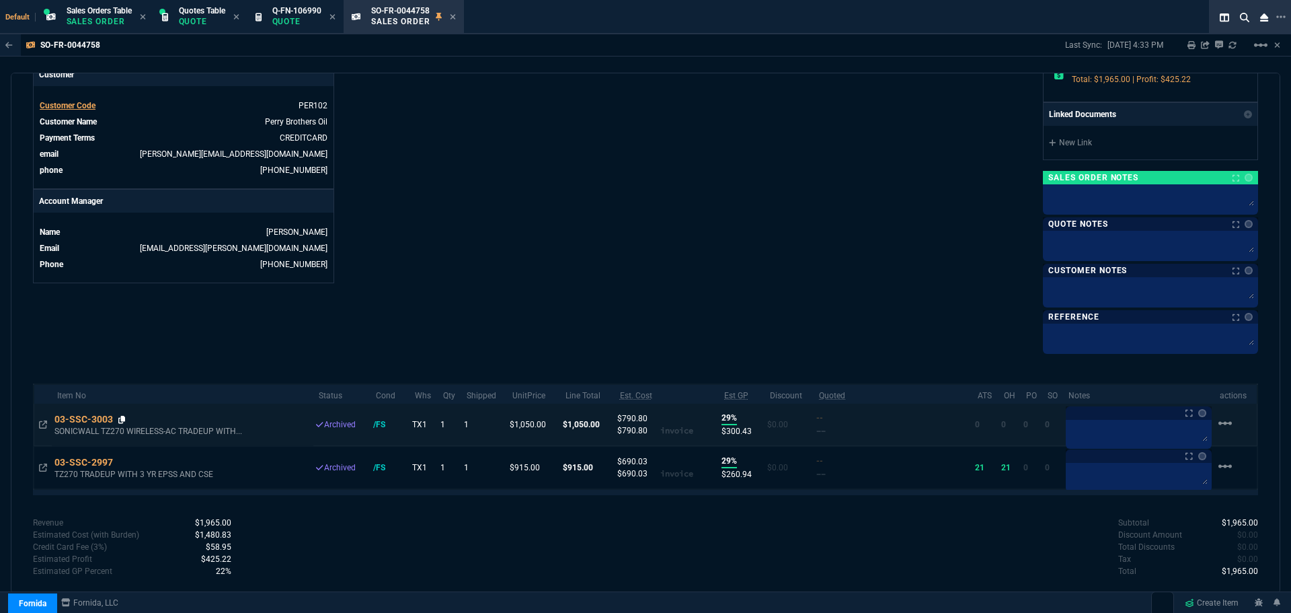
click at [124, 420] on icon at bounding box center [121, 420] width 7 height 8
click at [125, 420] on icon at bounding box center [121, 420] width 7 height 8
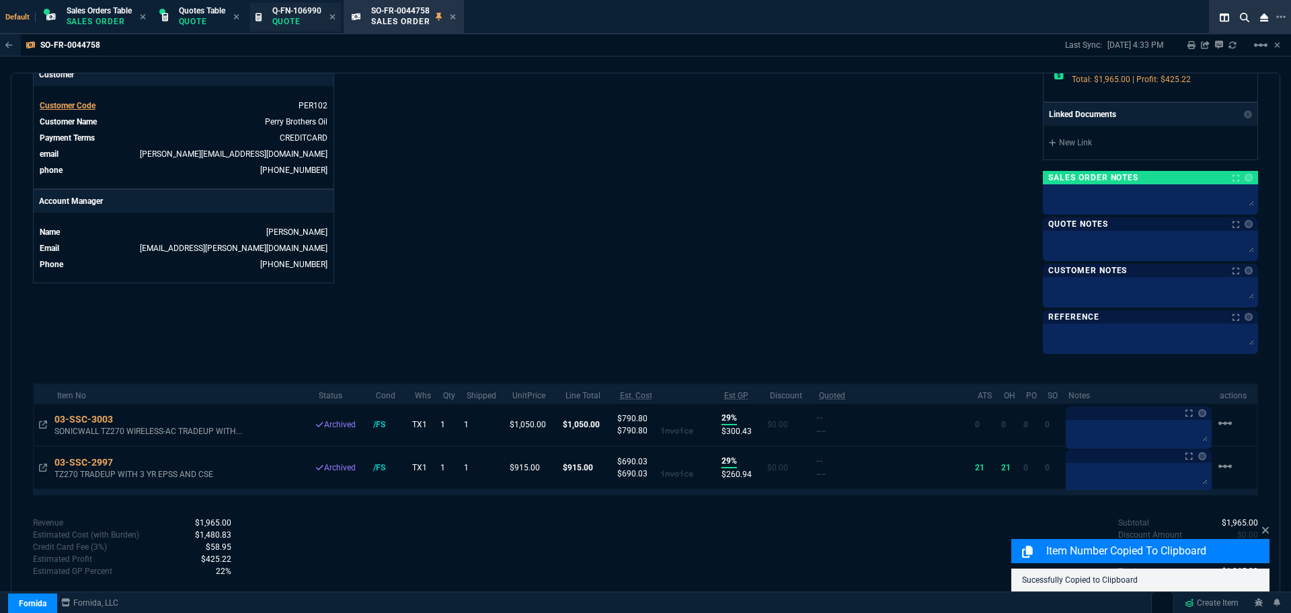
click at [297, 19] on p "Quote" at bounding box center [296, 21] width 49 height 11
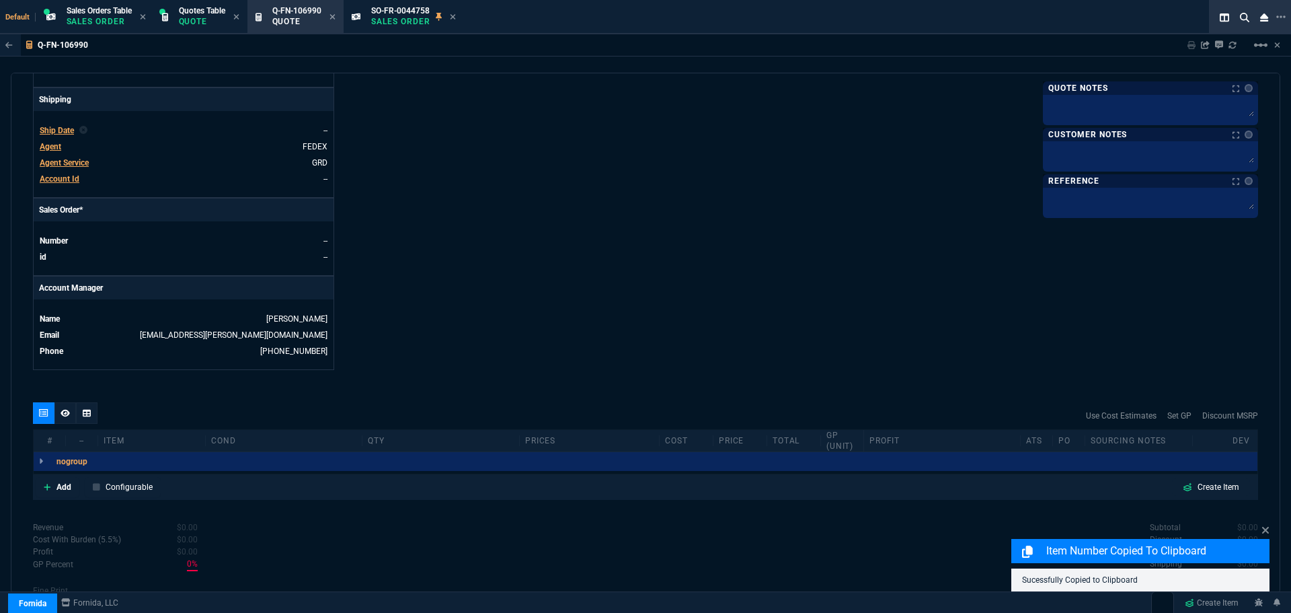
scroll to position [515, 0]
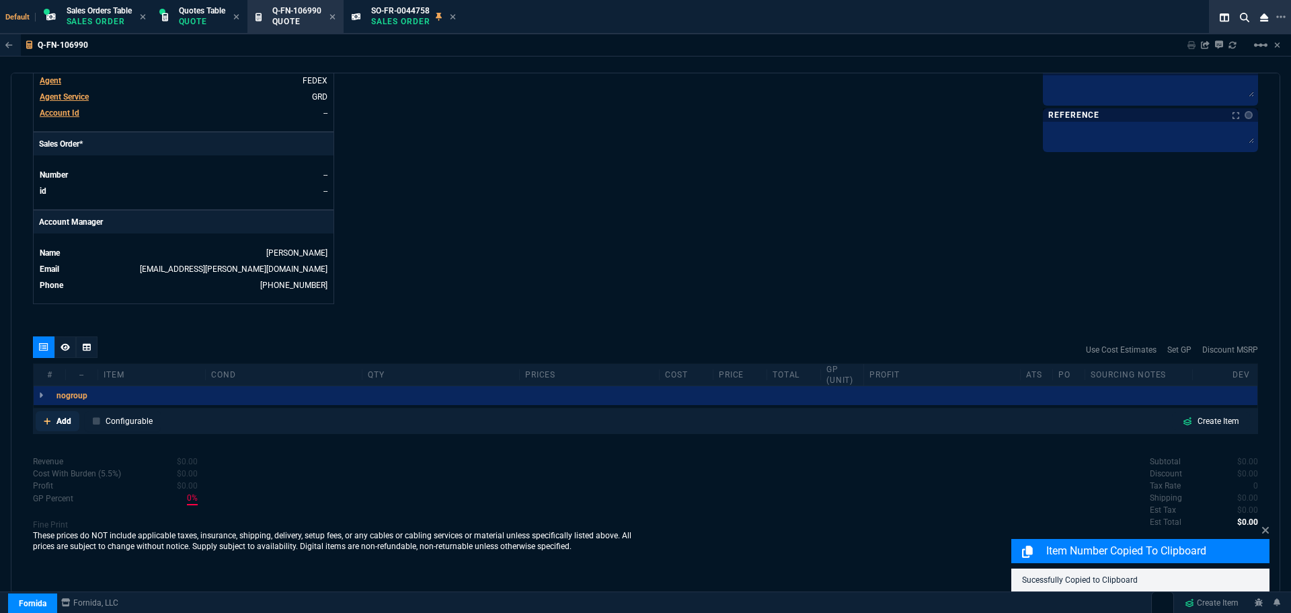
click at [59, 423] on p "Add" at bounding box center [64, 421] width 15 height 12
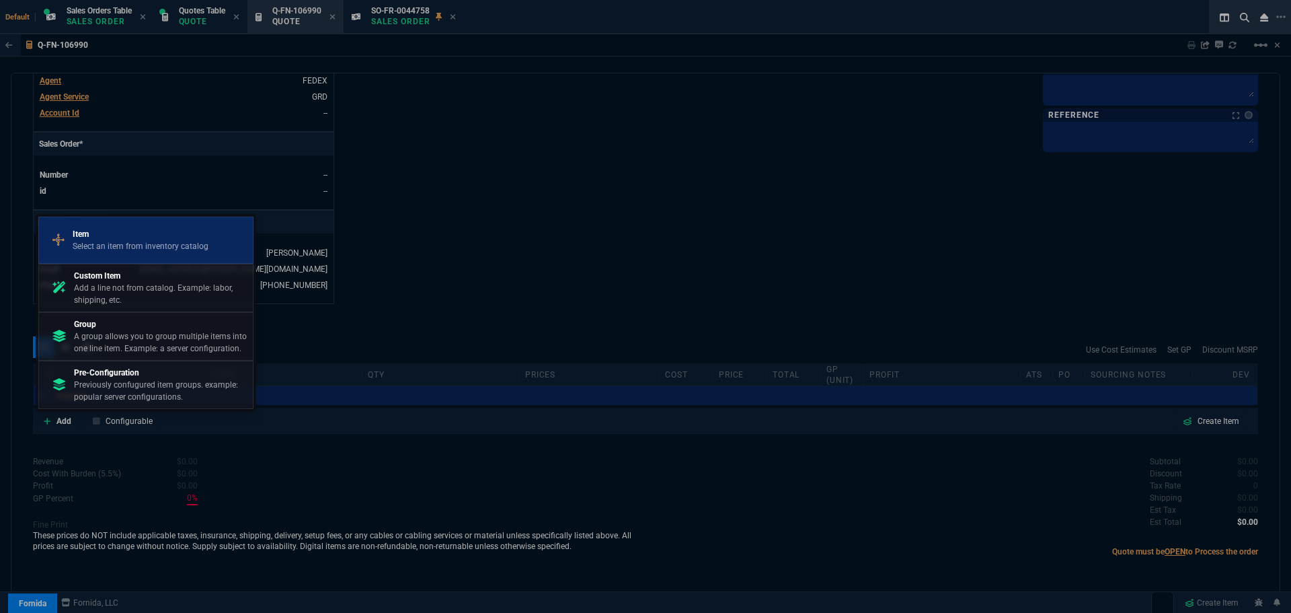
click at [114, 241] on p "Select an item from inventory catalog" at bounding box center [141, 246] width 136 height 12
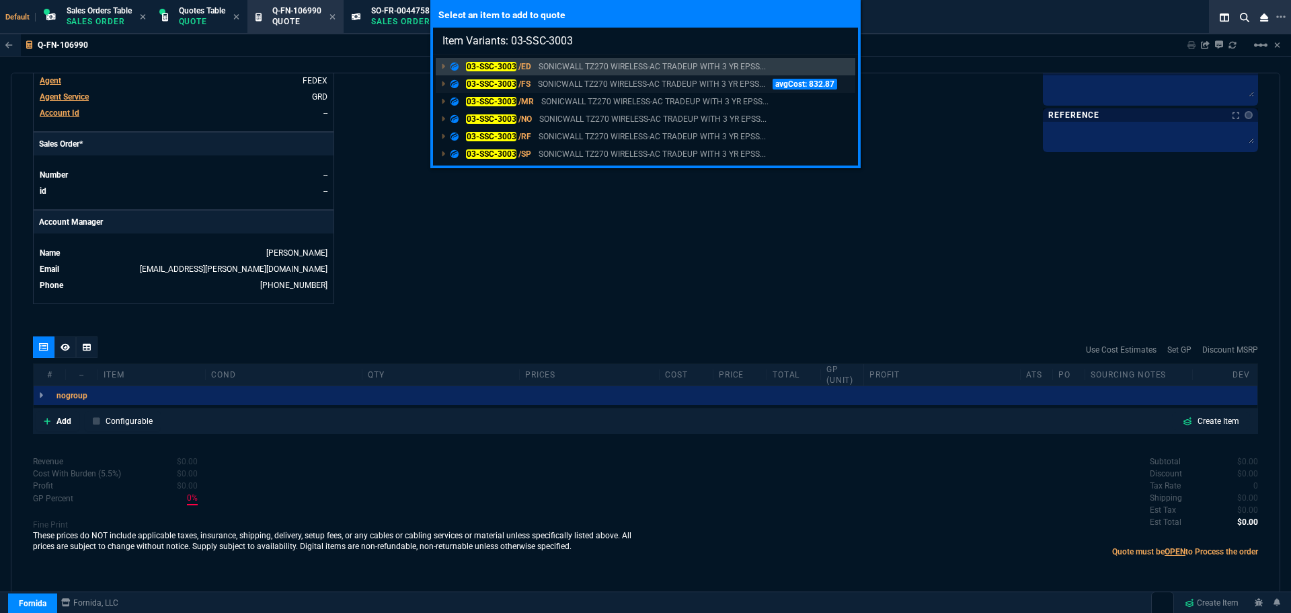
type input "Item Variants: 03-SSC-3003"
click at [487, 81] on mark "03-SSC-3003" at bounding box center [491, 83] width 50 height 9
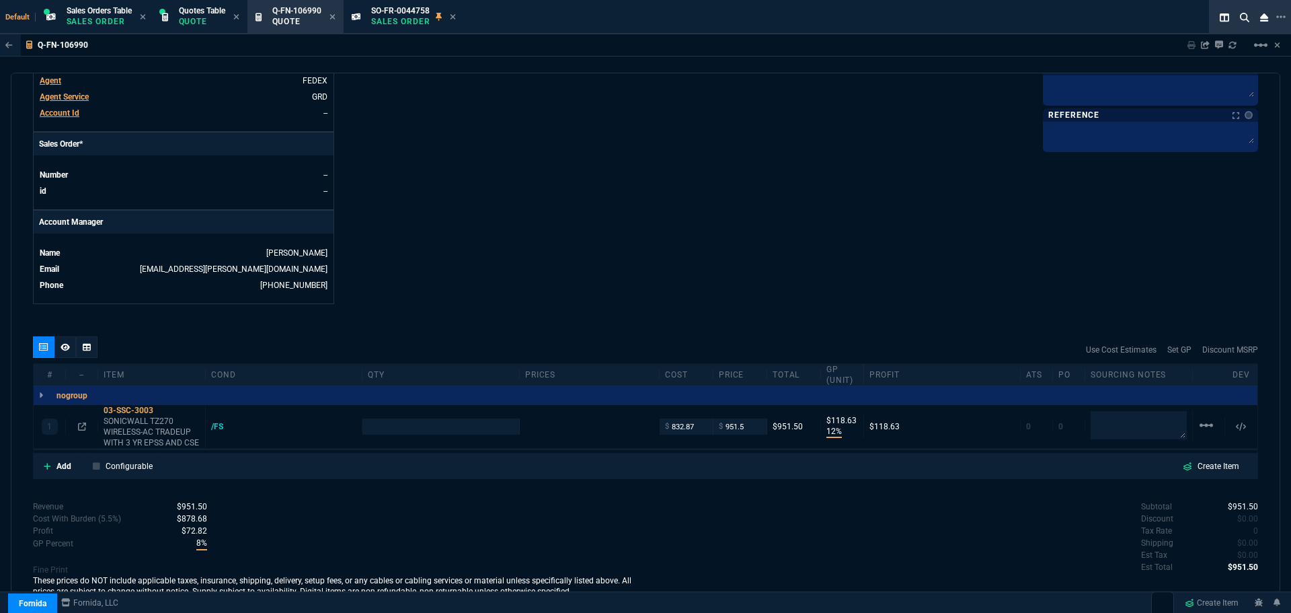
scroll to position [500, 0]
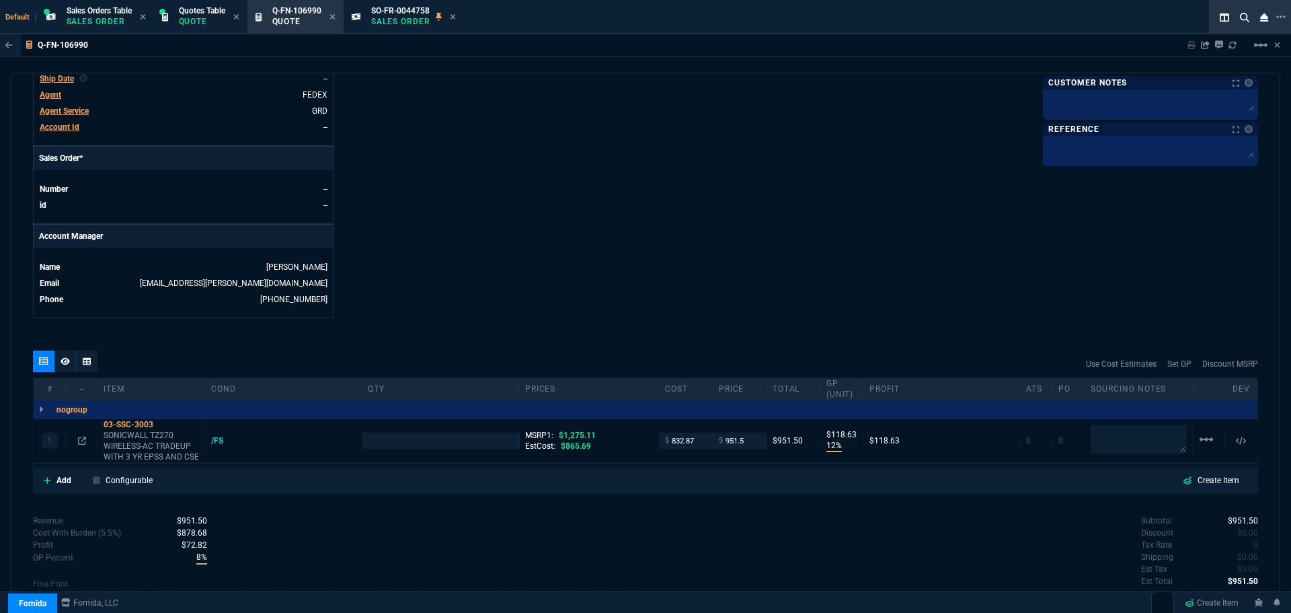
type input "12"
type input "119"
type input "25"
click at [688, 442] on input "832.87" at bounding box center [686, 440] width 42 height 15
type input "985"
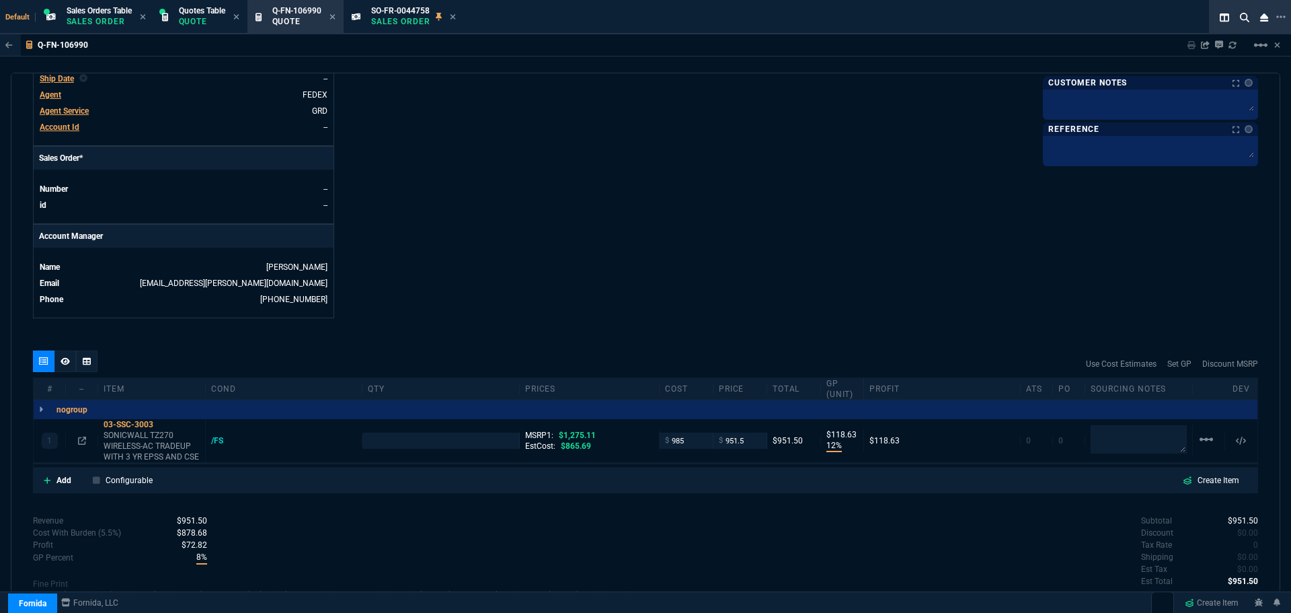
type input "1"
type input "985"
type input "-4"
type input "-33"
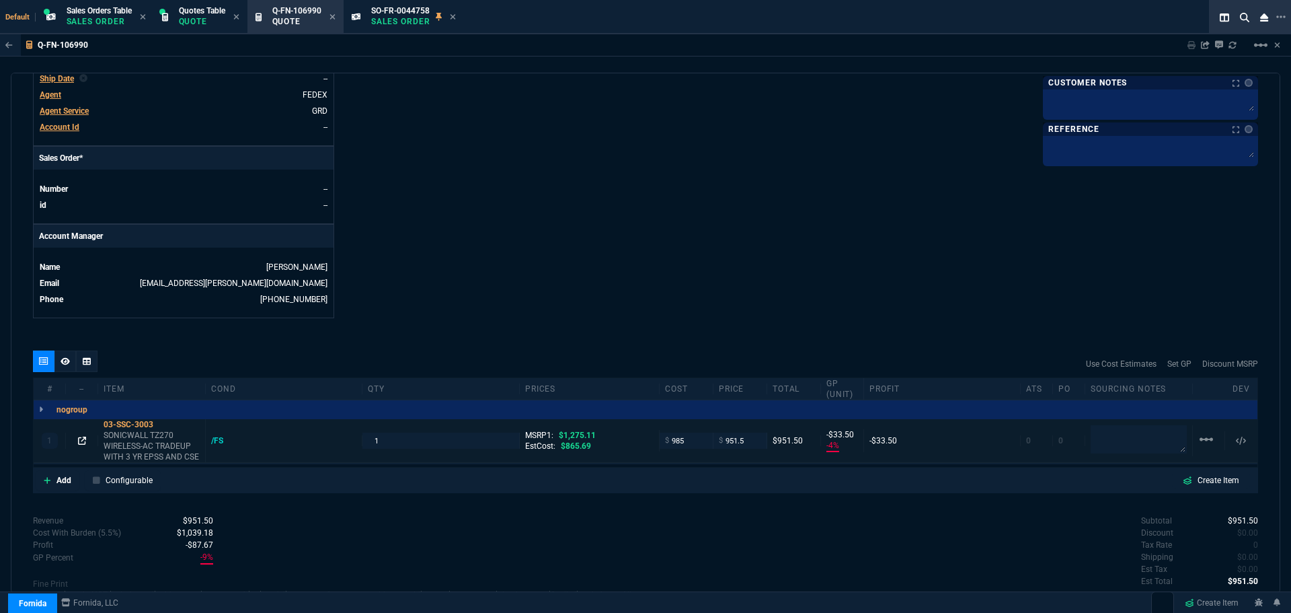
click at [81, 442] on icon at bounding box center [82, 441] width 8 height 8
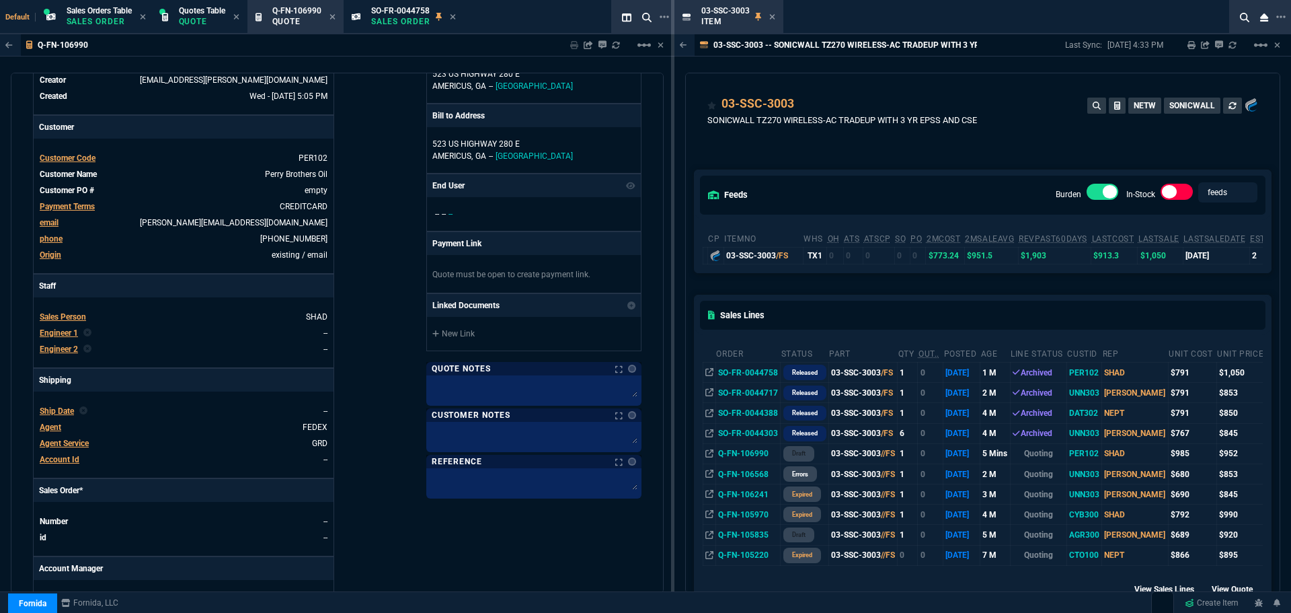
scroll to position [164, 0]
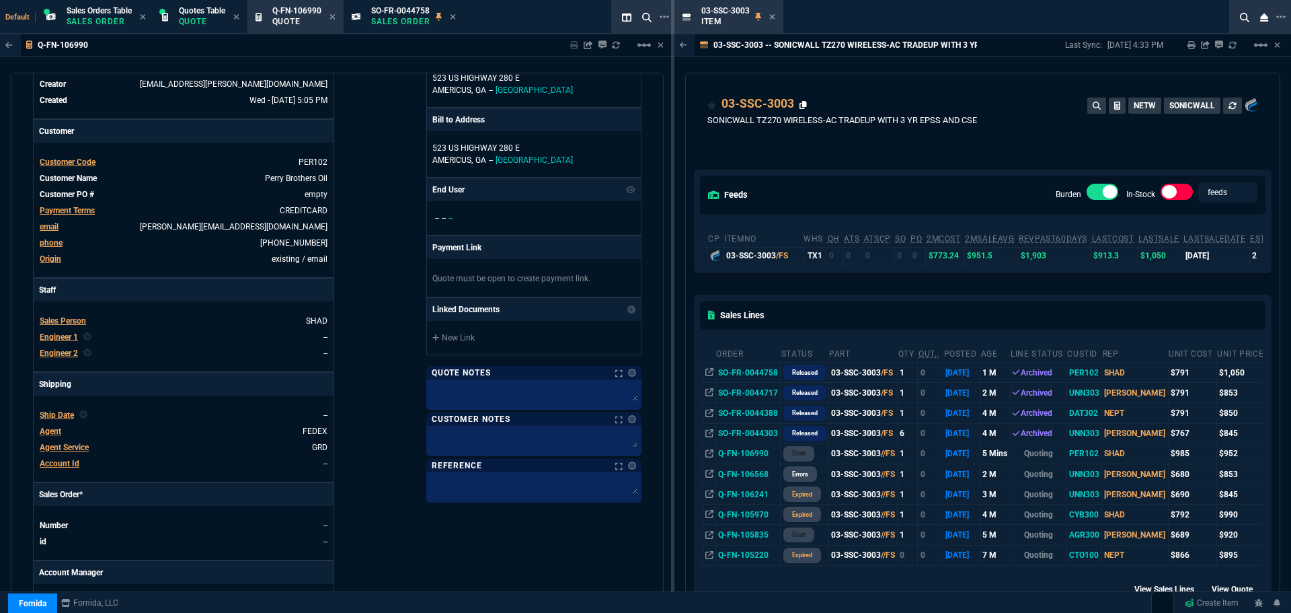
click at [804, 103] on icon at bounding box center [803, 105] width 7 height 8
click at [772, 17] on icon at bounding box center [773, 17] width 6 height 8
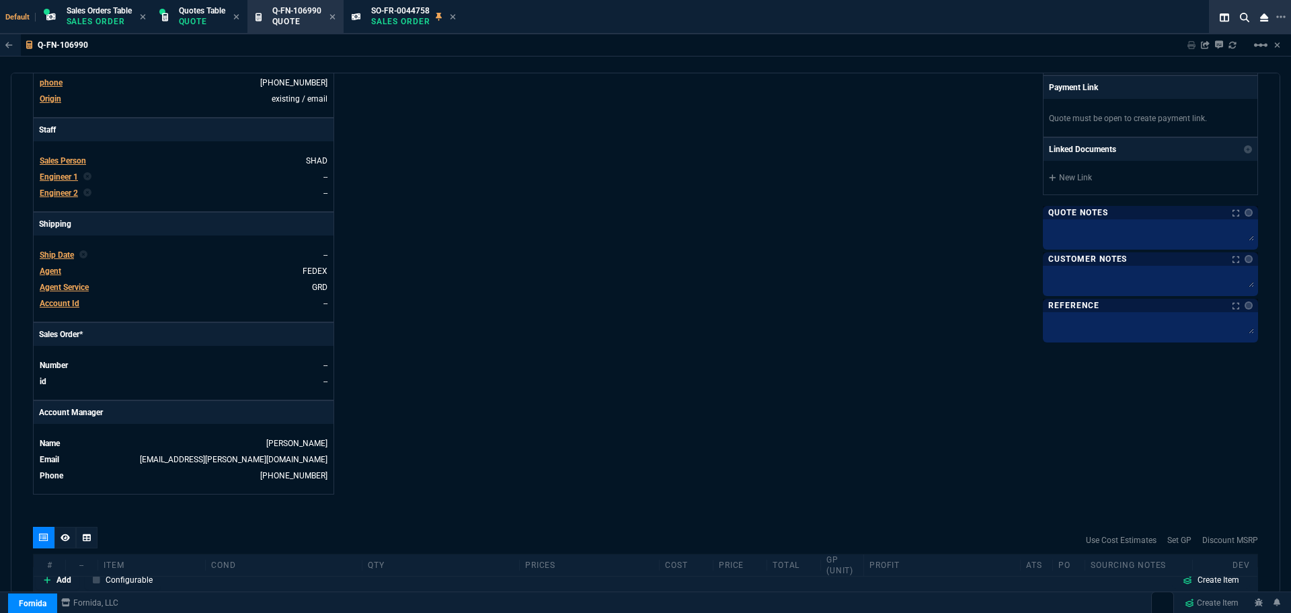
scroll to position [500, 0]
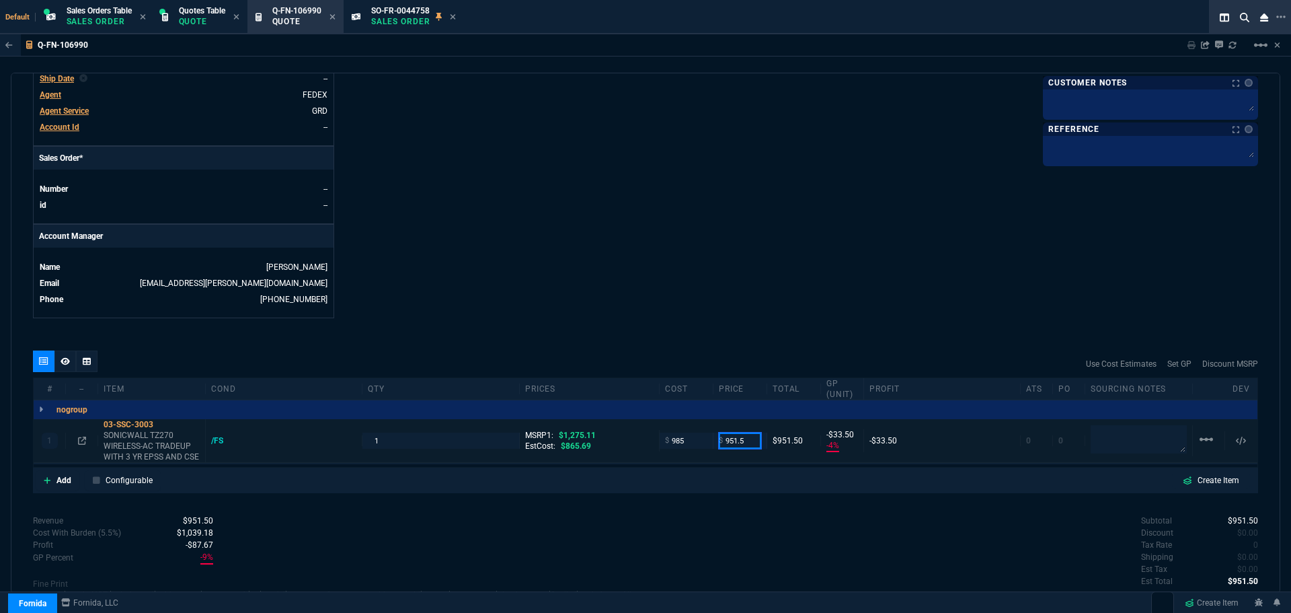
click at [749, 440] on input "951.5" at bounding box center [740, 440] width 42 height 15
type input "1099"
type input "10"
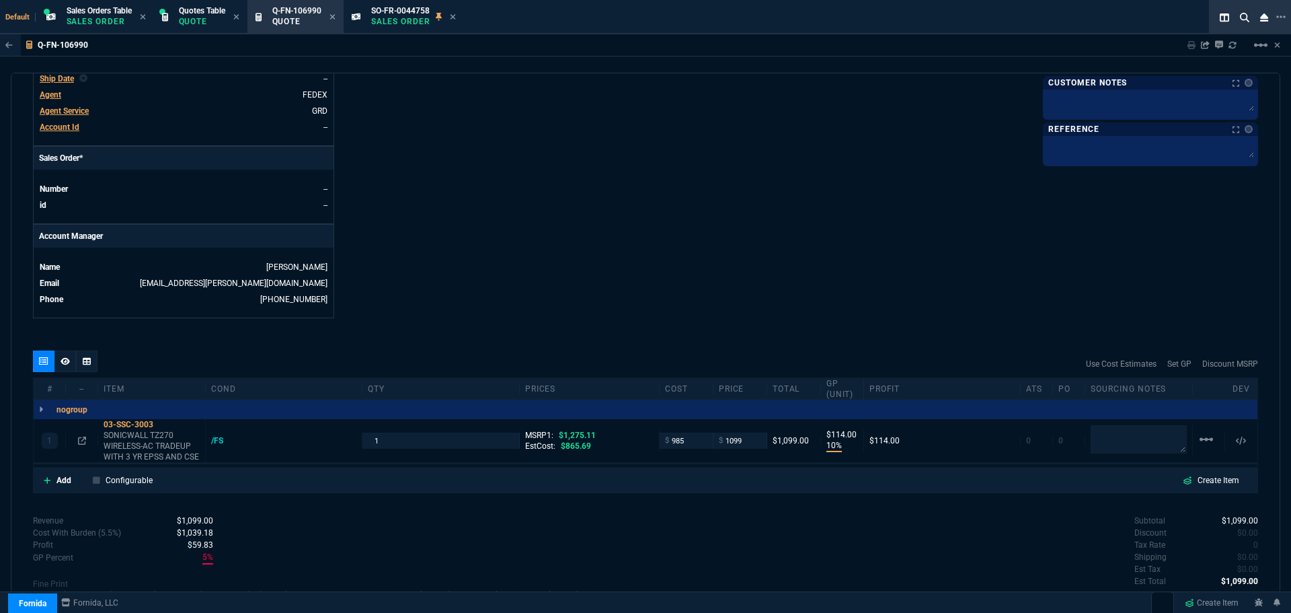
type input "114"
type input "14"
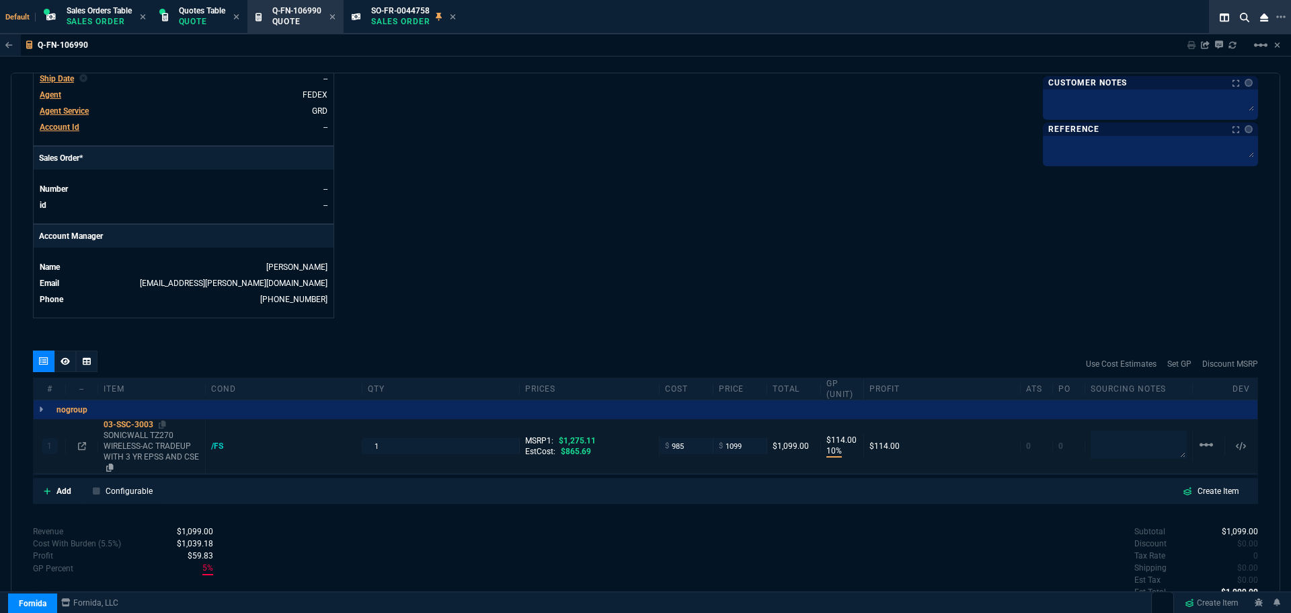
click at [135, 424] on div "03-SSC-3003" at bounding box center [152, 424] width 96 height 11
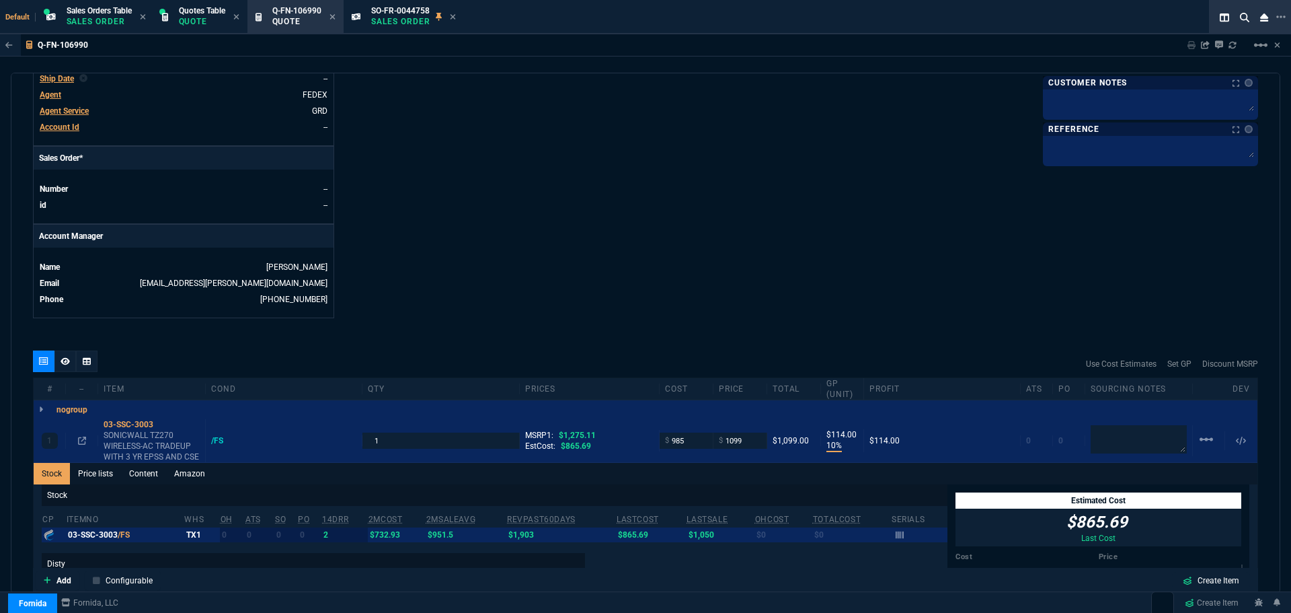
scroll to position [837, 0]
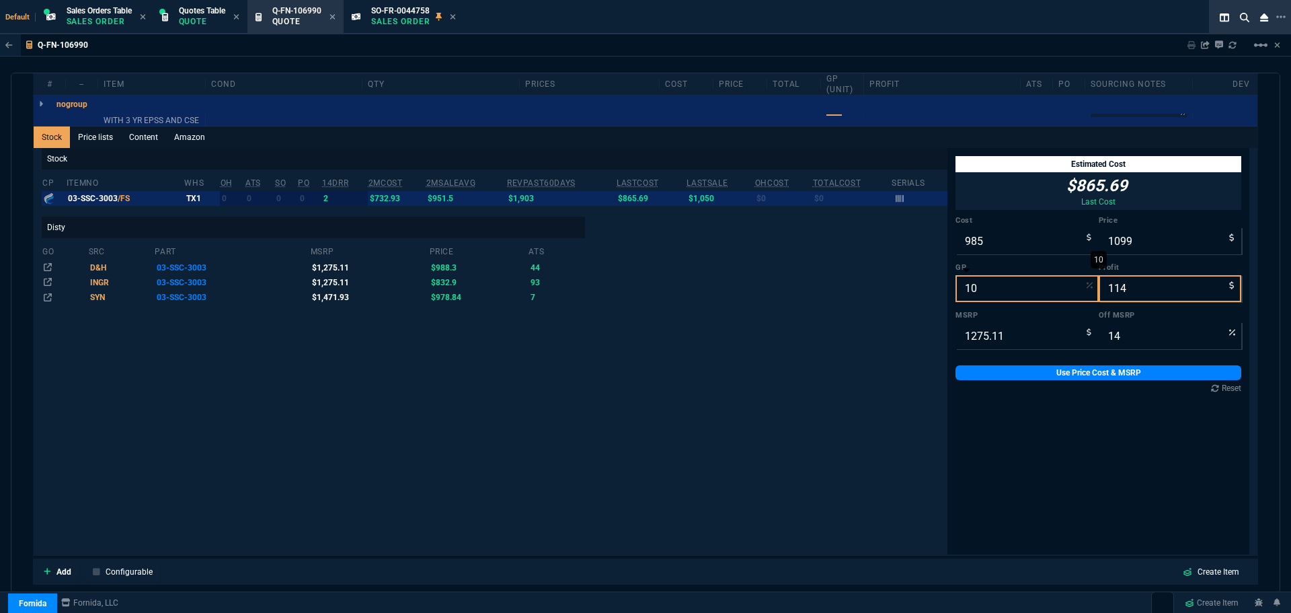
click at [977, 288] on input "10" at bounding box center [1027, 288] width 143 height 27
type input "2"
type input "1005"
type input "20"
type input "21"
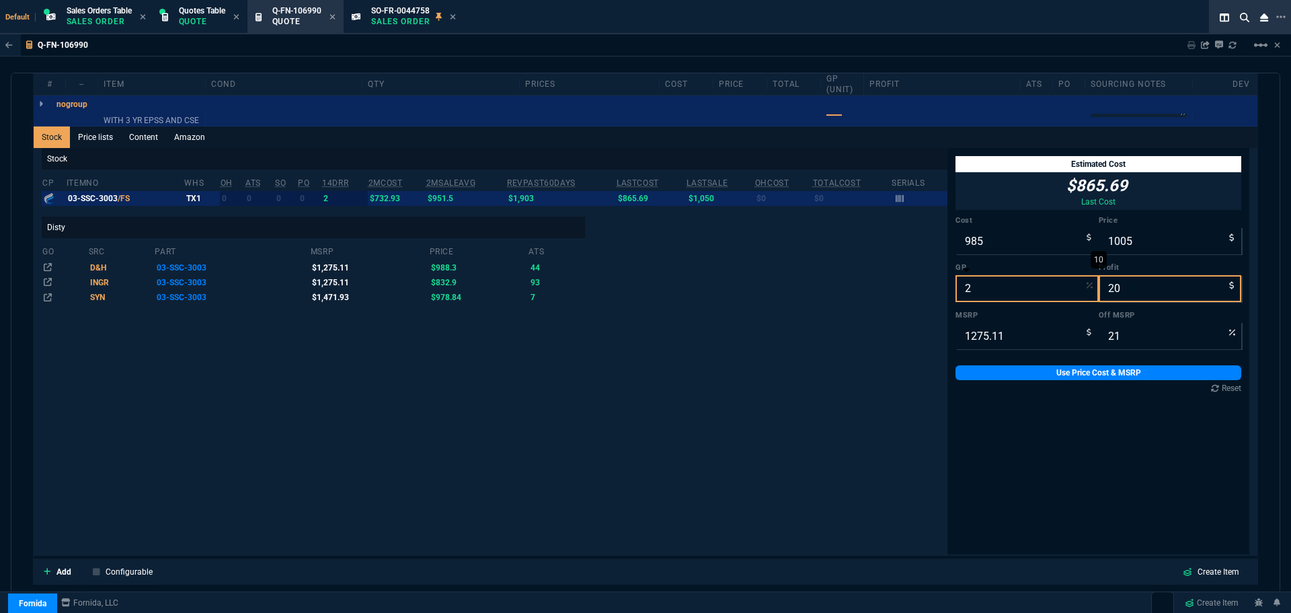
type input "20"
type input "1231"
type input "246"
type input "3"
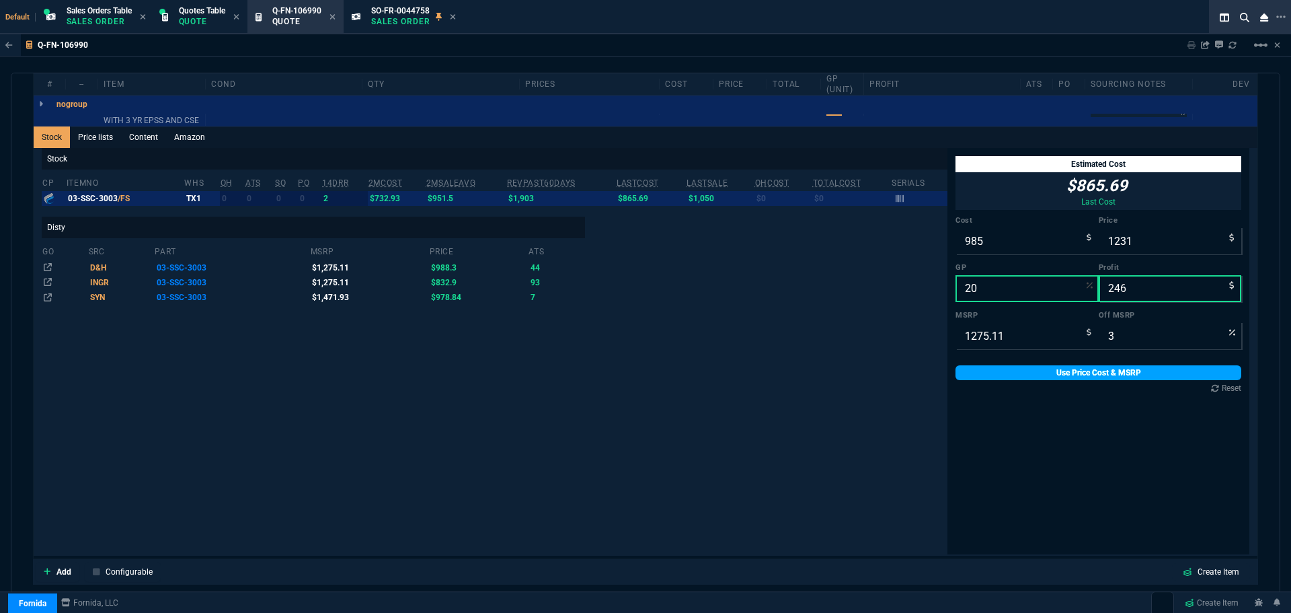
type input "20"
click at [1029, 370] on link "Use Price Cost & MSRP" at bounding box center [1099, 372] width 286 height 15
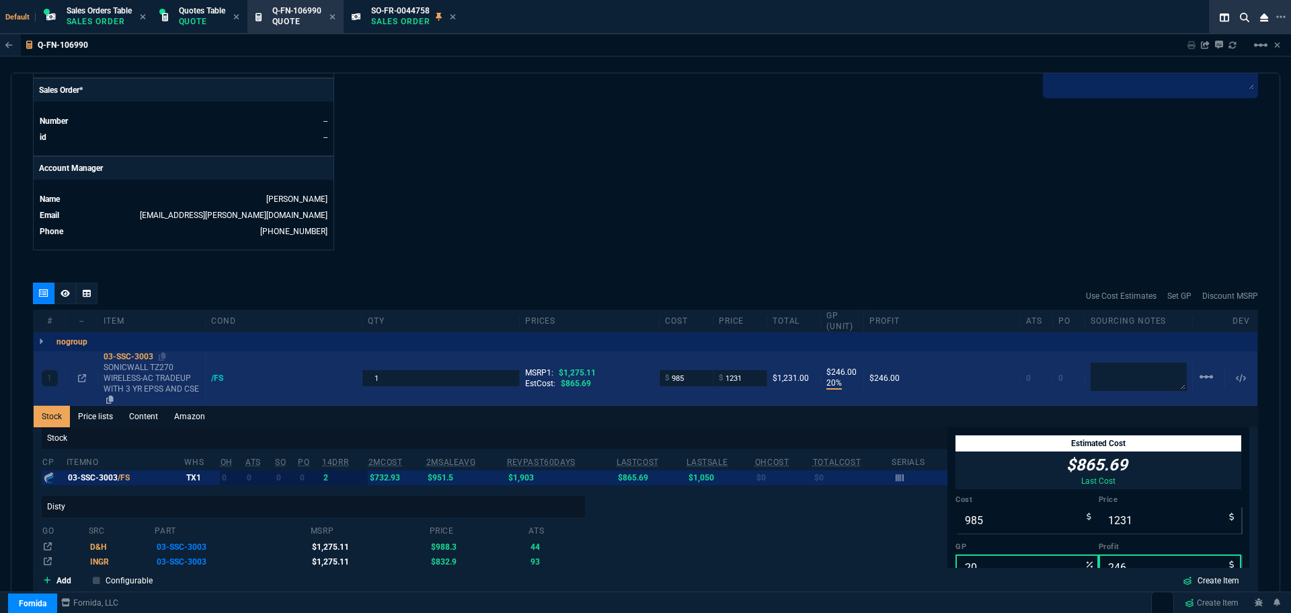
scroll to position [568, 0]
click at [143, 359] on div "03-SSC-3003" at bounding box center [152, 357] width 96 height 11
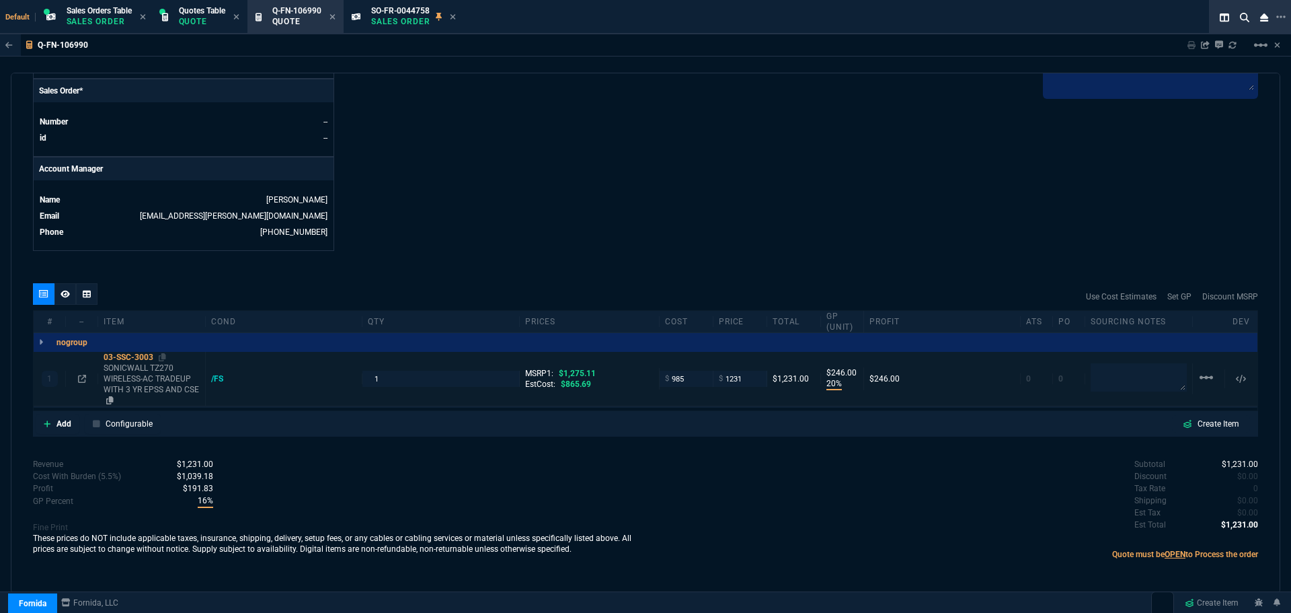
click at [122, 358] on div "03-SSC-3003" at bounding box center [152, 357] width 96 height 11
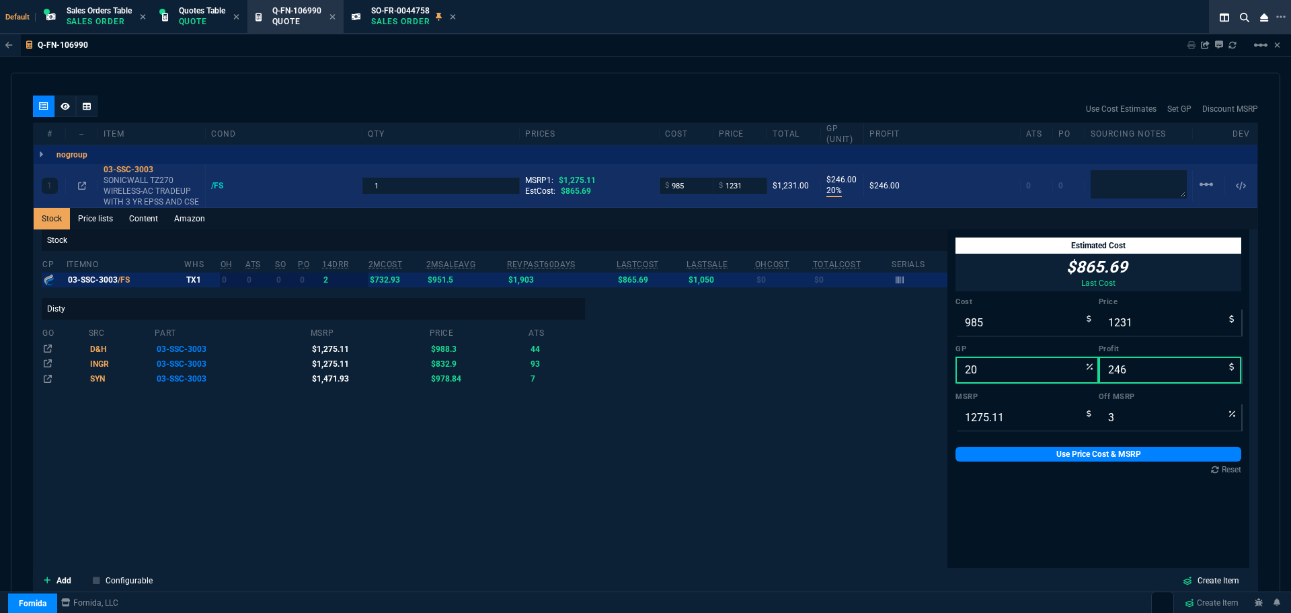
scroll to position [770, 0]
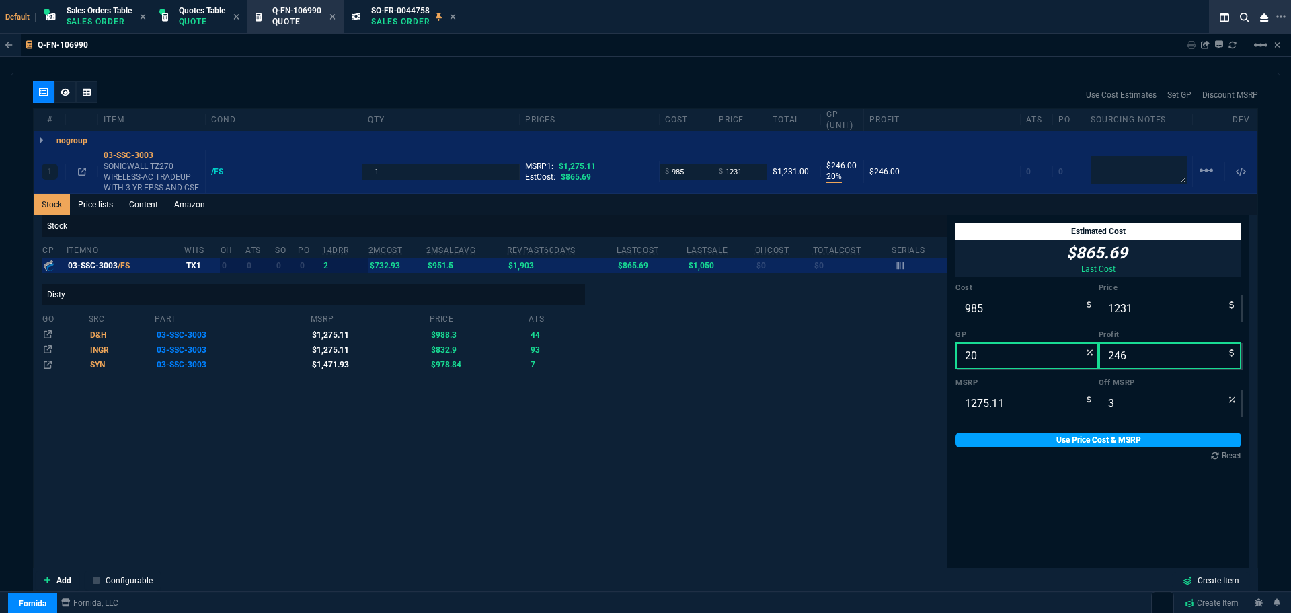
click at [1086, 440] on link "Use Price Cost & MSRP" at bounding box center [1099, 440] width 286 height 15
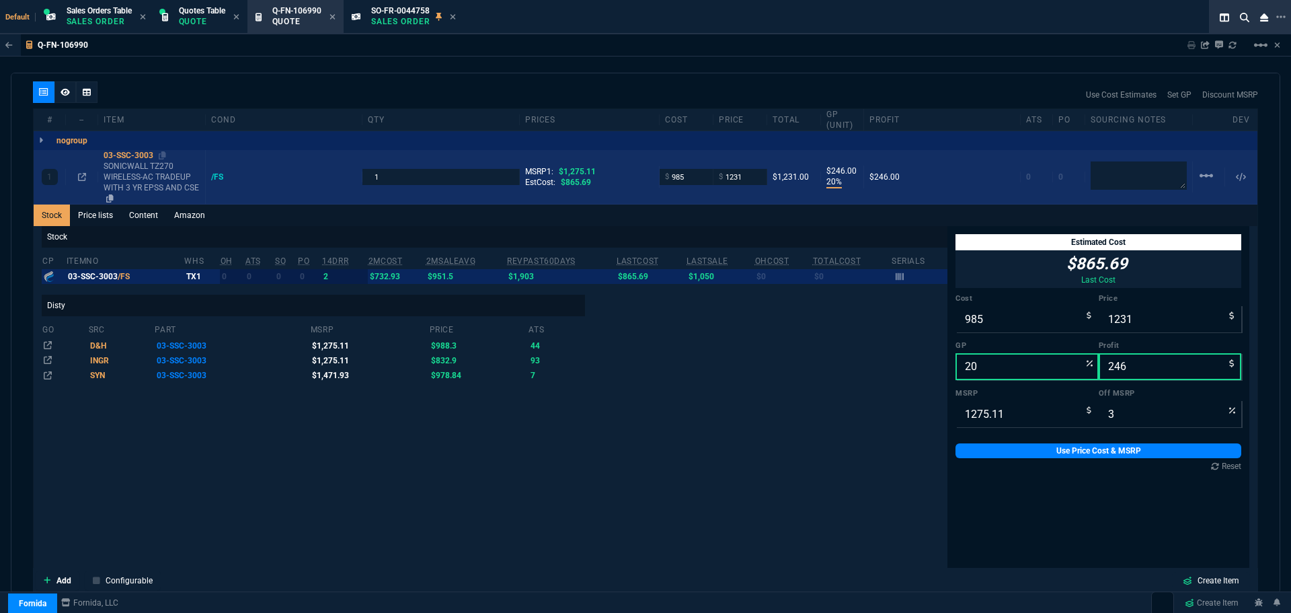
click at [135, 156] on div "03-SSC-3003" at bounding box center [152, 155] width 96 height 11
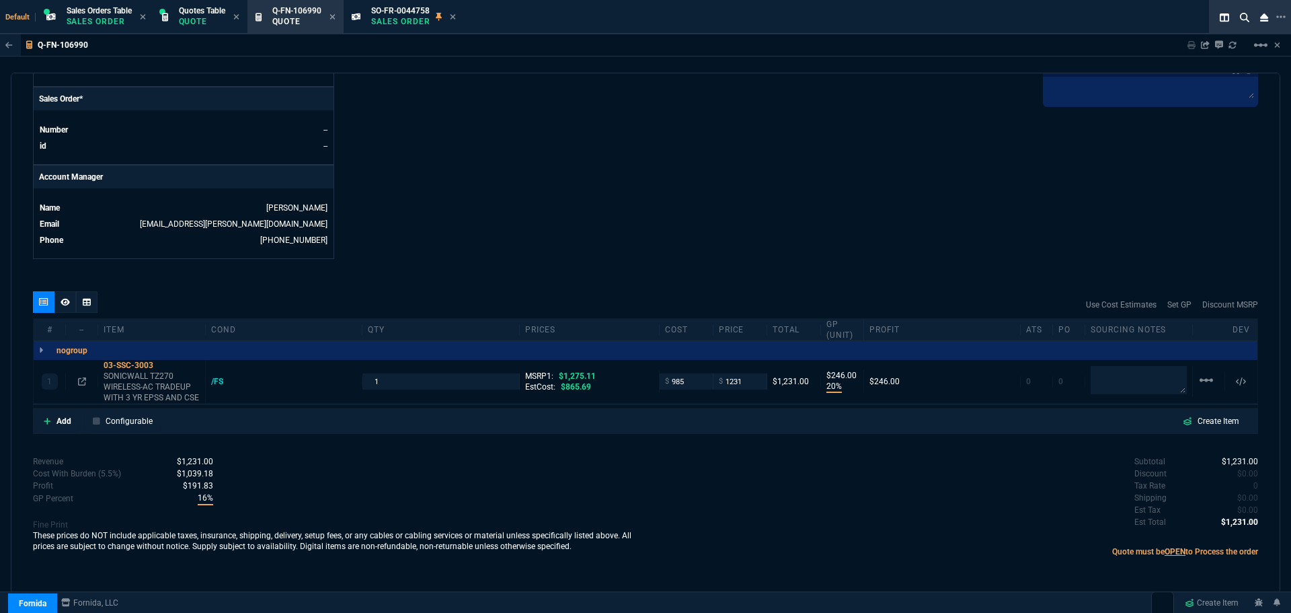
scroll to position [560, 0]
click at [747, 381] on input "1231" at bounding box center [740, 380] width 42 height 15
type input "1150"
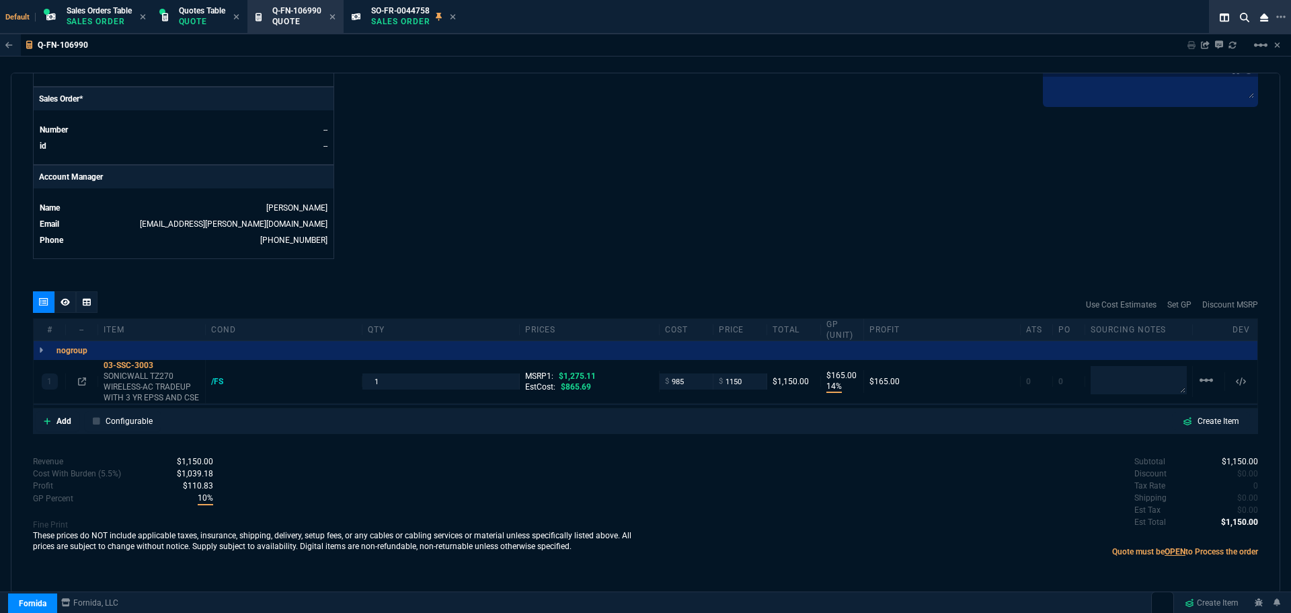
type input "14"
type input "165"
type input "10"
click at [744, 383] on input "1150" at bounding box center [740, 380] width 42 height 15
type input "1175"
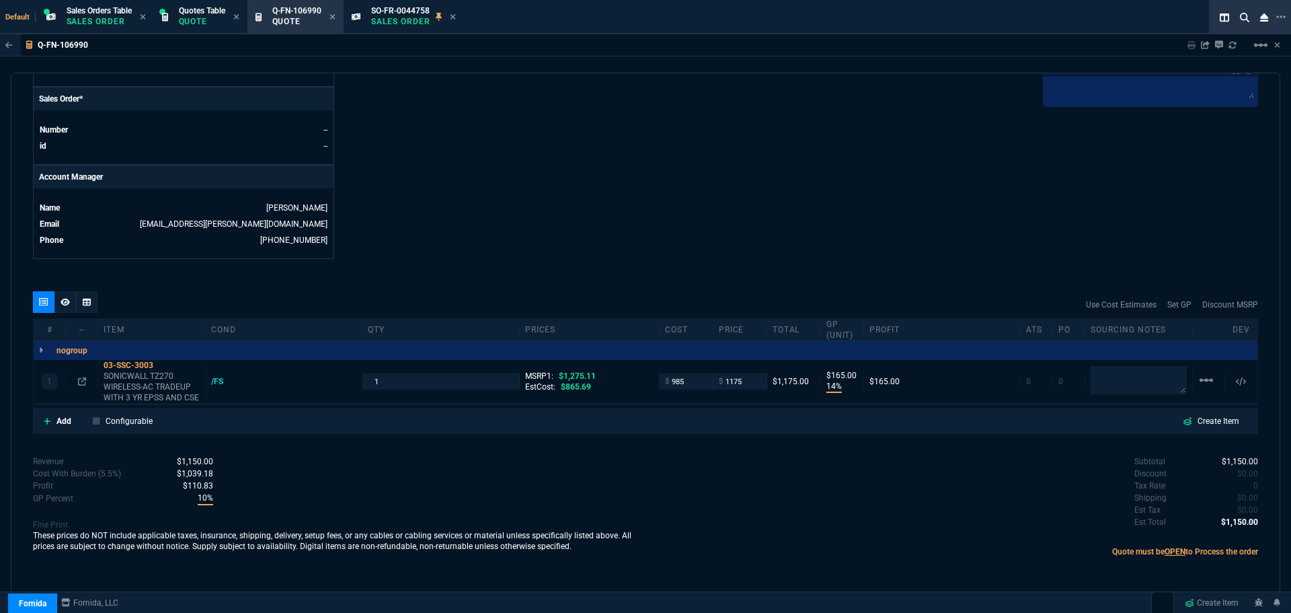
type input "1175"
type input "16"
type input "190"
type input "8"
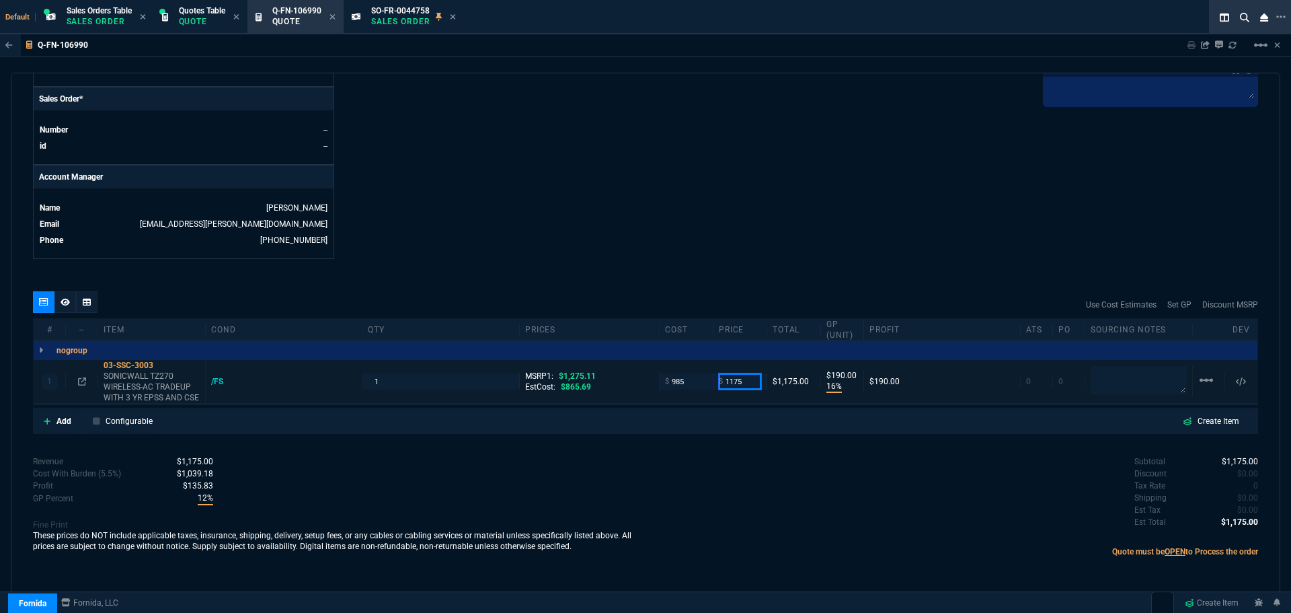
click at [745, 380] on input "1175" at bounding box center [740, 380] width 42 height 15
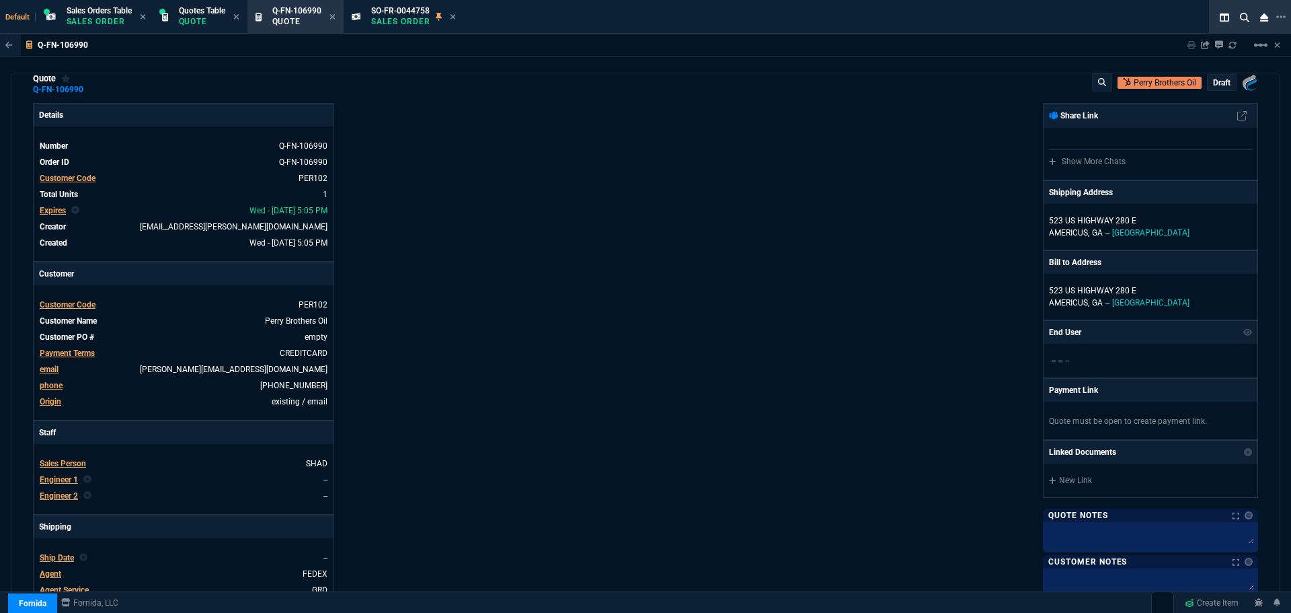
scroll to position [0, 0]
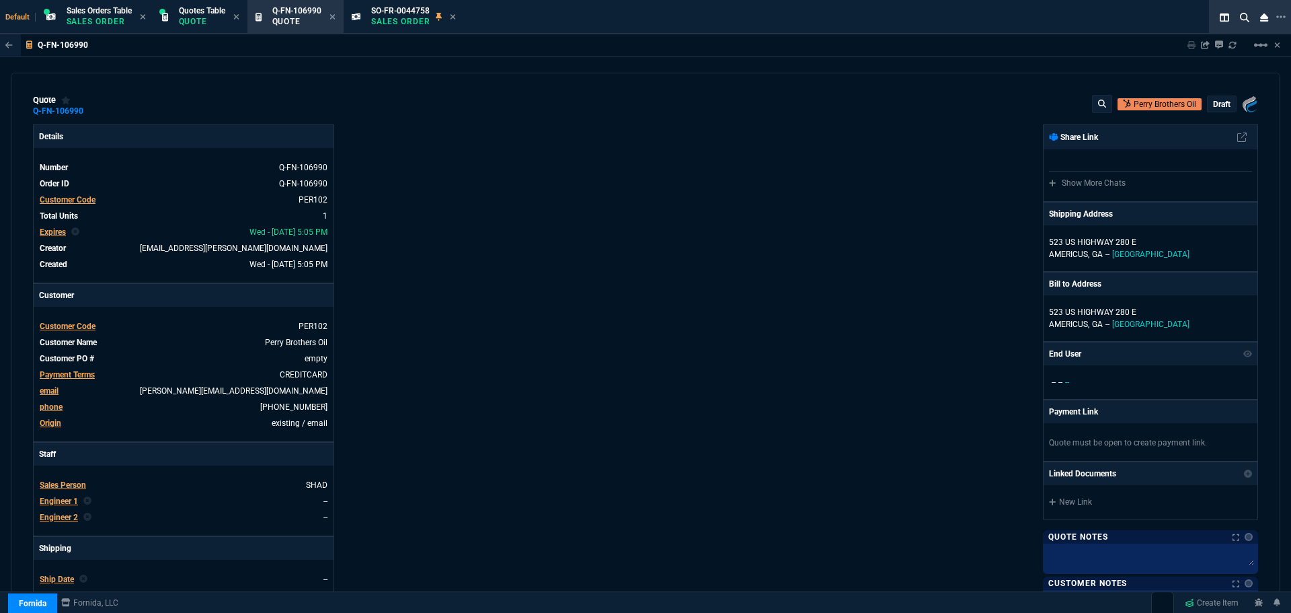
click at [1213, 106] on p "draft" at bounding box center [1221, 104] width 17 height 11
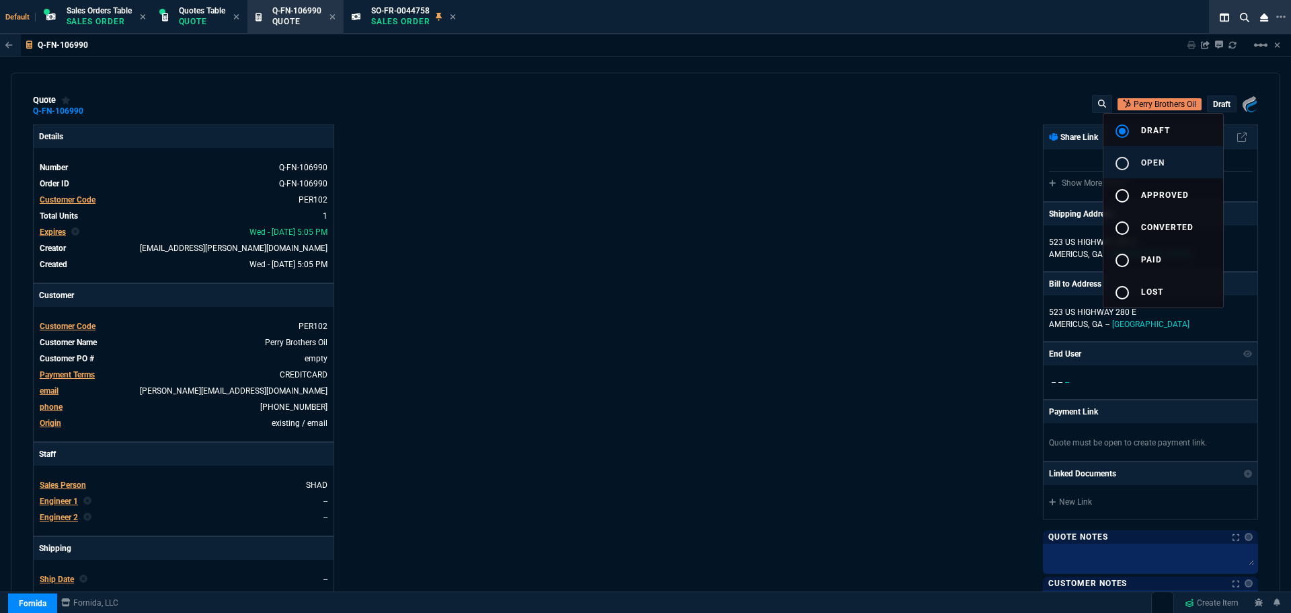
click at [1143, 164] on span "open" at bounding box center [1153, 162] width 24 height 9
type input "16"
type input "190"
type input "8"
click at [808, 211] on div at bounding box center [645, 306] width 1291 height 613
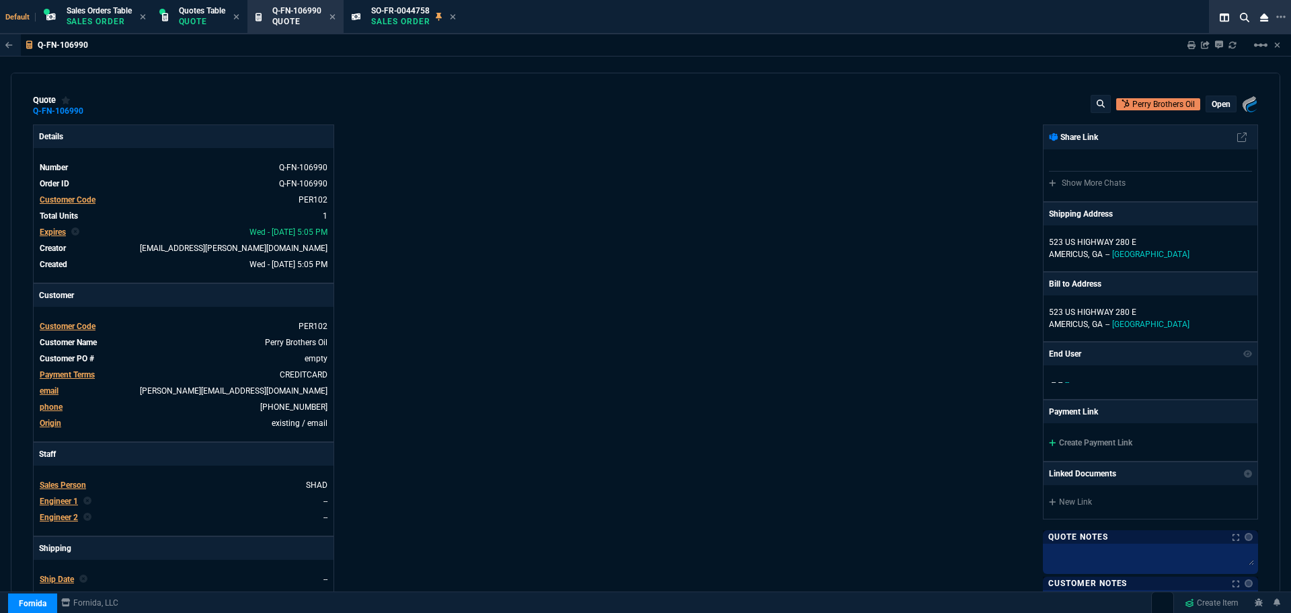
click at [667, 297] on div "Fornida, LLC 2609 Technology Dr Suite 300 Plano, TX 75074 Share Link Show More …" at bounding box center [952, 471] width 613 height 694
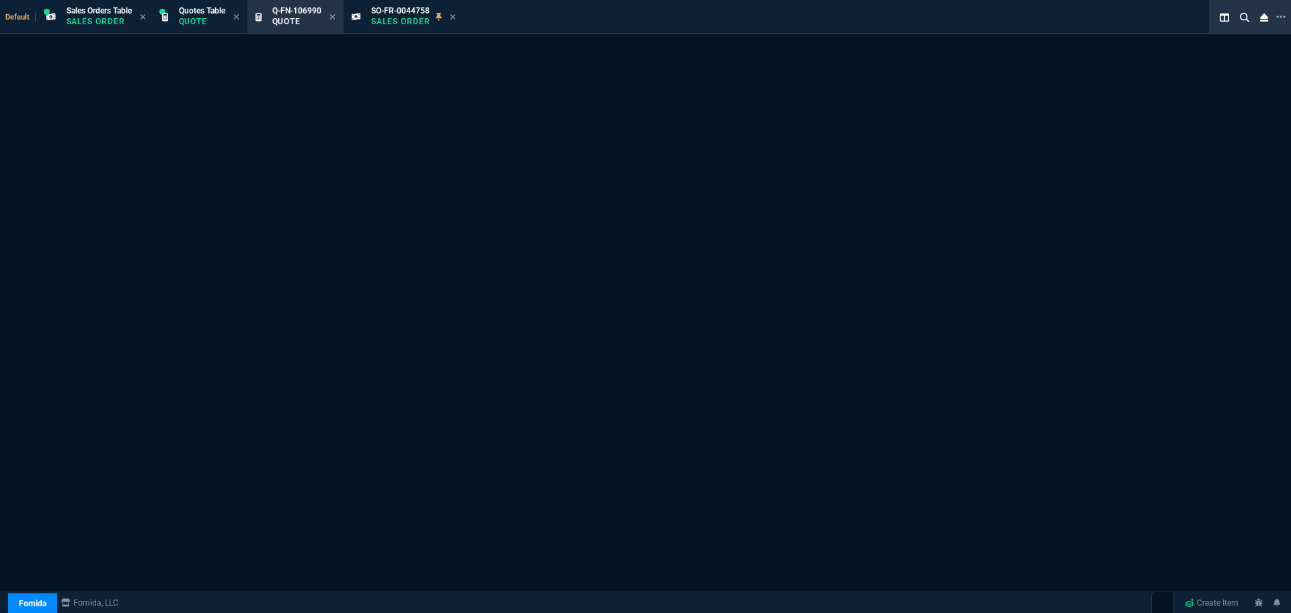
select select "4: SHAD"
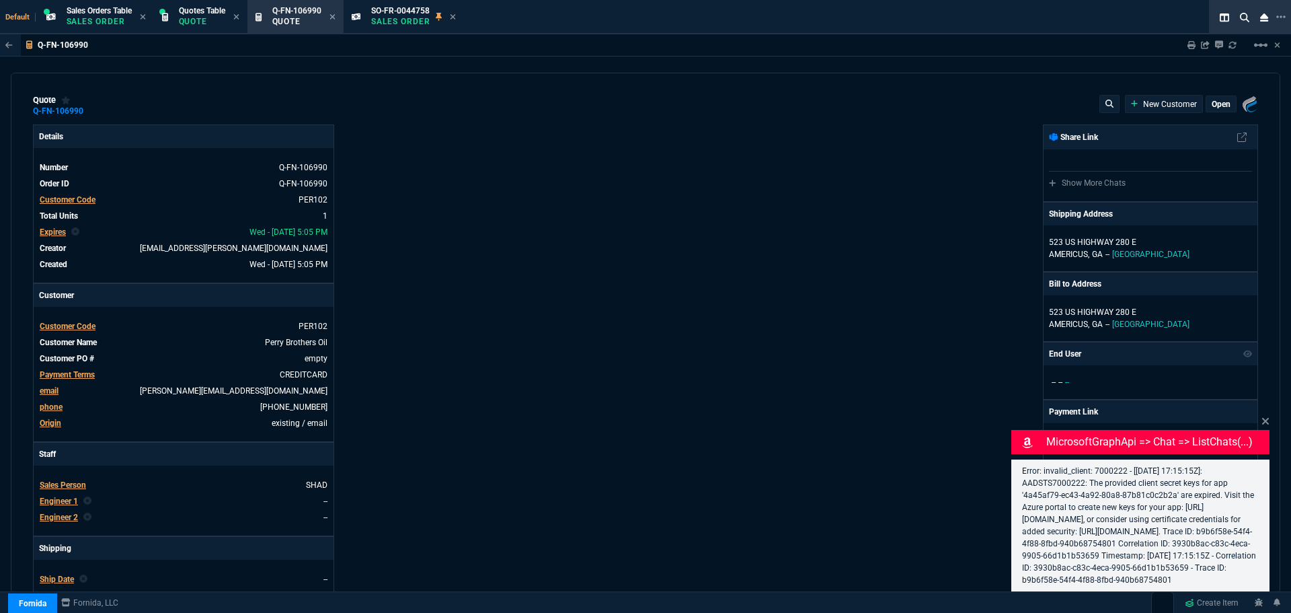
type input "16"
type input "190"
type input "8"
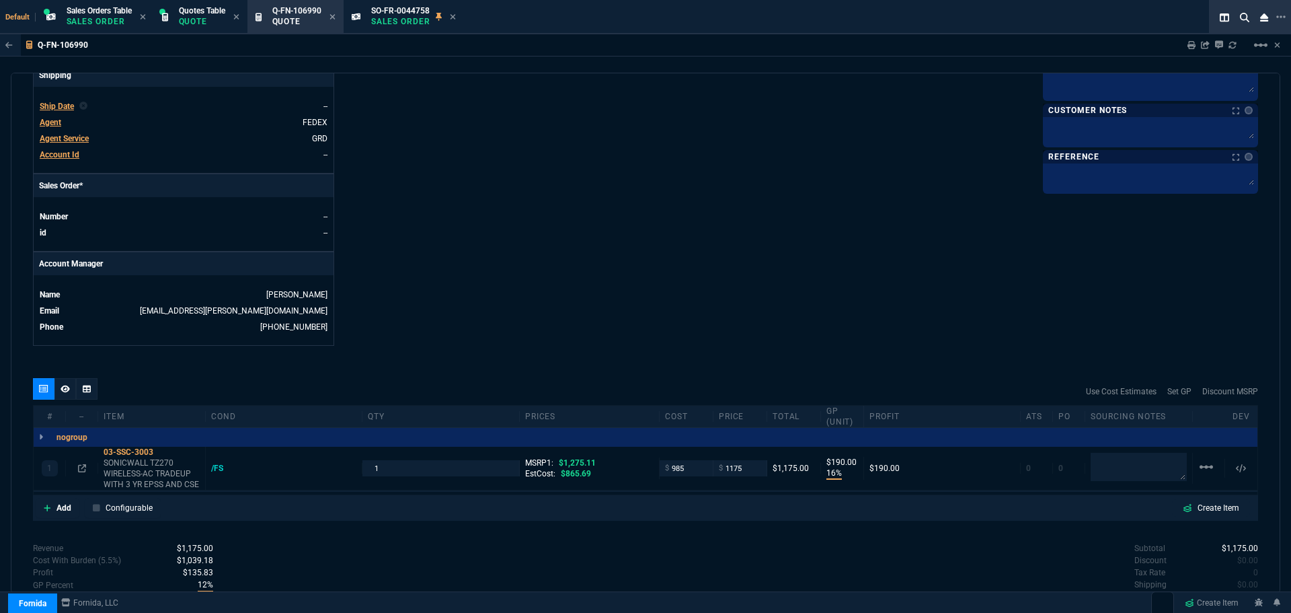
scroll to position [538, 0]
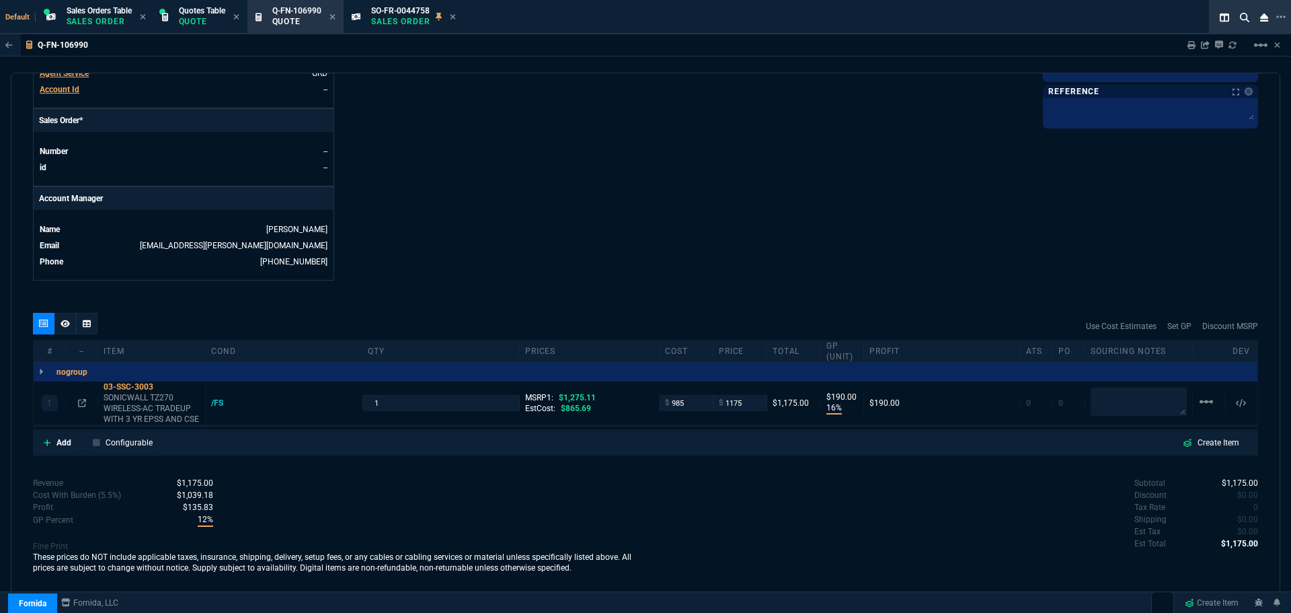
click at [62, 325] on icon at bounding box center [65, 323] width 9 height 7
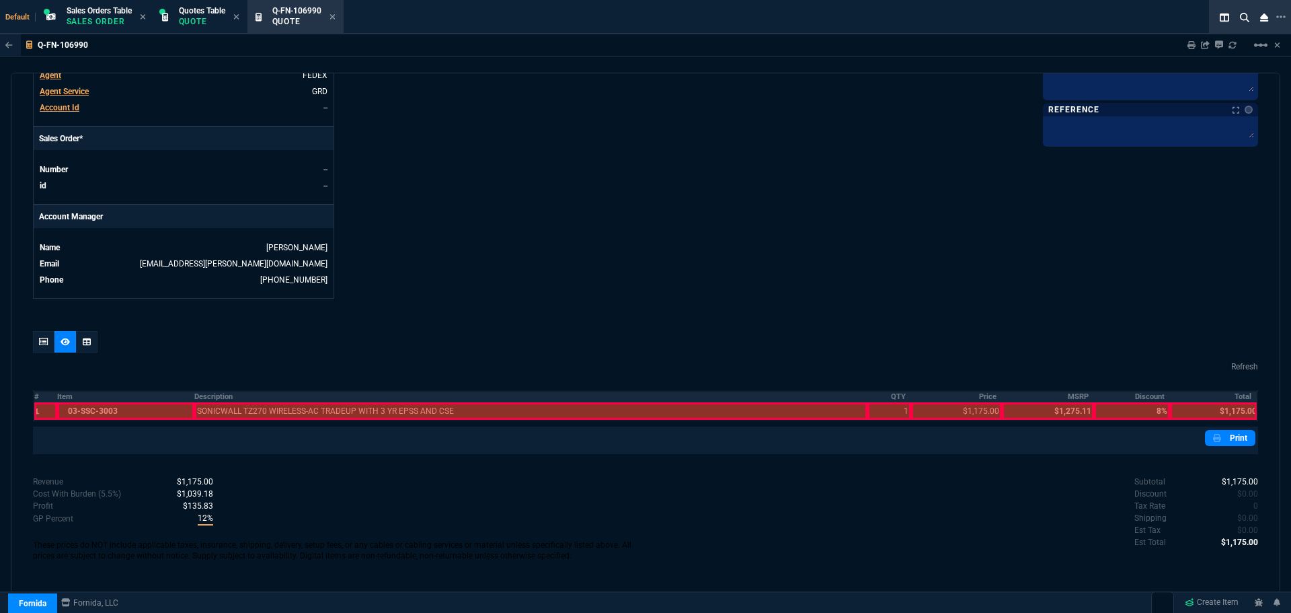
click at [213, 393] on th "Description" at bounding box center [530, 396] width 673 height 11
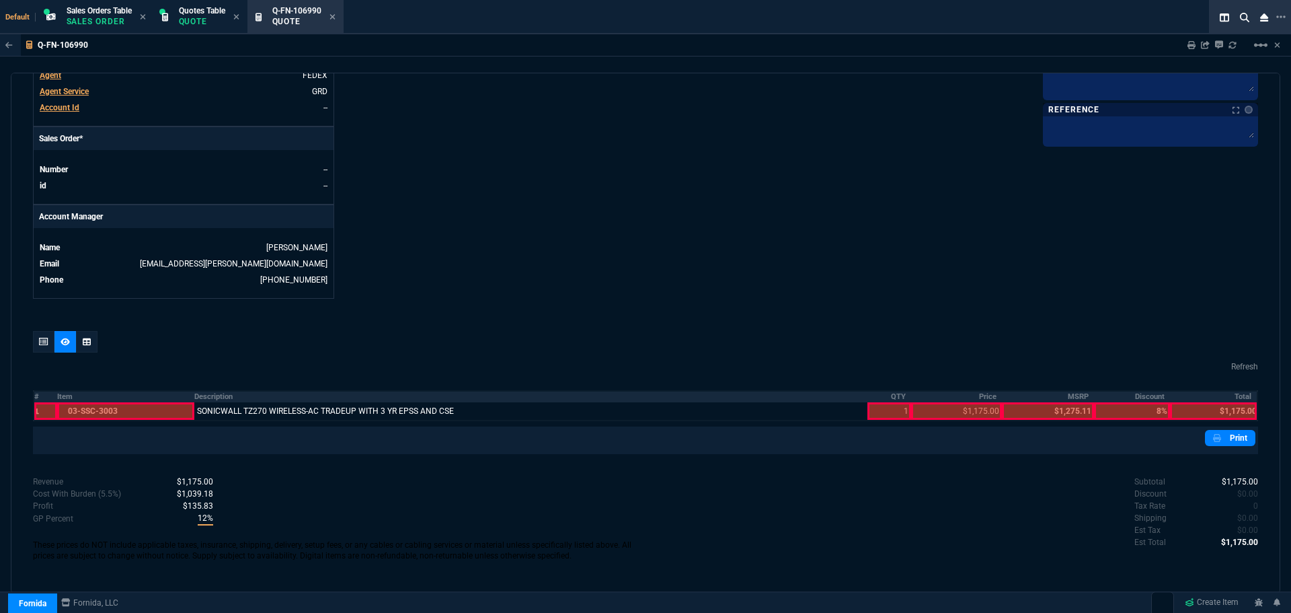
click at [889, 396] on th "QTY" at bounding box center [890, 396] width 44 height 11
click at [981, 399] on th "Price" at bounding box center [956, 396] width 91 height 11
click at [1238, 395] on th "Total" at bounding box center [1213, 396] width 87 height 11
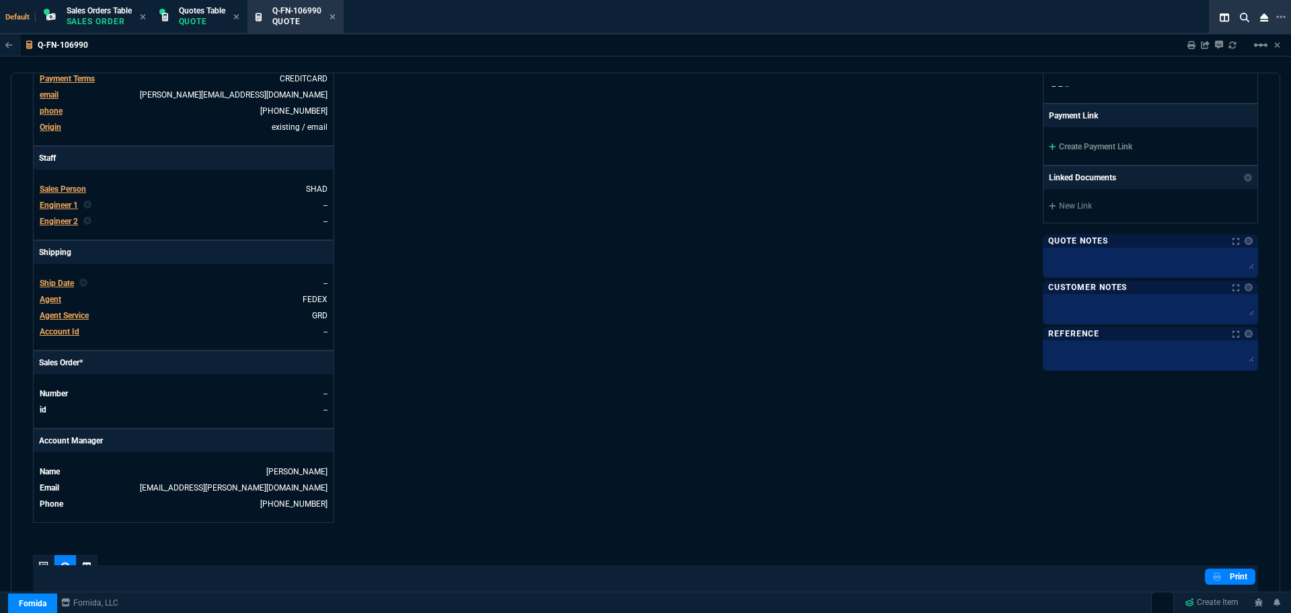
scroll to position [251, 0]
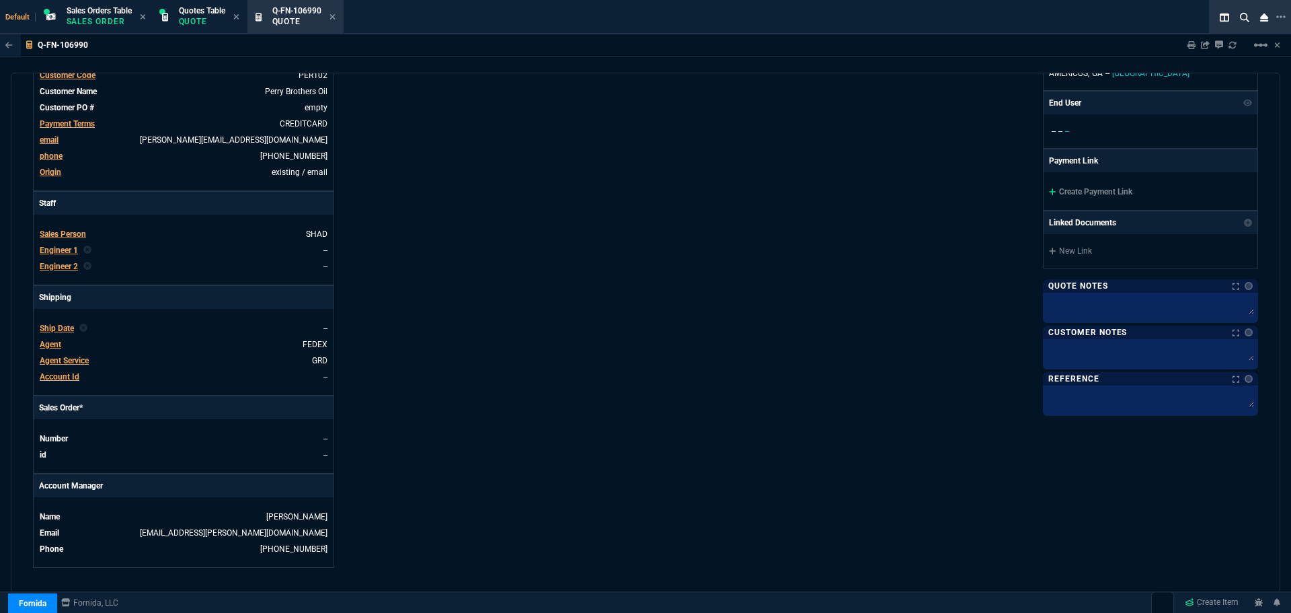
click at [1078, 188] on link "Create Payment Link" at bounding box center [1090, 191] width 83 height 9
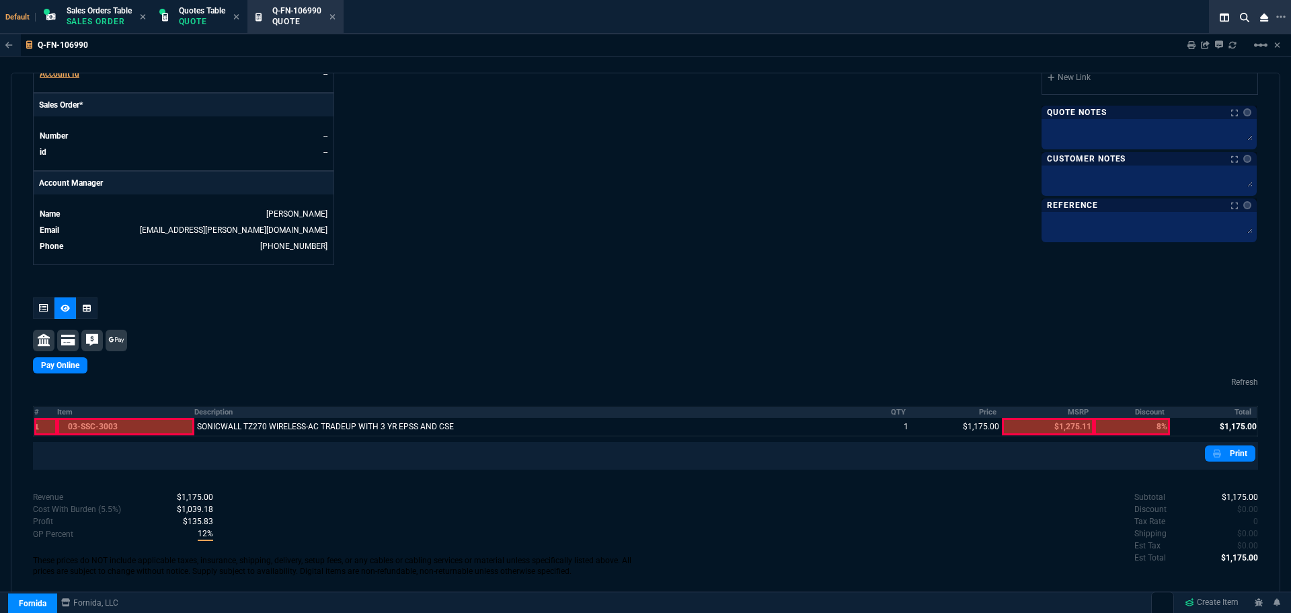
scroll to position [569, 0]
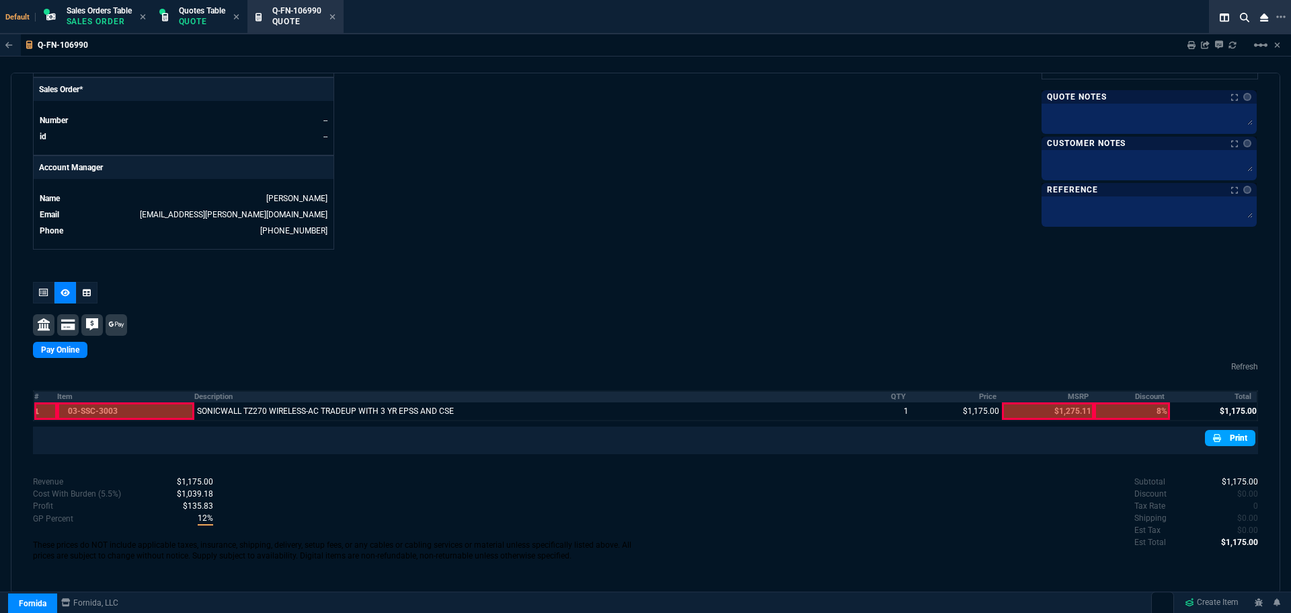
click at [1230, 436] on link "Print" at bounding box center [1230, 438] width 50 height 16
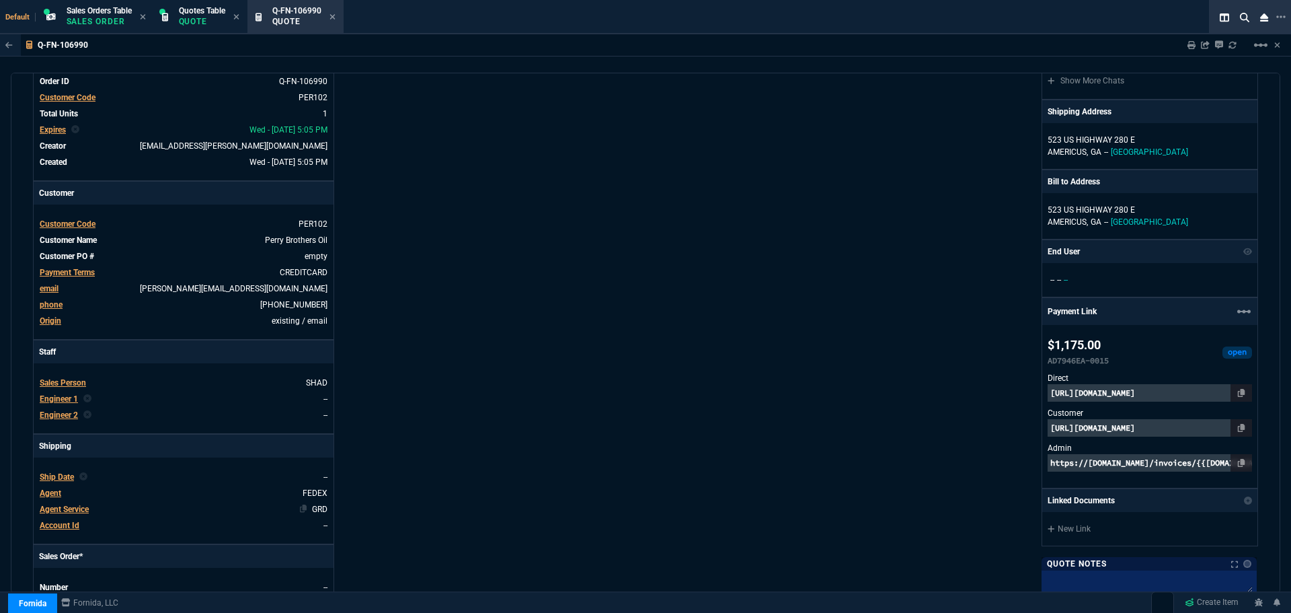
scroll to position [0, 0]
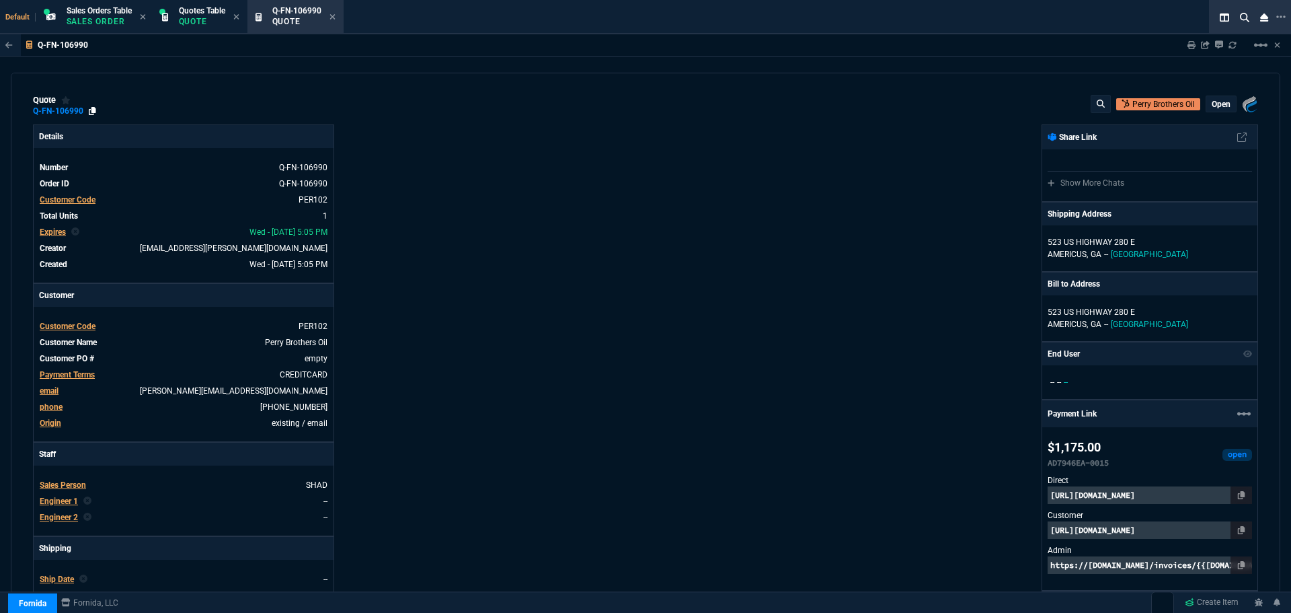
click at [92, 111] on icon at bounding box center [92, 111] width 7 height 8
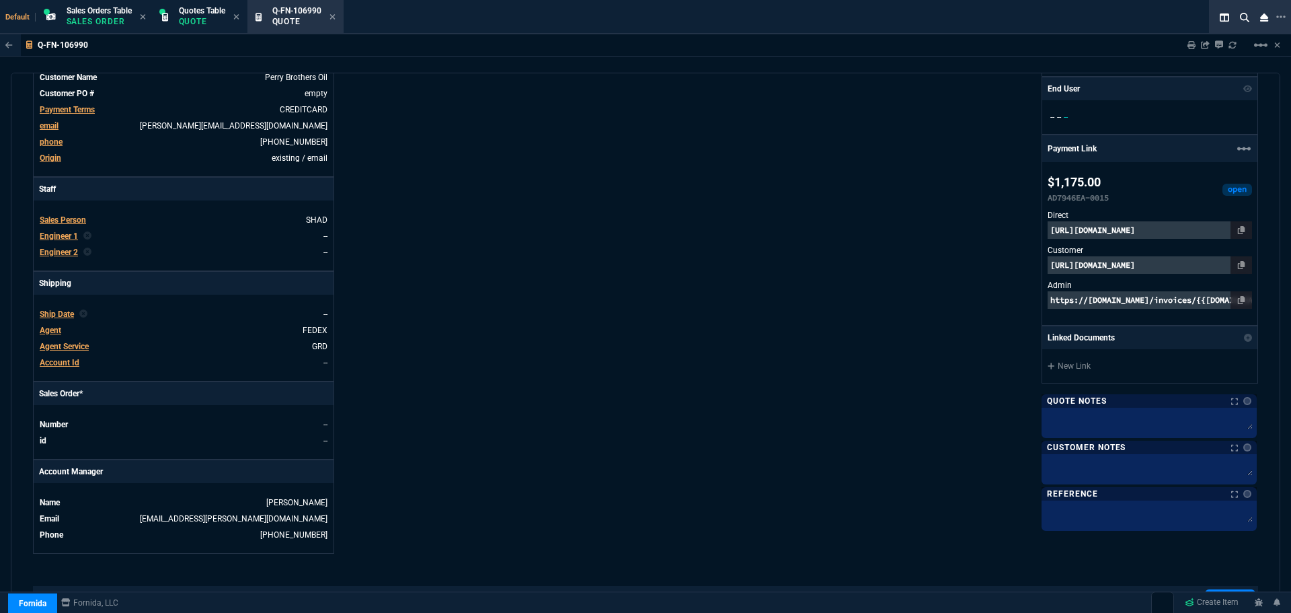
scroll to position [269, 0]
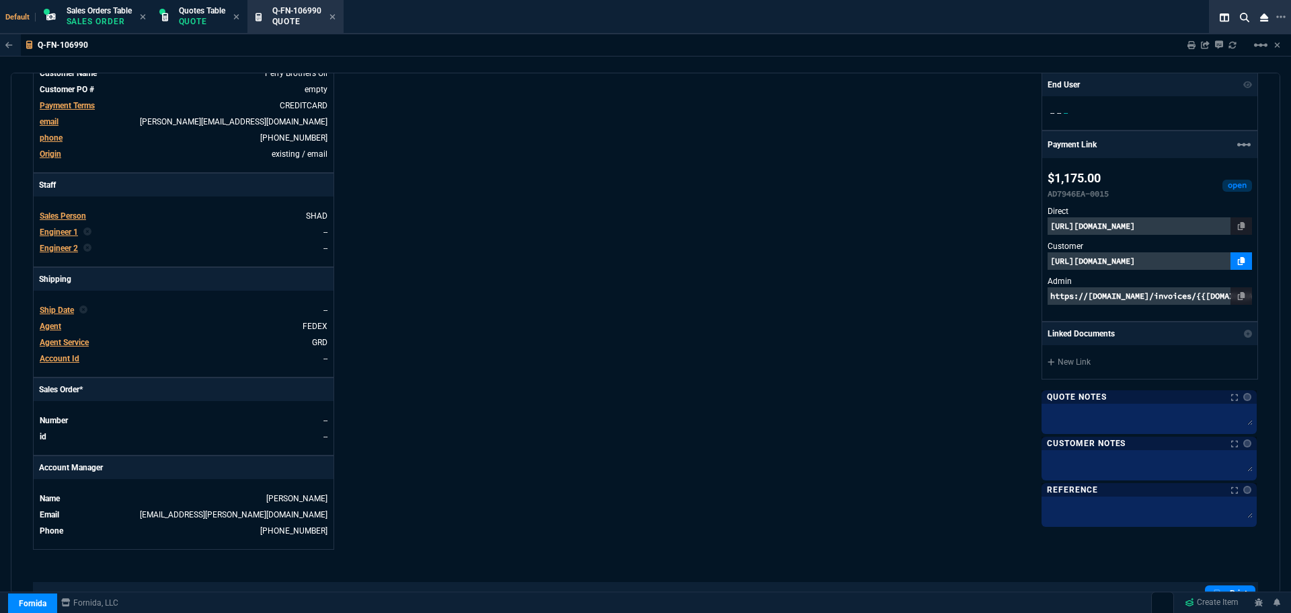
click at [1238, 260] on icon at bounding box center [1241, 261] width 7 height 8
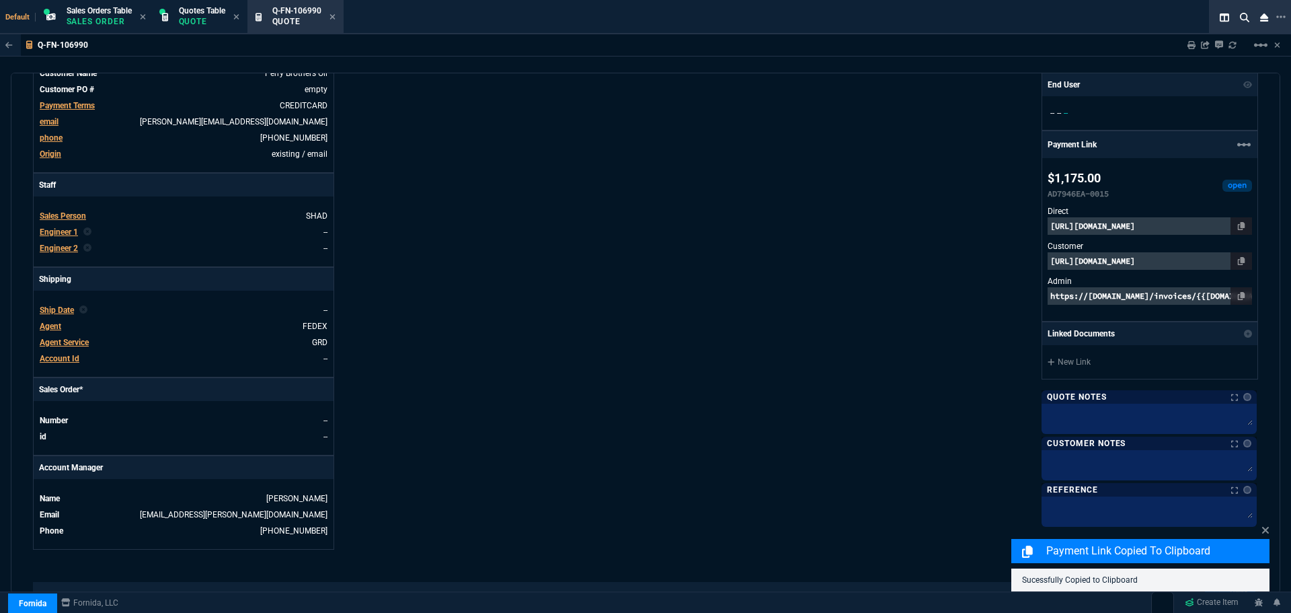
click at [1170, 261] on p "[URL][DOMAIN_NAME]" at bounding box center [1150, 260] width 204 height 17
